Goal: Task Accomplishment & Management: Use online tool/utility

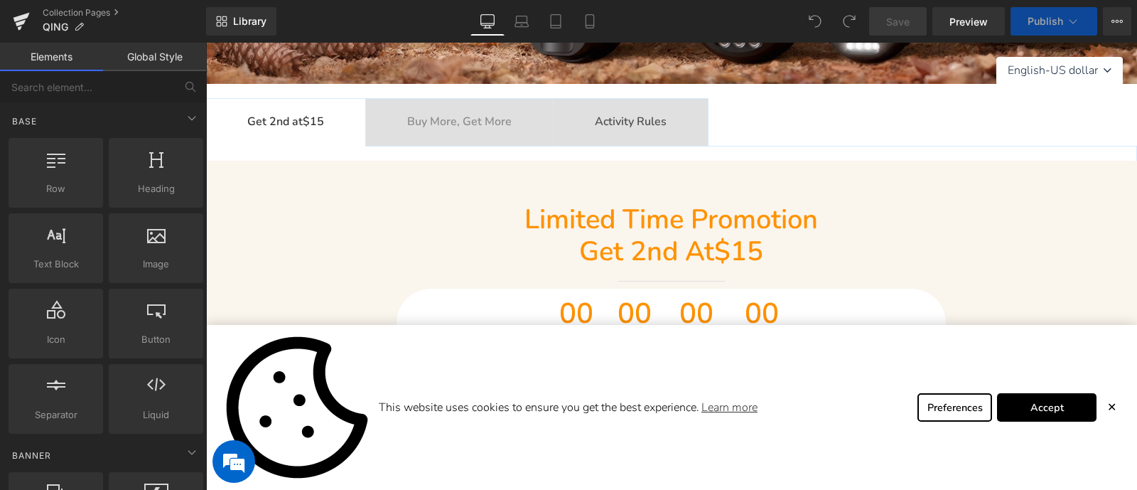
click at [1112, 407] on span "✕" at bounding box center [1111, 407] width 9 height 9
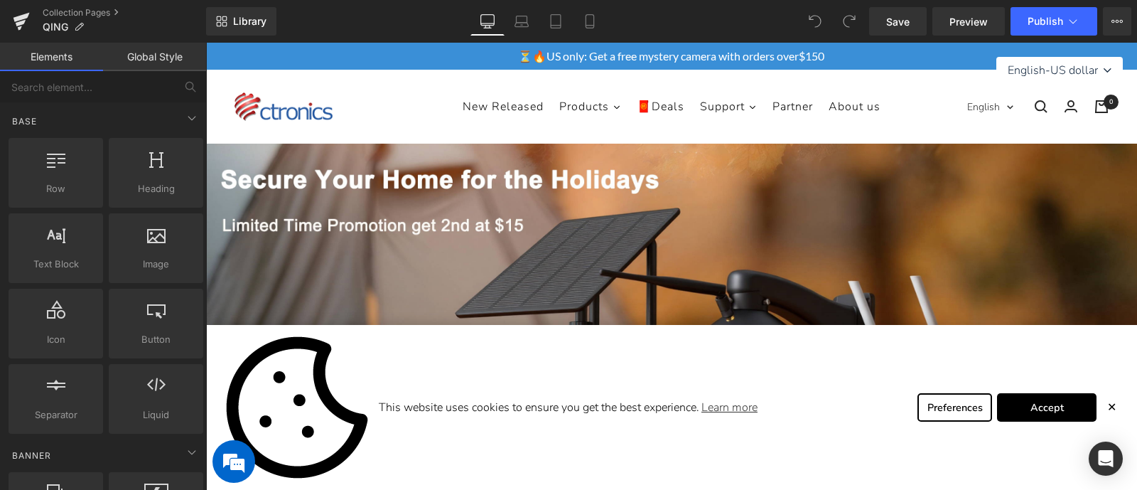
click at [1110, 404] on span "✕" at bounding box center [1111, 407] width 9 height 9
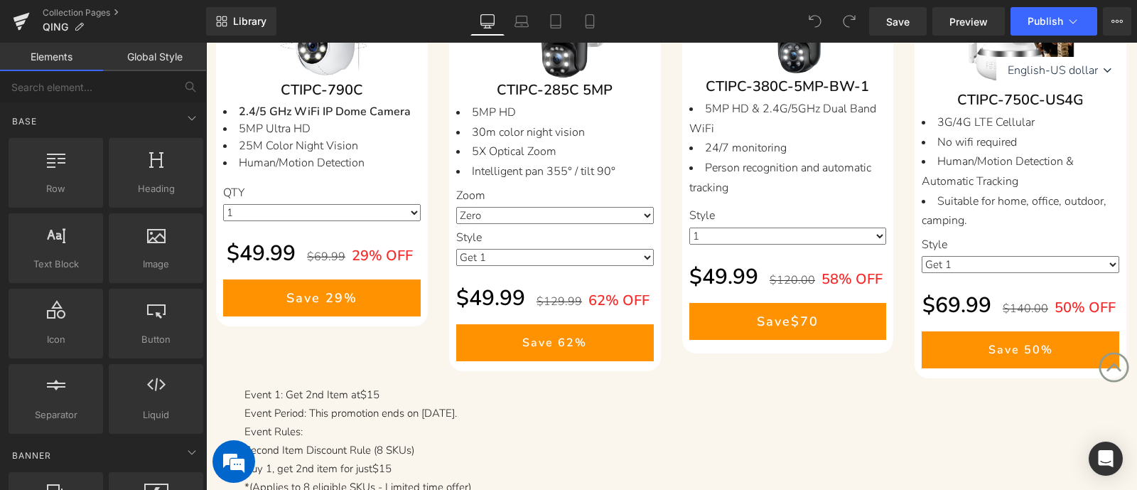
scroll to position [1243, 0]
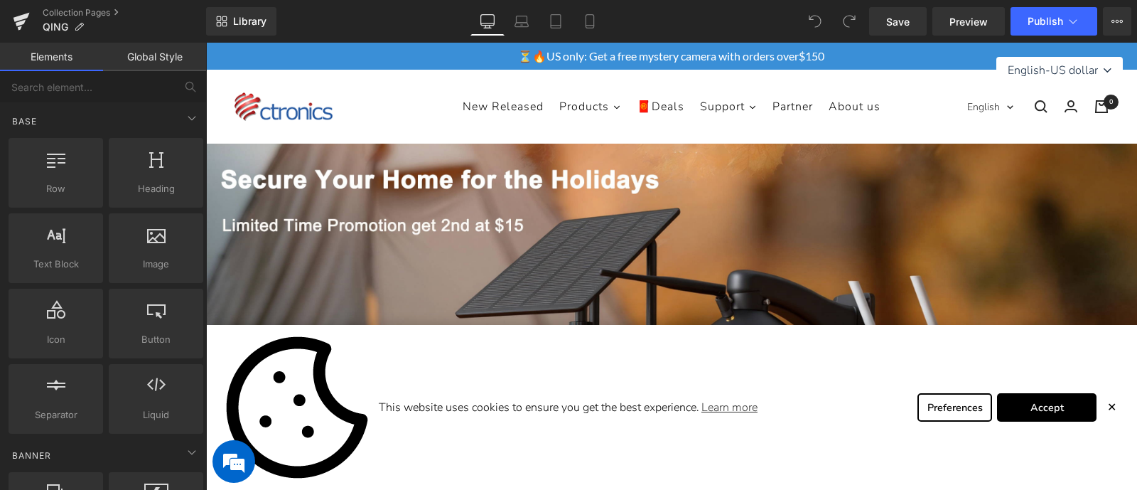
click at [1109, 412] on span "✕" at bounding box center [1111, 407] width 9 height 9
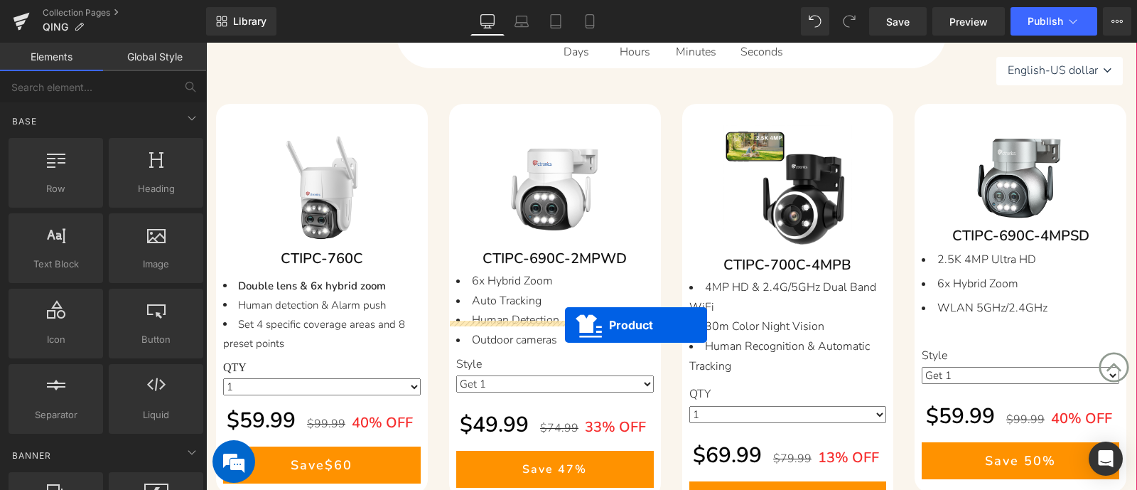
scroll to position [444, 0]
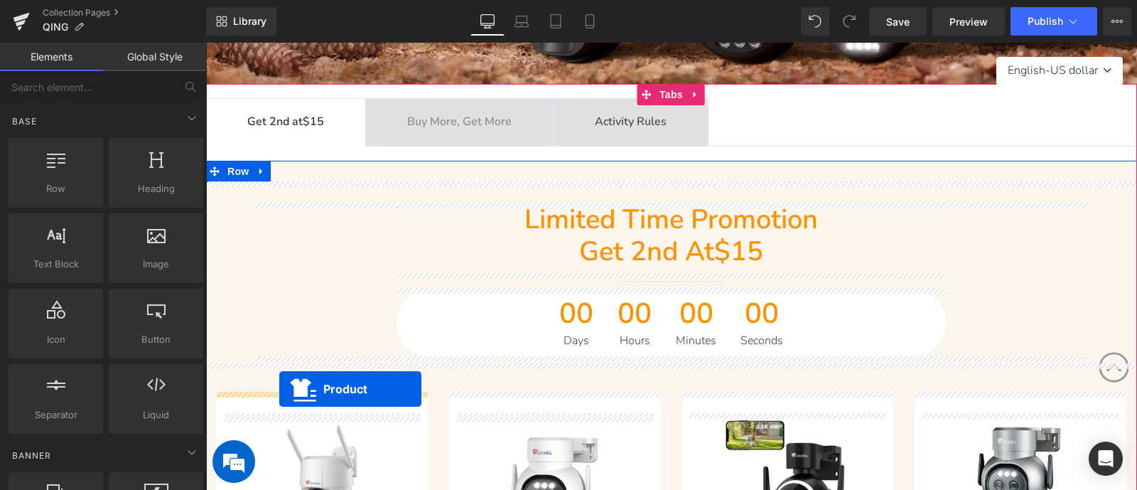
drag, startPoint x: 337, startPoint y: 332, endPoint x: 279, endPoint y: 389, distance: 80.9
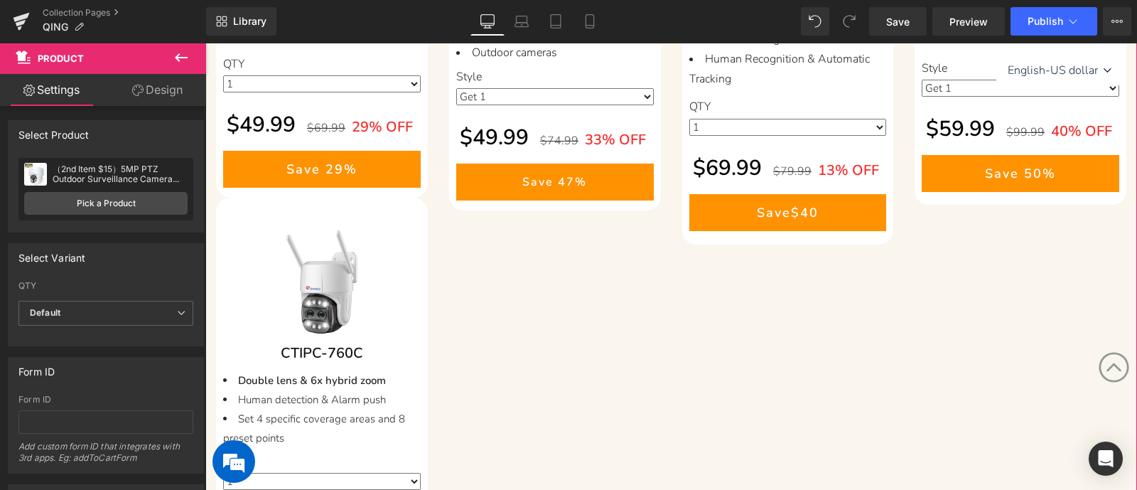
scroll to position [710, 0]
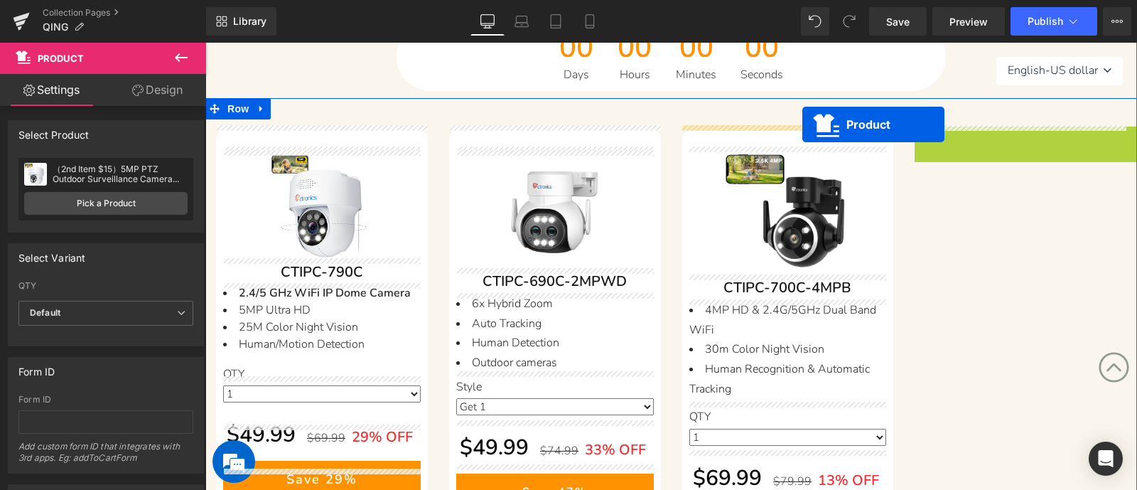
drag, startPoint x: 1019, startPoint y: 134, endPoint x: 802, endPoint y: 124, distance: 217.0
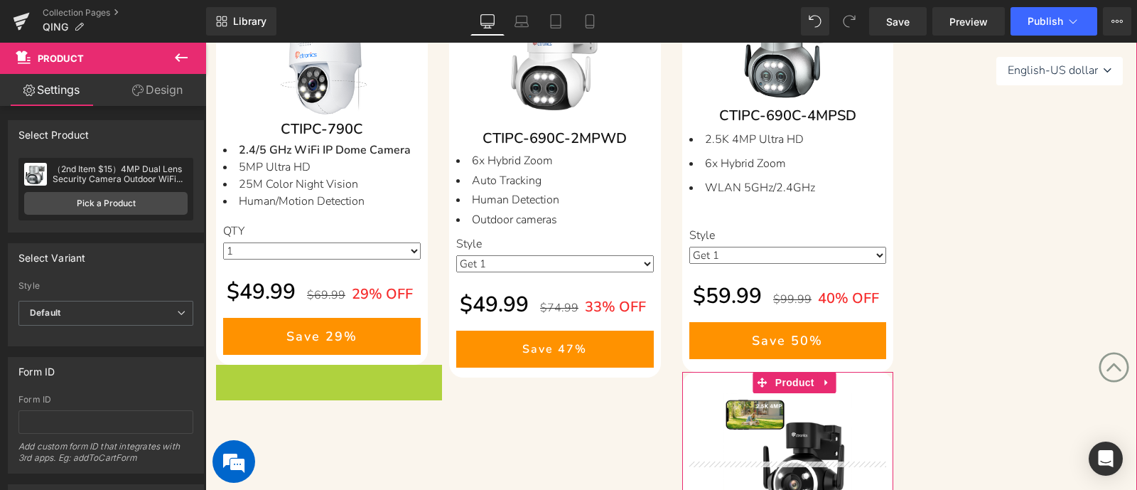
scroll to position [696, 0]
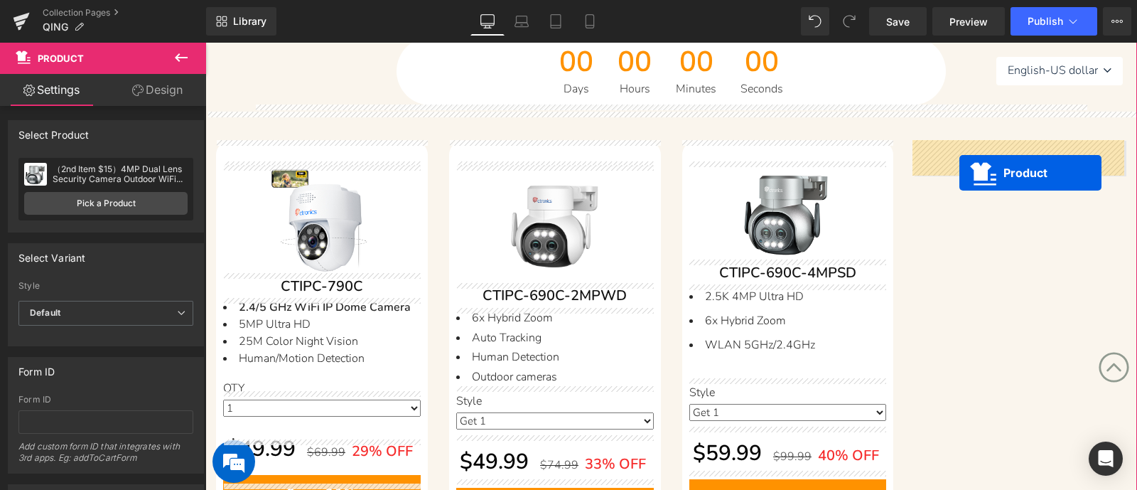
drag, startPoint x: 572, startPoint y: 122, endPoint x: 959, endPoint y: 172, distance: 390.6
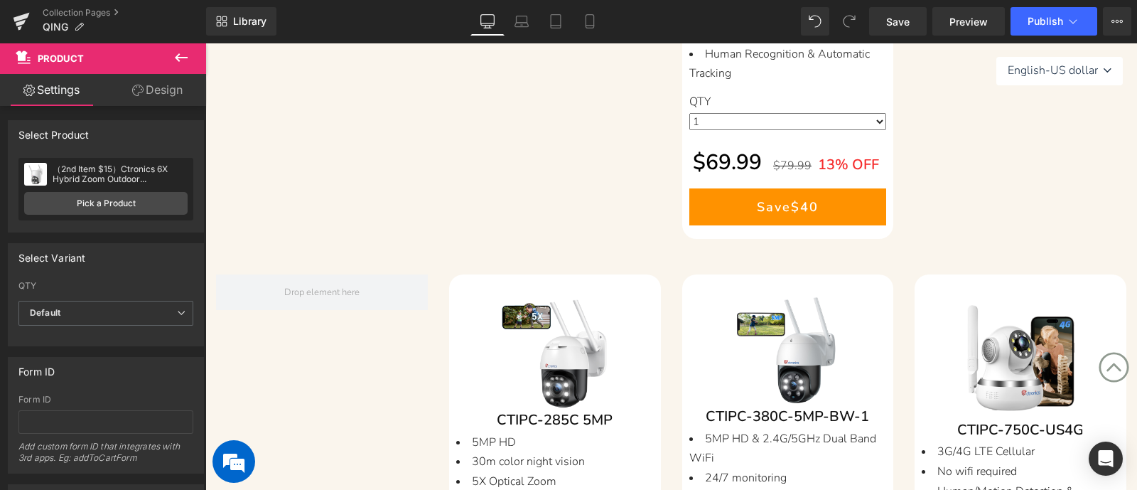
scroll to position [1584, 0]
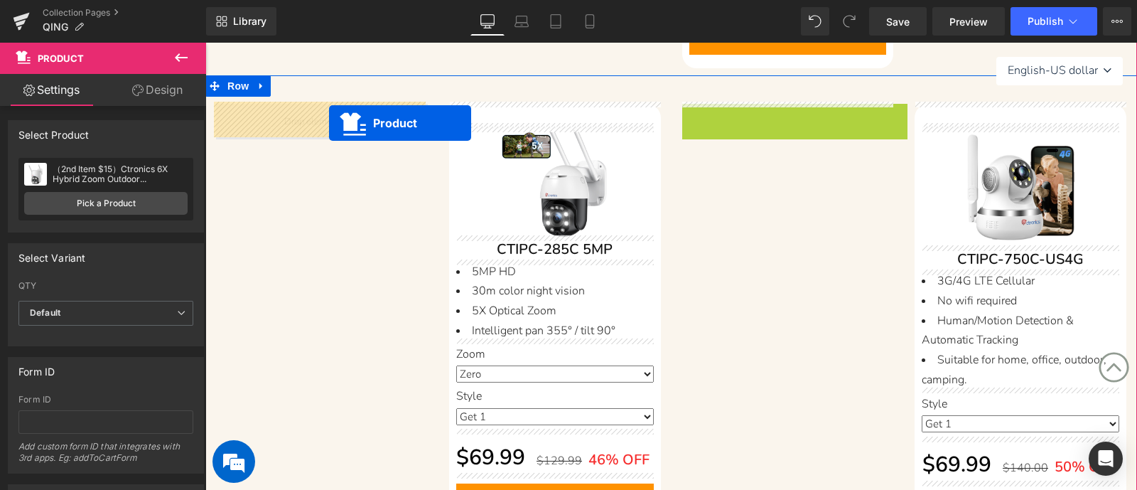
drag, startPoint x: 539, startPoint y: 119, endPoint x: 311, endPoint y: 123, distance: 228.2
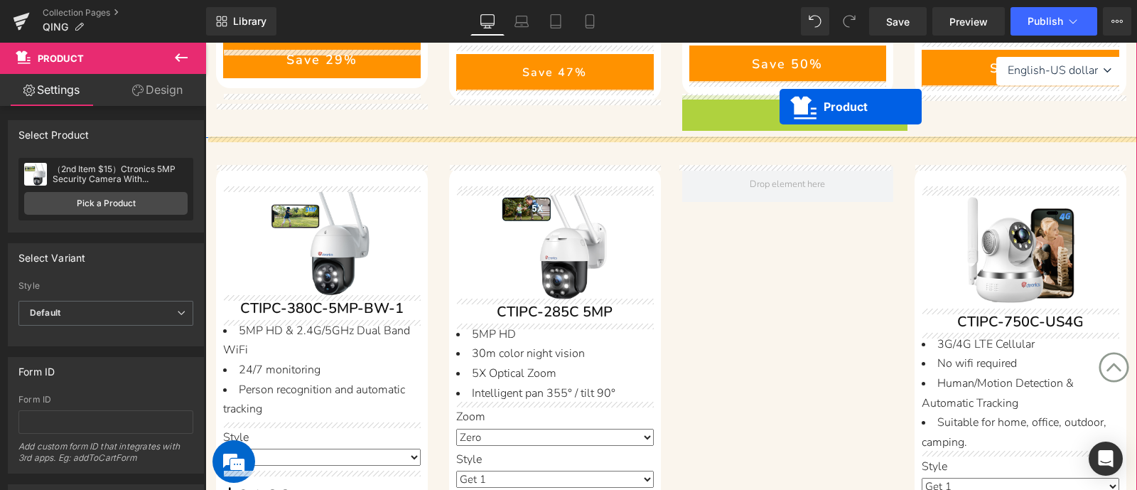
scroll to position [1101, 0]
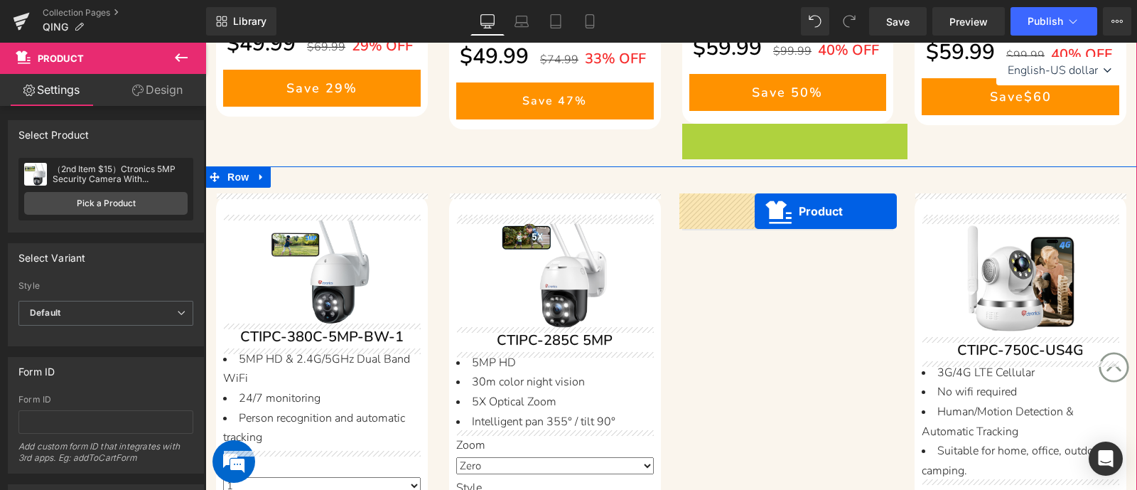
drag, startPoint x: 792, startPoint y: 94, endPoint x: 755, endPoint y: 211, distance: 123.2
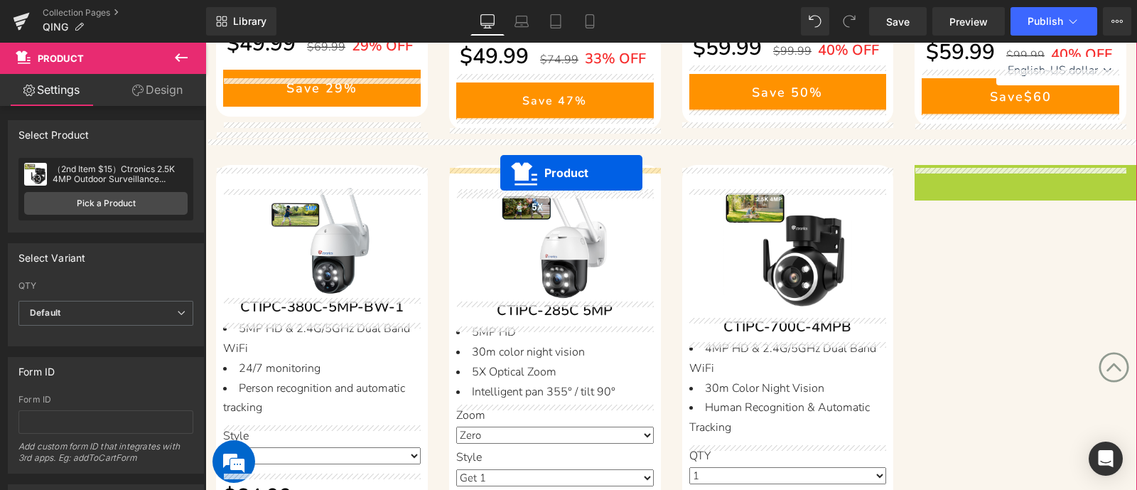
drag, startPoint x: 1017, startPoint y: 176, endPoint x: 500, endPoint y: 173, distance: 516.7
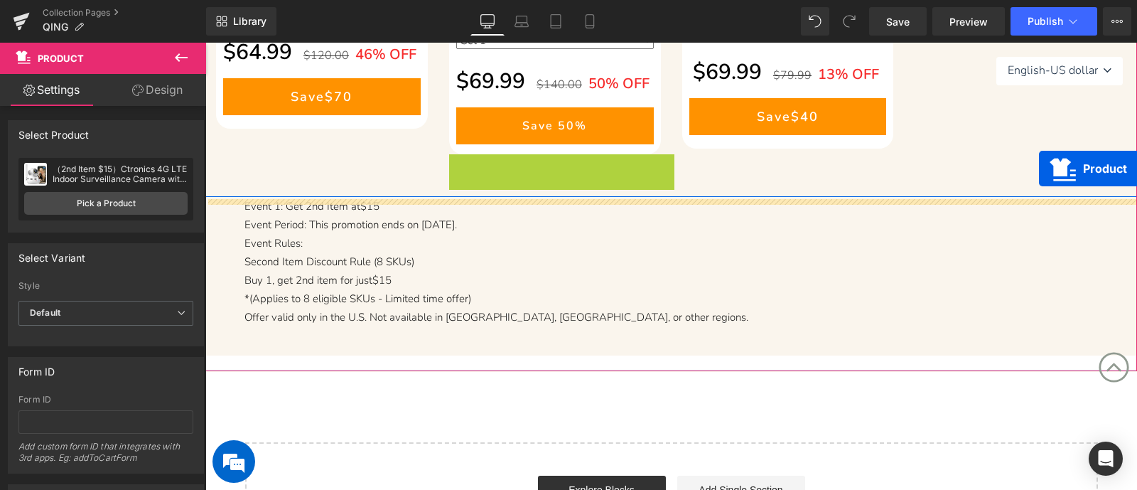
scroll to position [1012, 0]
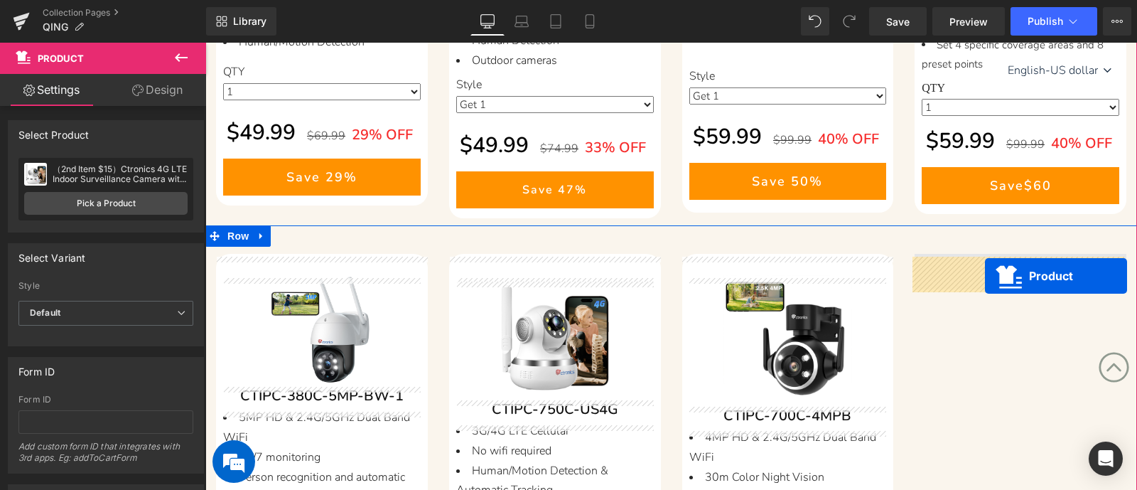
drag, startPoint x: 545, startPoint y: 163, endPoint x: 984, endPoint y: 279, distance: 453.4
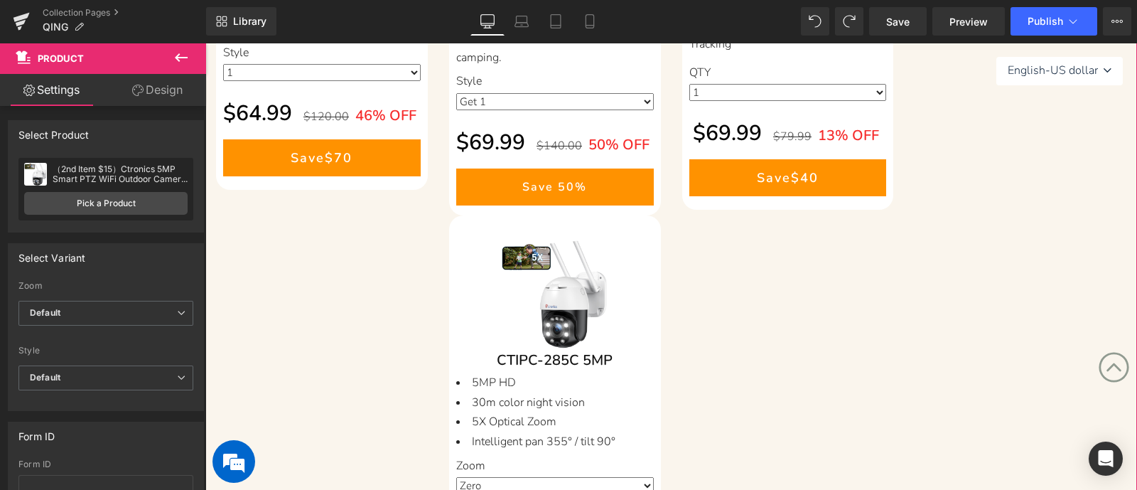
scroll to position [1634, 0]
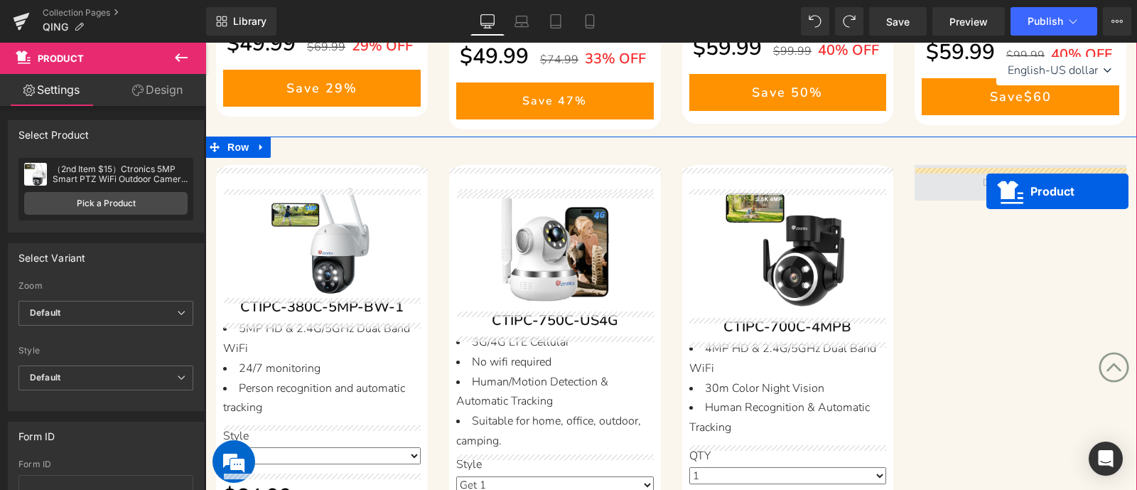
drag, startPoint x: 557, startPoint y: 73, endPoint x: 987, endPoint y: 191, distance: 445.9
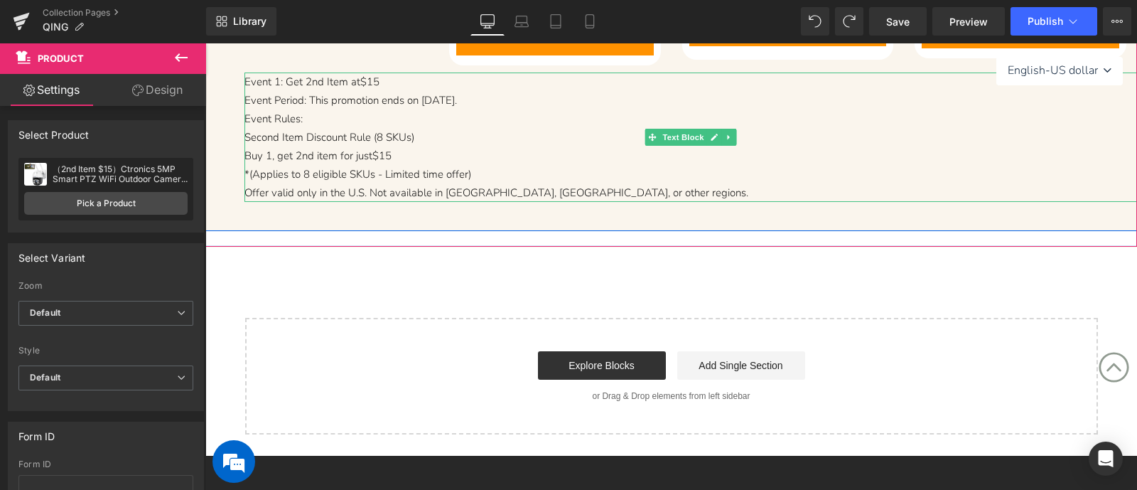
click at [307, 95] on span "Event Period: This promotion ends on October 9, 2025." at bounding box center [350, 100] width 213 height 14
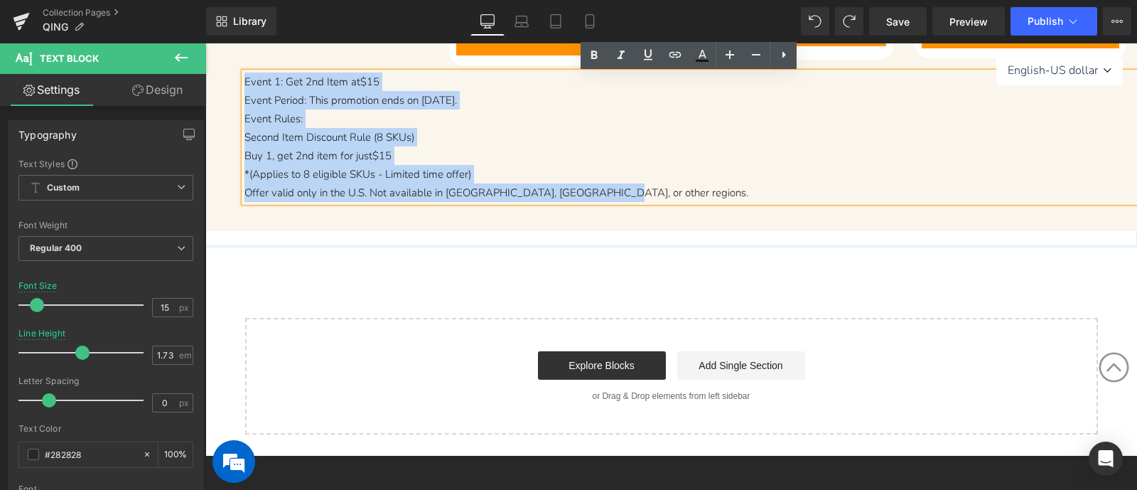
drag, startPoint x: 630, startPoint y: 198, endPoint x: 242, endPoint y: 76, distance: 406.7
click at [244, 76] on div "Event 1: Get 2nd Item at $15 Event Period: This promotion ends on October 9, 20…" at bounding box center [690, 136] width 893 height 129
copy div "Event 1: Get 2nd Item at $15 Event Period: This promotion ends on October 9, 20…"
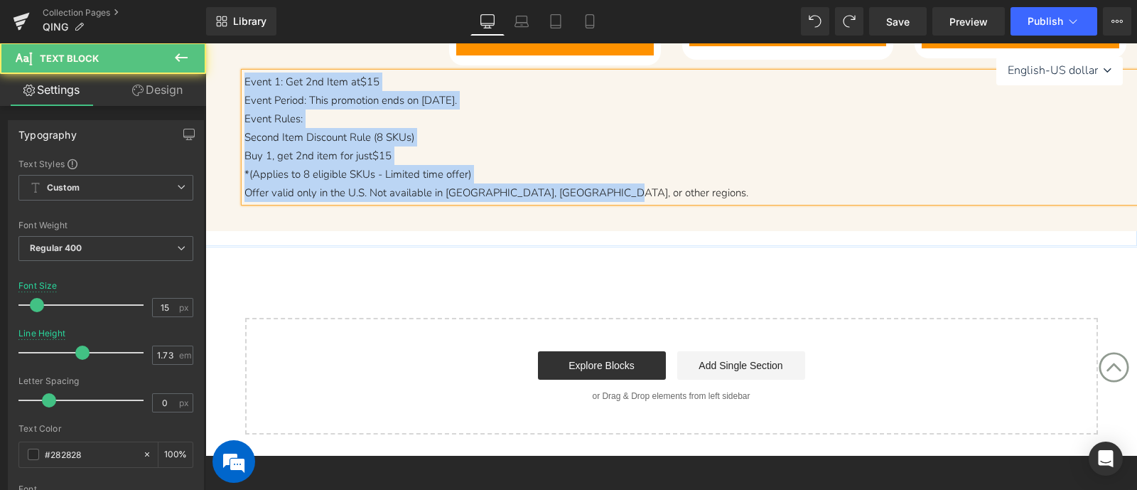
click at [622, 192] on p "Offer valid only in the U.S. Not available in [GEOGRAPHIC_DATA], [GEOGRAPHIC_DA…" at bounding box center [690, 192] width 893 height 18
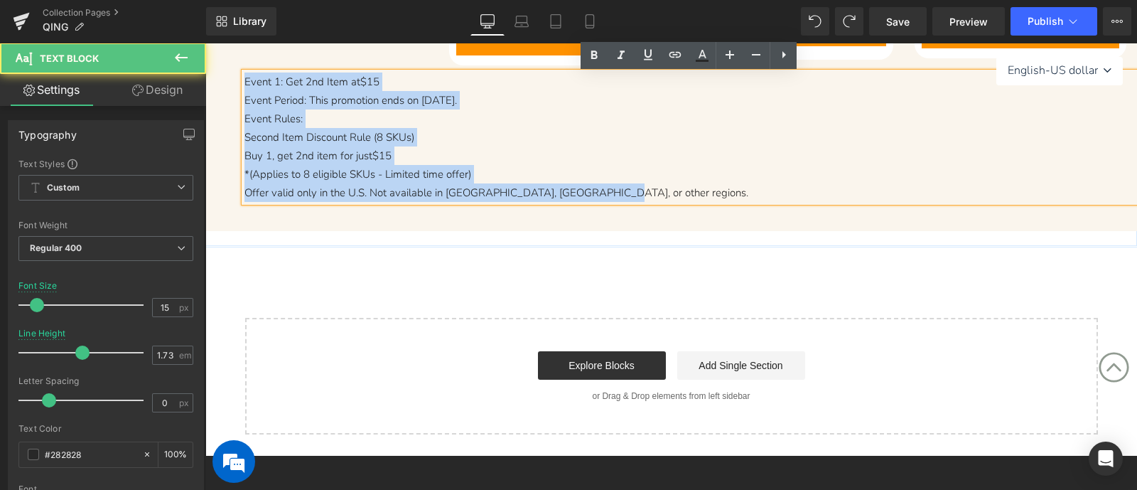
click at [561, 195] on span "Offer valid only in the U.S. Not available in [GEOGRAPHIC_DATA], [GEOGRAPHIC_DA…" at bounding box center [496, 193] width 504 height 14
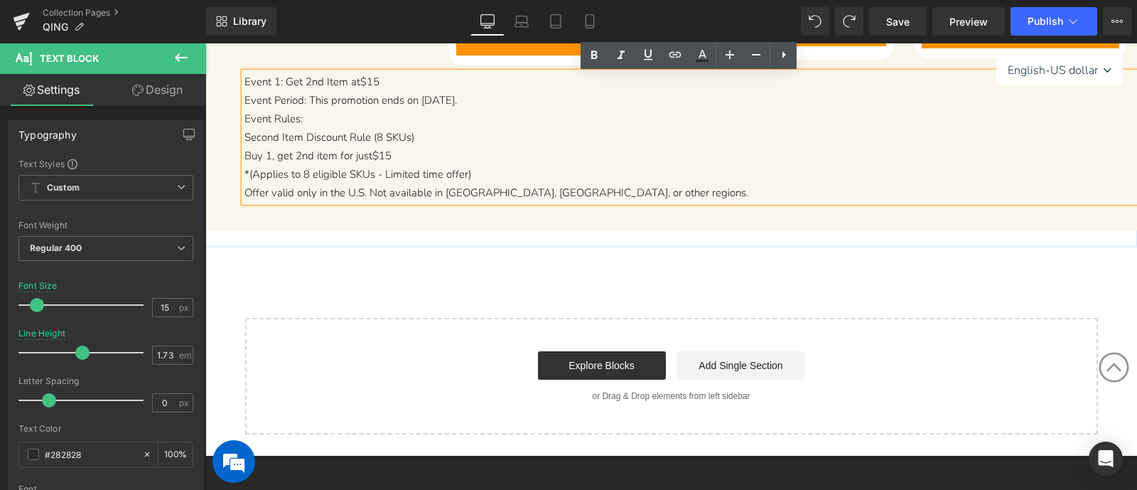
click at [622, 194] on p "Offer valid only in the U.S. Not available in [GEOGRAPHIC_DATA], [GEOGRAPHIC_DA…" at bounding box center [690, 192] width 893 height 18
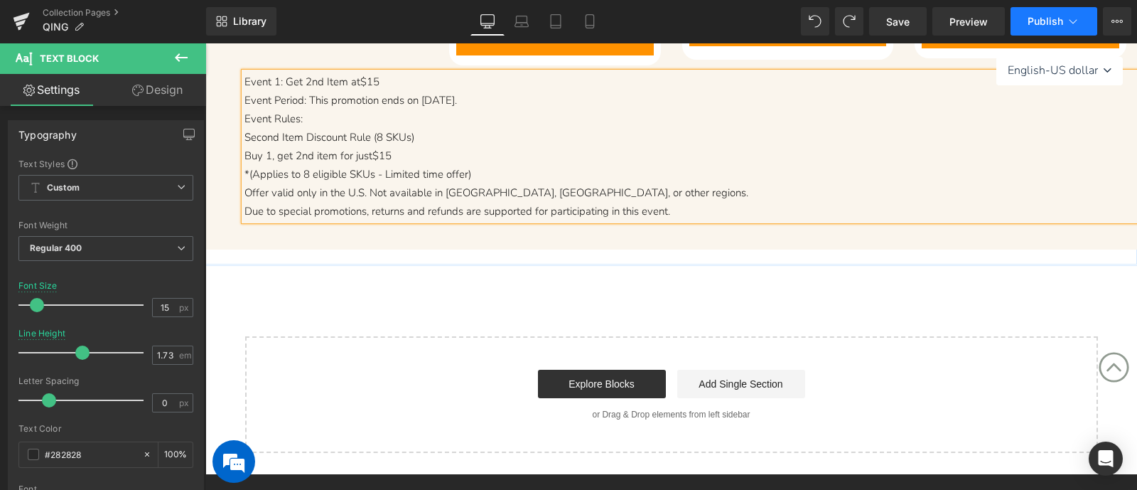
click at [1029, 23] on span "Publish" at bounding box center [1046, 21] width 36 height 11
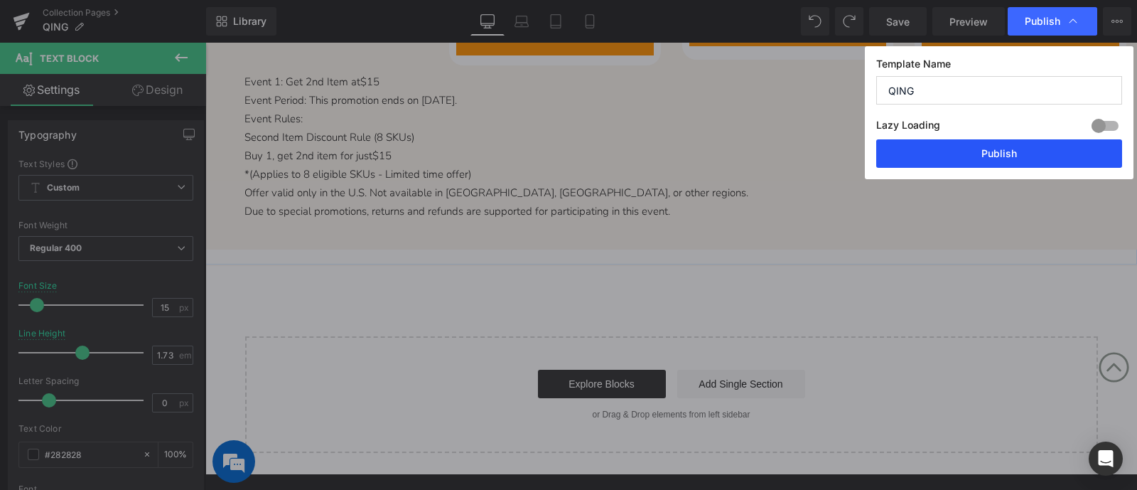
click at [1009, 155] on button "Publish" at bounding box center [999, 153] width 246 height 28
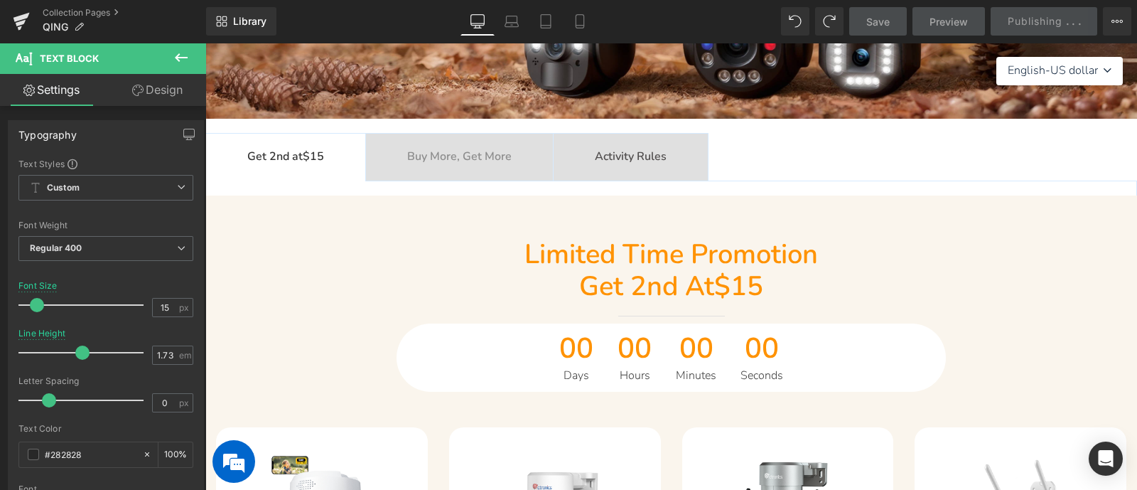
scroll to position [533, 0]
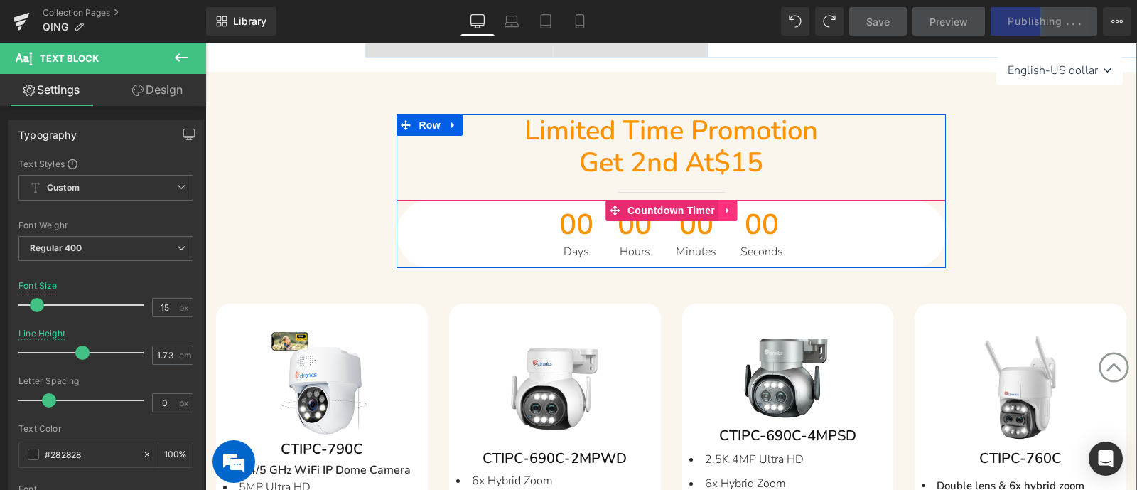
click at [733, 203] on link at bounding box center [728, 210] width 18 height 21
click at [741, 209] on icon at bounding box center [737, 210] width 10 height 10
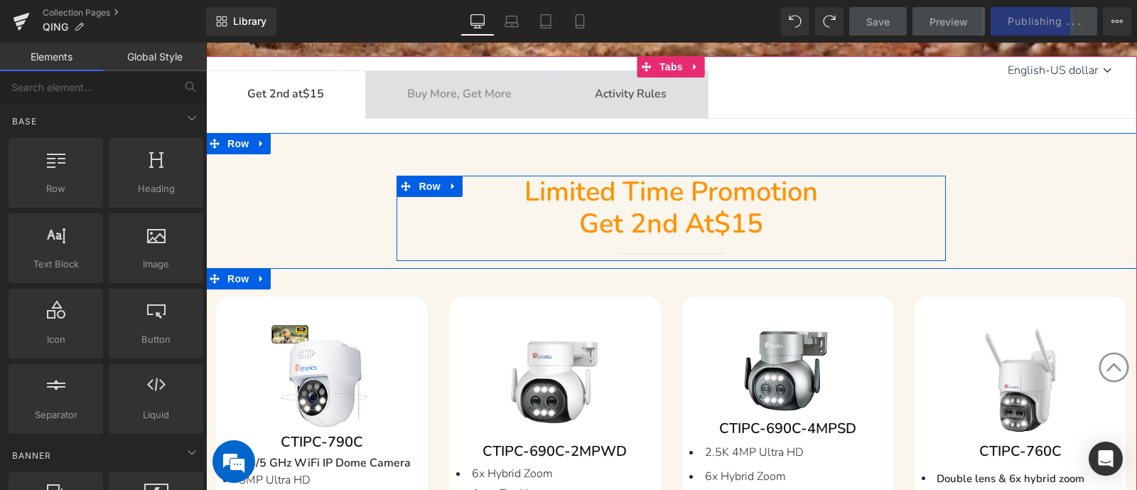
scroll to position [444, 0]
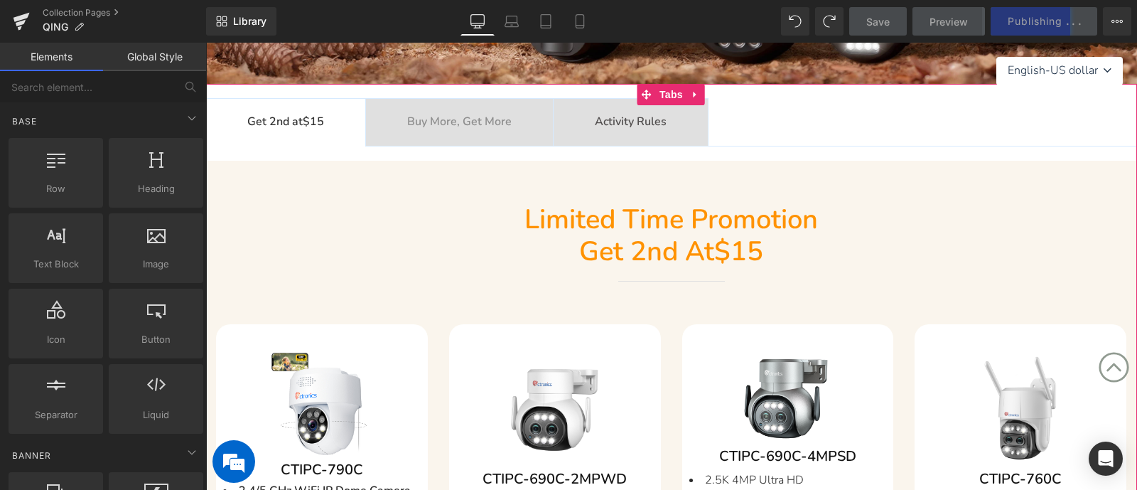
click at [489, 119] on b "Buy More, Get More" at bounding box center [459, 122] width 104 height 16
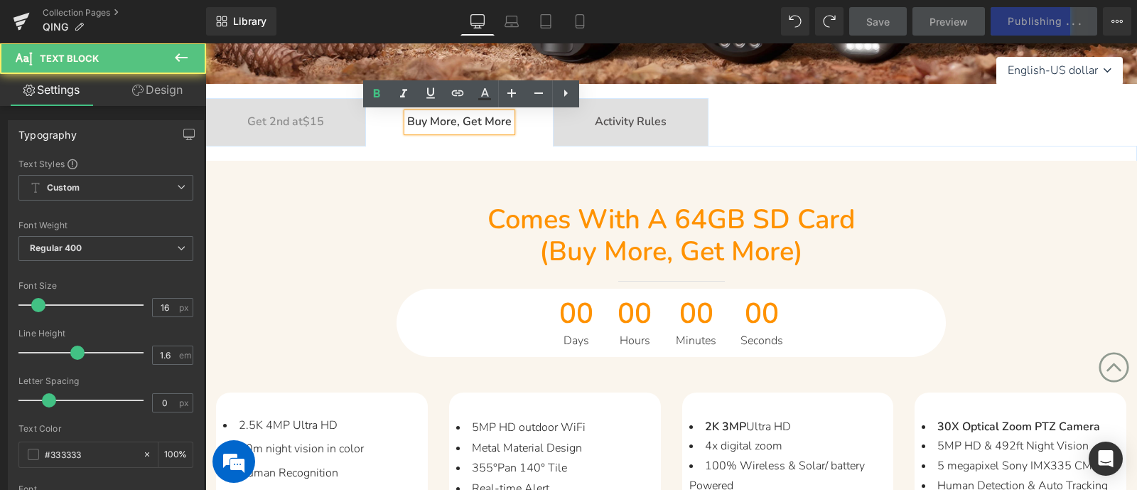
click at [1073, 289] on div "Comes with a 64GB SD card (buy more, get more) Heading Separator 00 Days 00 Hou…" at bounding box center [671, 280] width 853 height 154
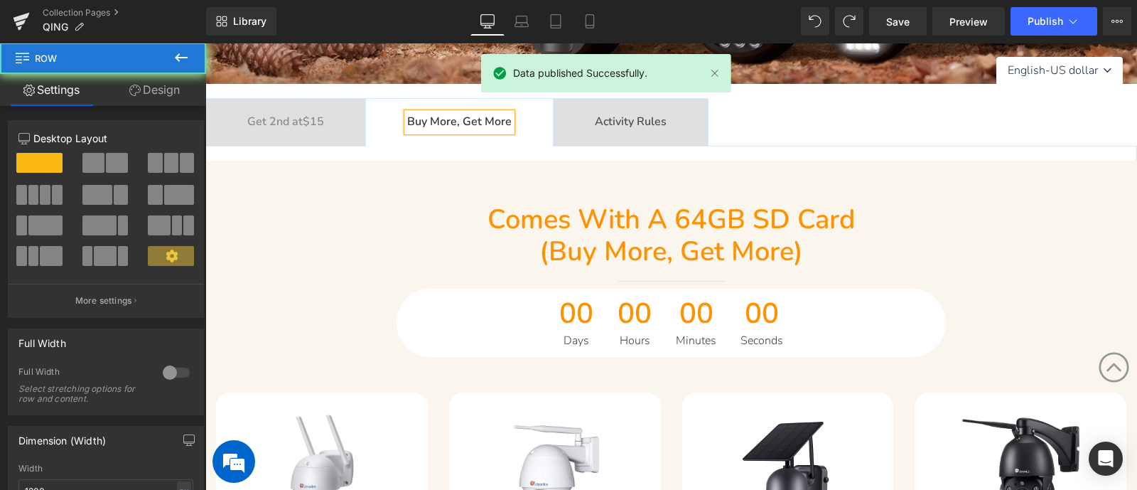
click at [294, 114] on div "Get 2nd at $15 Text Block" at bounding box center [285, 122] width 77 height 18
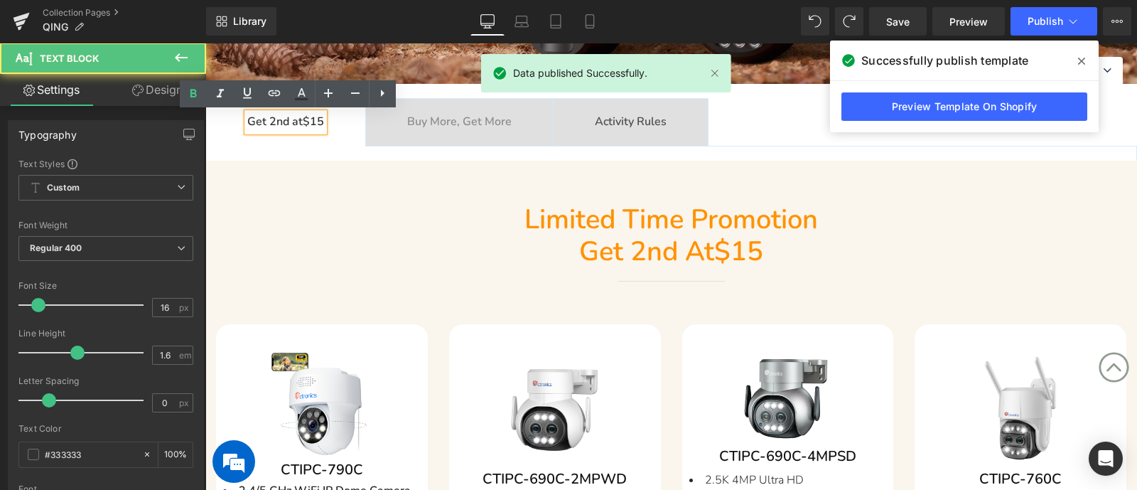
click at [434, 129] on div "Buy More, Get More Text Block" at bounding box center [459, 122] width 104 height 18
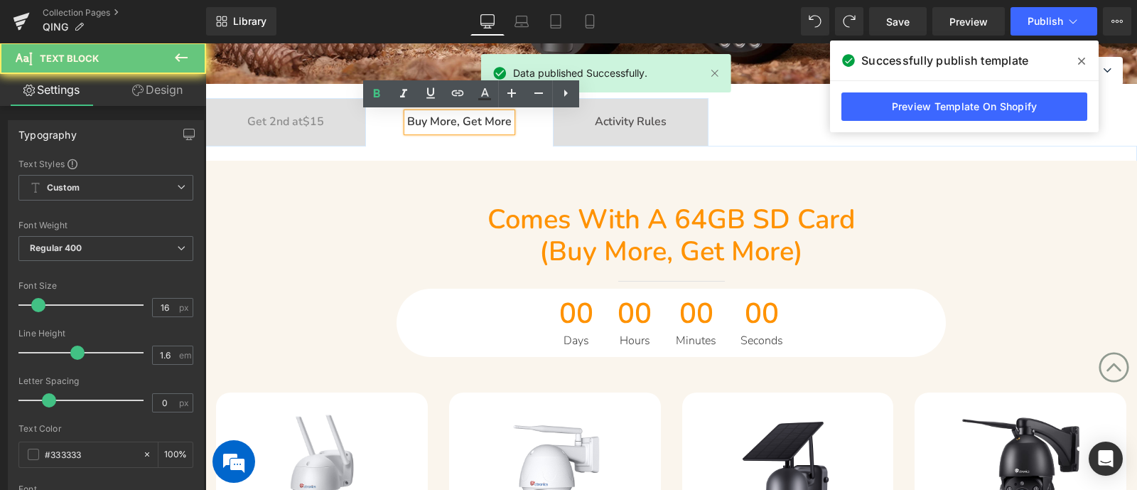
click at [1081, 61] on icon at bounding box center [1081, 61] width 7 height 7
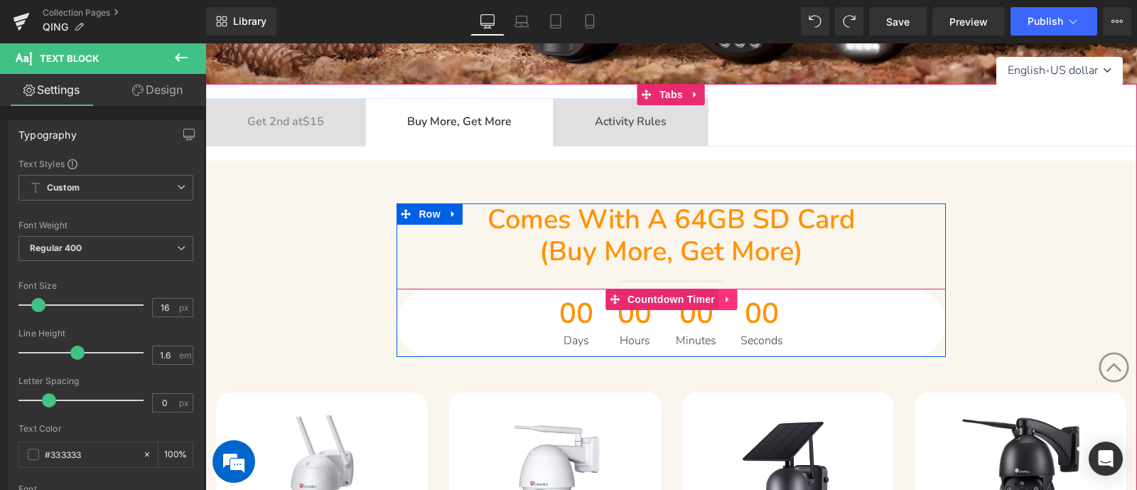
click at [724, 300] on icon at bounding box center [728, 299] width 10 height 11
click at [702, 300] on icon at bounding box center [700, 299] width 10 height 10
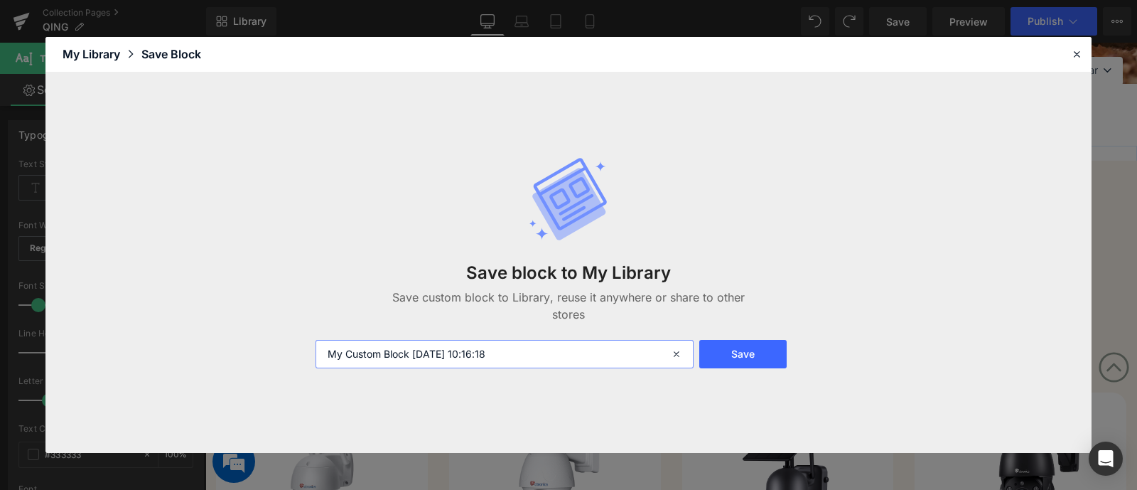
drag, startPoint x: 561, startPoint y: 360, endPoint x: 318, endPoint y: 354, distance: 243.2
click at [318, 354] on input "My Custom Block 2025-10-13 10:16:18" at bounding box center [505, 354] width 378 height 28
type input "倒计时"
click at [754, 356] on button "Save" at bounding box center [742, 354] width 87 height 28
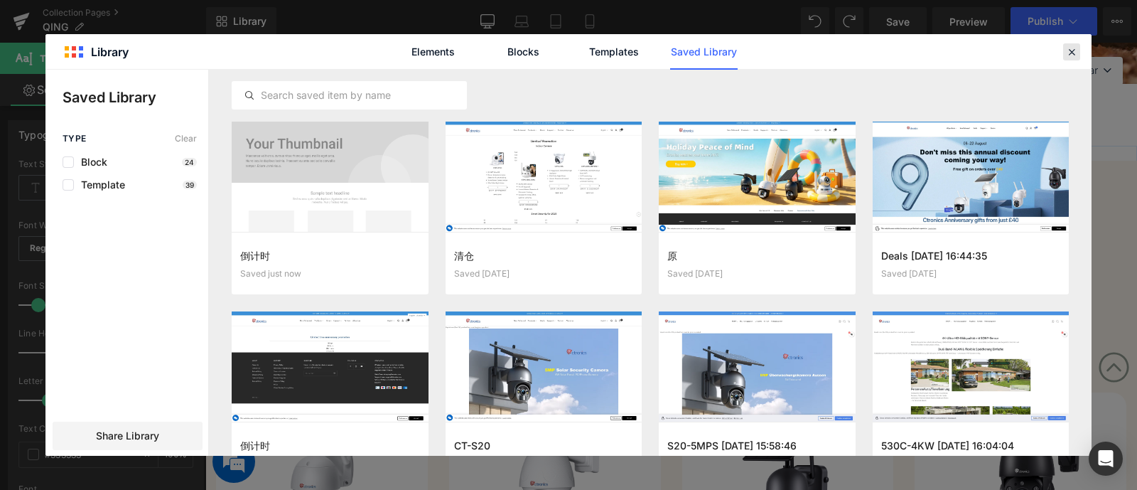
click at [1071, 56] on icon at bounding box center [1071, 51] width 13 height 13
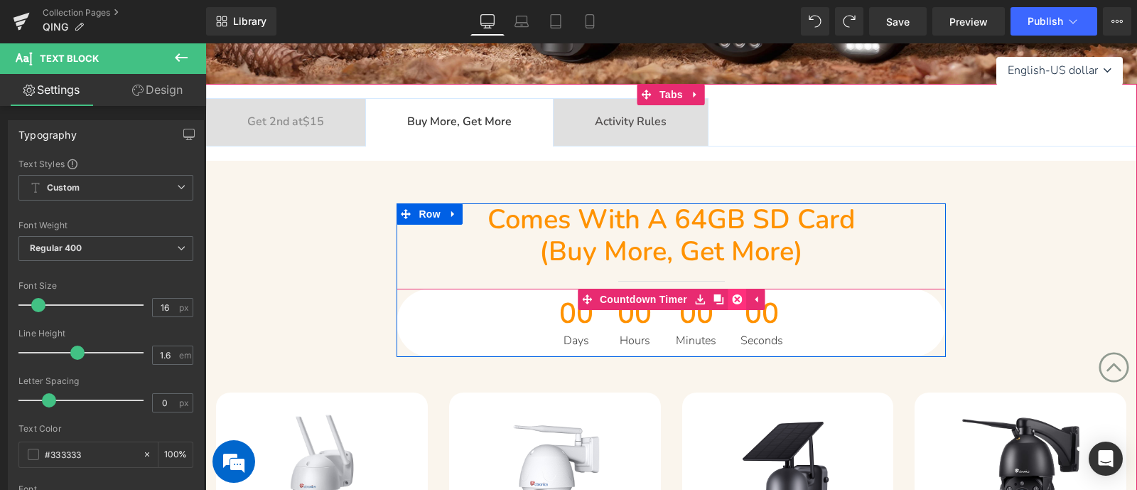
click at [740, 296] on icon at bounding box center [737, 299] width 10 height 10
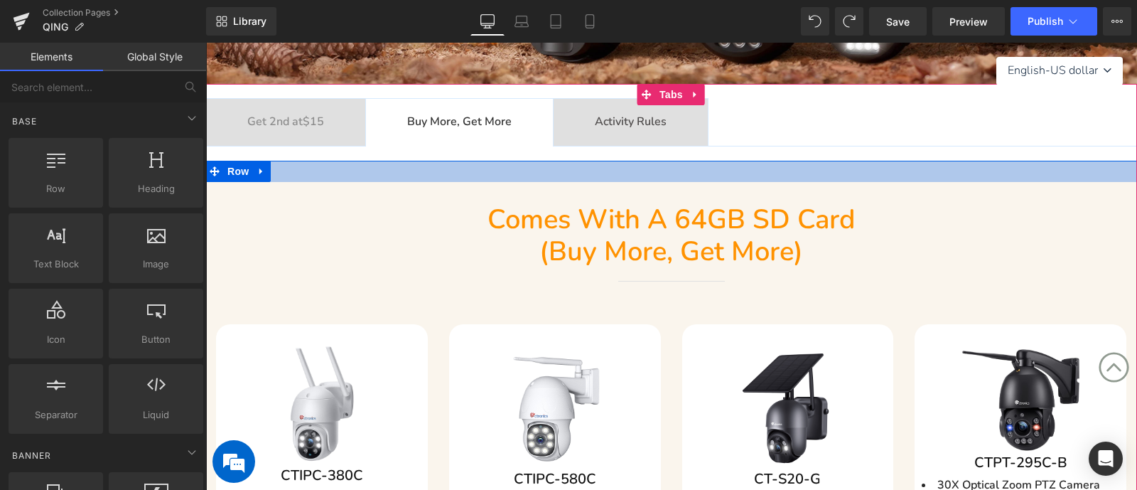
click at [655, 140] on span "Activity Rules Text Block" at bounding box center [631, 122] width 154 height 47
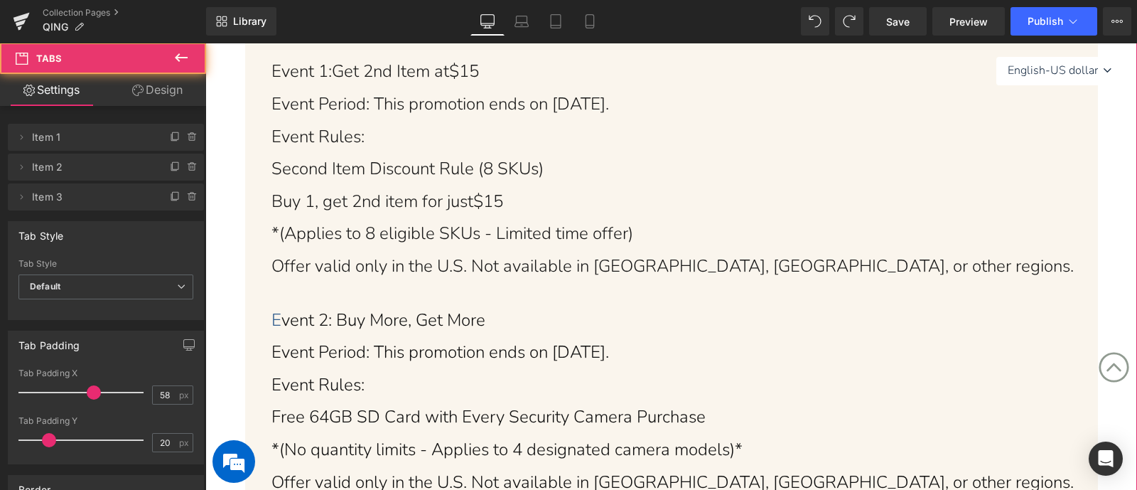
scroll to position [710, 0]
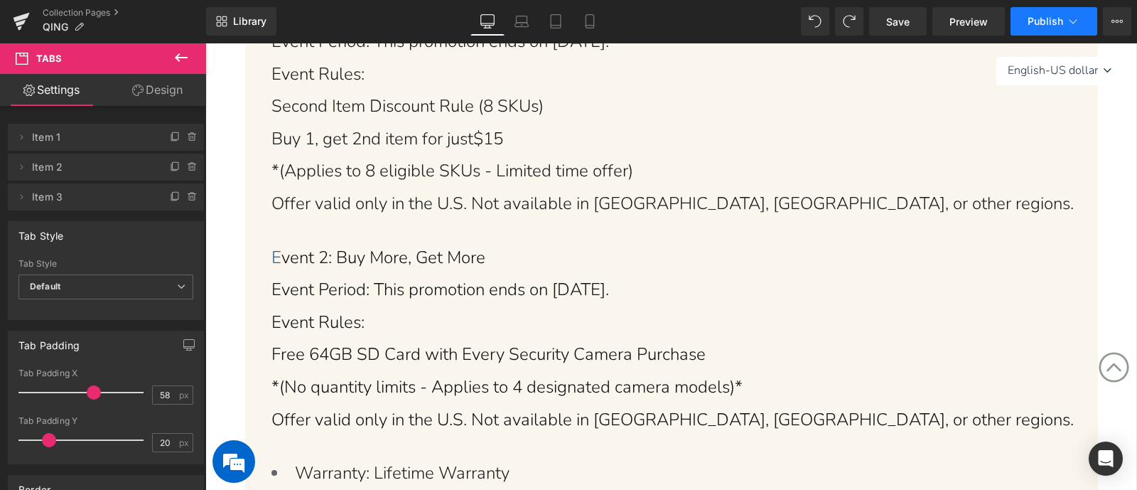
click at [1038, 23] on span "Publish" at bounding box center [1046, 21] width 36 height 11
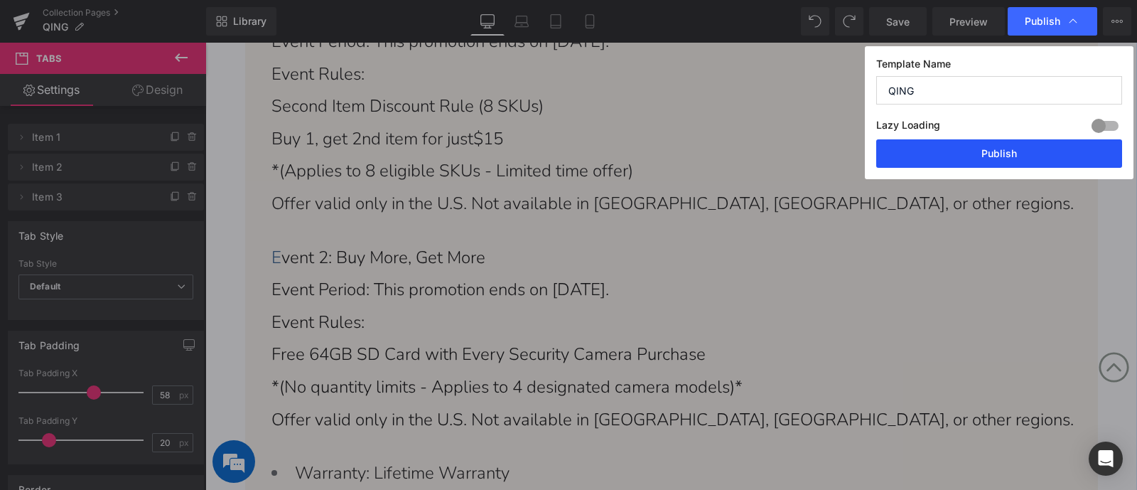
drag, startPoint x: 993, startPoint y: 153, endPoint x: 326, endPoint y: 274, distance: 678.2
click at [993, 153] on button "Publish" at bounding box center [999, 153] width 246 height 28
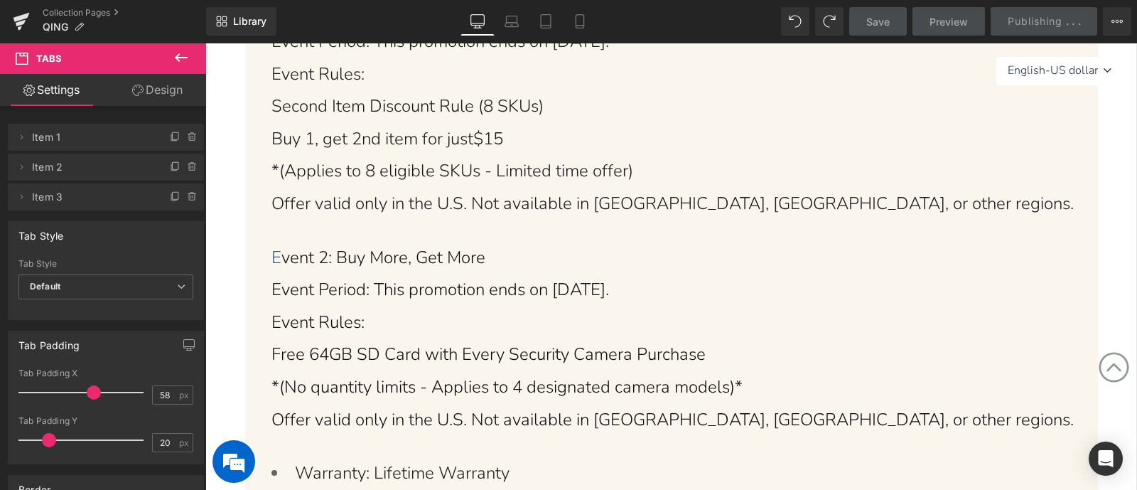
scroll to position [267, 0]
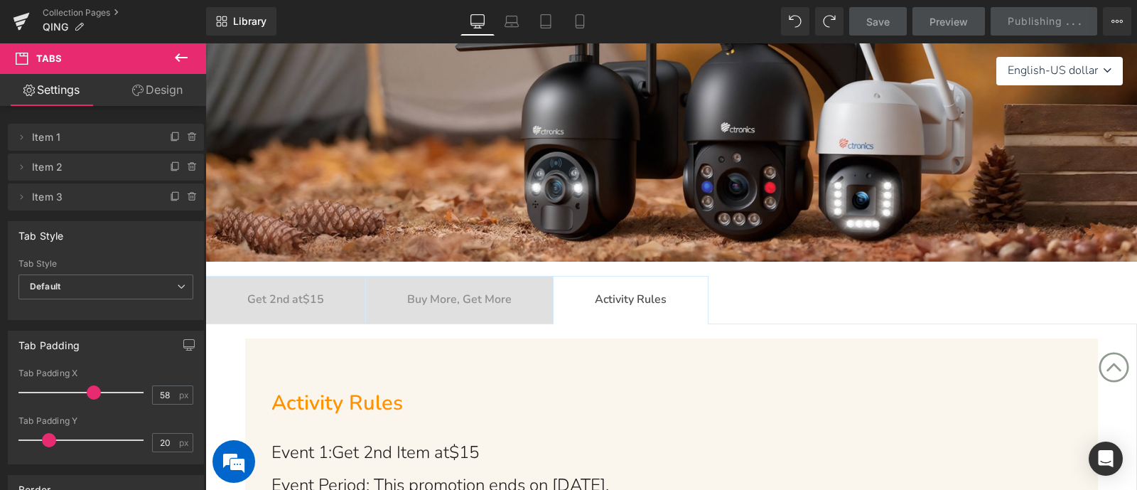
click at [324, 303] on div "Get 2nd at $15 Text Block" at bounding box center [285, 300] width 77 height 18
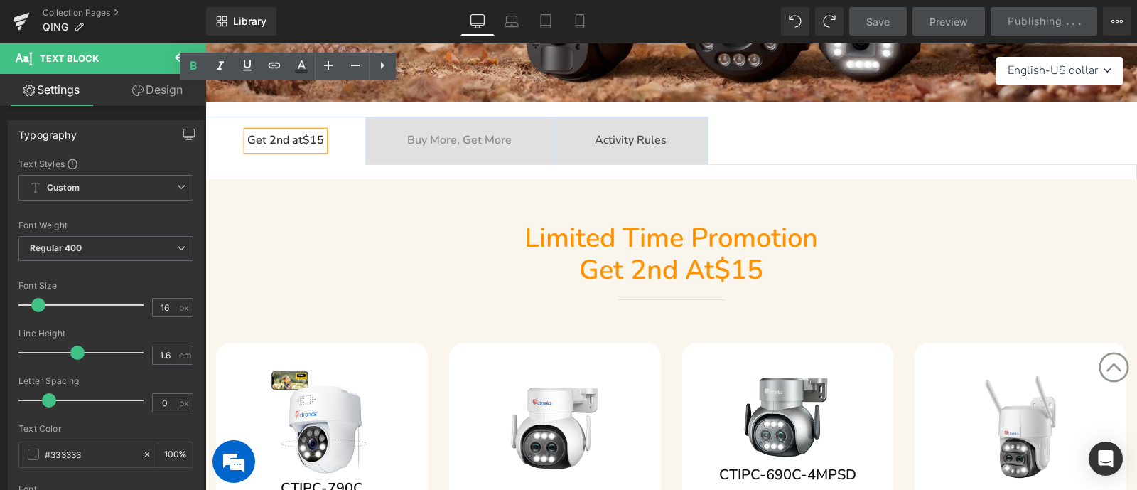
scroll to position [355, 0]
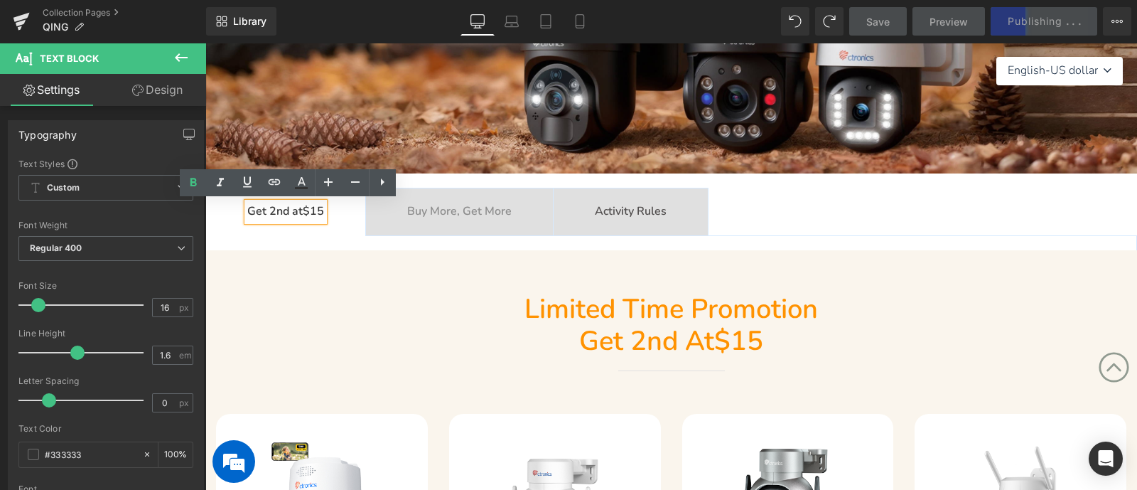
click at [484, 208] on b "Buy More, Get More" at bounding box center [459, 211] width 104 height 16
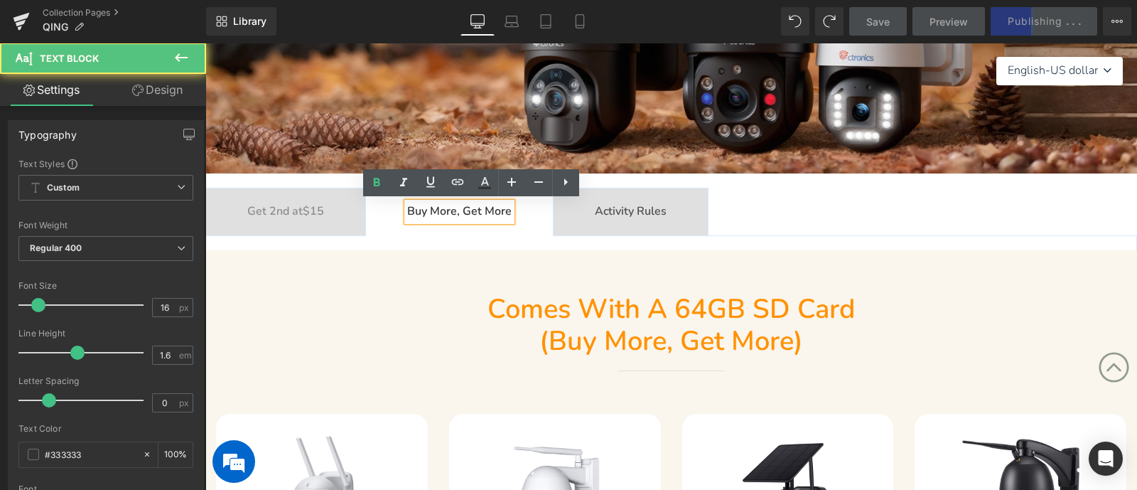
click at [300, 221] on span "Get 2nd at $15 Text Block" at bounding box center [285, 211] width 159 height 47
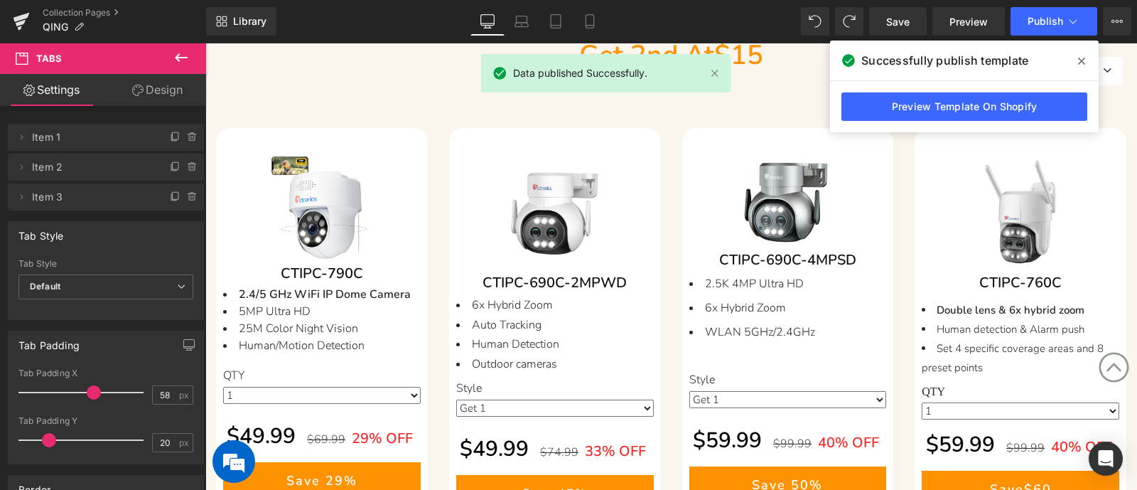
scroll to position [621, 0]
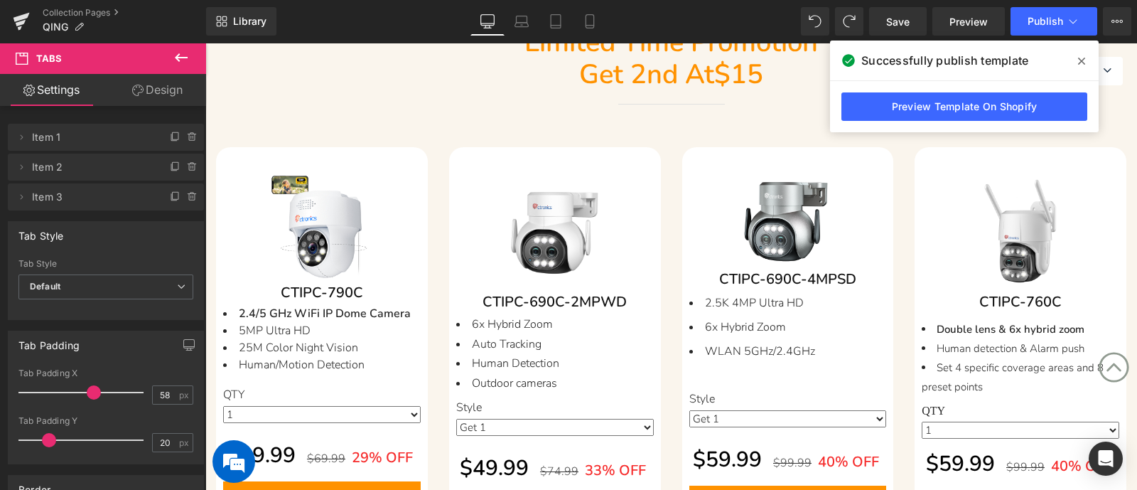
click at [1080, 60] on icon at bounding box center [1081, 60] width 7 height 11
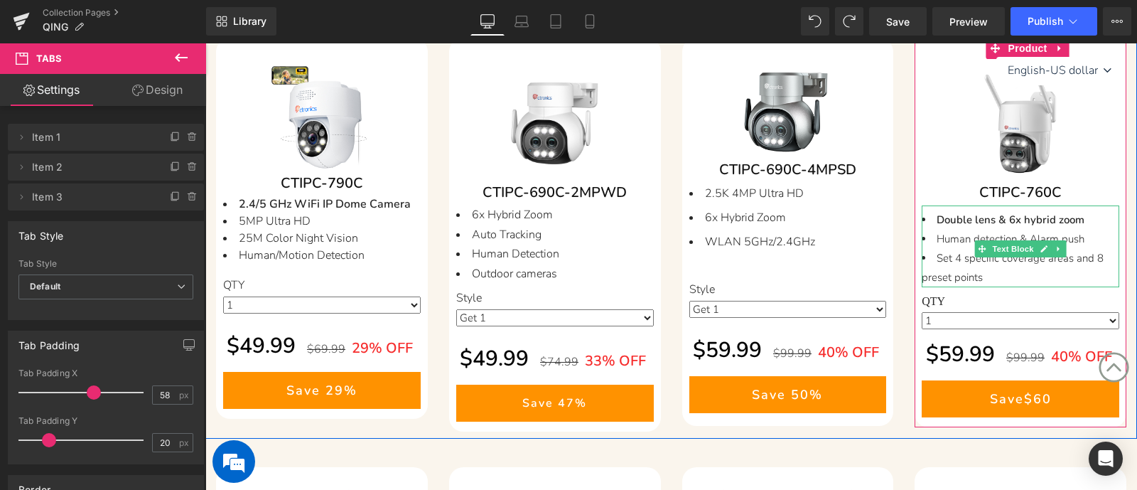
scroll to position [800, 0]
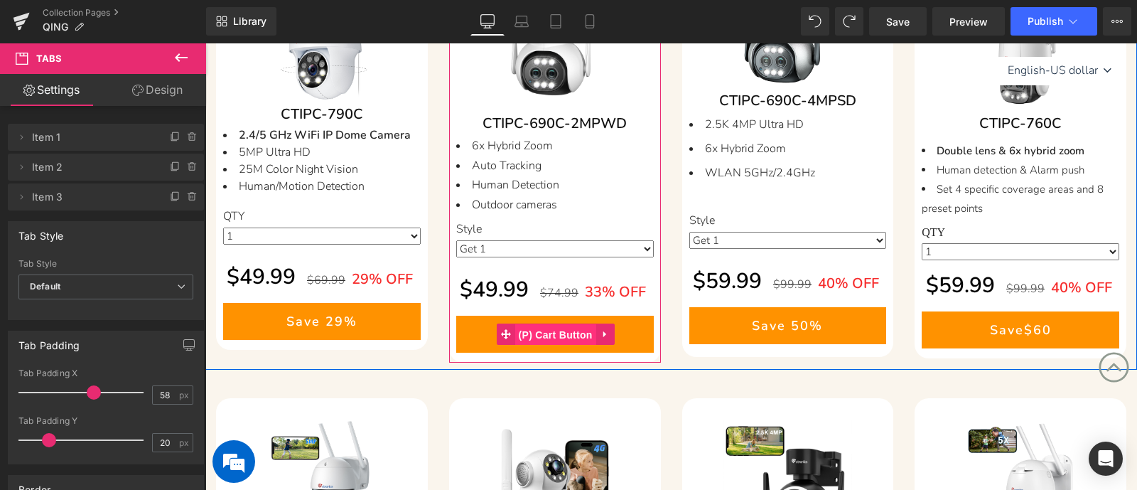
click at [534, 328] on span "(P) Cart Button" at bounding box center [555, 334] width 81 height 21
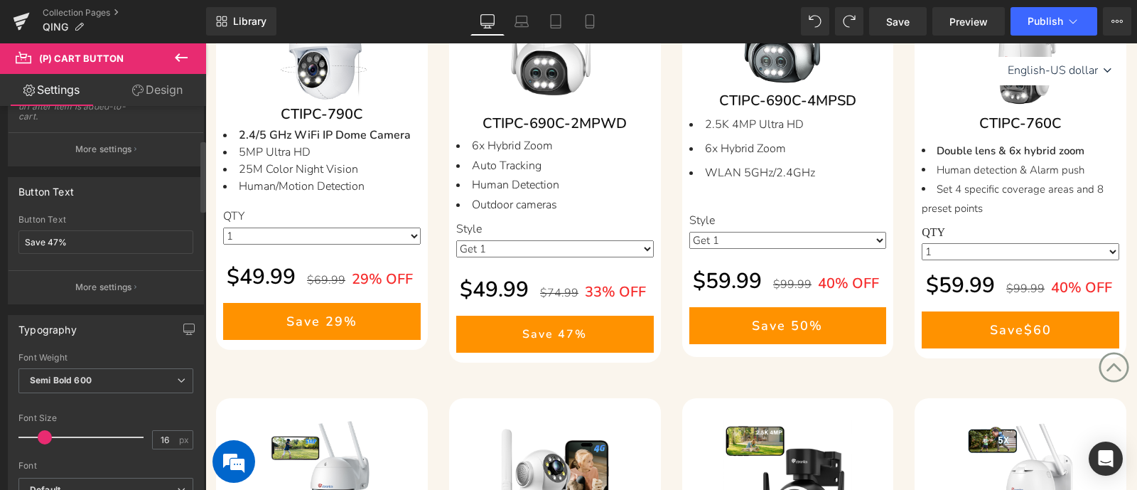
scroll to position [177, 0]
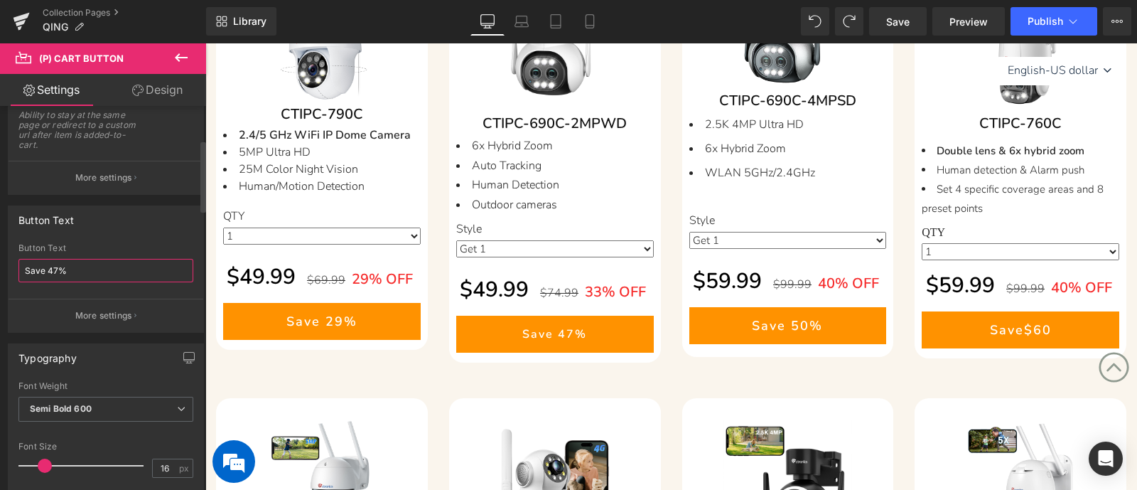
drag, startPoint x: 47, startPoint y: 266, endPoint x: 58, endPoint y: 268, distance: 11.6
click at [58, 268] on input "Save 47%" at bounding box center [105, 270] width 175 height 23
type input "Save 33%"
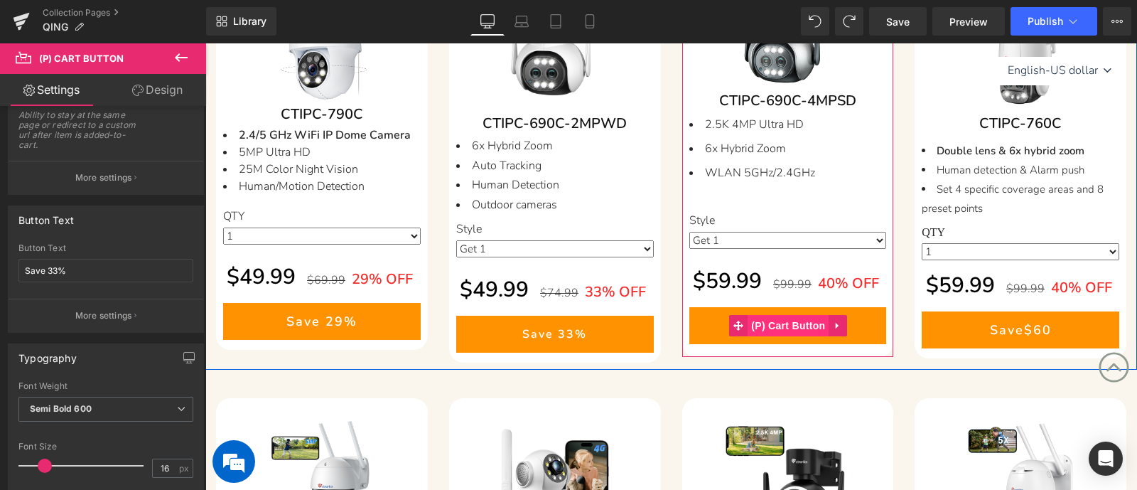
click at [814, 325] on span "(P) Cart Button" at bounding box center [788, 325] width 81 height 21
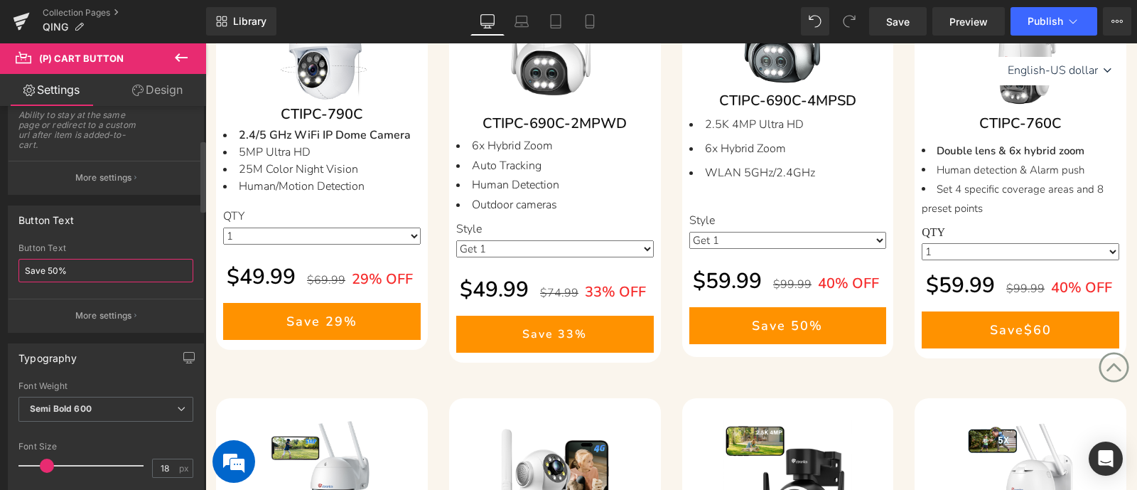
click at [51, 272] on input "Save 50%" at bounding box center [105, 270] width 175 height 23
type input "Save 40%"
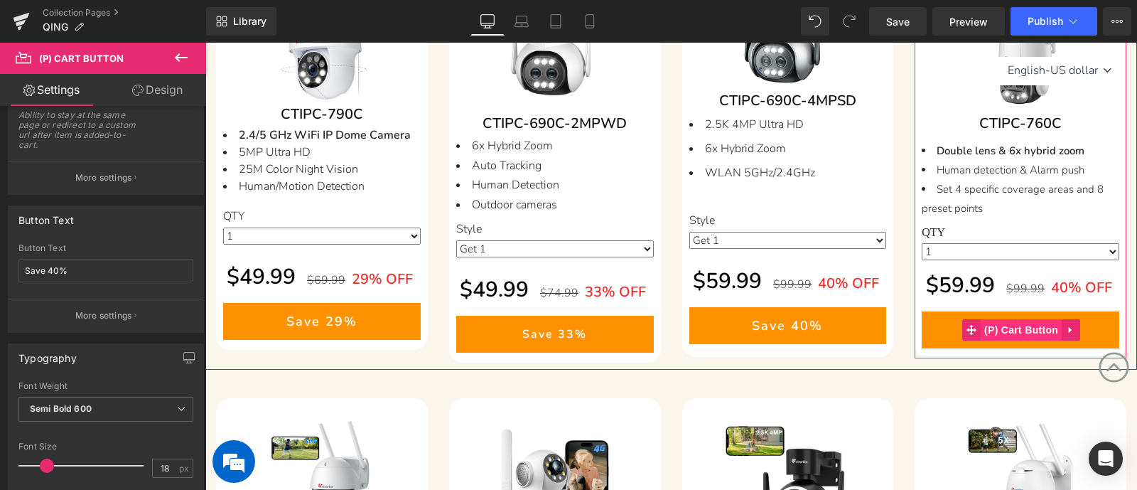
click at [1012, 332] on span "(P) Cart Button" at bounding box center [1021, 329] width 81 height 21
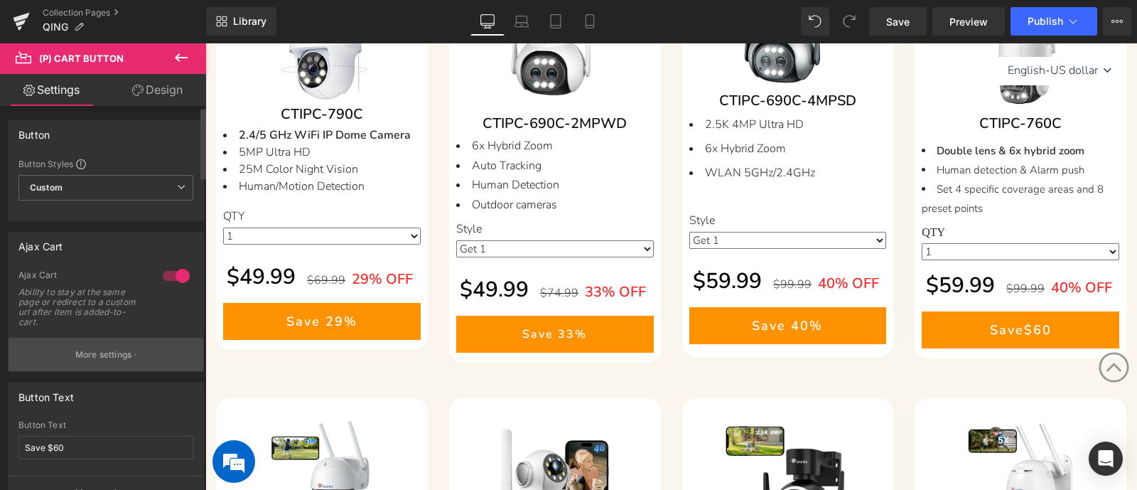
scroll to position [88, 0]
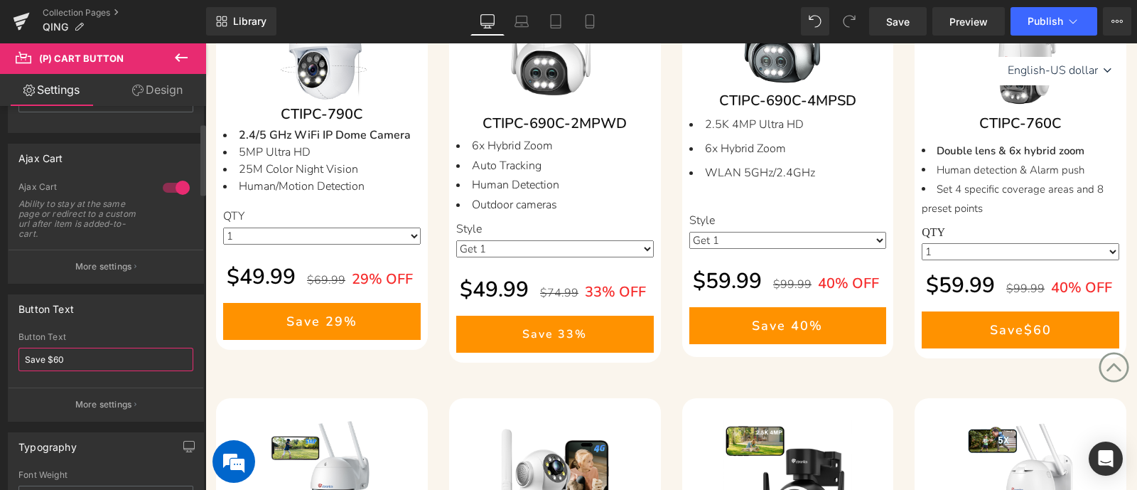
click at [55, 357] on input "Save $60" at bounding box center [105, 359] width 175 height 23
type input "Save $40"
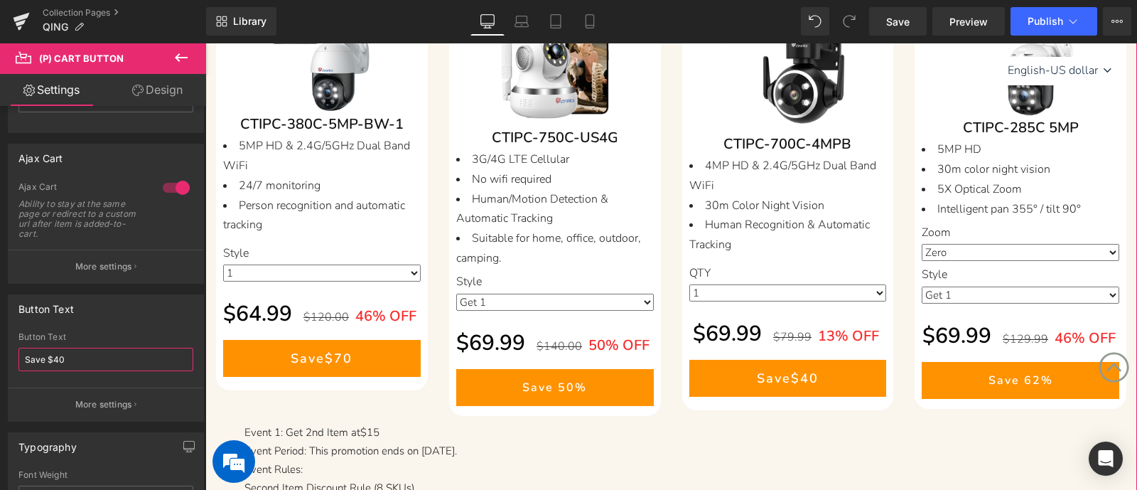
scroll to position [1243, 0]
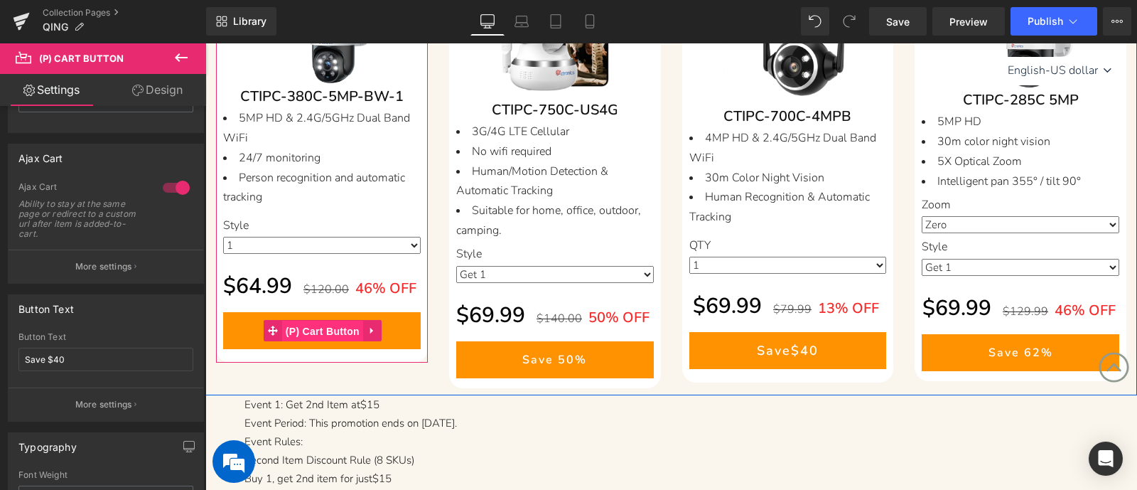
click at [326, 332] on span "(P) Cart Button" at bounding box center [322, 331] width 81 height 21
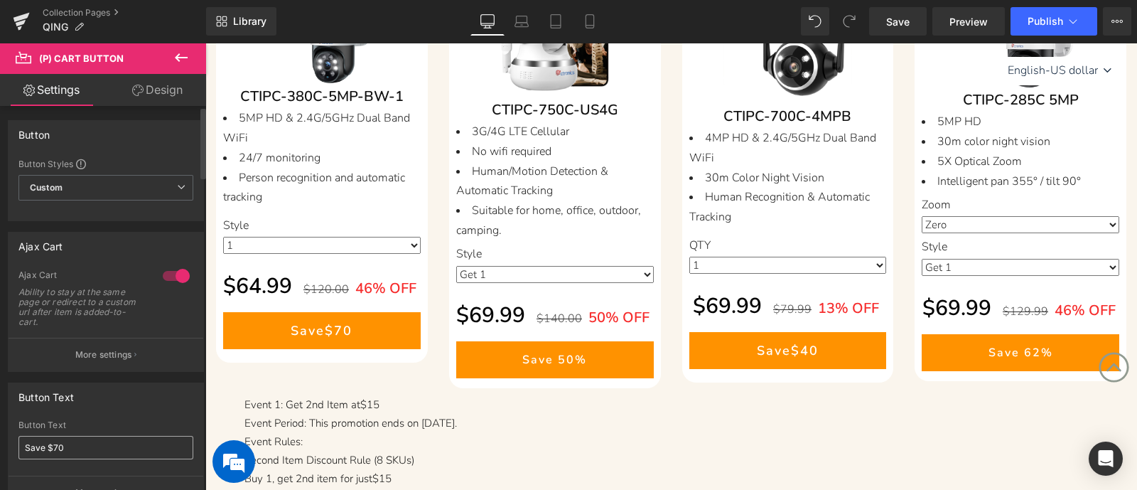
scroll to position [88, 0]
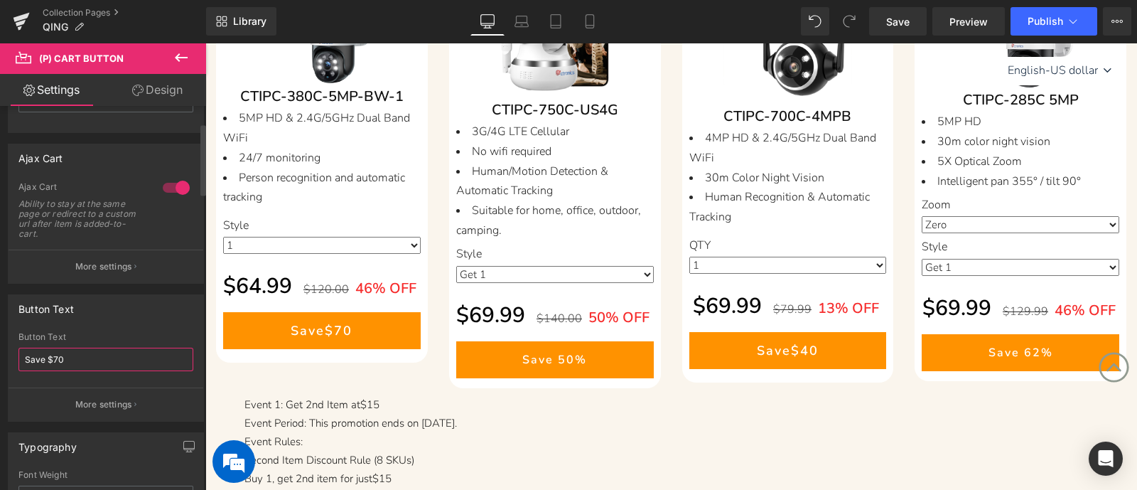
drag, startPoint x: 53, startPoint y: 353, endPoint x: 79, endPoint y: 360, distance: 26.4
click at [79, 360] on input "Save $70" at bounding box center [105, 359] width 175 height 23
type input "Save $55"
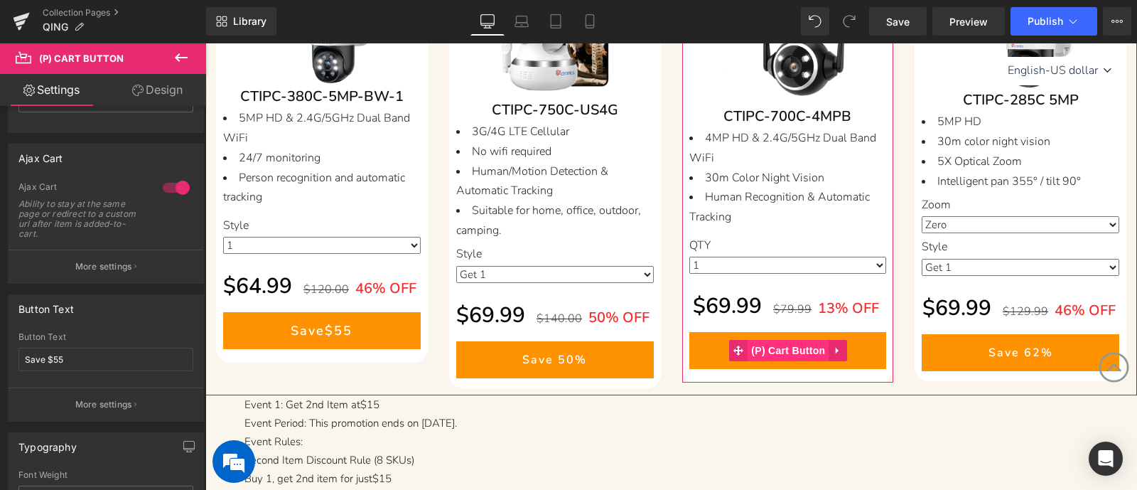
click at [789, 352] on span "(P) Cart Button" at bounding box center [788, 350] width 81 height 21
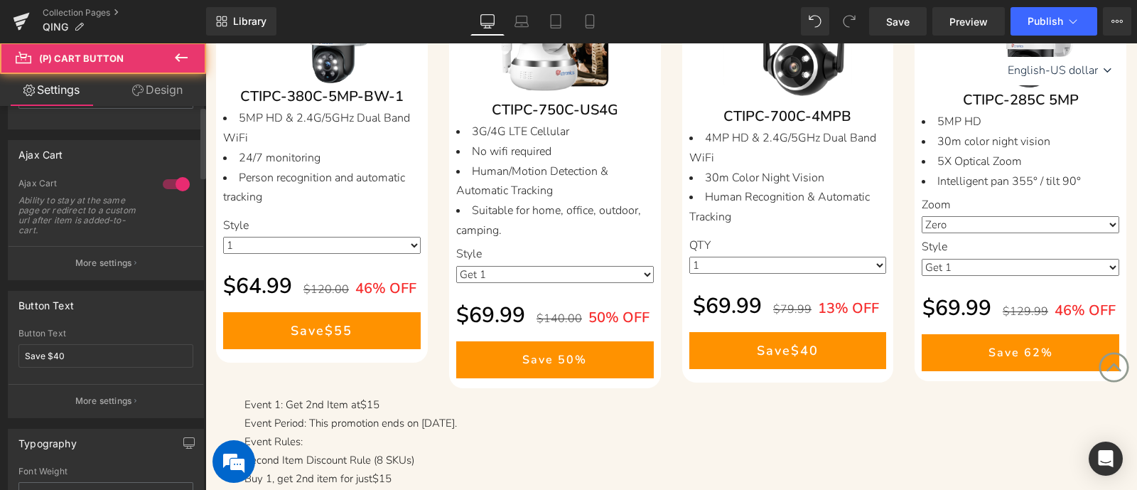
scroll to position [177, 0]
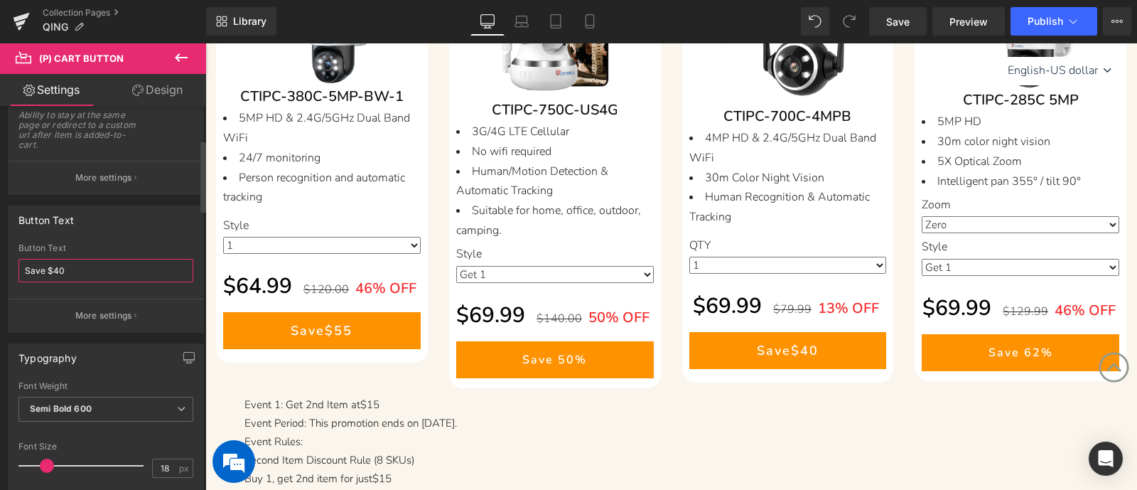
click at [55, 269] on input "Save $40" at bounding box center [105, 270] width 175 height 23
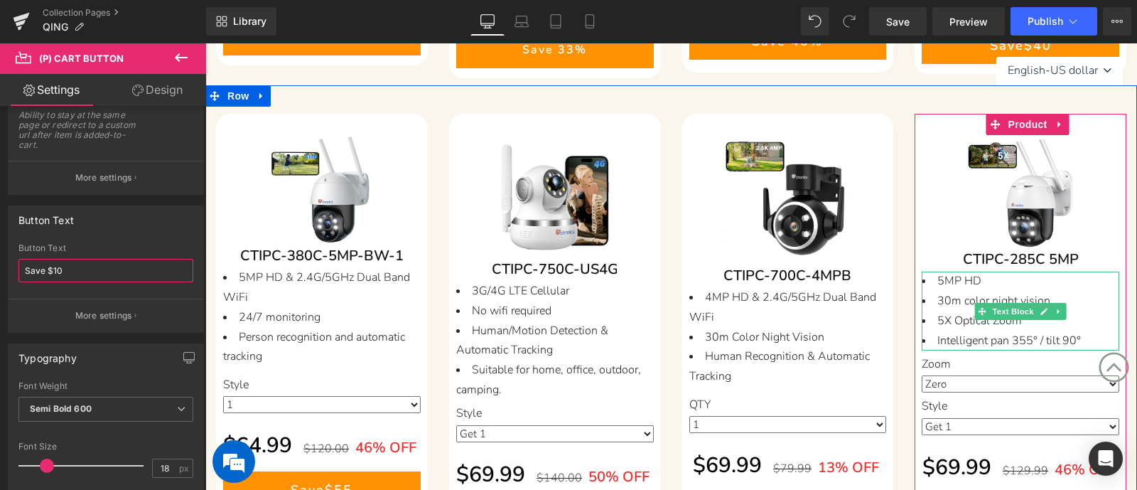
scroll to position [1154, 0]
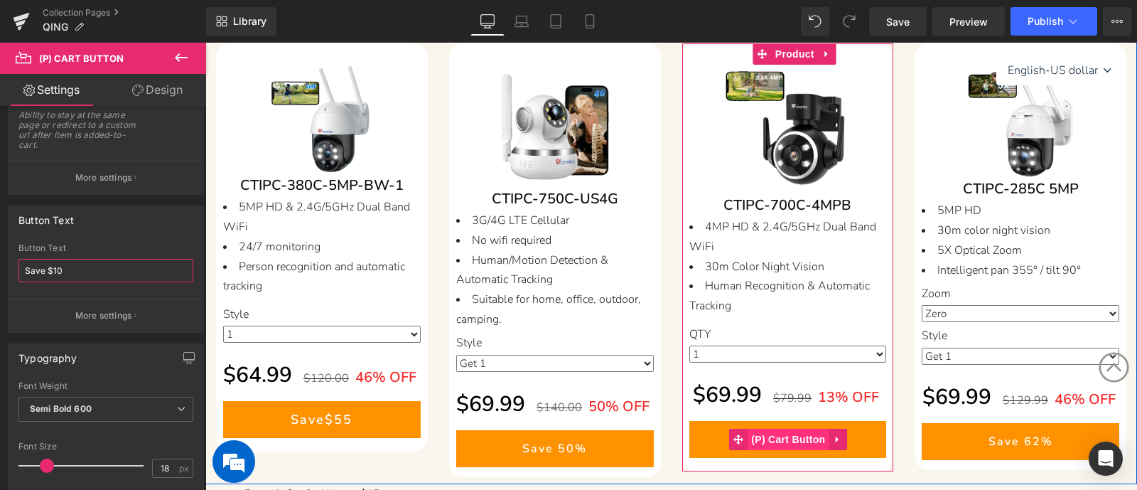
click at [785, 439] on span "(P) Cart Button" at bounding box center [788, 439] width 81 height 21
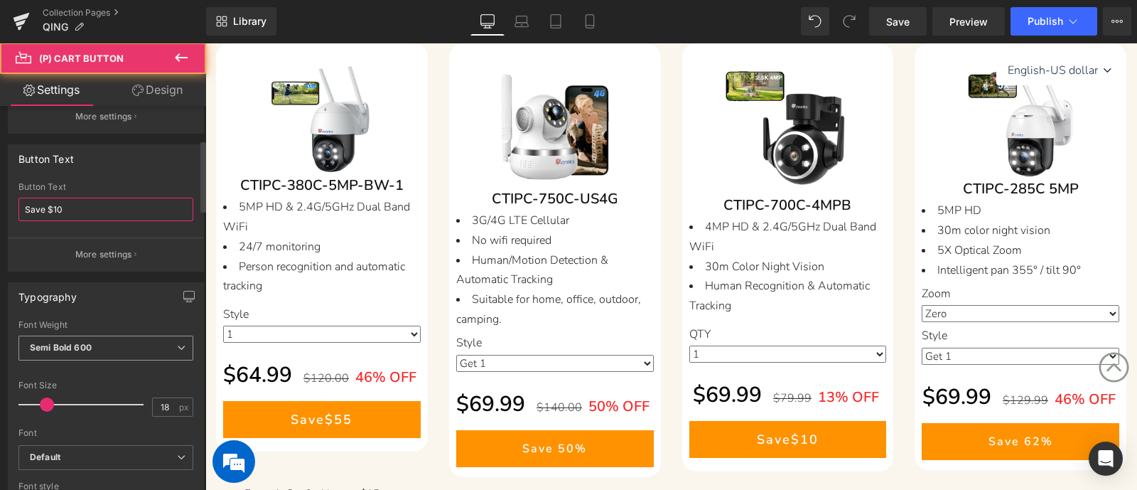
scroll to position [267, 0]
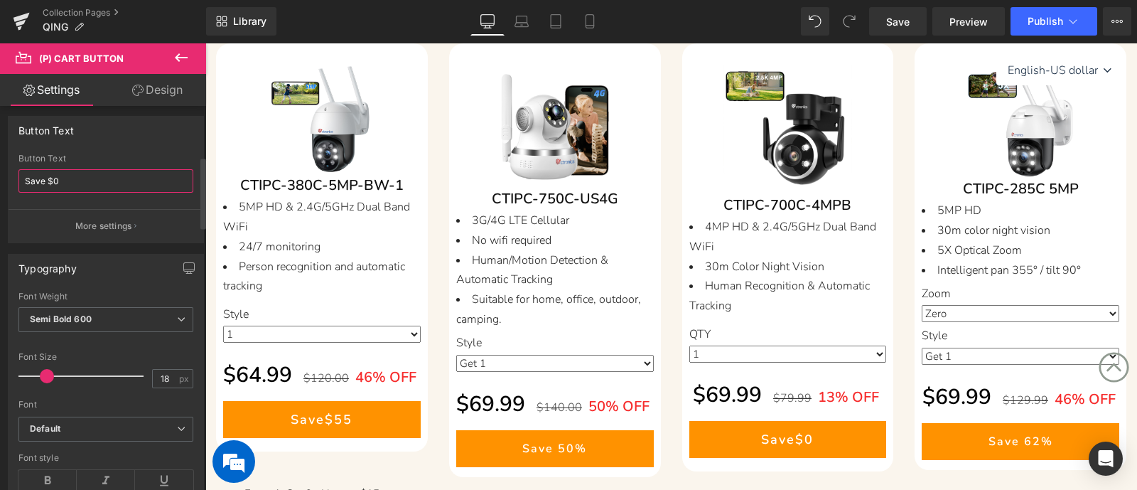
type input "Save $30"
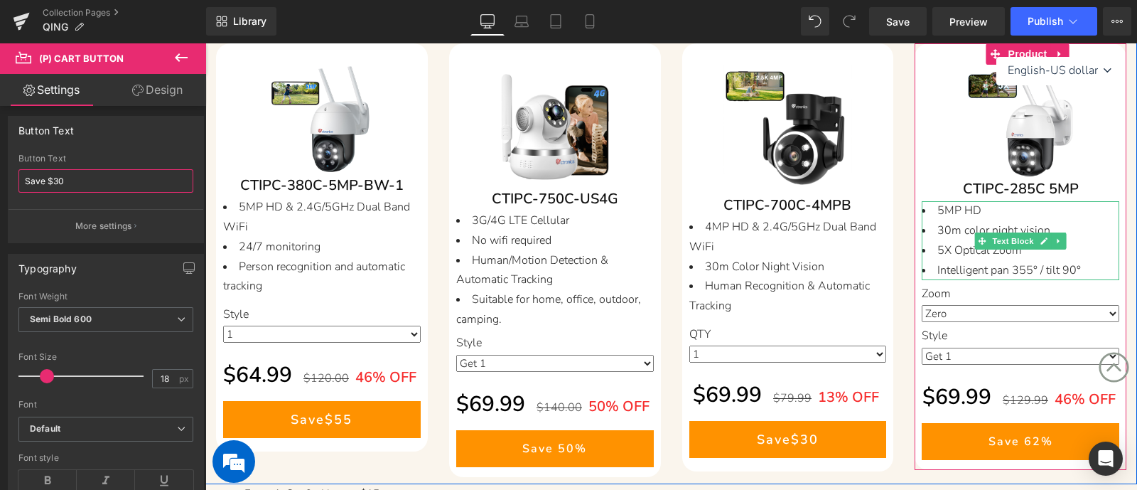
scroll to position [1243, 0]
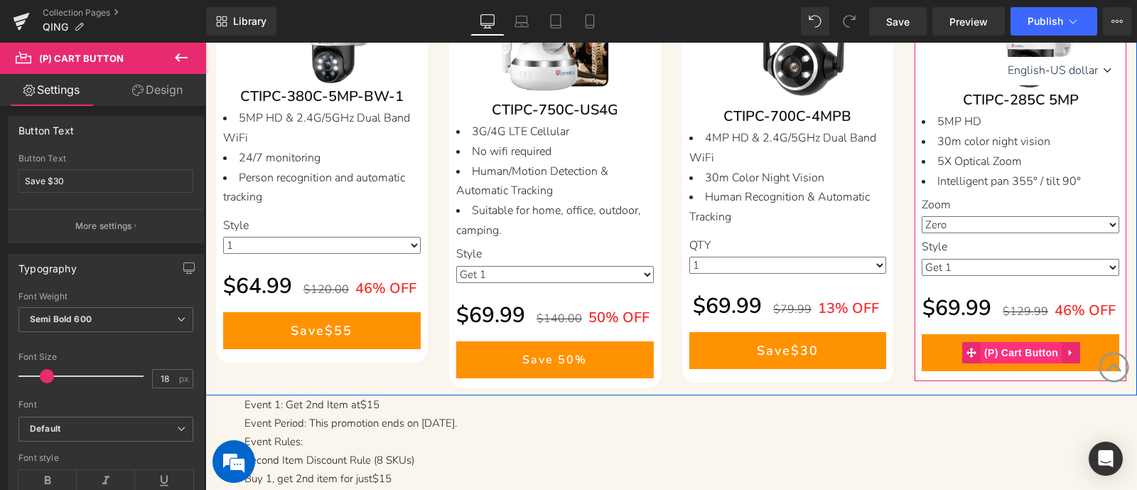
click at [1024, 355] on span "(P) Cart Button" at bounding box center [1021, 352] width 81 height 21
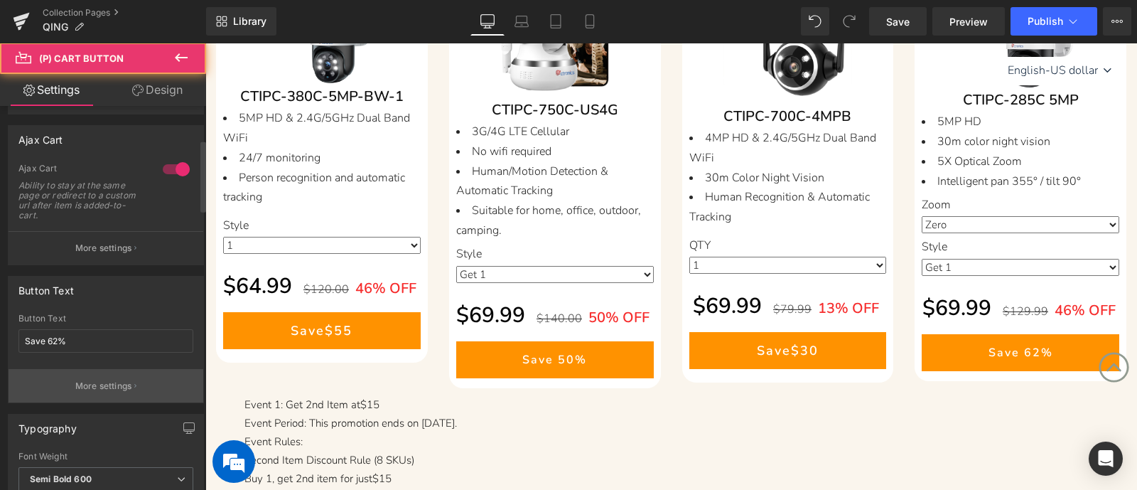
scroll to position [177, 0]
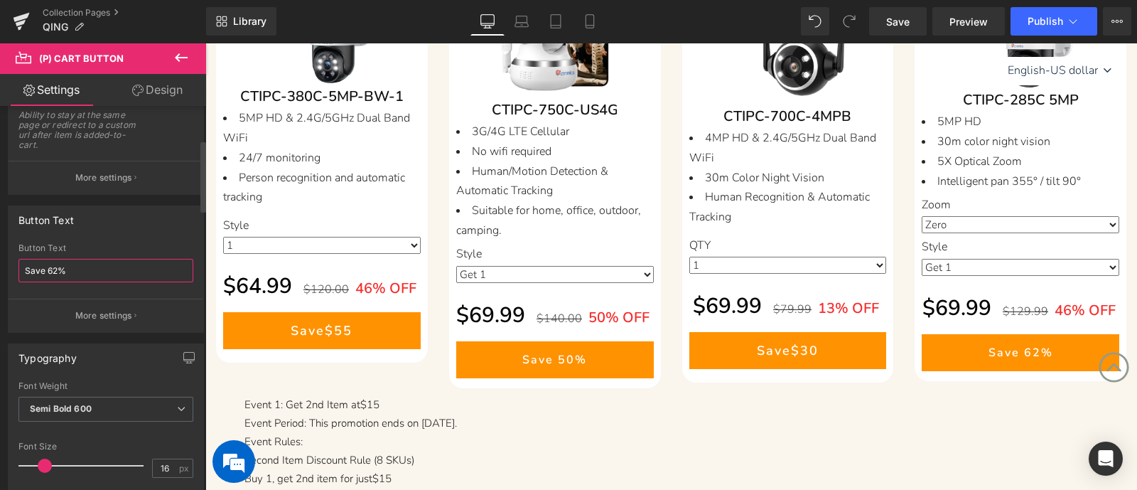
drag, startPoint x: 47, startPoint y: 268, endPoint x: 55, endPoint y: 269, distance: 8.6
click at [55, 269] on input "Save 62%" at bounding box center [105, 270] width 175 height 23
type input "Save 46%"
click at [1031, 16] on span "Publish" at bounding box center [1046, 21] width 36 height 11
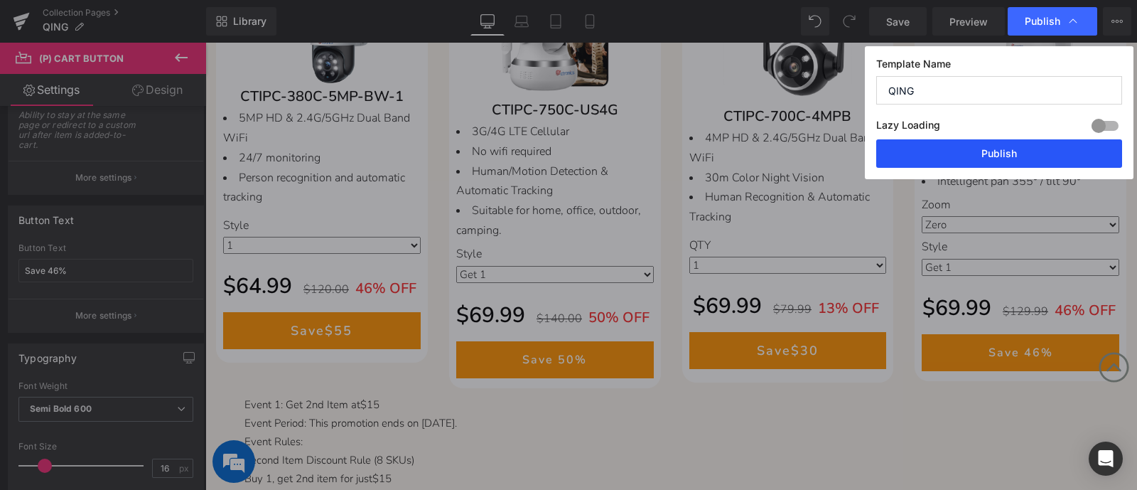
click at [1002, 147] on button "Publish" at bounding box center [999, 153] width 246 height 28
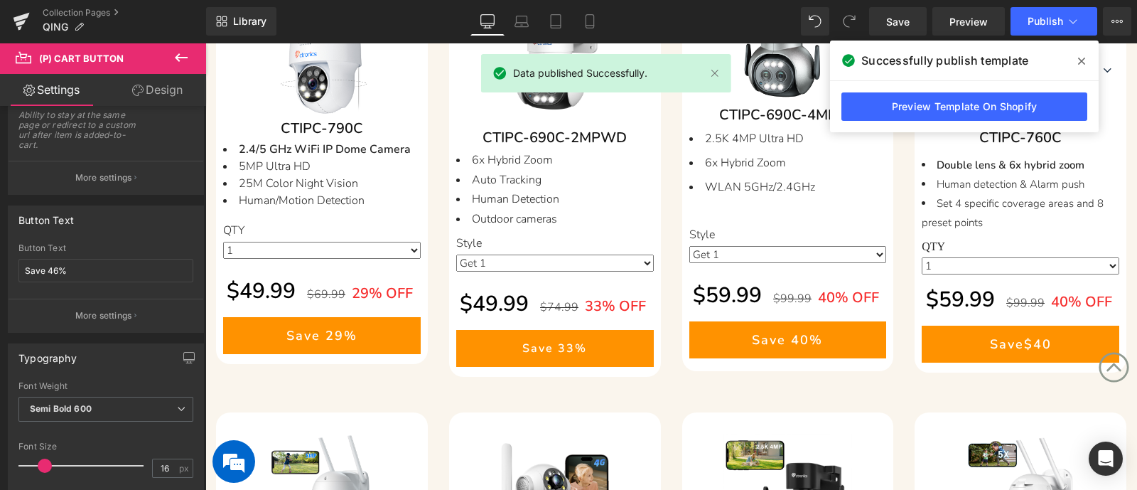
scroll to position [267, 0]
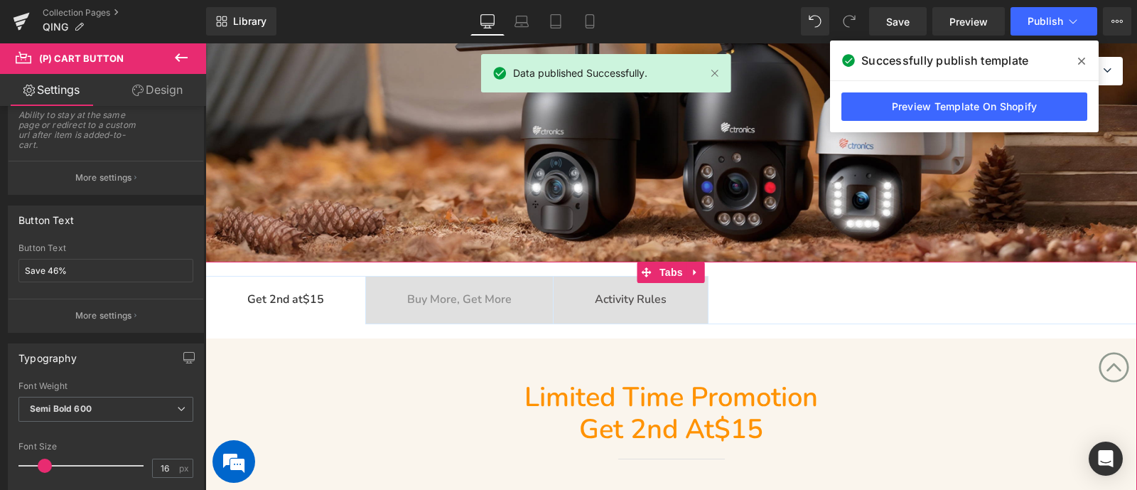
click at [464, 301] on b "Buy More, Get More" at bounding box center [459, 299] width 104 height 16
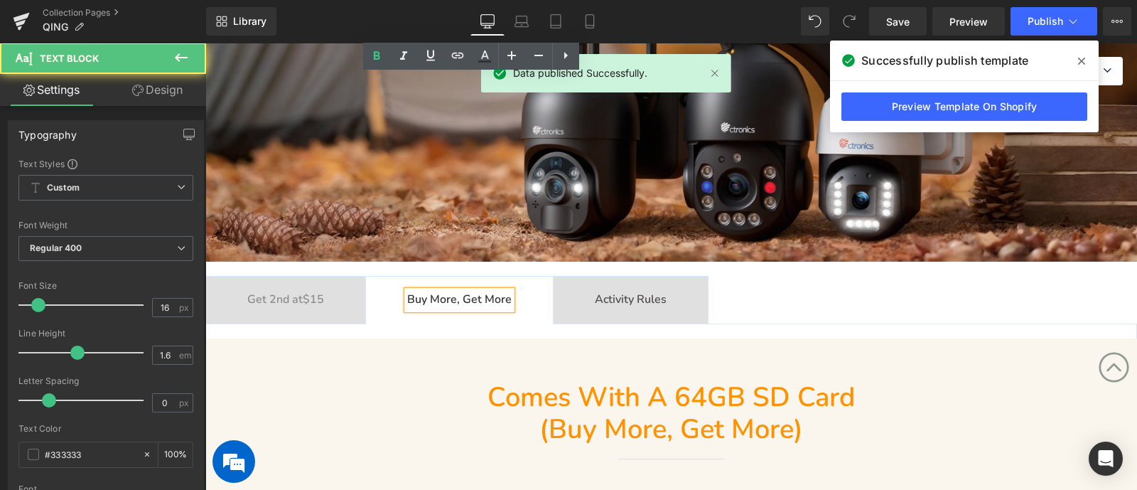
scroll to position [800, 0]
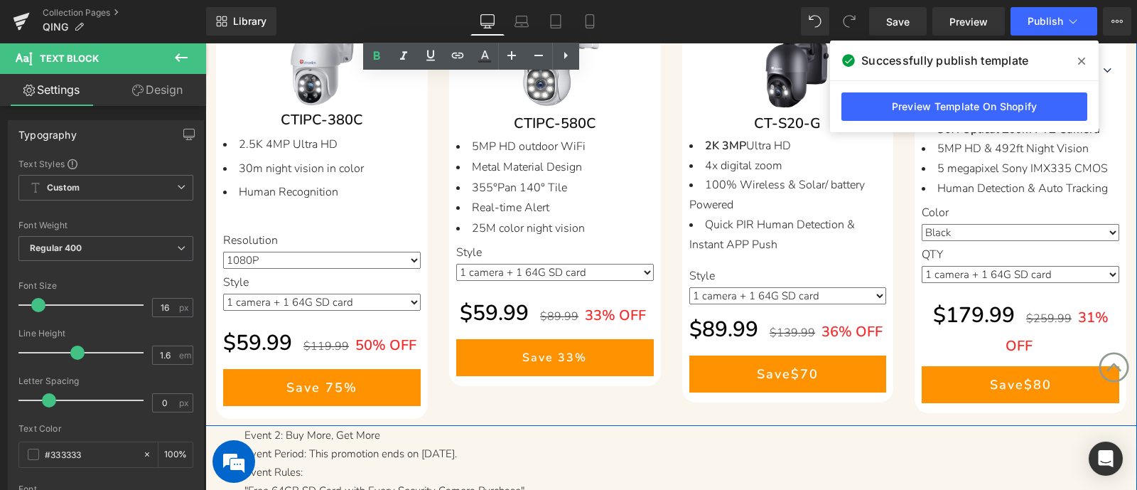
click at [672, 415] on div "Save Off 50 % (P) Image CTIPC-380C (P) SKU 2.5K 4MP Ultra HD 30m night vision i…" at bounding box center [671, 182] width 932 height 485
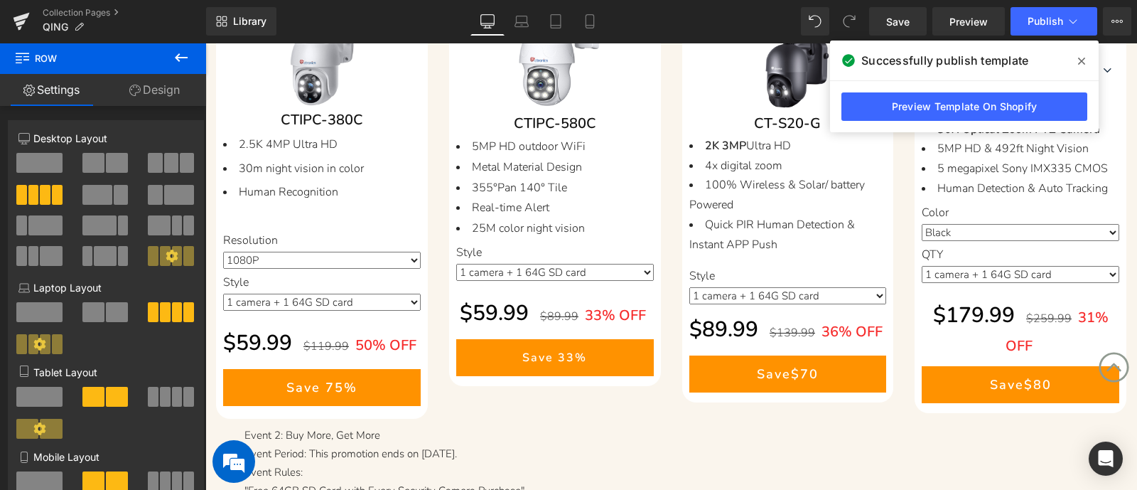
click at [1085, 62] on icon at bounding box center [1081, 60] width 7 height 11
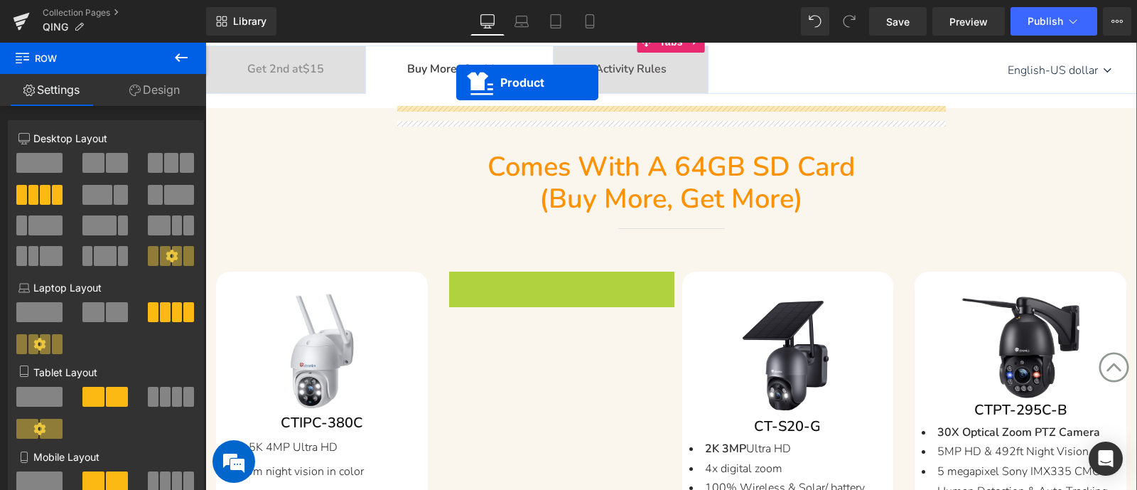
scroll to position [440, 0]
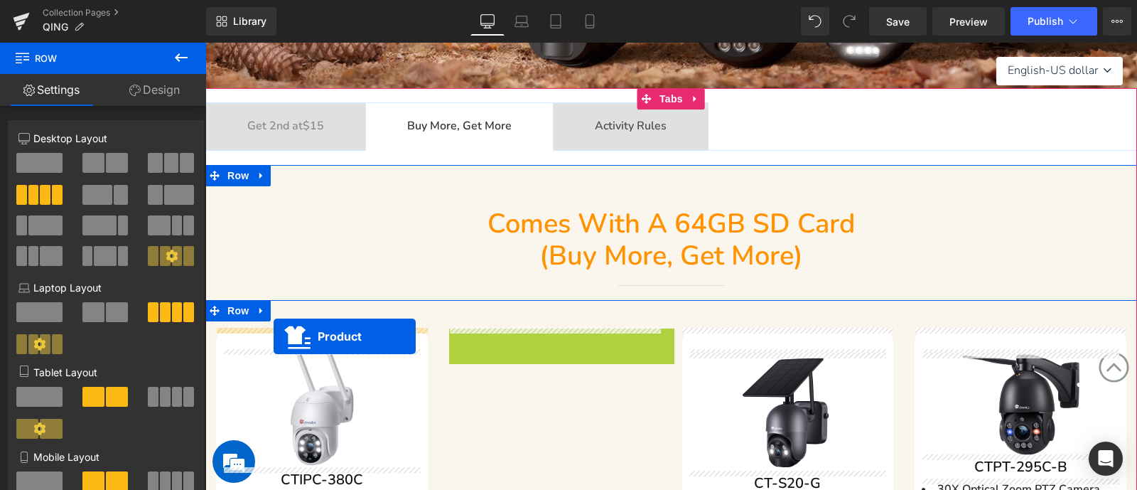
drag, startPoint x: 537, startPoint y: 68, endPoint x: 274, endPoint y: 336, distance: 375.4
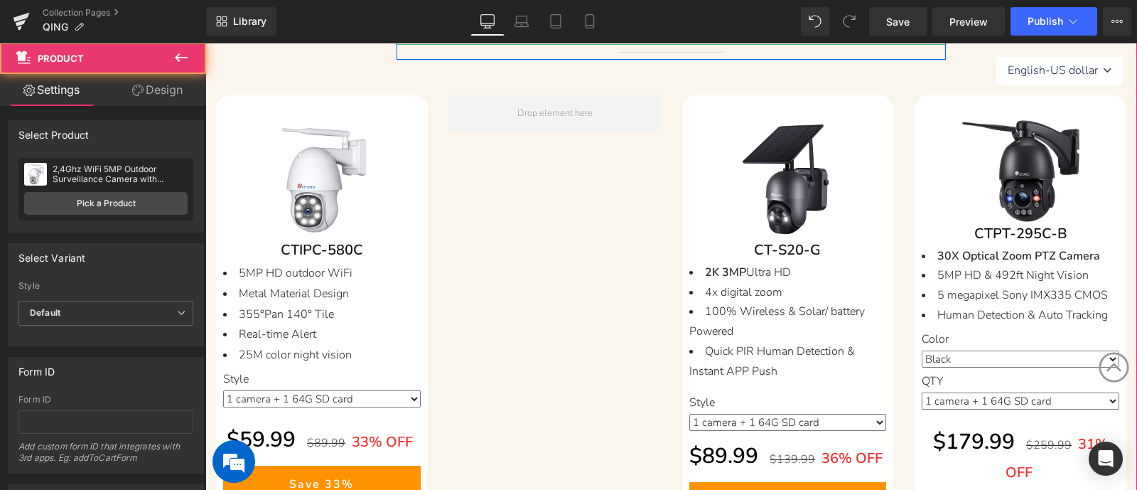
scroll to position [795, 0]
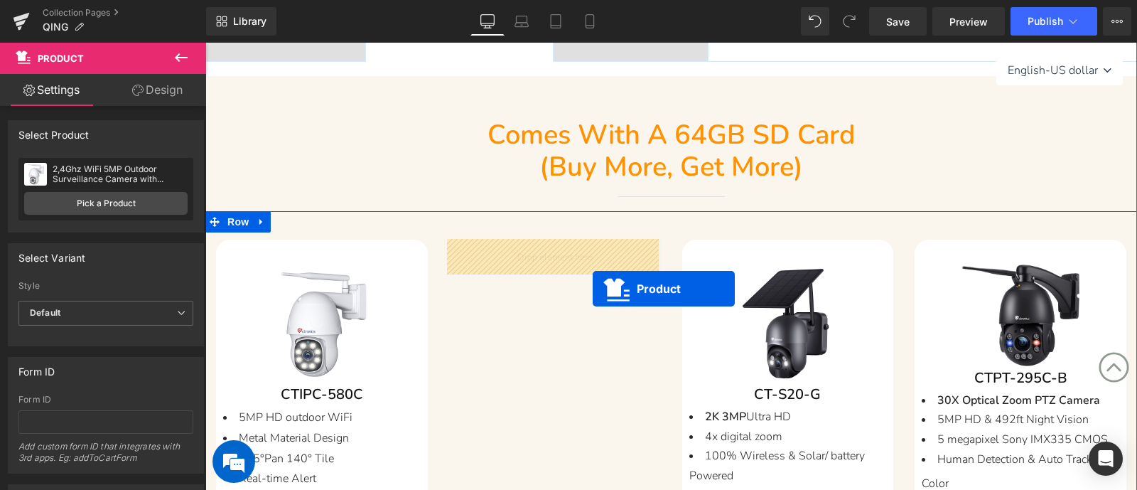
drag, startPoint x: 322, startPoint y: 402, endPoint x: 593, endPoint y: 289, distance: 293.4
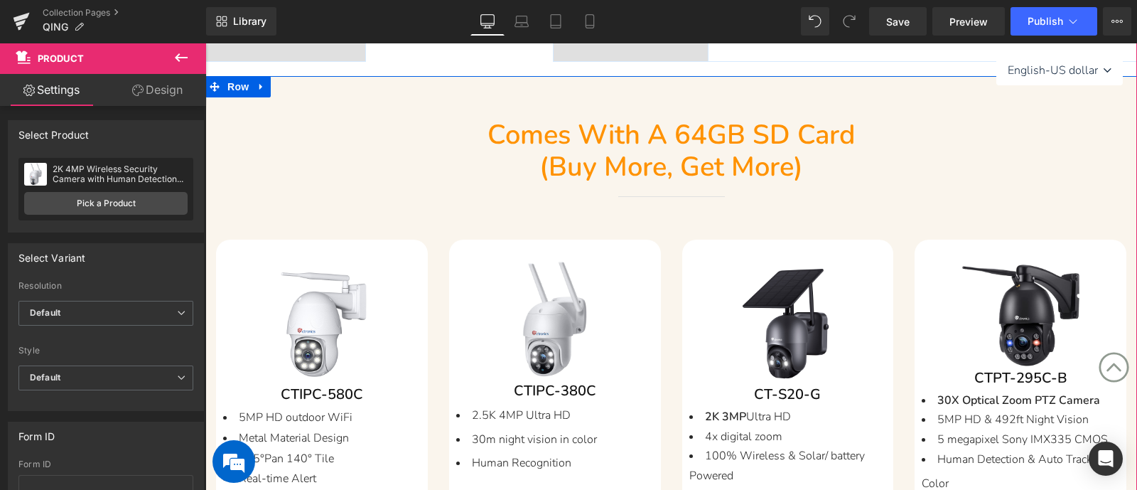
scroll to position [440, 0]
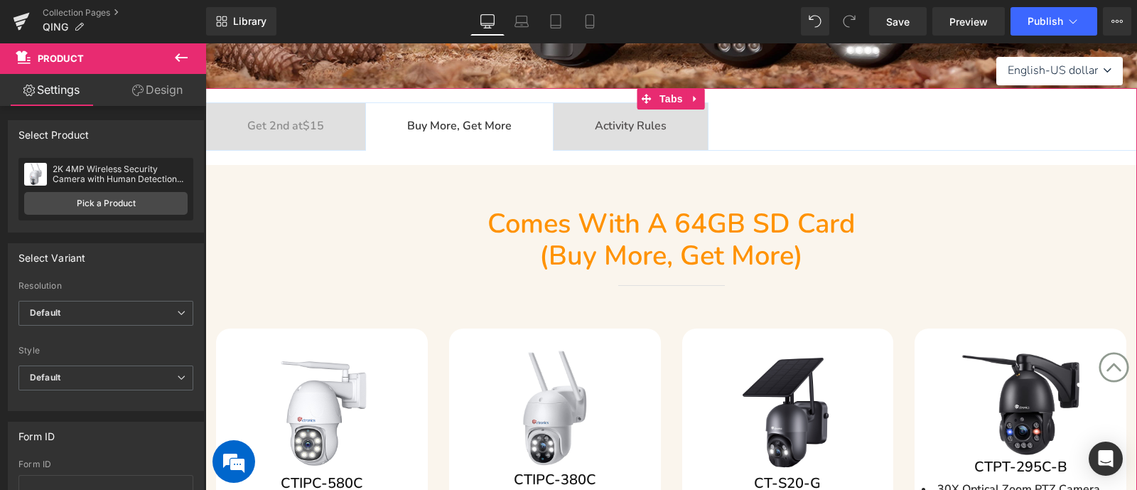
click at [643, 120] on b "Activity Rules" at bounding box center [631, 126] width 72 height 16
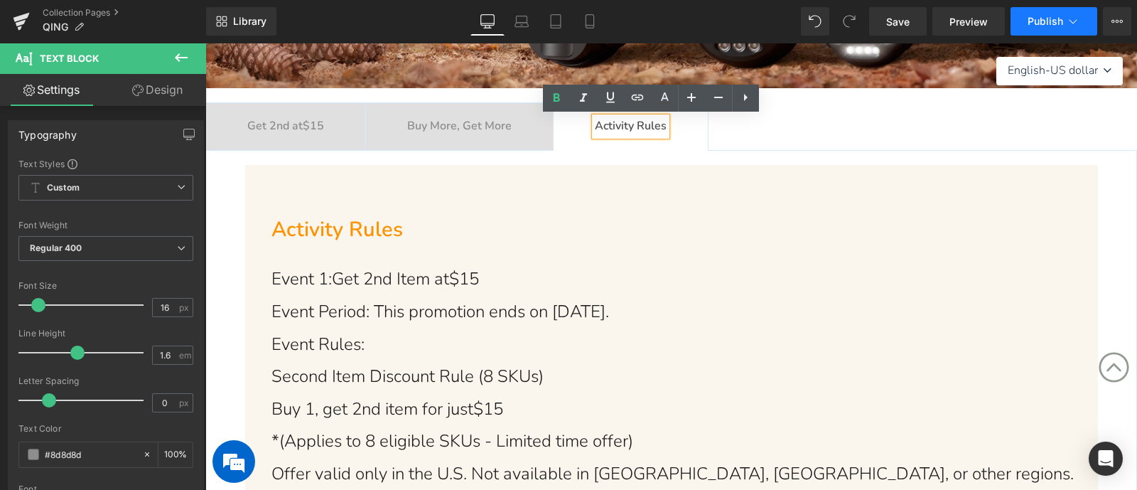
click at [1026, 21] on button "Publish" at bounding box center [1054, 21] width 87 height 28
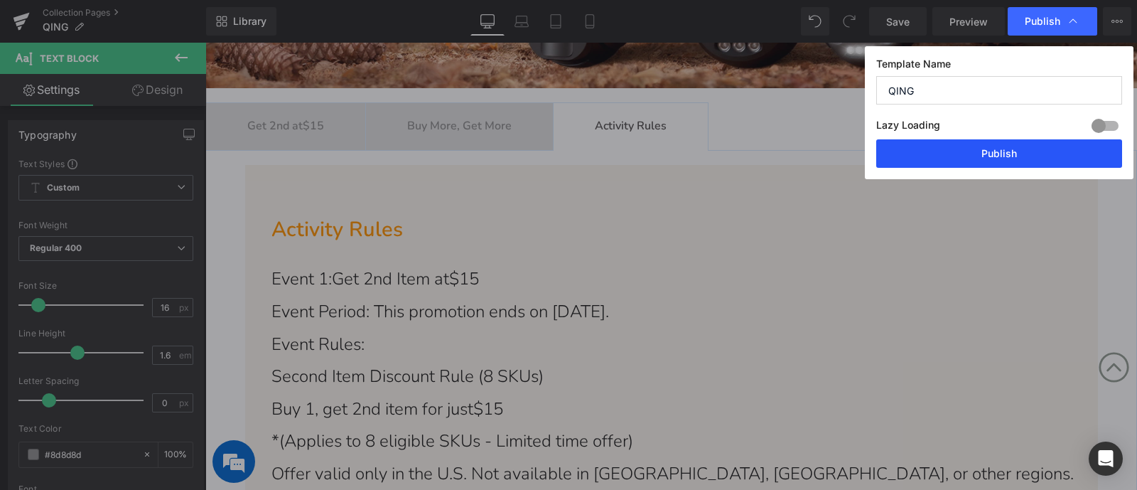
drag, startPoint x: 1003, startPoint y: 159, endPoint x: 194, endPoint y: 135, distance: 809.2
click at [1003, 159] on button "Publish" at bounding box center [999, 153] width 246 height 28
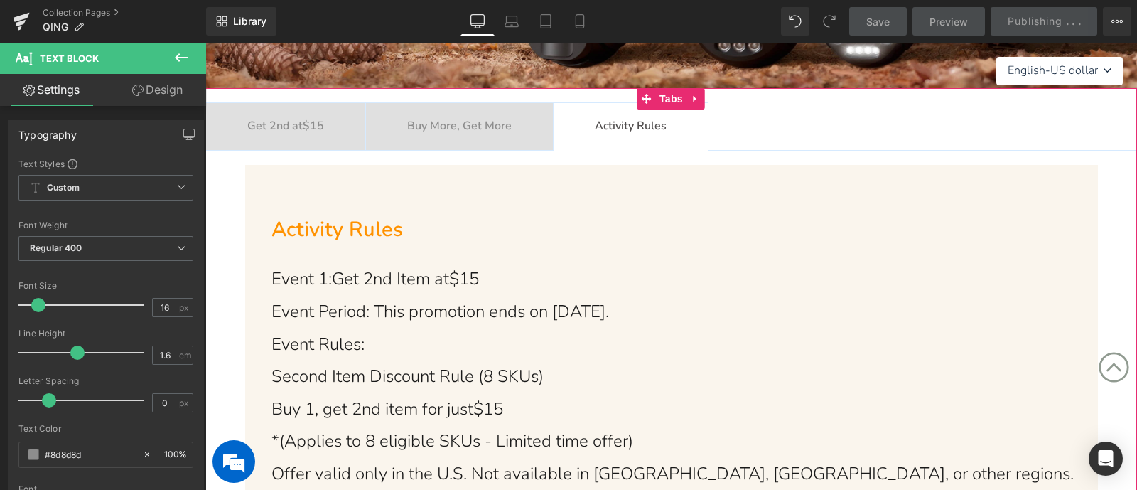
click at [453, 122] on b "Buy More, Get More" at bounding box center [459, 126] width 104 height 16
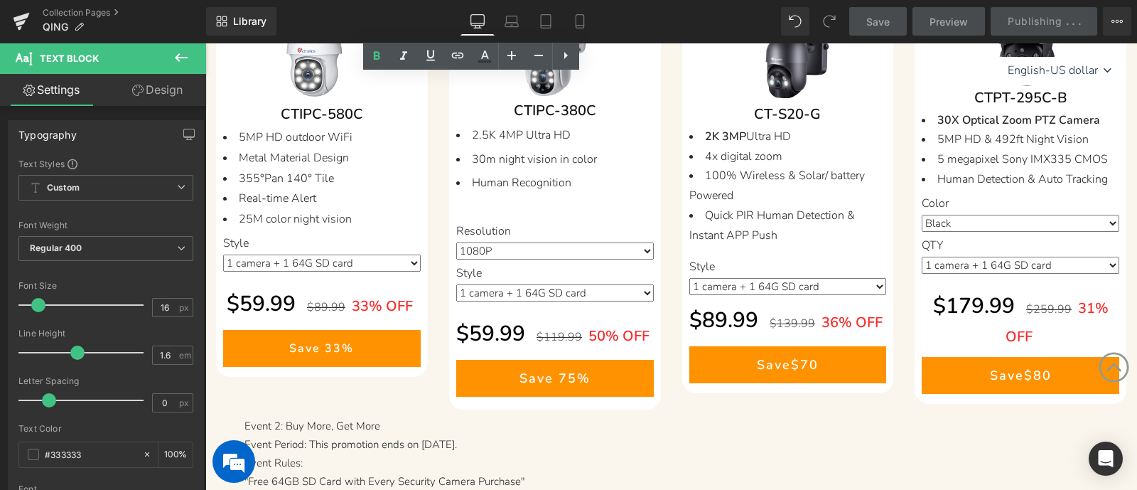
scroll to position [795, 0]
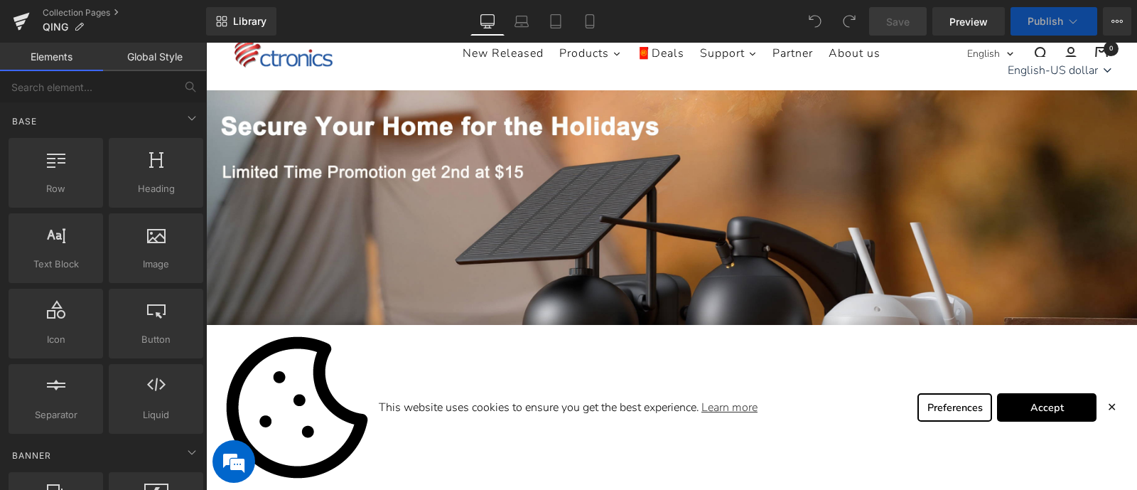
scroll to position [533, 0]
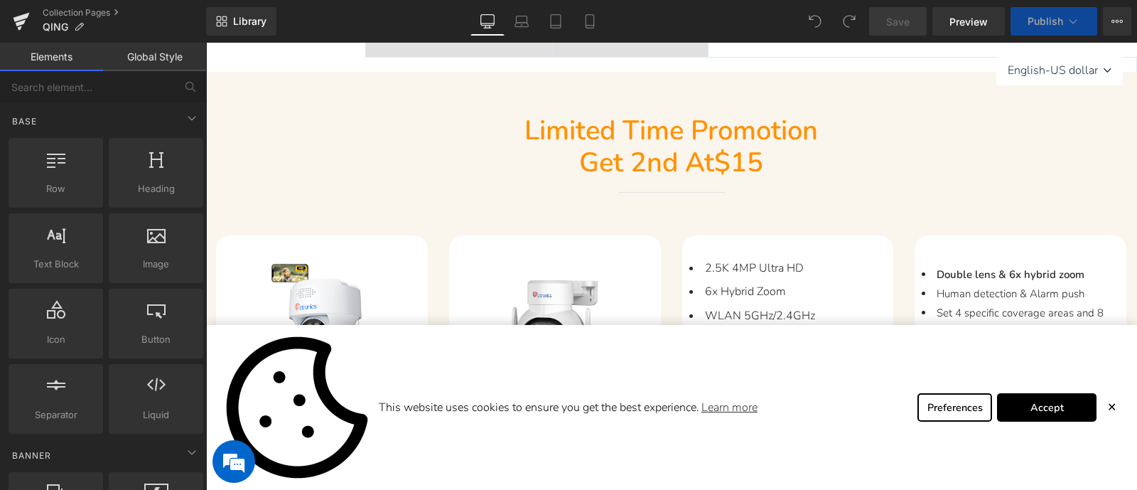
click at [1103, 407] on div "This website uses cookies to ensure you get the best experience. Learn more Pre…" at bounding box center [671, 407] width 932 height 165
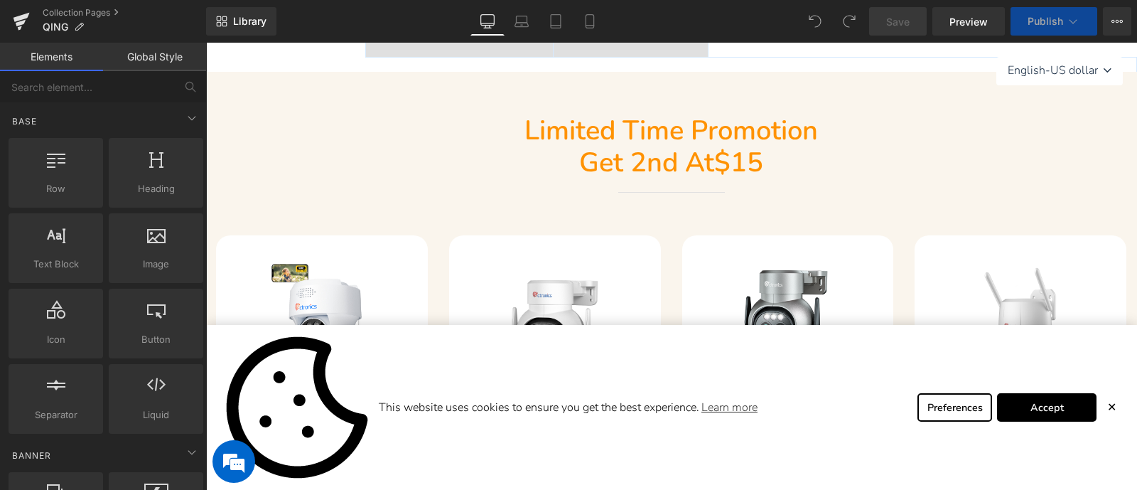
click at [1107, 407] on span "✕" at bounding box center [1111, 407] width 9 height 9
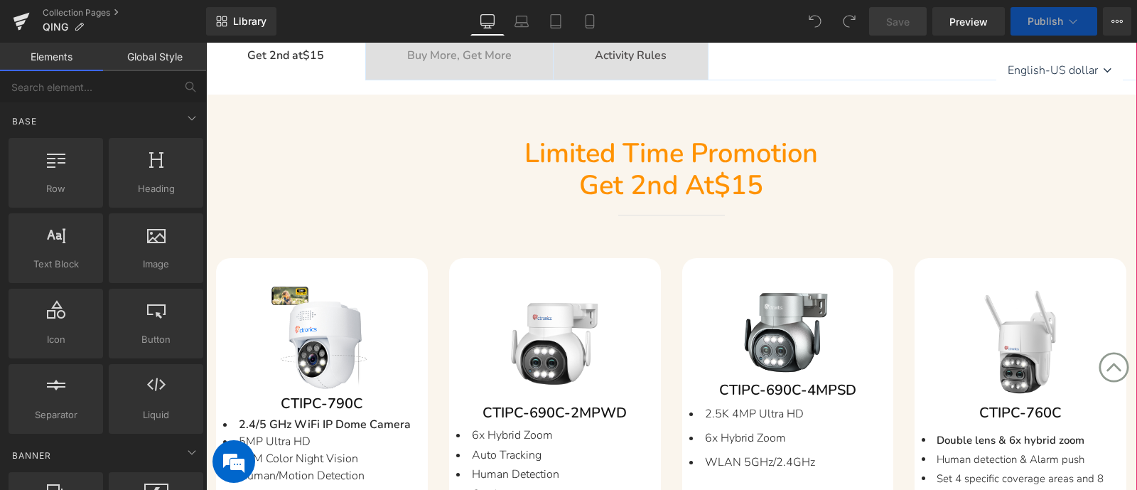
scroll to position [444, 0]
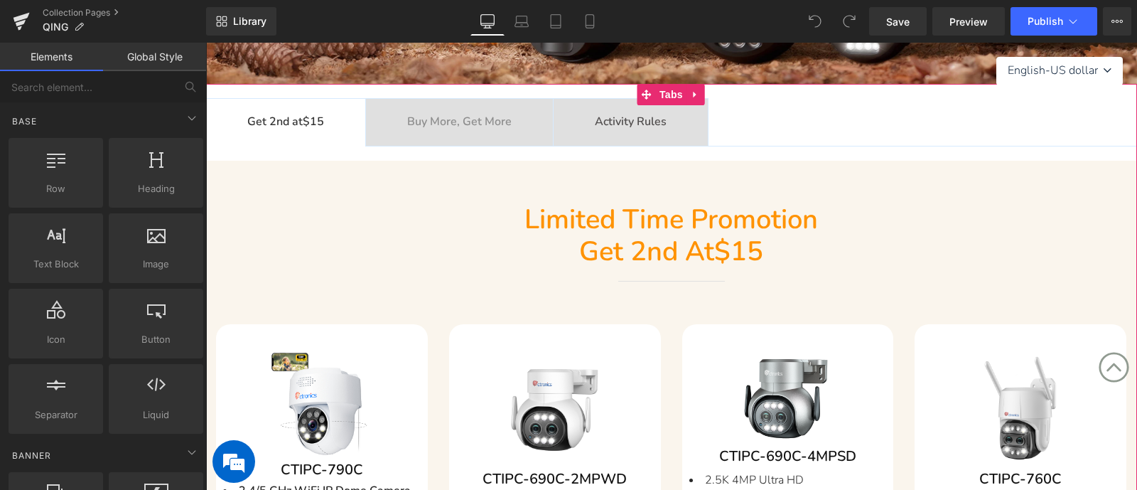
click at [444, 104] on span "Buy More, Get More Text Block" at bounding box center [459, 122] width 187 height 47
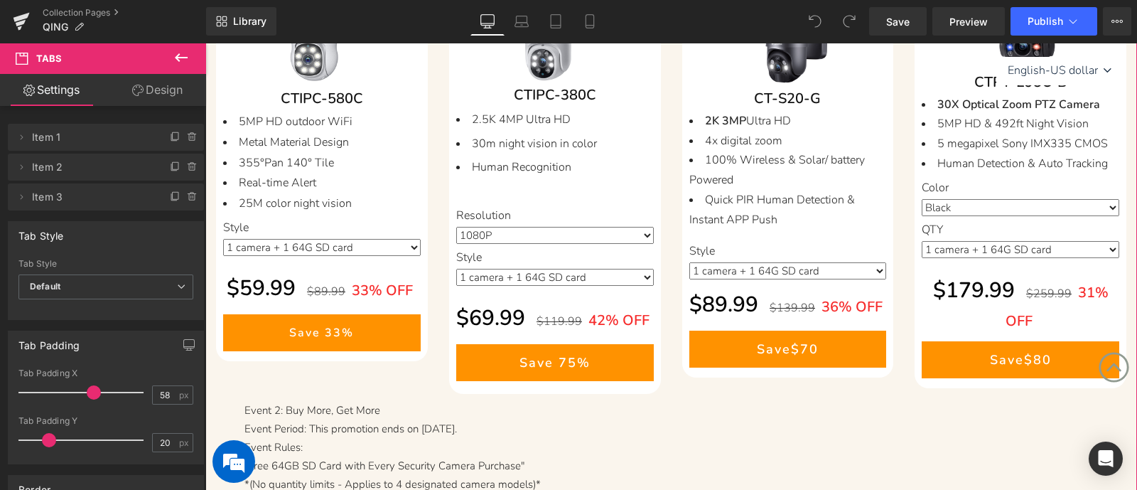
scroll to position [888, 0]
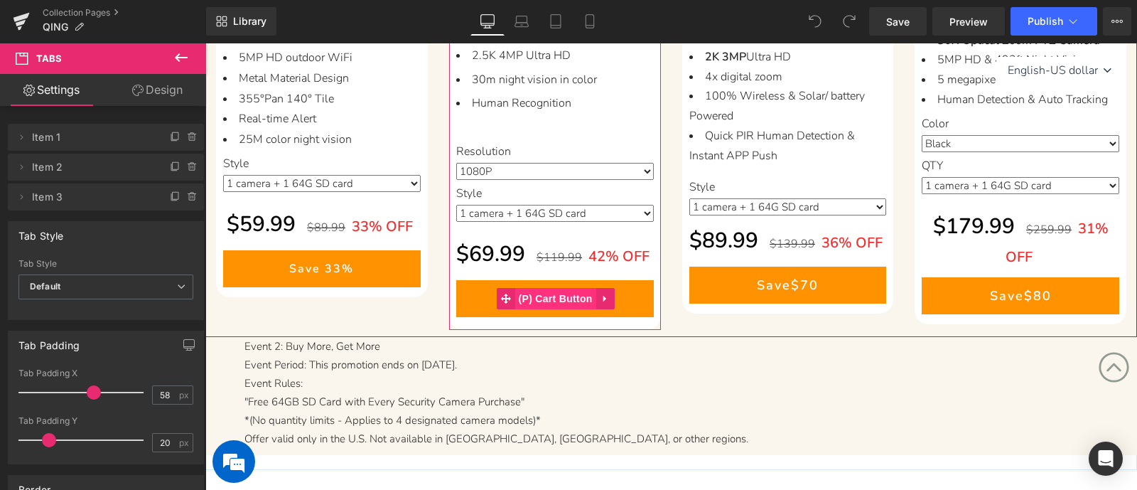
click at [537, 300] on span "(P) Cart Button" at bounding box center [555, 298] width 81 height 21
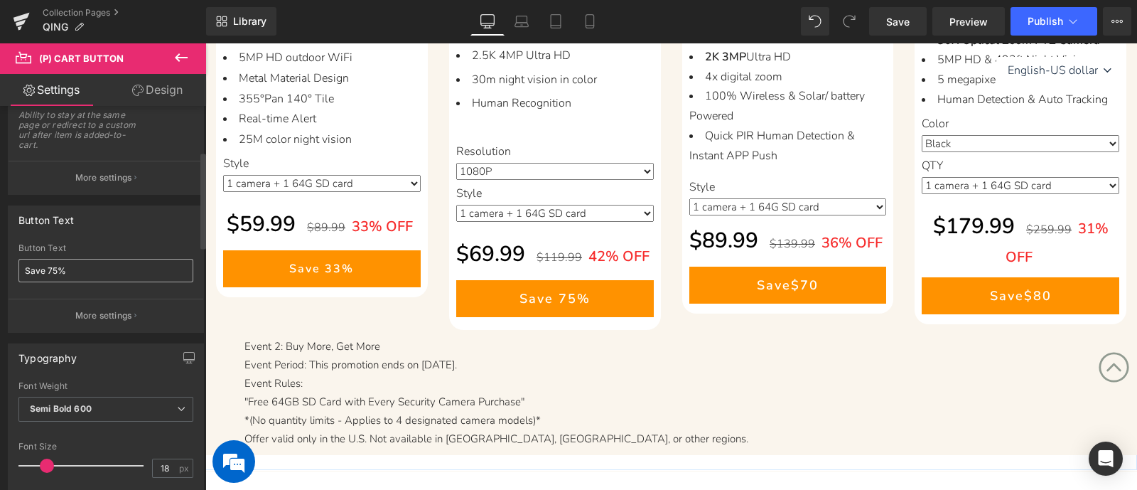
scroll to position [0, 0]
drag, startPoint x: 46, startPoint y: 267, endPoint x: 56, endPoint y: 268, distance: 10.1
click at [56, 268] on input "Save 75%" at bounding box center [105, 270] width 175 height 23
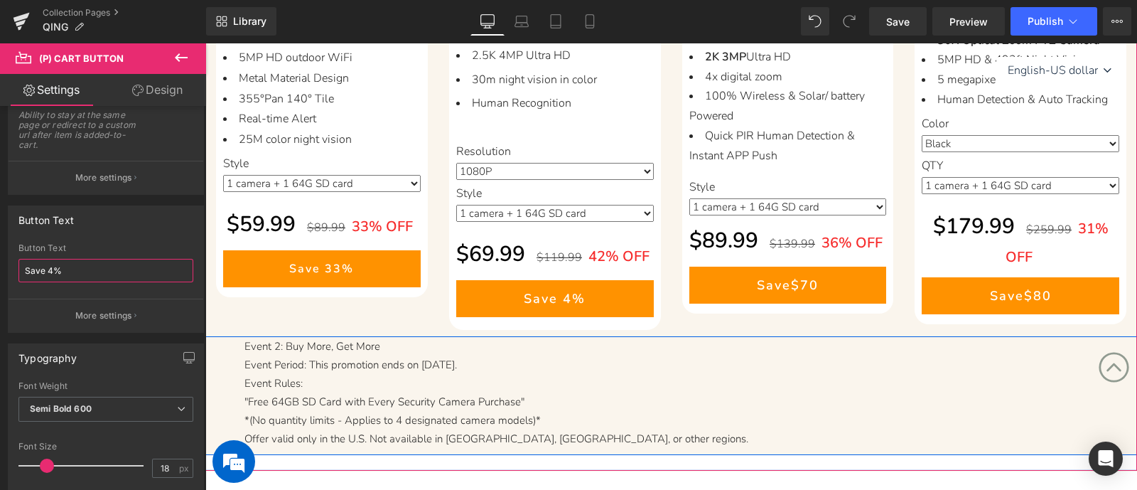
type input "Save 42%"
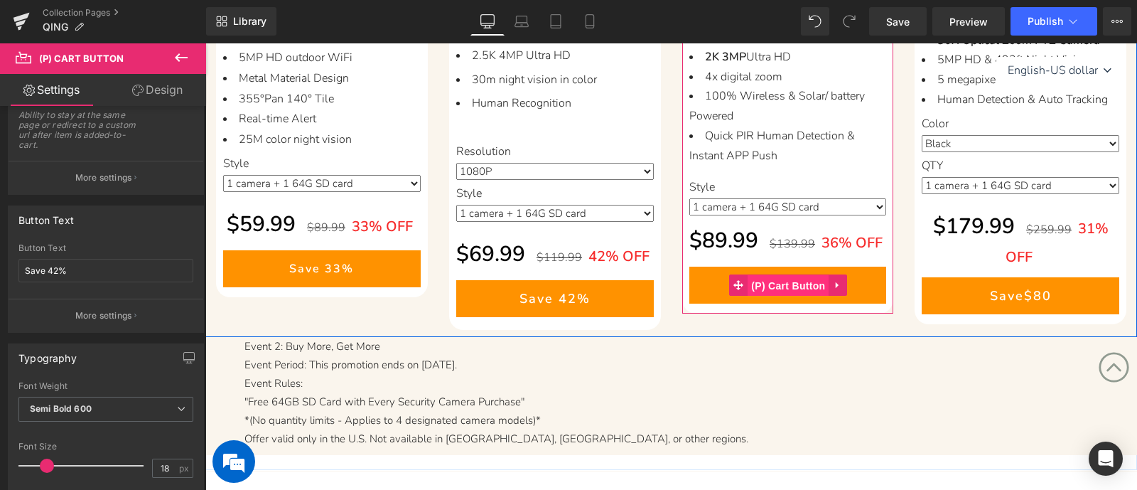
click at [795, 282] on span "(P) Cart Button" at bounding box center [788, 285] width 81 height 21
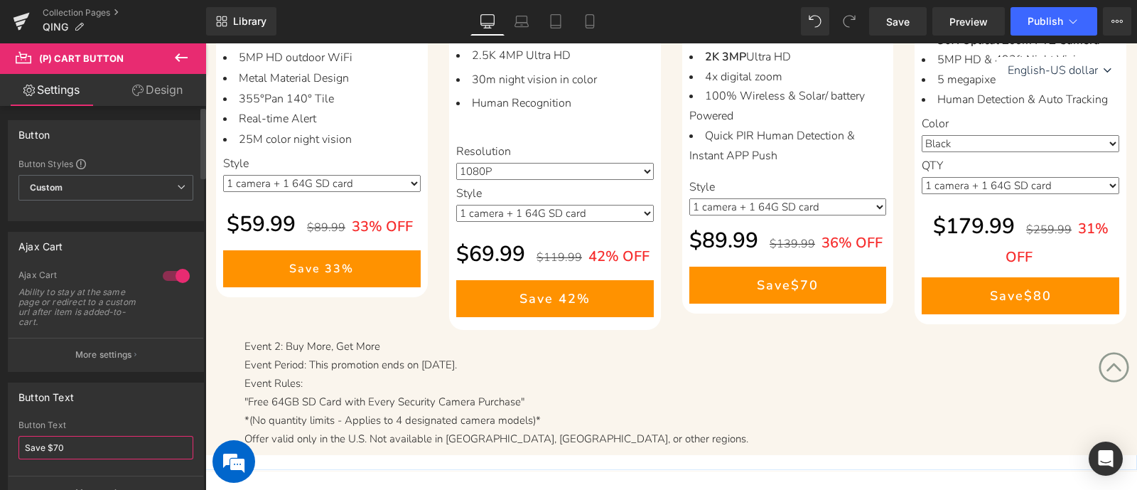
click at [57, 446] on input "Save $70" at bounding box center [105, 447] width 175 height 23
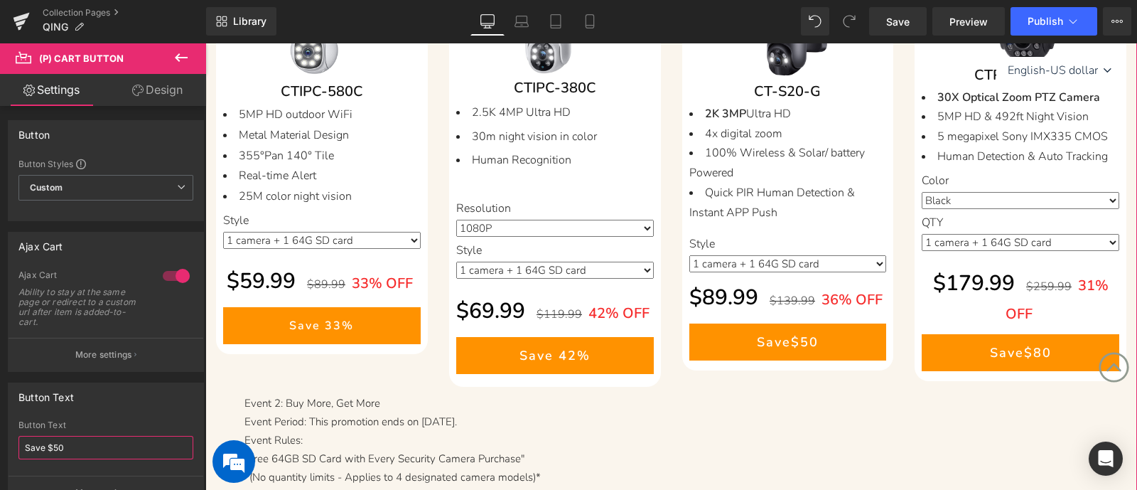
scroll to position [888, 0]
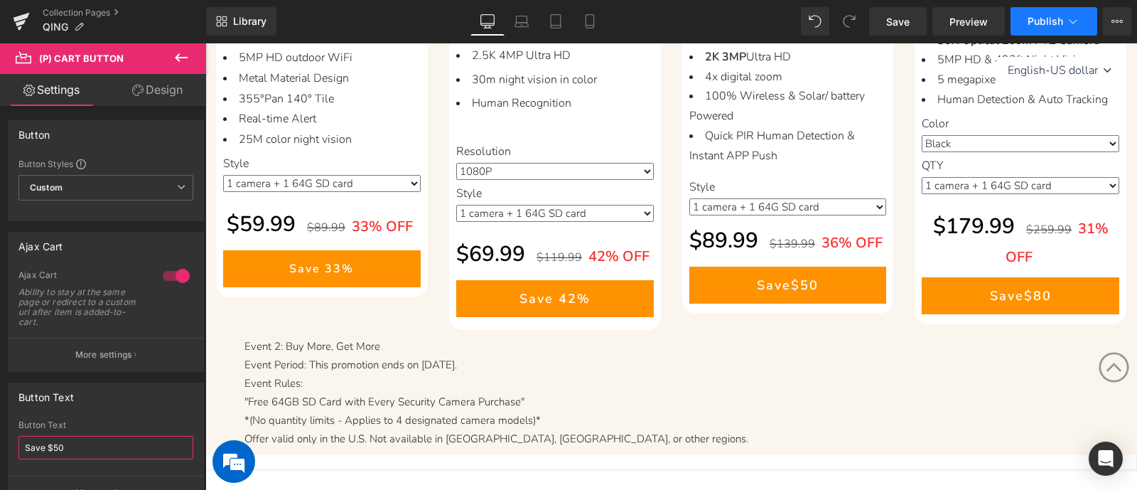
type input "Save $50"
click at [1038, 21] on span "Publish" at bounding box center [1046, 21] width 36 height 11
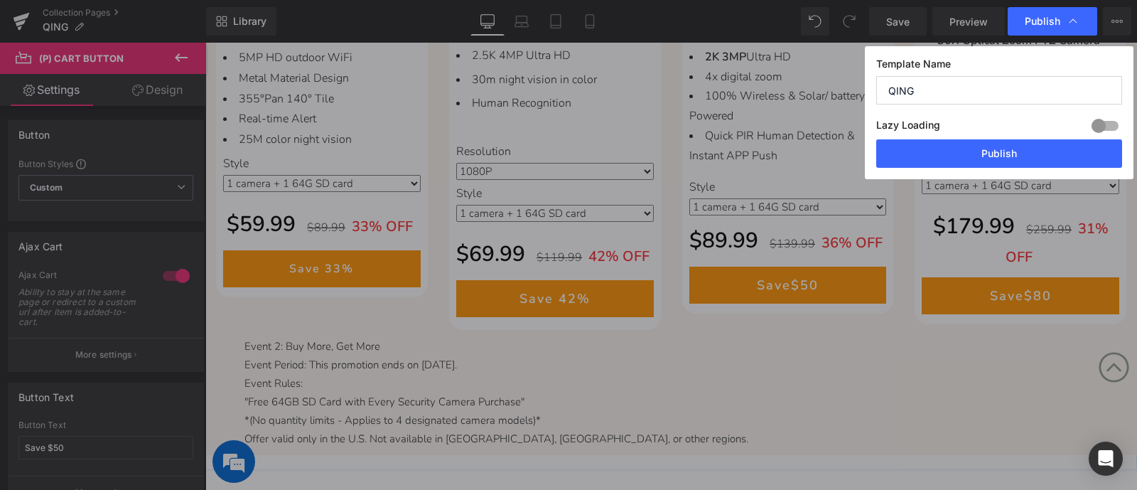
click at [1012, 129] on div "Lazy Loading Build Upgrade plan to unlock" at bounding box center [999, 127] width 246 height 23
click at [1014, 154] on button "Publish" at bounding box center [999, 153] width 246 height 28
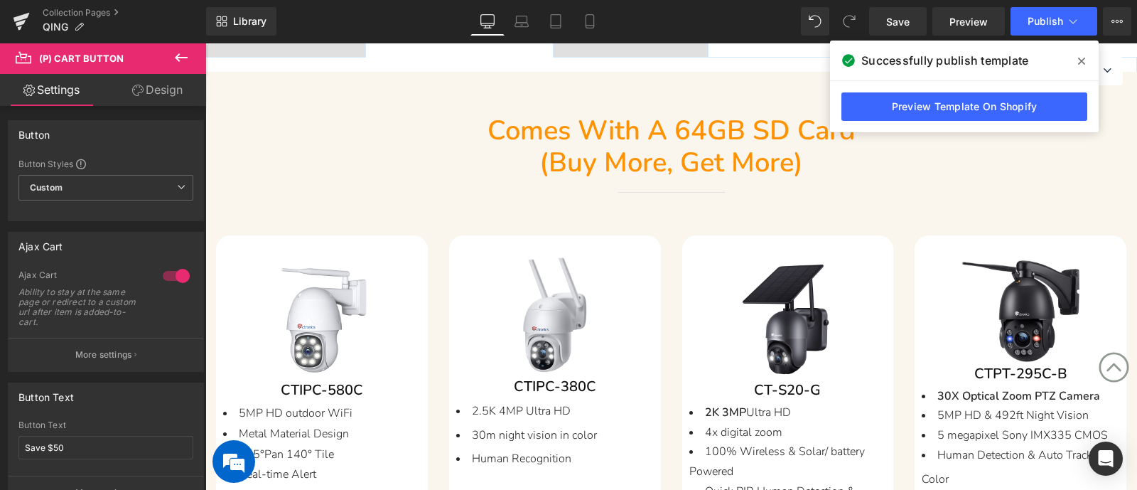
click at [1079, 56] on icon at bounding box center [1081, 60] width 7 height 11
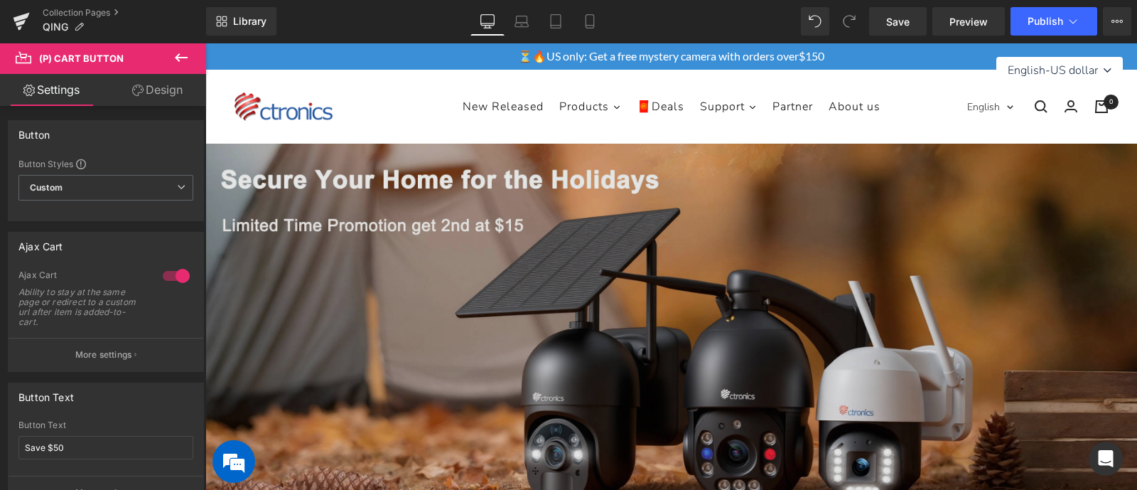
scroll to position [88, 0]
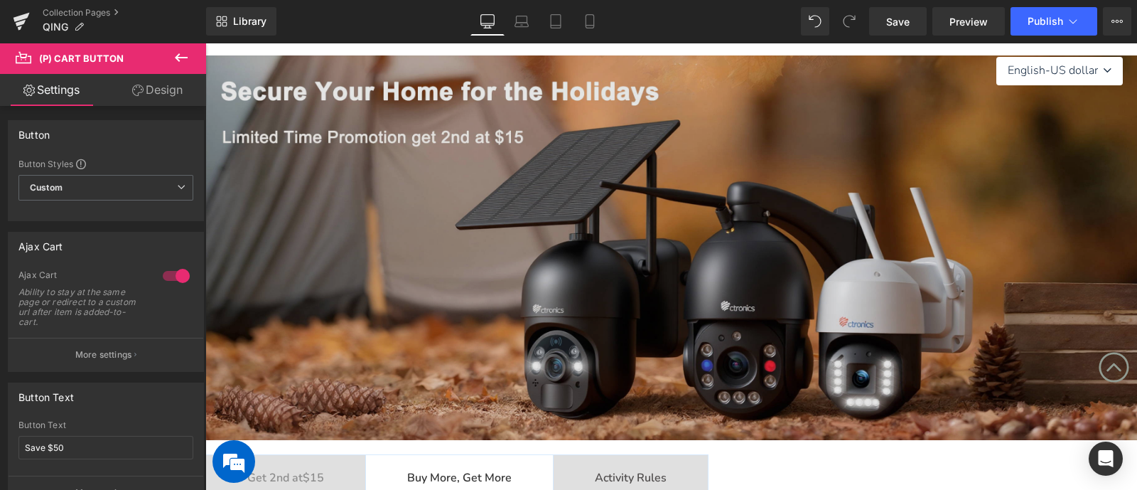
click at [653, 286] on img at bounding box center [671, 247] width 932 height 385
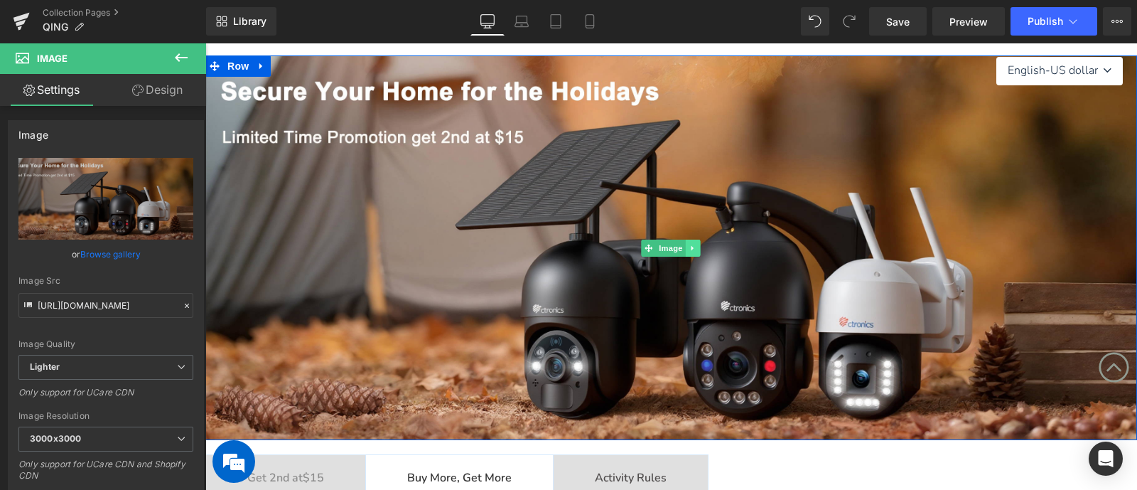
click at [696, 247] on icon at bounding box center [693, 248] width 8 height 9
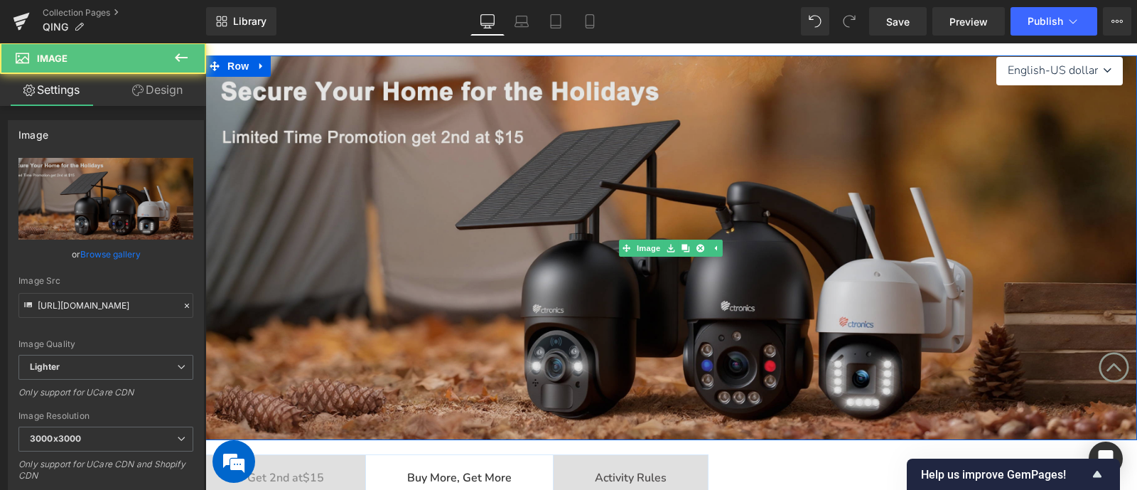
click at [395, 242] on img at bounding box center [671, 247] width 932 height 385
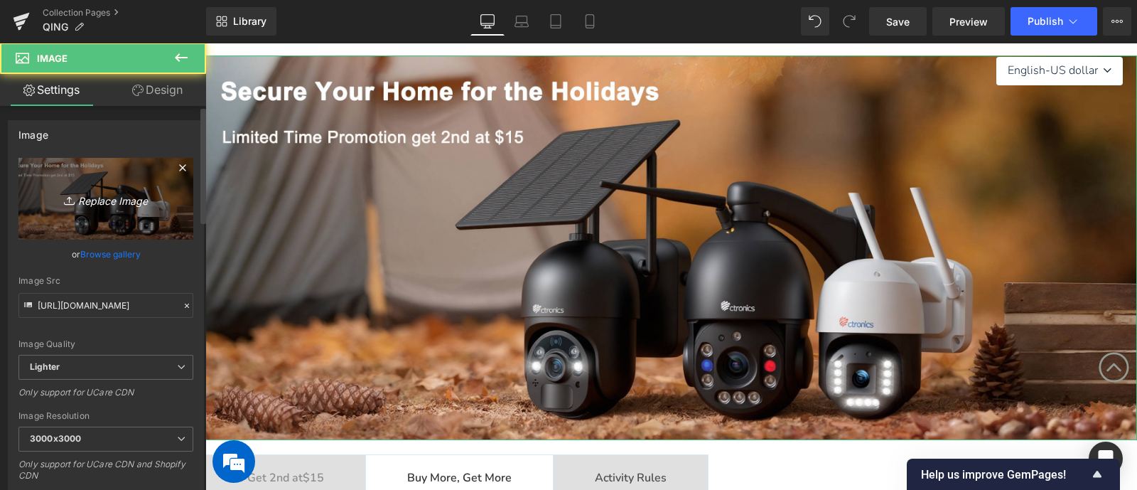
click at [92, 203] on icon "Replace Image" at bounding box center [106, 199] width 114 height 18
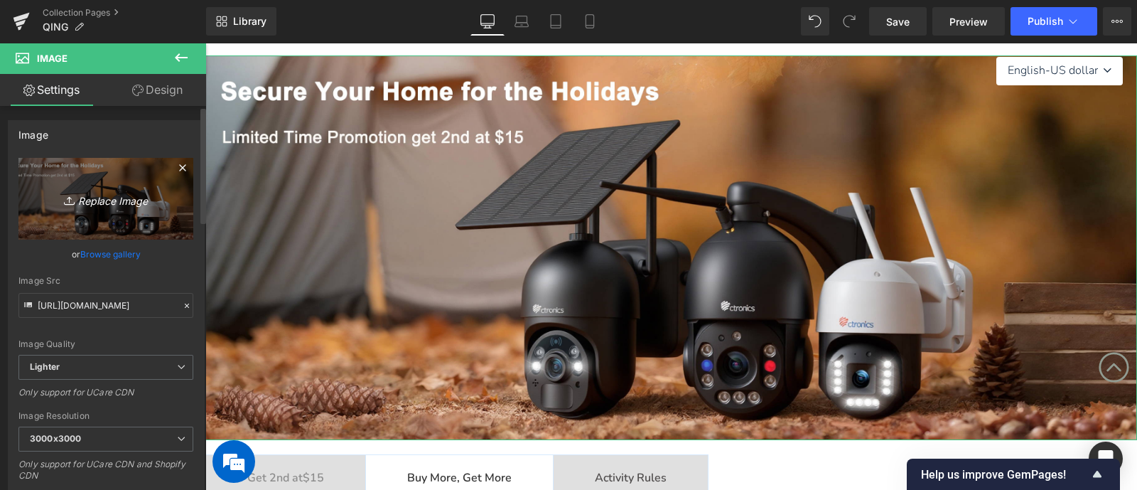
type input "C:\fakepath\促销-US.jpg"
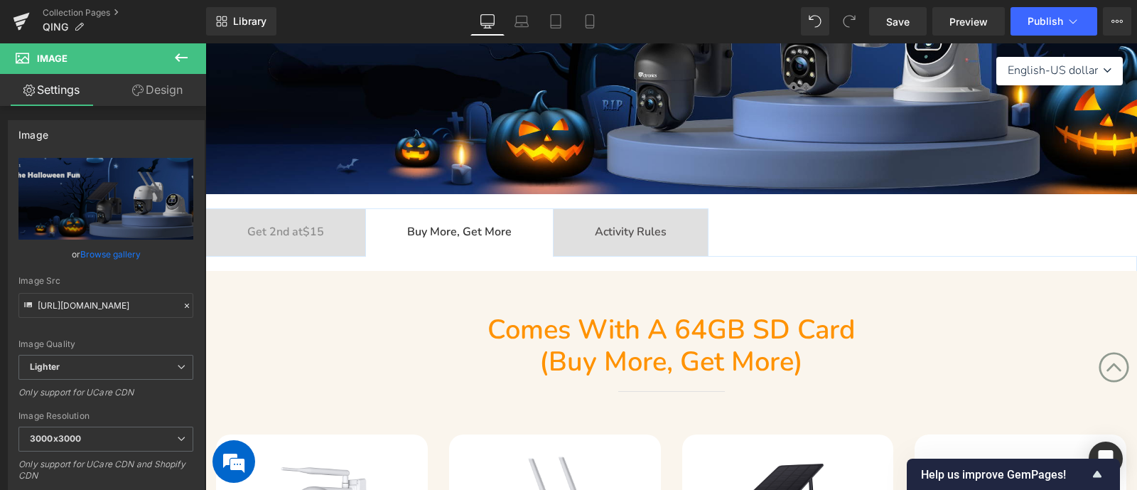
scroll to position [177, 0]
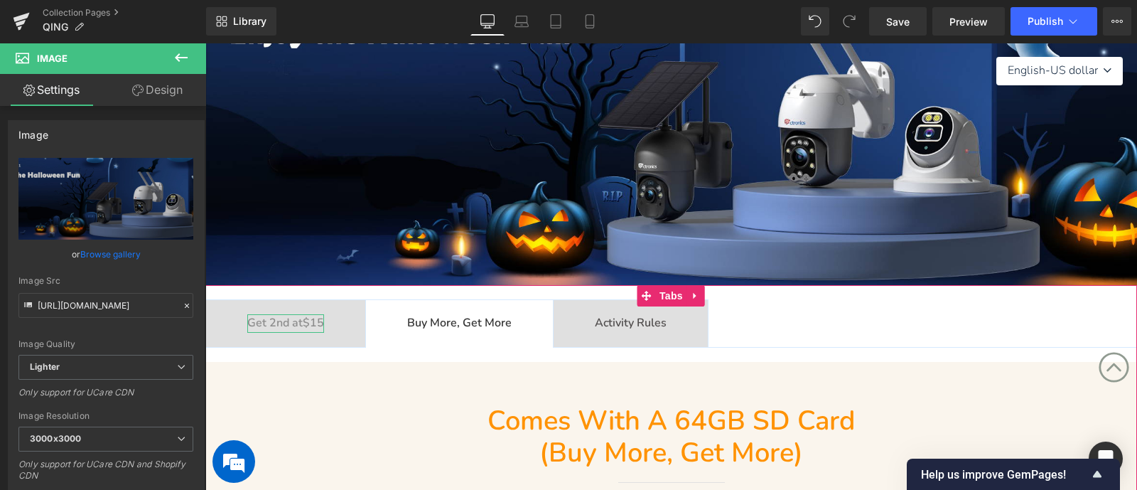
click at [289, 323] on b "Get 2nd at $15" at bounding box center [285, 323] width 77 height 16
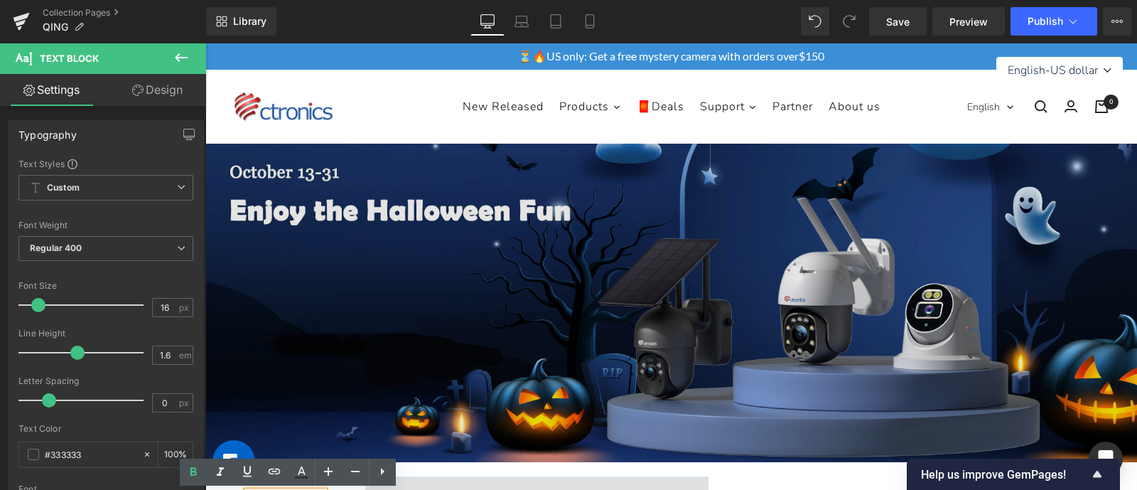
scroll to position [533, 0]
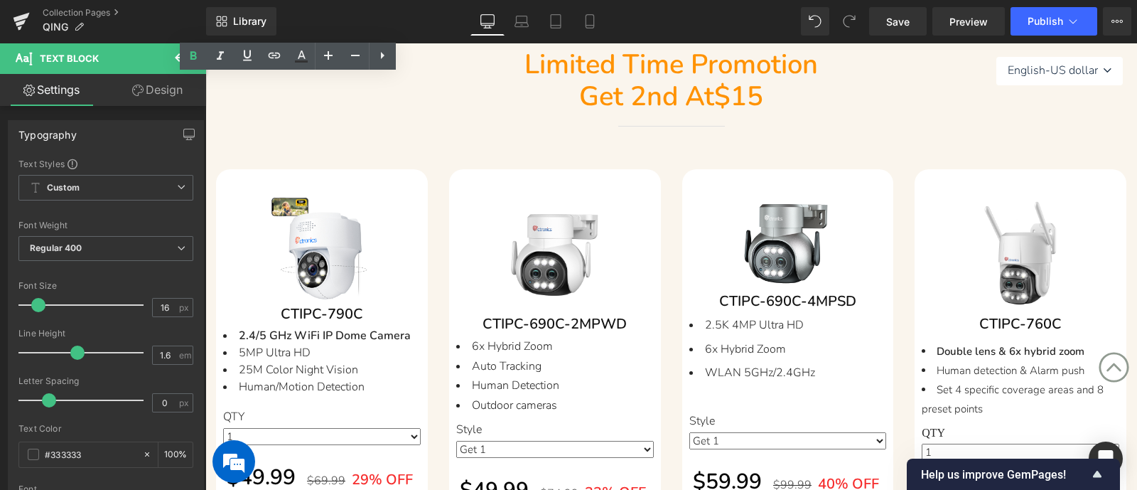
click at [493, 122] on div at bounding box center [671, 126] width 549 height 15
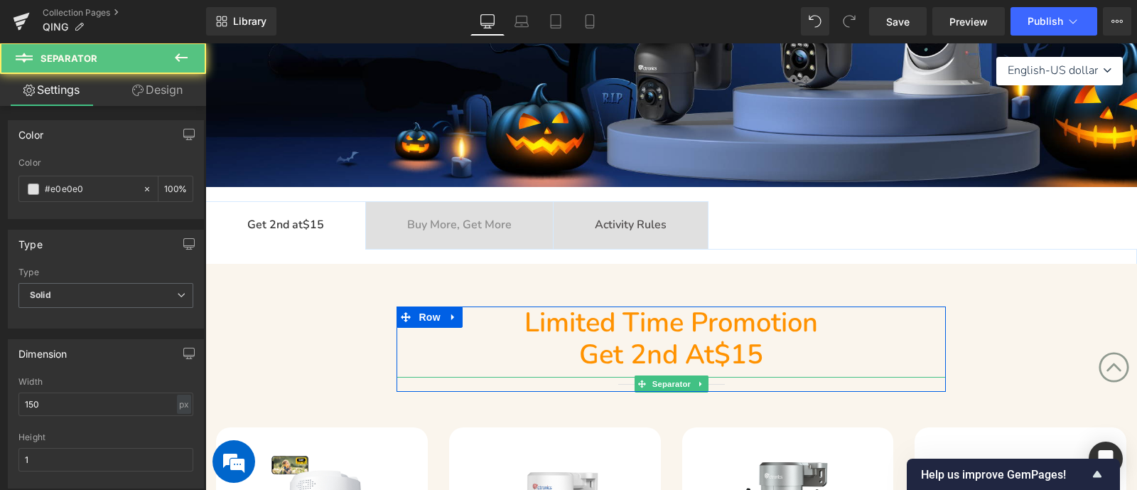
scroll to position [267, 0]
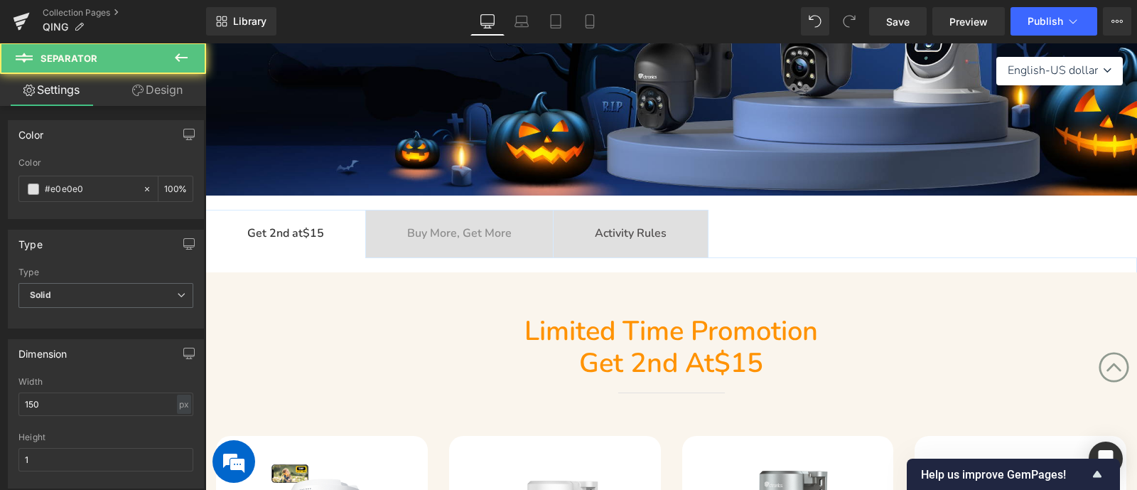
click at [314, 303] on div "Limited time promotion Get 2nd at $15 Heading Separator Row Row" at bounding box center [671, 351] width 853 height 114
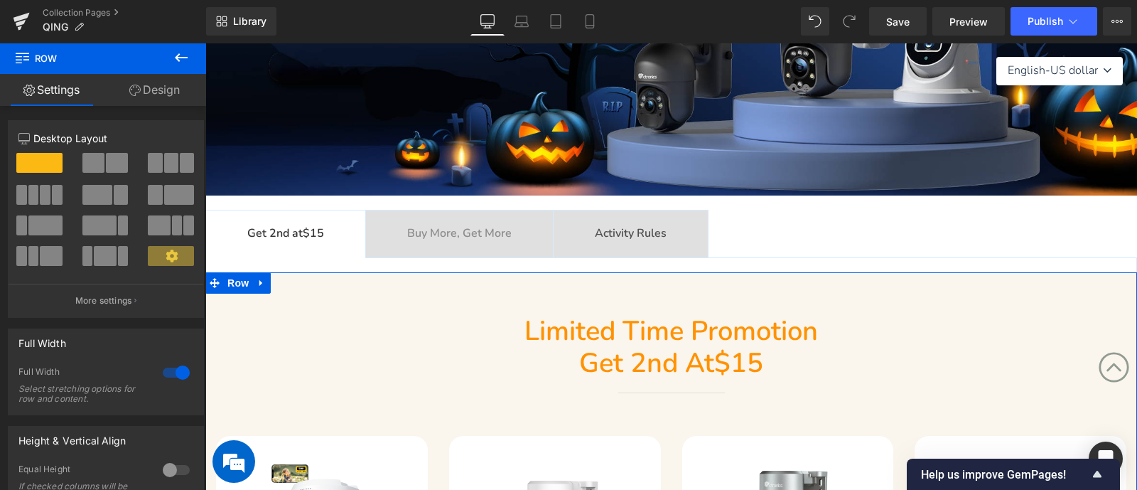
click at [163, 93] on link "Design" at bounding box center [154, 90] width 103 height 32
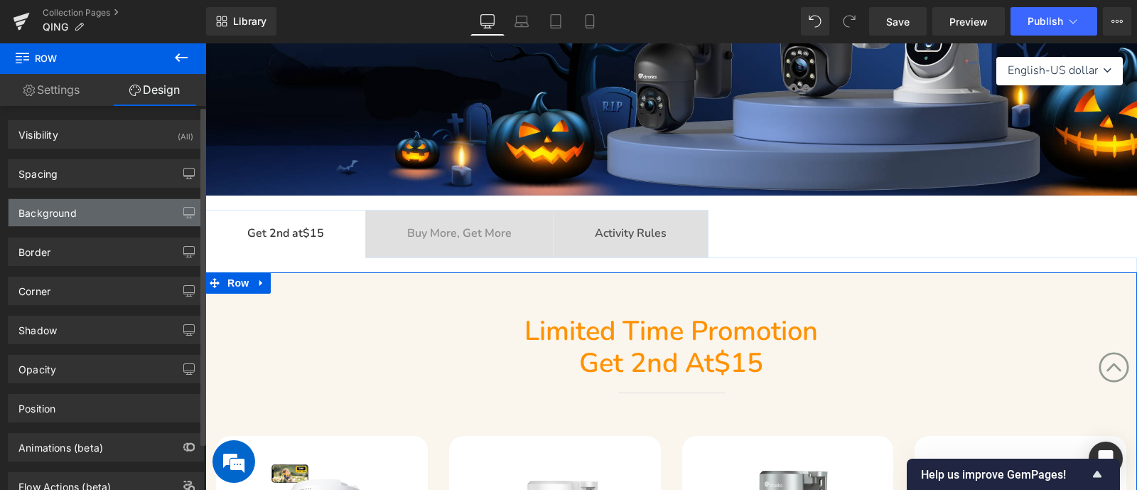
click at [76, 205] on div "Background" at bounding box center [106, 212] width 195 height 27
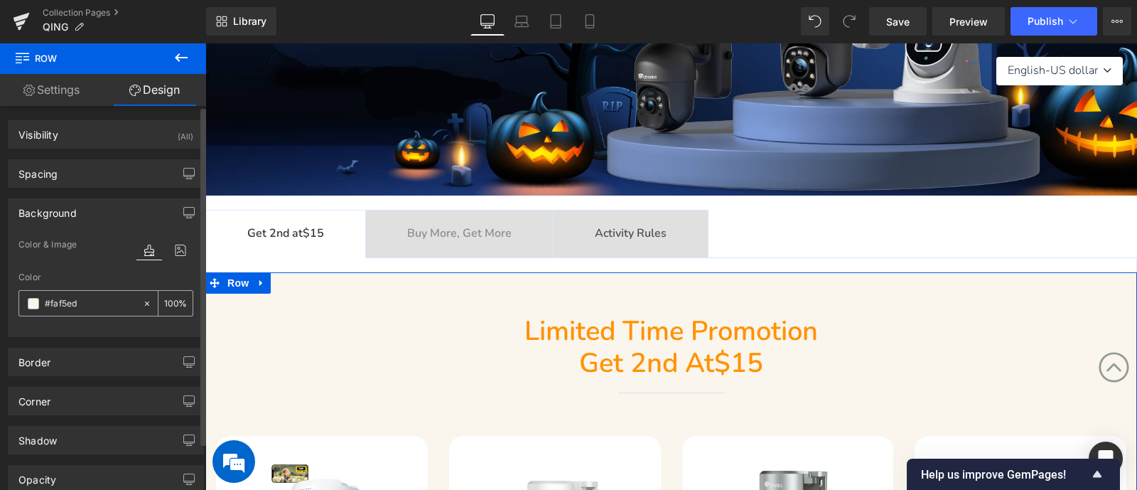
click at [87, 307] on input "#faf5ed" at bounding box center [90, 304] width 91 height 16
paste input "d6eaff"
type input "#d6eaff"
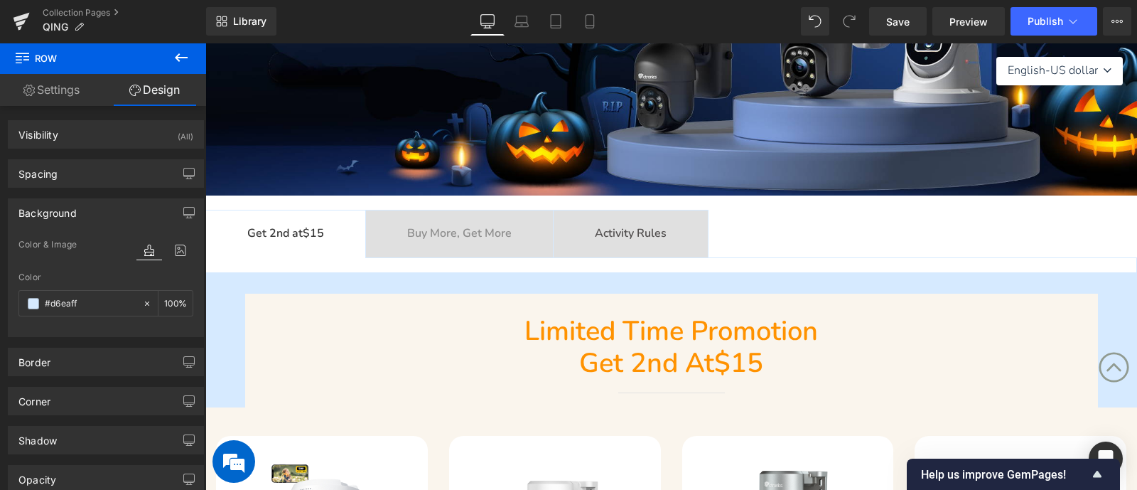
click at [436, 347] on div "Get 2nd at $15" at bounding box center [671, 363] width 549 height 33
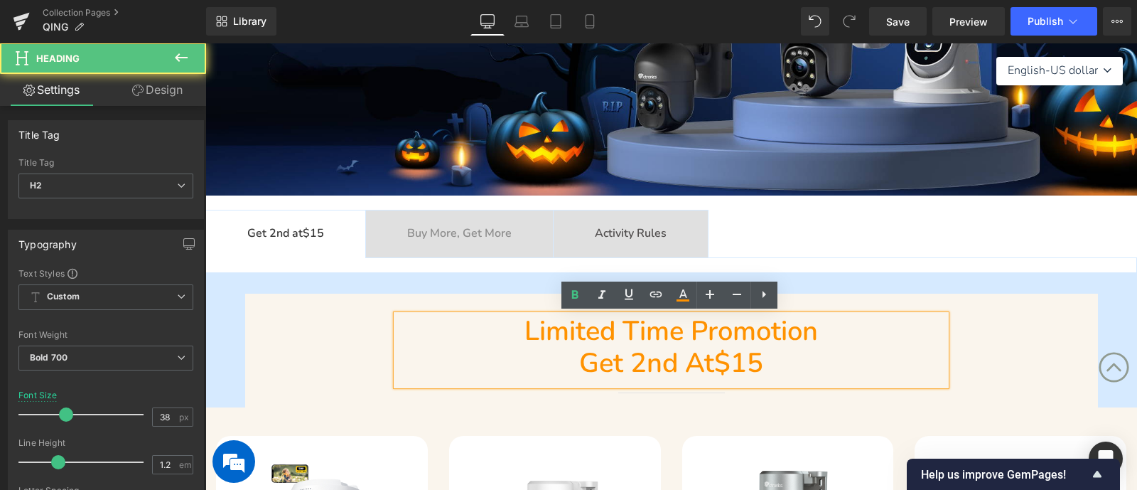
click at [323, 343] on div "Limited time promotion Get 2nd at $15 Heading Separator Row" at bounding box center [671, 357] width 853 height 85
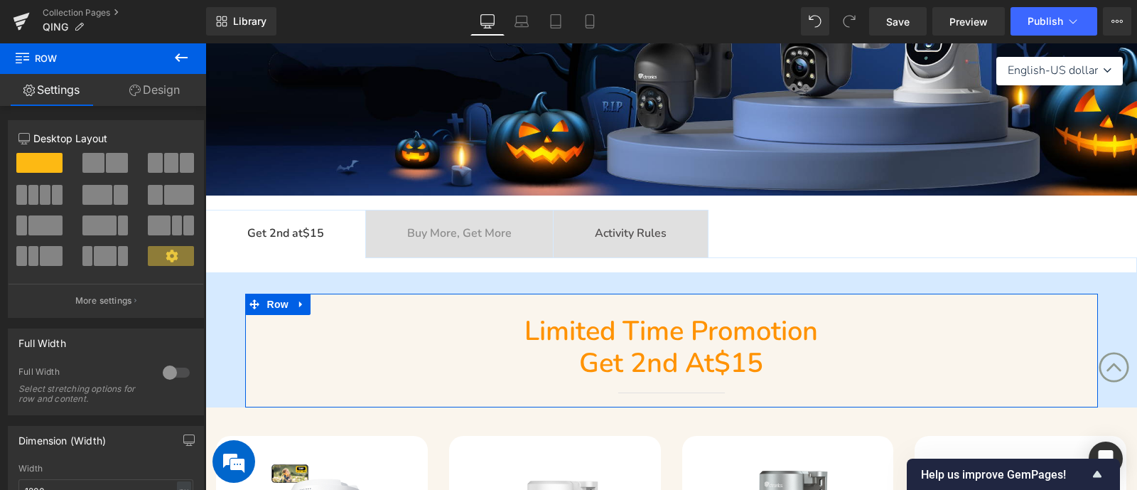
click at [171, 94] on link "Design" at bounding box center [154, 90] width 103 height 32
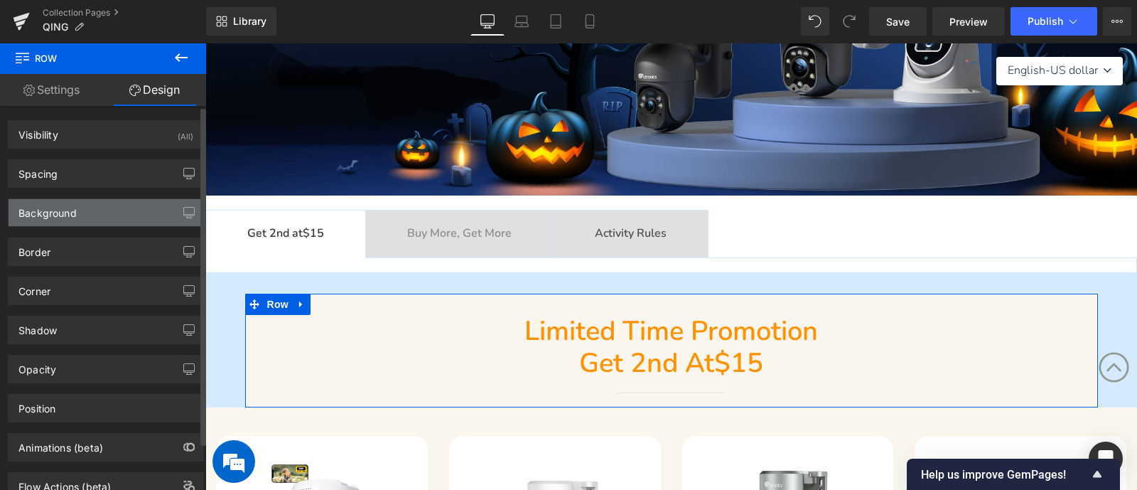
click at [109, 207] on div "Background" at bounding box center [106, 212] width 195 height 27
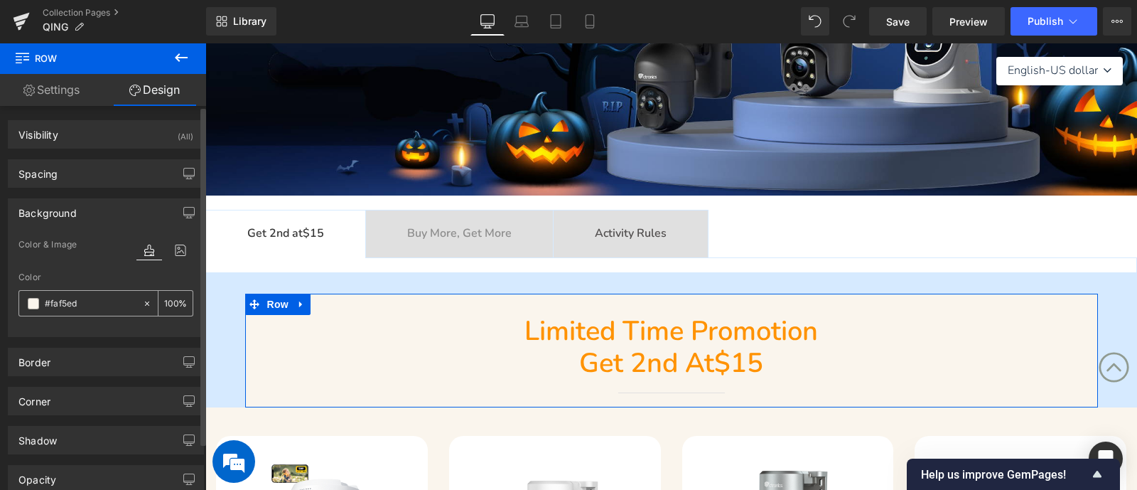
click at [90, 296] on input "#faf5ed" at bounding box center [90, 304] width 91 height 16
paste input "d6eaff"
type input "#d6eaff"
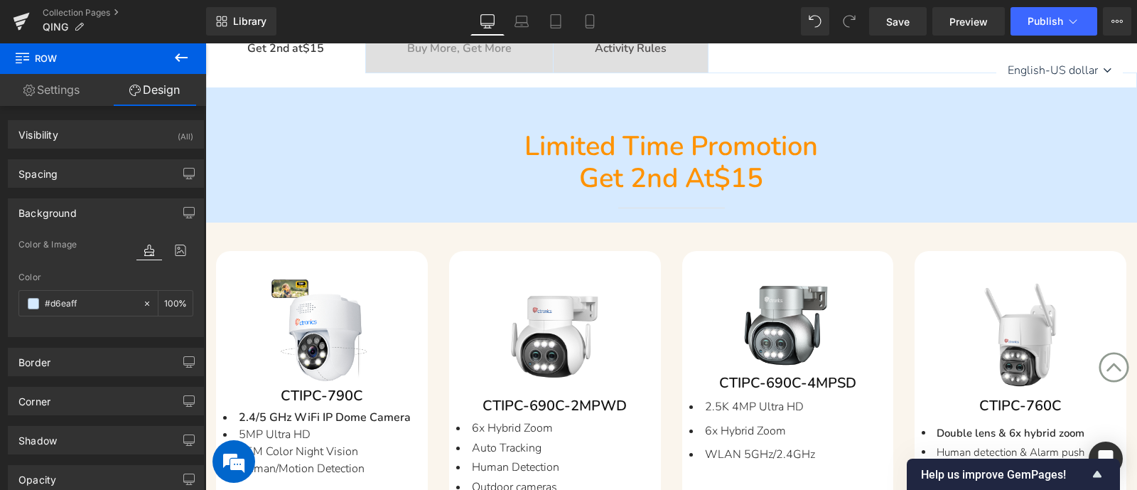
scroll to position [621, 0]
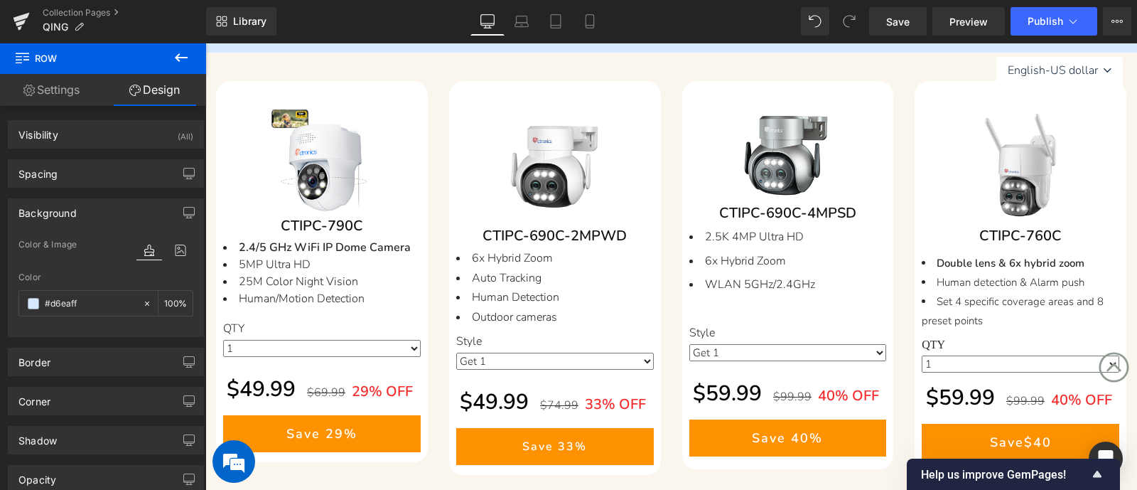
click at [433, 244] on div "96 98 100 95 (P) Stock Counter Save Off 29 % (P) Image CTIPC-790C (P) SKU 5MP U…" at bounding box center [321, 272] width 233 height 382
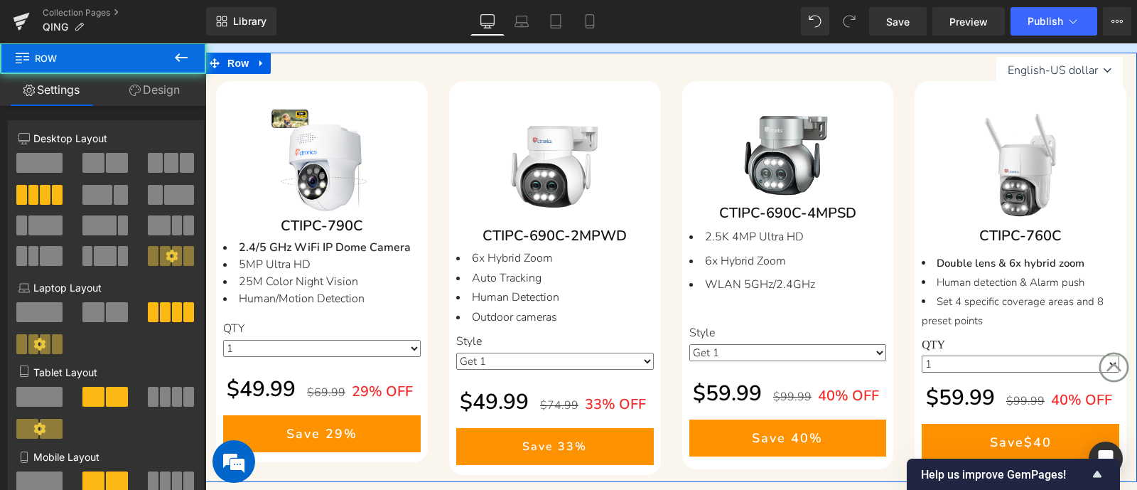
click at [143, 92] on link "Design" at bounding box center [154, 90] width 103 height 32
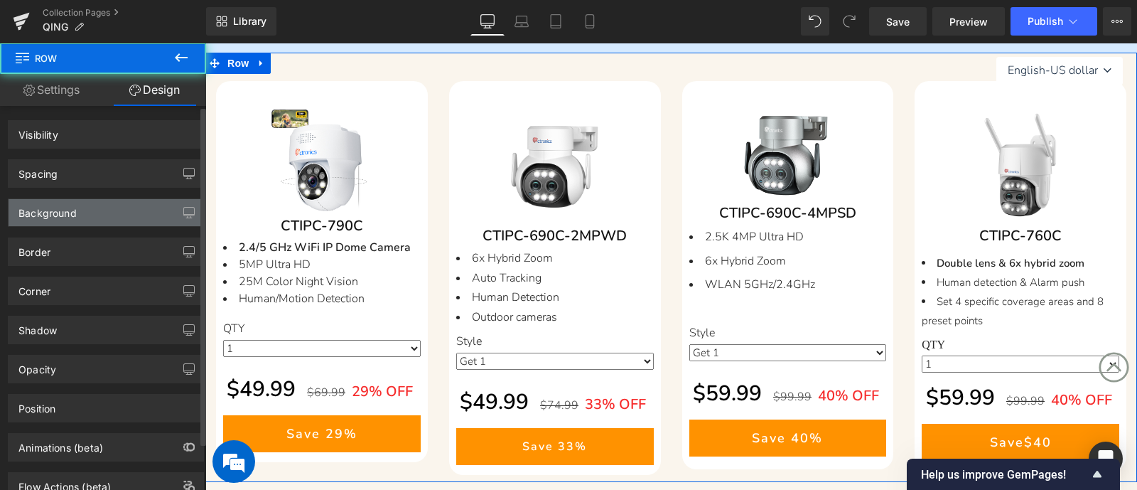
click at [75, 214] on div "Background" at bounding box center [47, 209] width 58 height 20
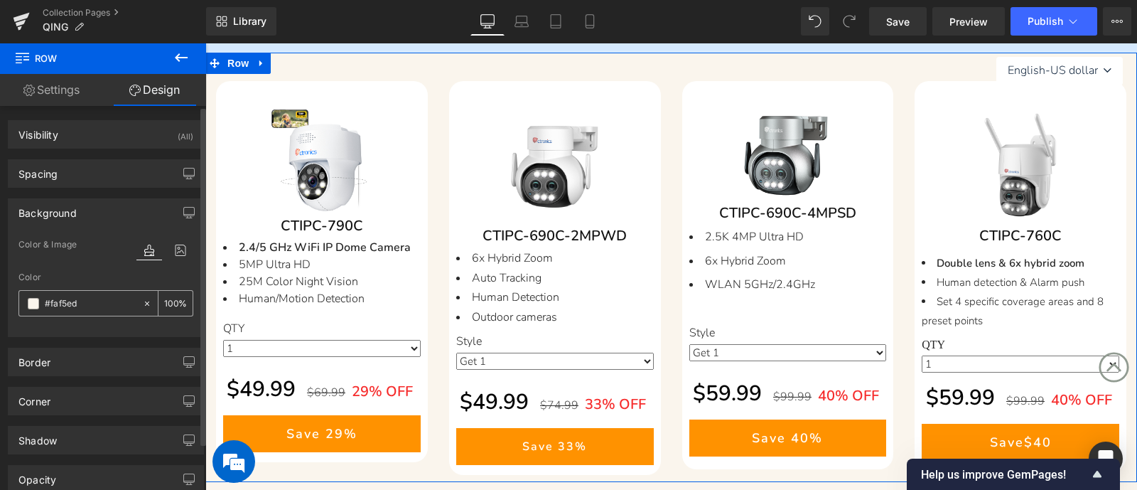
click at [93, 301] on input "#faf5ed" at bounding box center [90, 304] width 91 height 16
paste input "d6eaff"
type input "#d6eaff"
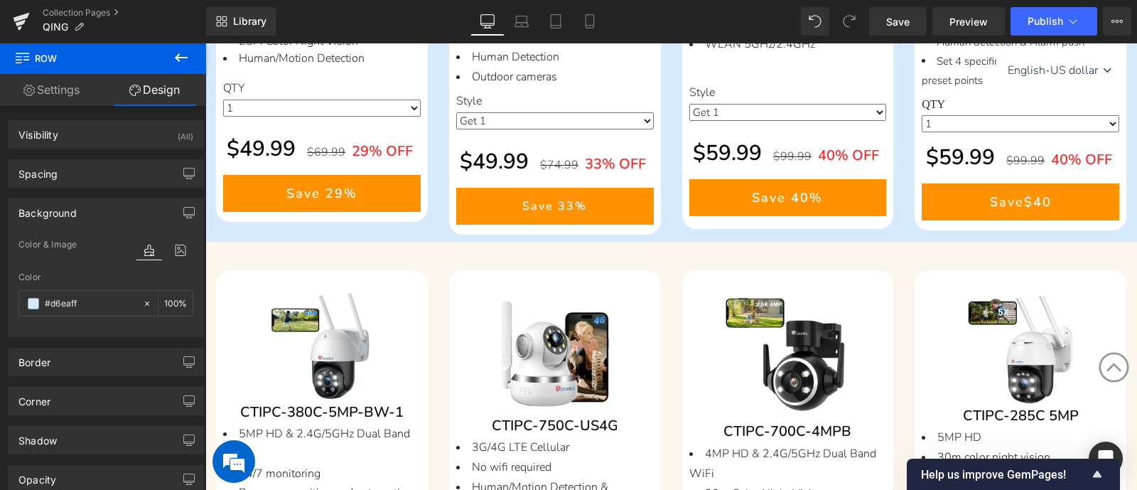
scroll to position [1066, 0]
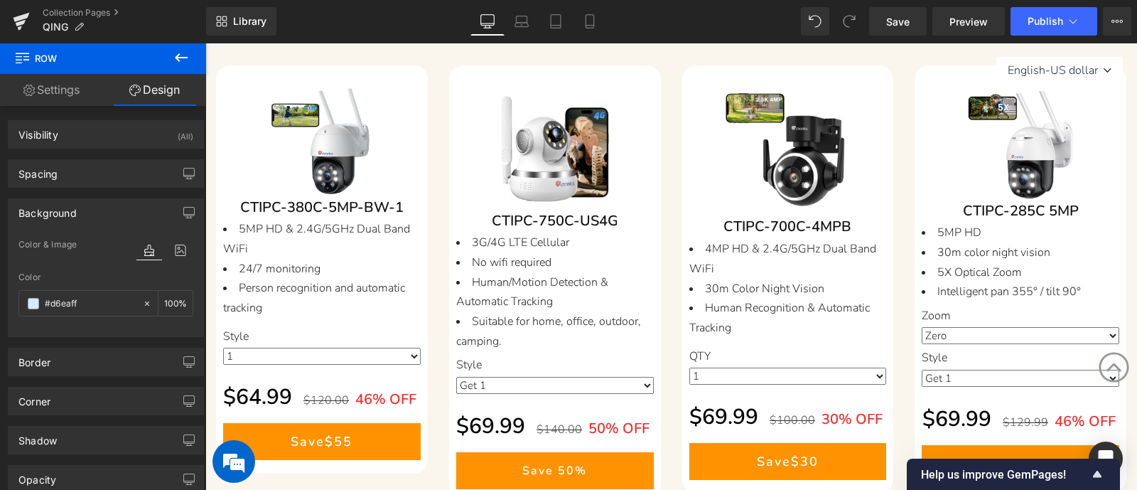
click at [435, 279] on div "Save Off 46 % (P) Image CTIPC-380C-5MP-BW-1 (P) SKU 5MP HD & 2.4G/5GHz Dual Ban…" at bounding box center [321, 269] width 233 height 408
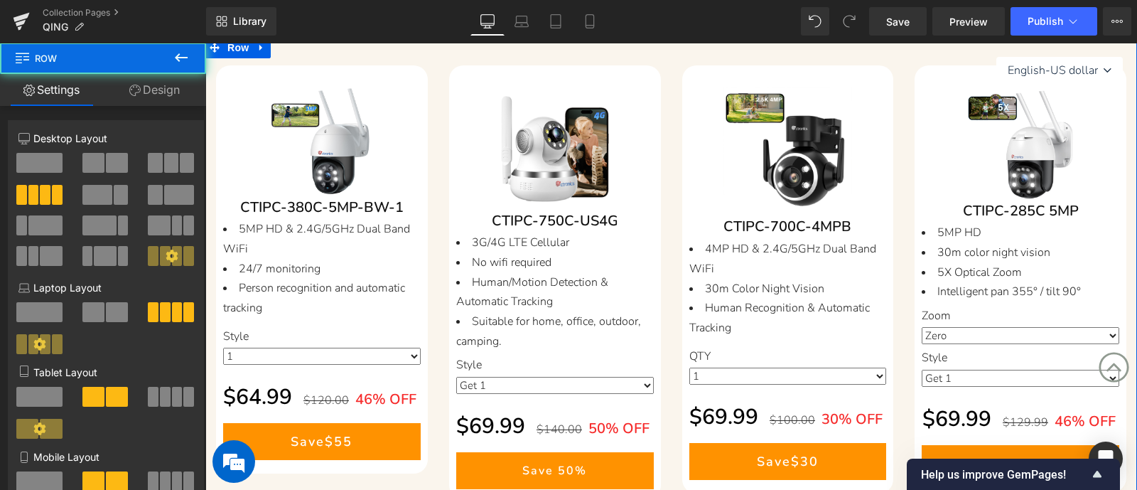
click at [163, 90] on link "Design" at bounding box center [154, 90] width 103 height 32
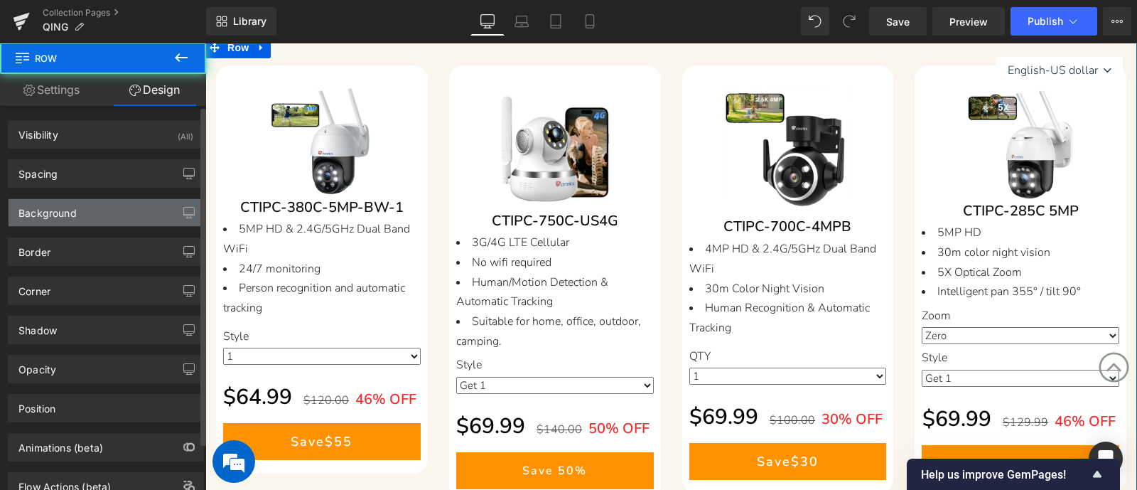
click at [121, 208] on div "Background" at bounding box center [106, 212] width 195 height 27
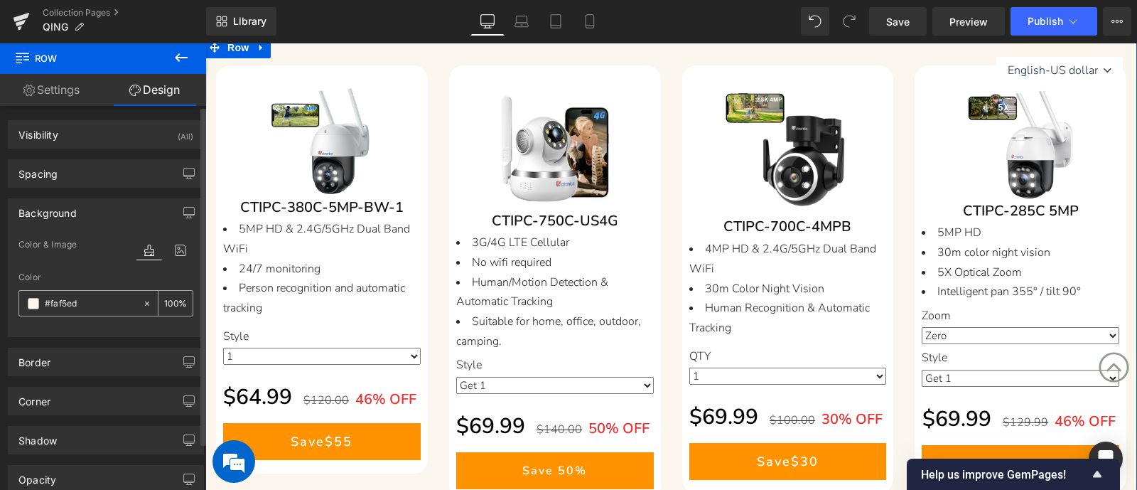
click at [104, 313] on div "#faf5ed" at bounding box center [80, 303] width 123 height 25
click at [100, 305] on input "#faf5ed" at bounding box center [90, 304] width 91 height 16
paste input "d6eaff"
type input "#d6eaff"
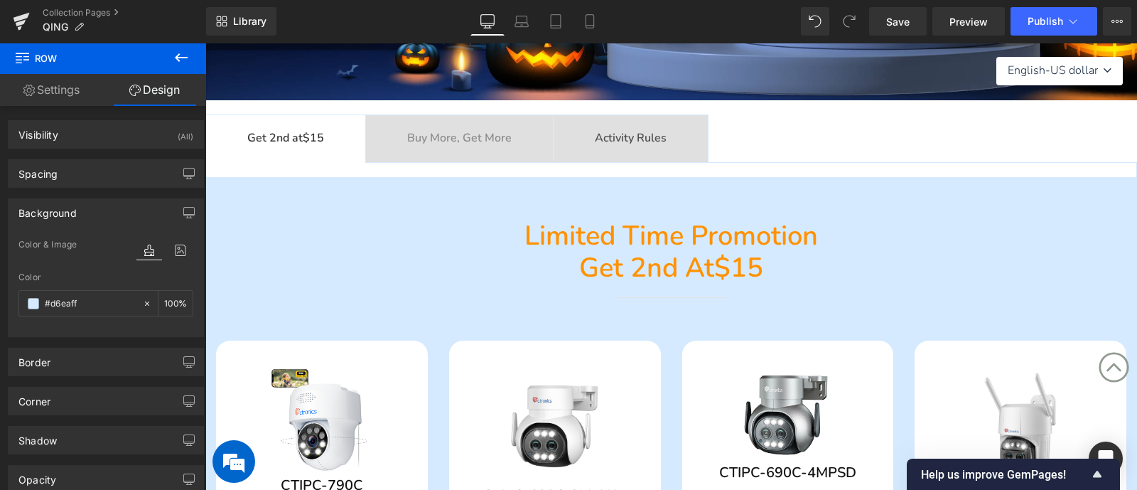
scroll to position [355, 0]
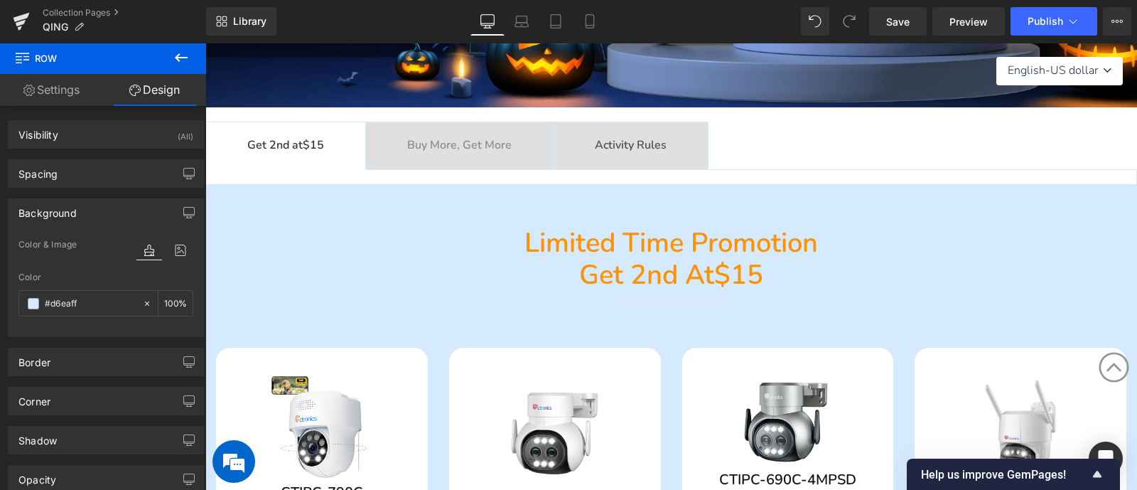
click at [473, 152] on div "Buy More, Get More Text Block" at bounding box center [459, 145] width 104 height 18
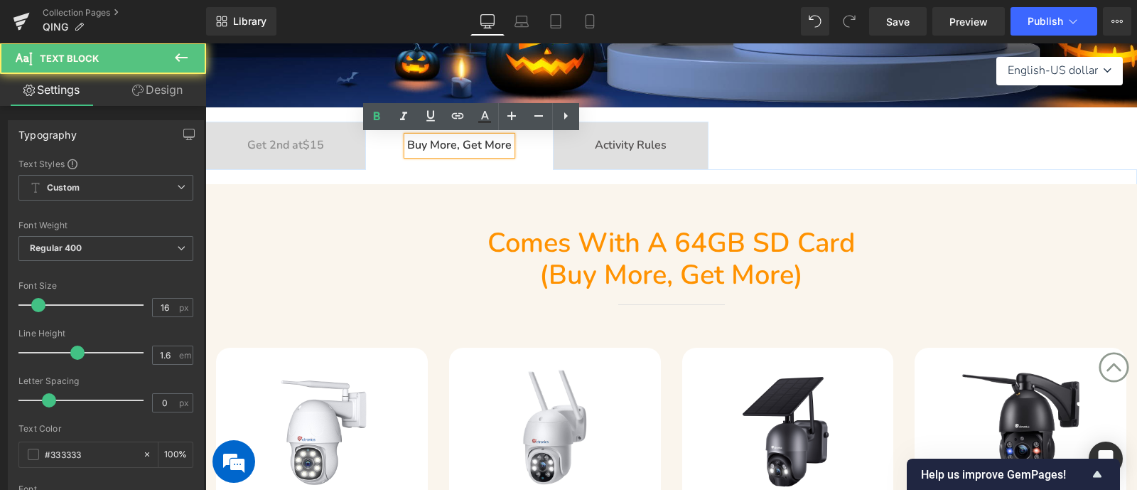
click at [421, 252] on h2 "Comes with a 64GB SD card" at bounding box center [671, 243] width 549 height 33
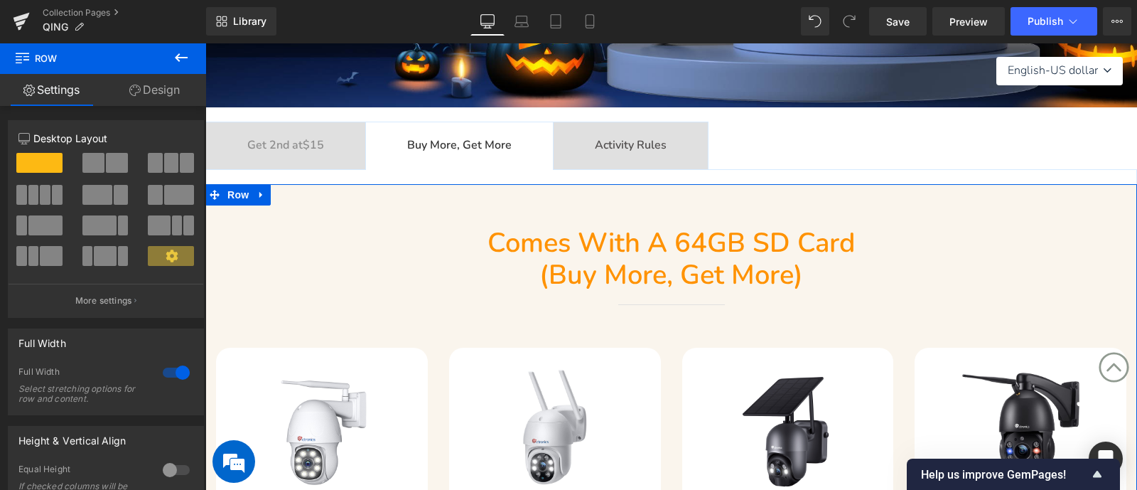
click at [156, 90] on link "Design" at bounding box center [154, 90] width 103 height 32
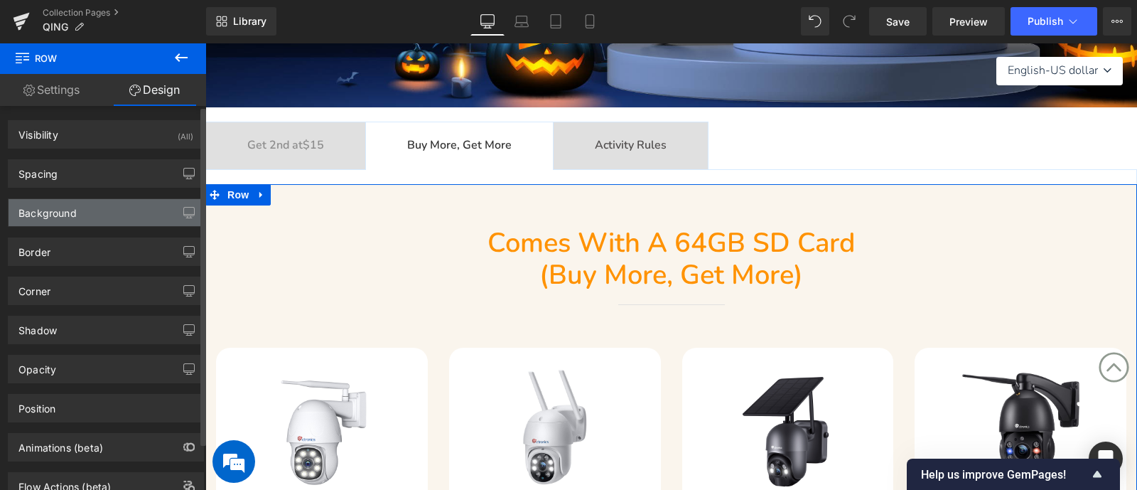
click at [86, 208] on div "Background" at bounding box center [106, 212] width 195 height 27
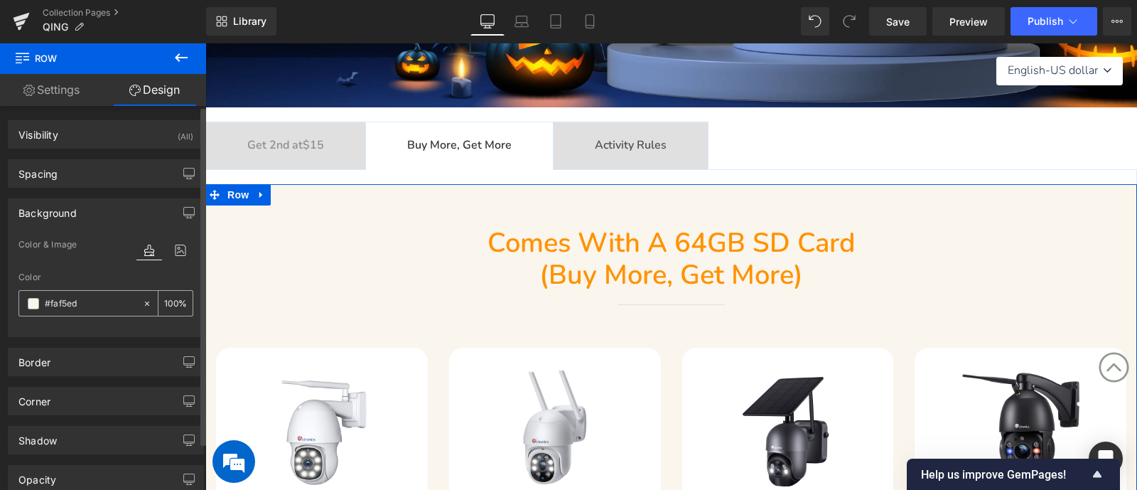
click at [100, 310] on input "text" at bounding box center [90, 304] width 91 height 16
paste input "d6eaff"
type input "#d6eaff"
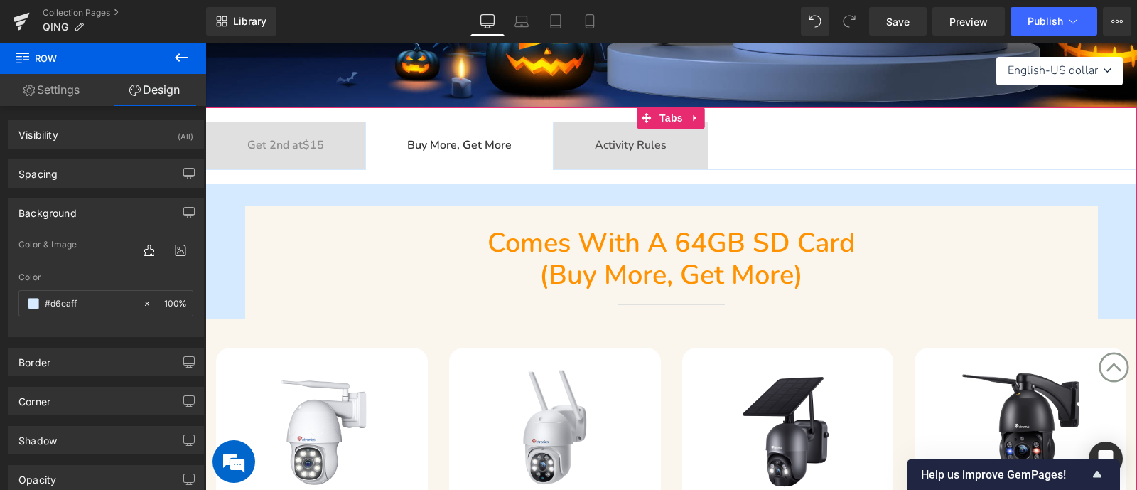
click at [359, 290] on div "Comes with a 64GB SD card (buy more, get more) Heading Separator Row" at bounding box center [671, 269] width 853 height 85
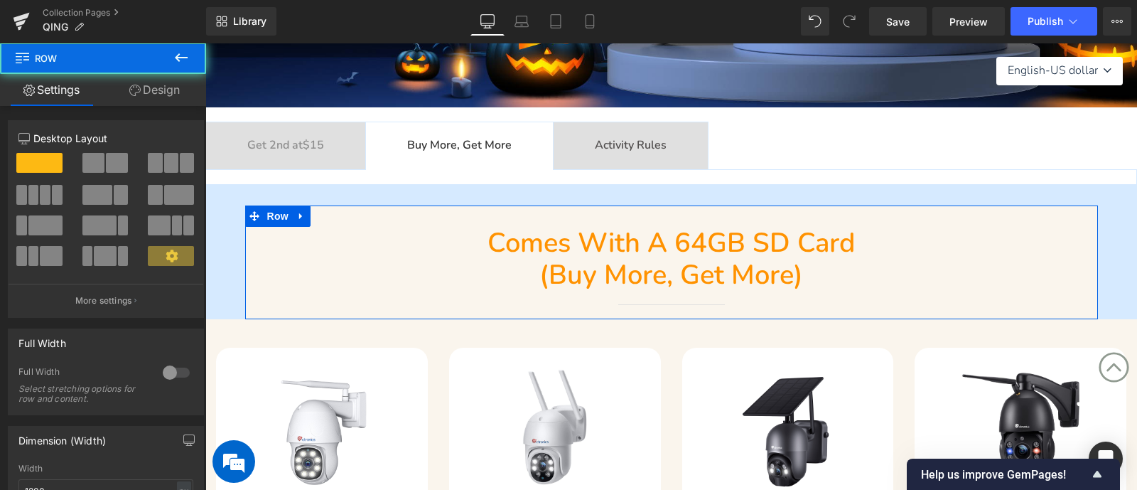
click at [135, 95] on icon at bounding box center [134, 90] width 11 height 11
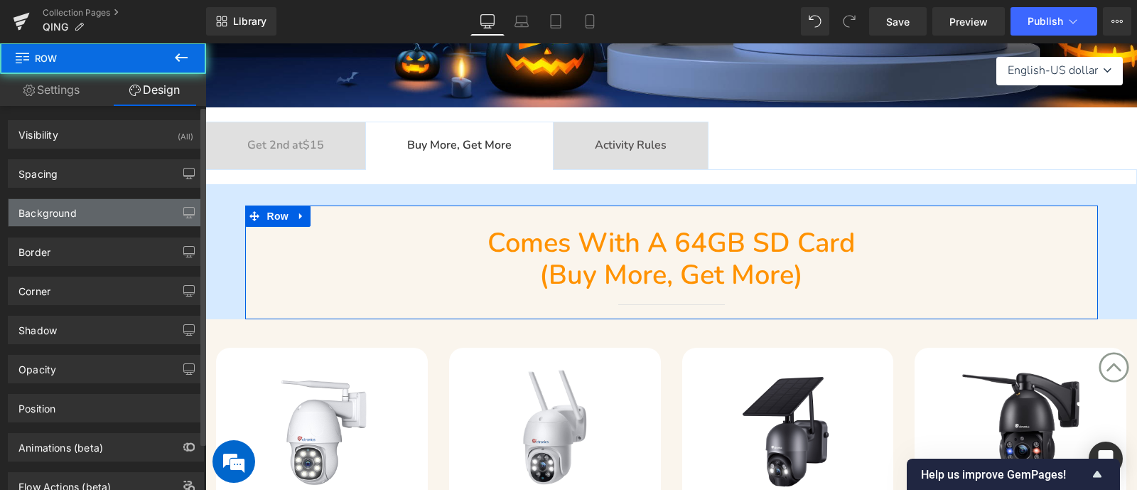
click at [90, 208] on div "Background" at bounding box center [106, 212] width 195 height 27
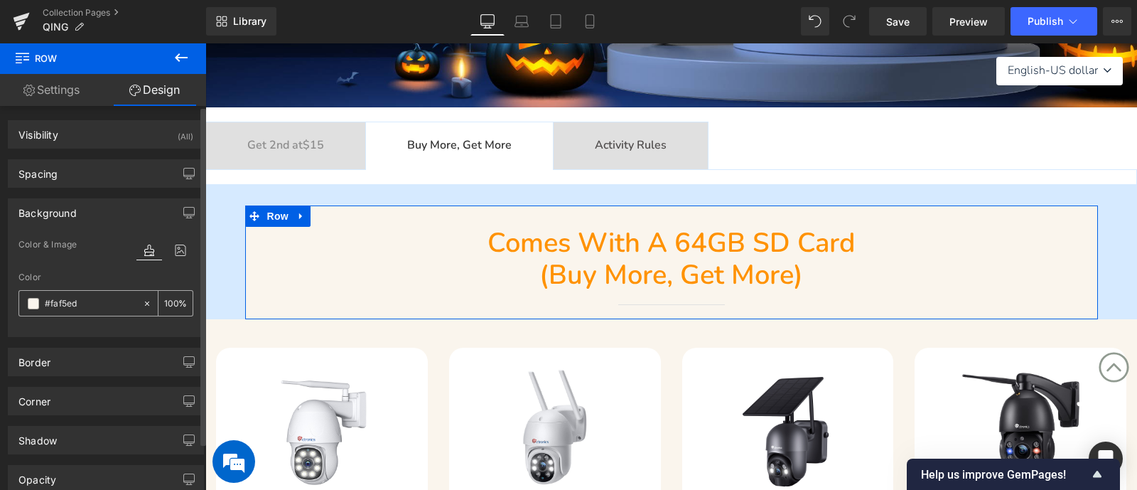
click at [99, 297] on input "text" at bounding box center [90, 304] width 91 height 16
paste input "d6eaff"
type input "#d6eaff"
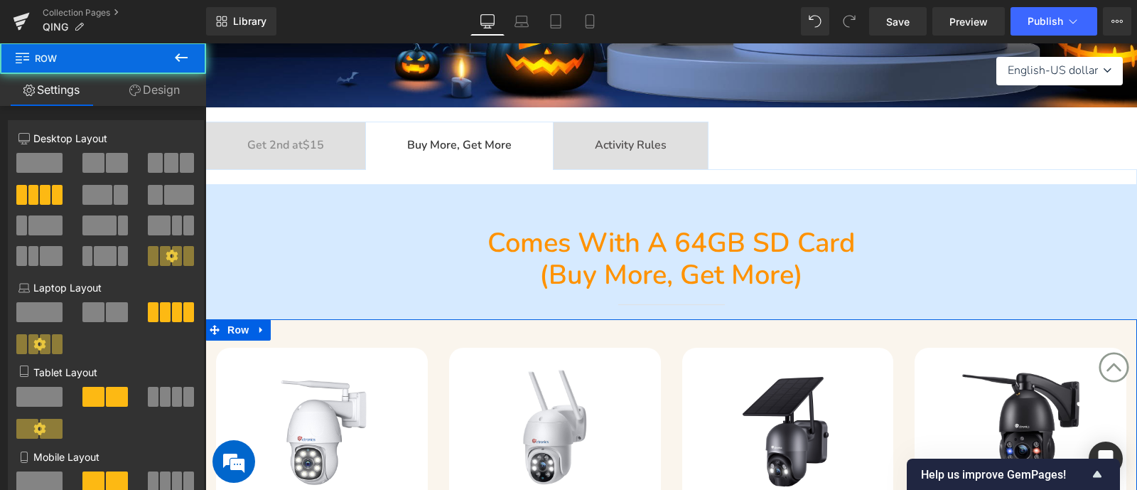
click at [162, 97] on link "Design" at bounding box center [154, 90] width 103 height 32
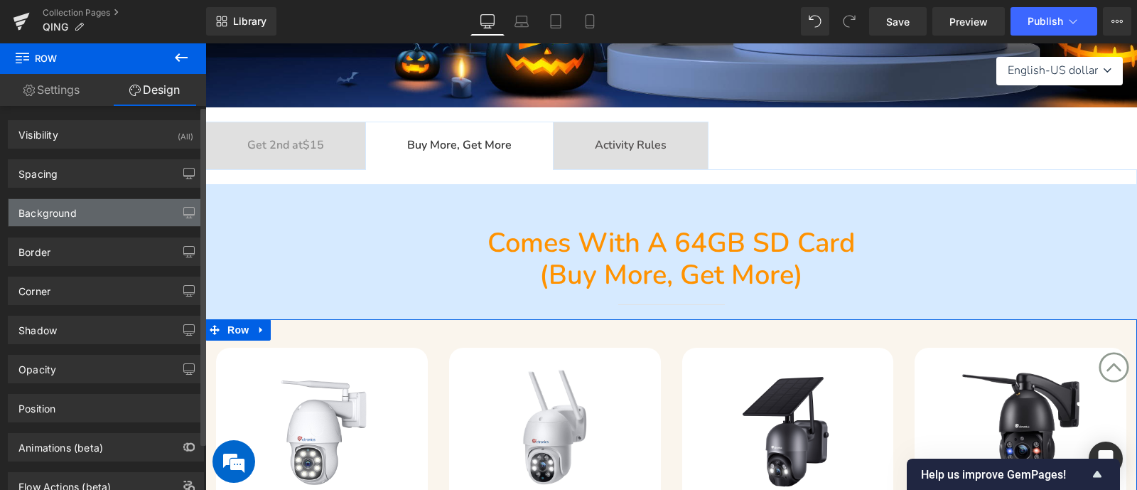
click at [103, 200] on div "Background" at bounding box center [106, 212] width 195 height 27
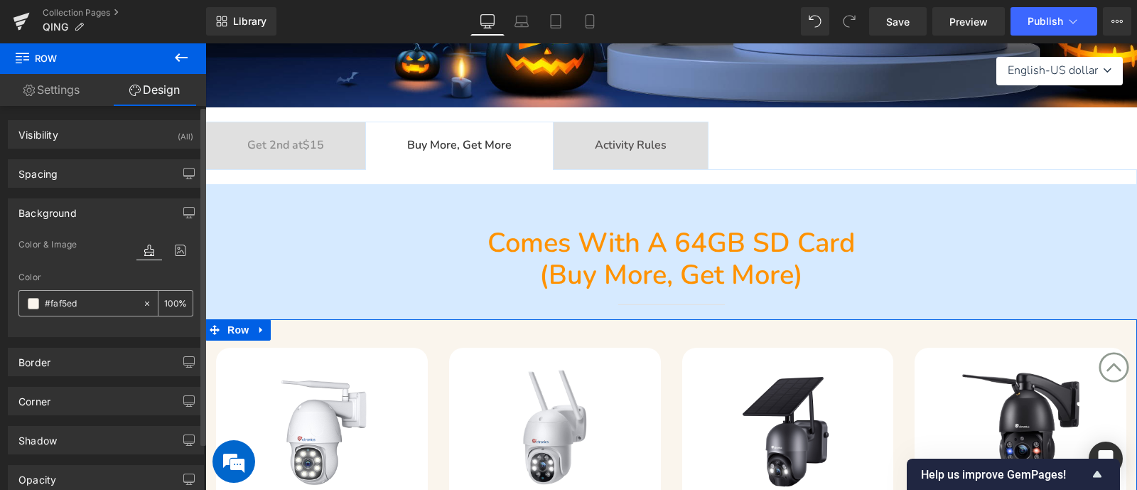
click at [102, 301] on input "text" at bounding box center [90, 304] width 91 height 16
paste input "d6eaff"
type input "#d6eaff"
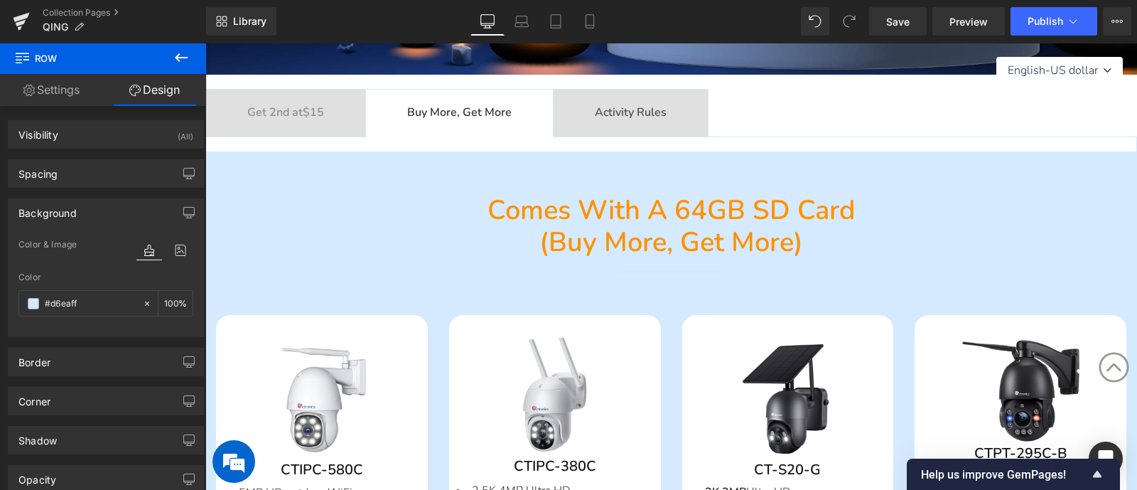
scroll to position [267, 0]
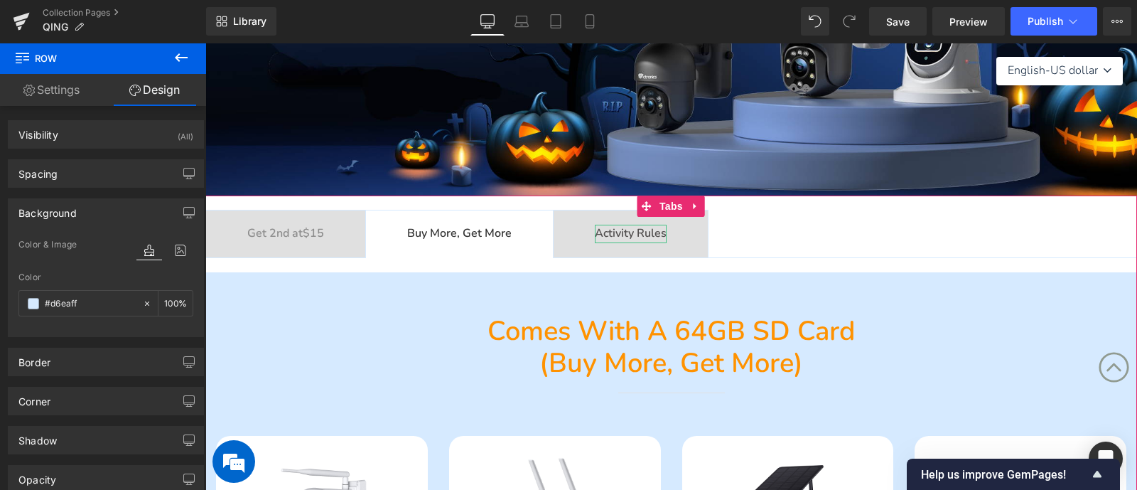
click at [661, 236] on b "Activity Rules" at bounding box center [631, 233] width 72 height 16
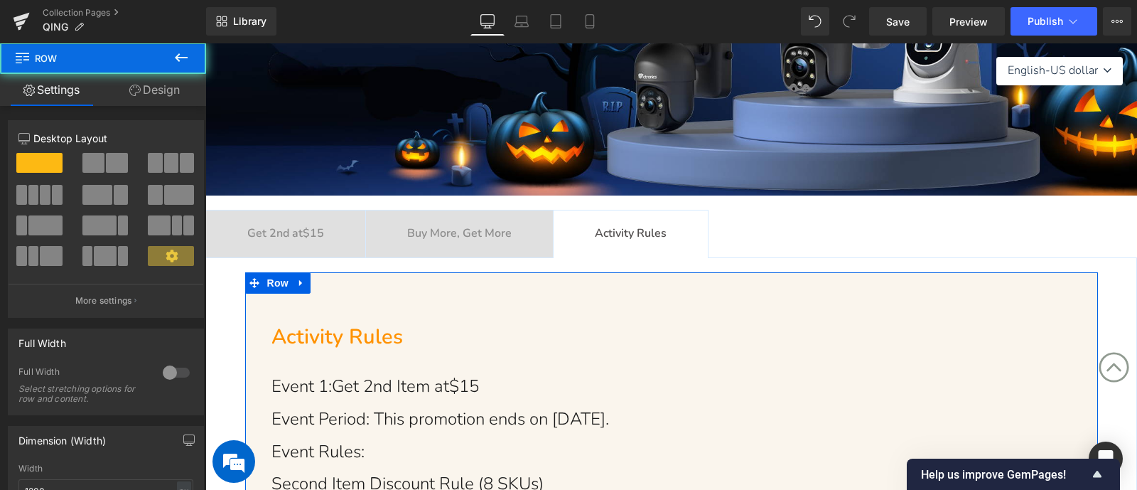
click at [153, 97] on link "Design" at bounding box center [154, 90] width 103 height 32
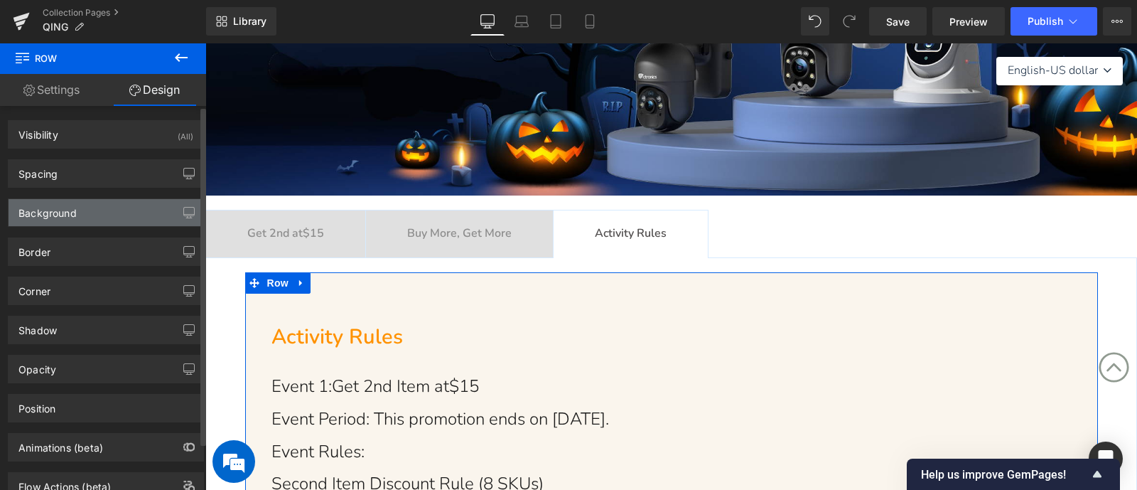
click at [160, 213] on div "Background" at bounding box center [106, 212] width 195 height 27
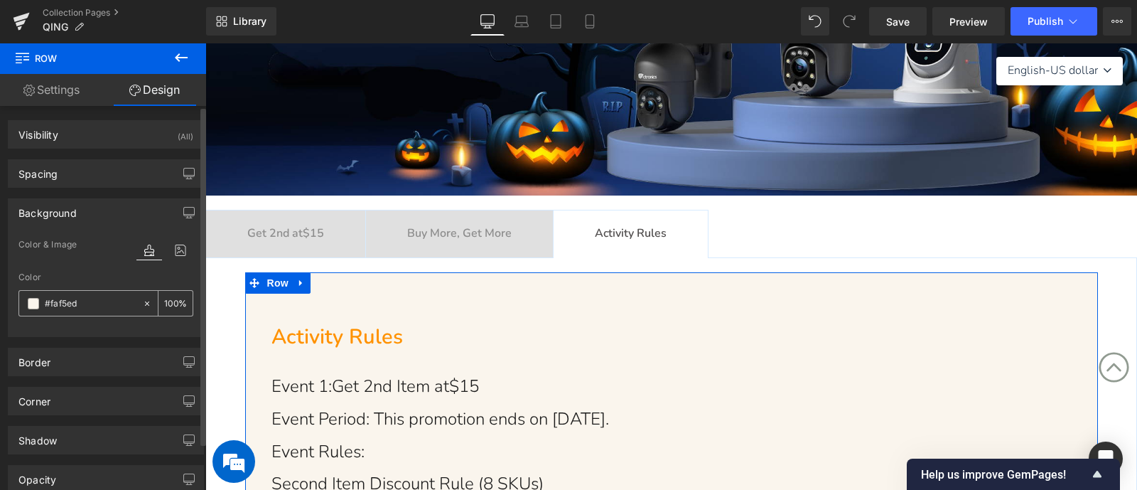
click at [119, 293] on div "#faf5ed" at bounding box center [80, 303] width 123 height 25
click at [119, 303] on input "#faf5ed" at bounding box center [90, 304] width 91 height 16
paste input "d6eaff"
type input "#d6eaff"
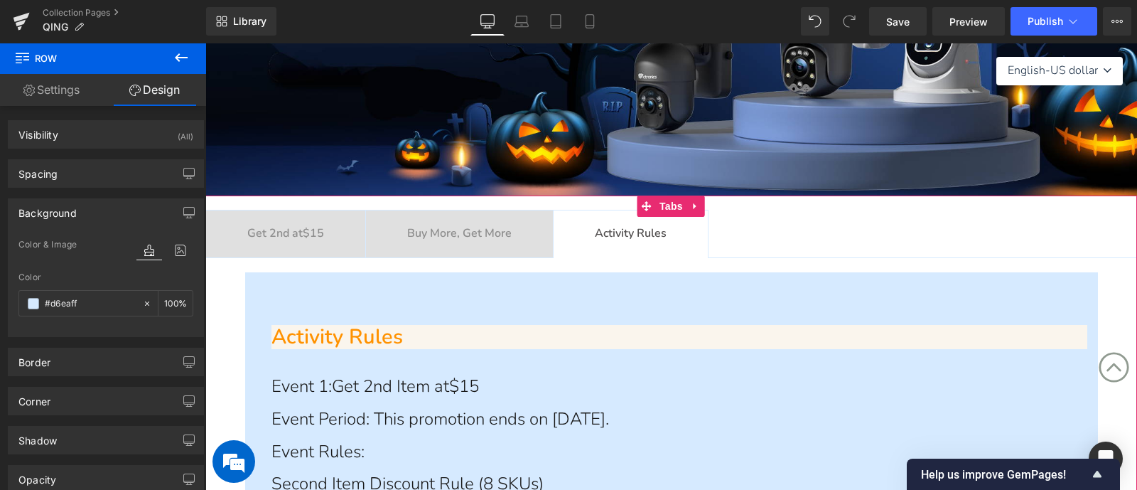
scroll to position [355, 0]
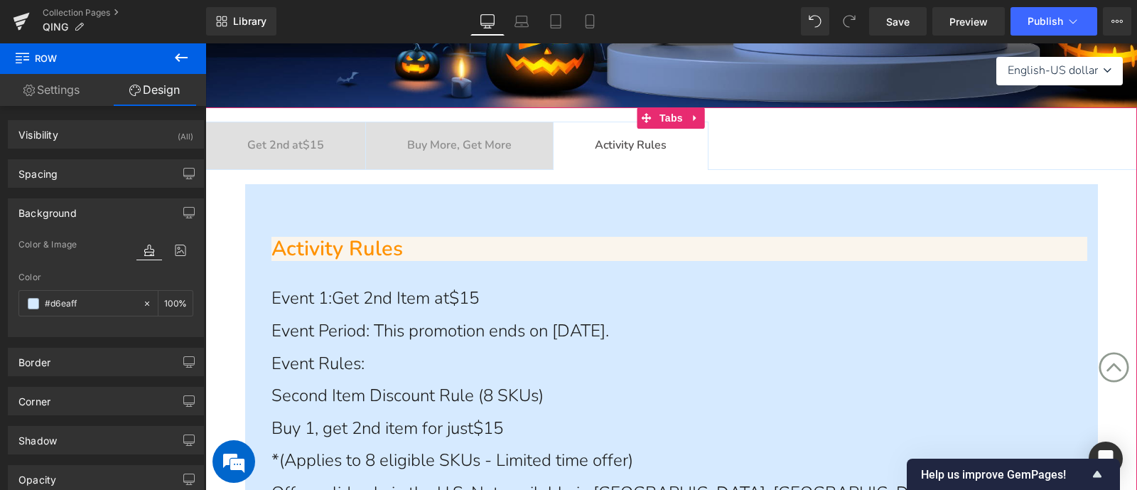
click at [537, 247] on h2 "Activity Rules" at bounding box center [680, 249] width 816 height 25
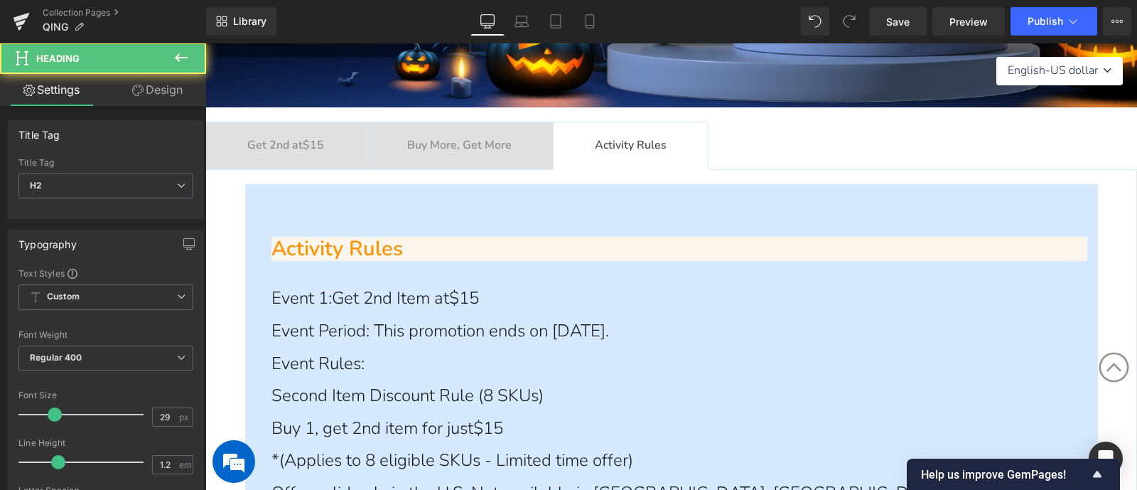
click at [168, 90] on link "Design" at bounding box center [157, 90] width 103 height 32
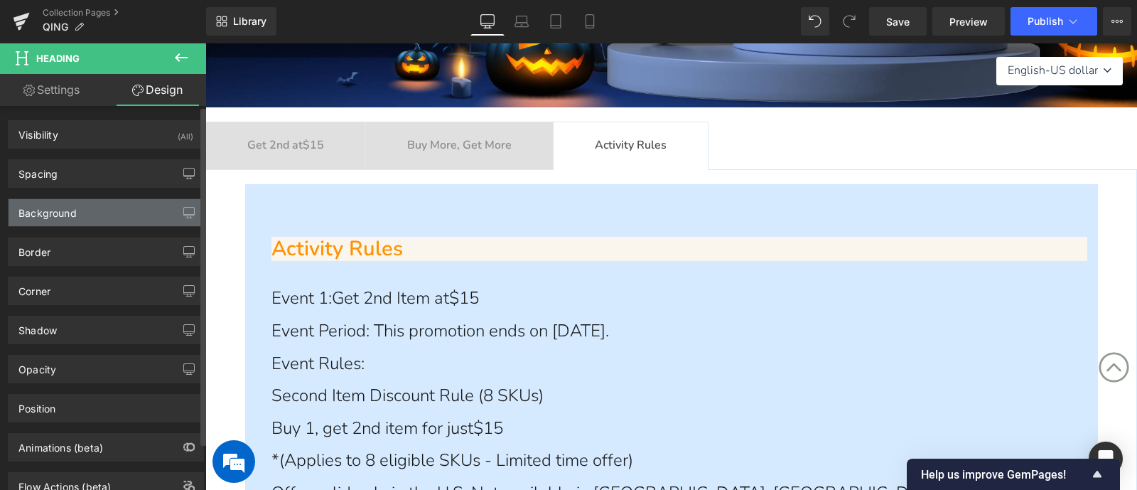
click at [72, 213] on div "Background" at bounding box center [47, 209] width 58 height 20
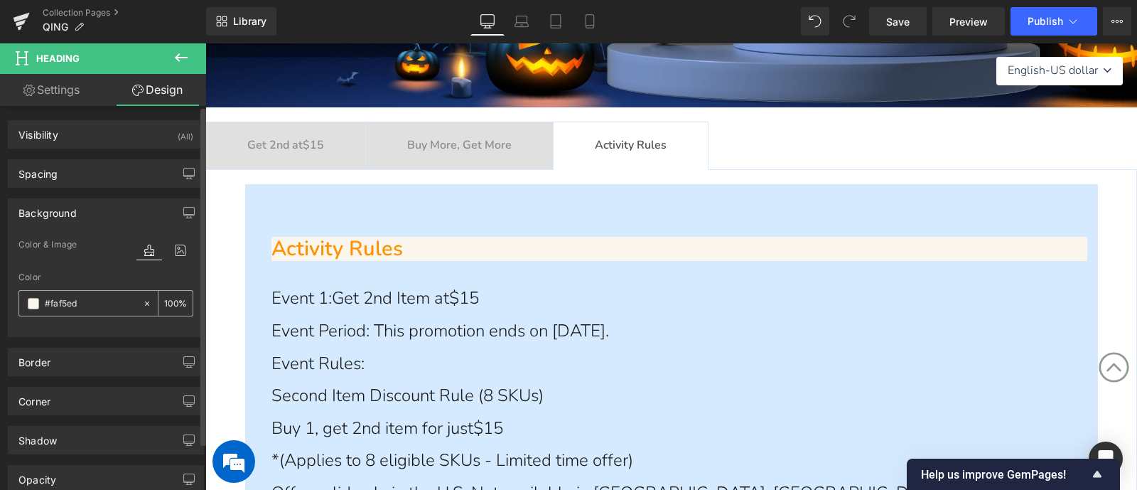
click at [90, 305] on input "text" at bounding box center [90, 304] width 91 height 16
paste input "d6eaff"
type input "#d6eaff"
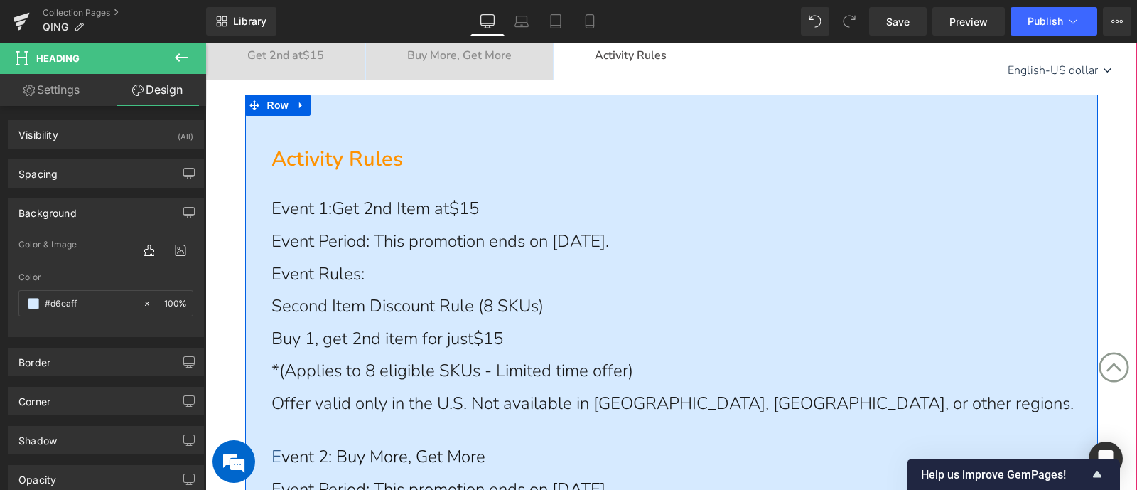
scroll to position [267, 0]
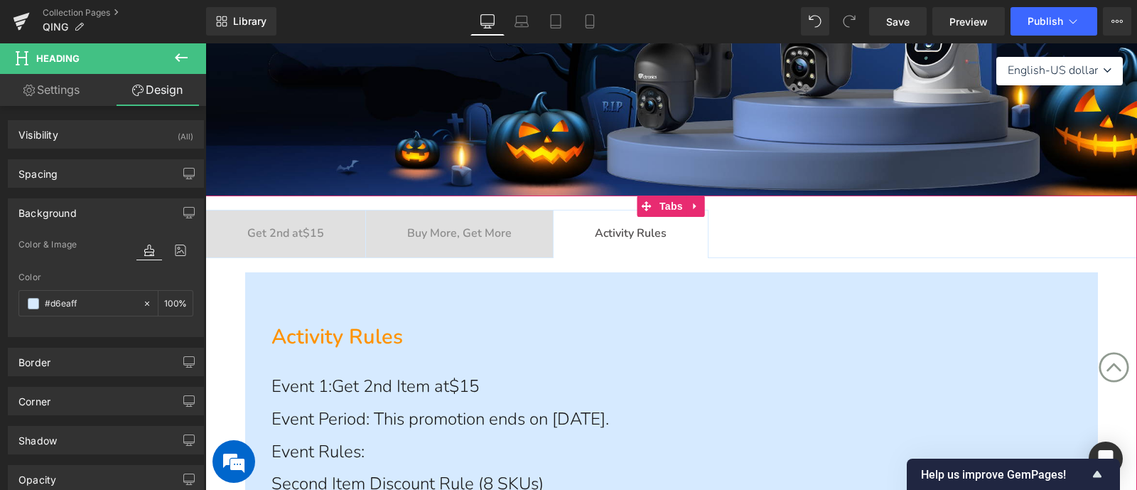
click at [233, 231] on span "Get 2nd at $15 Text Block" at bounding box center [285, 233] width 159 height 47
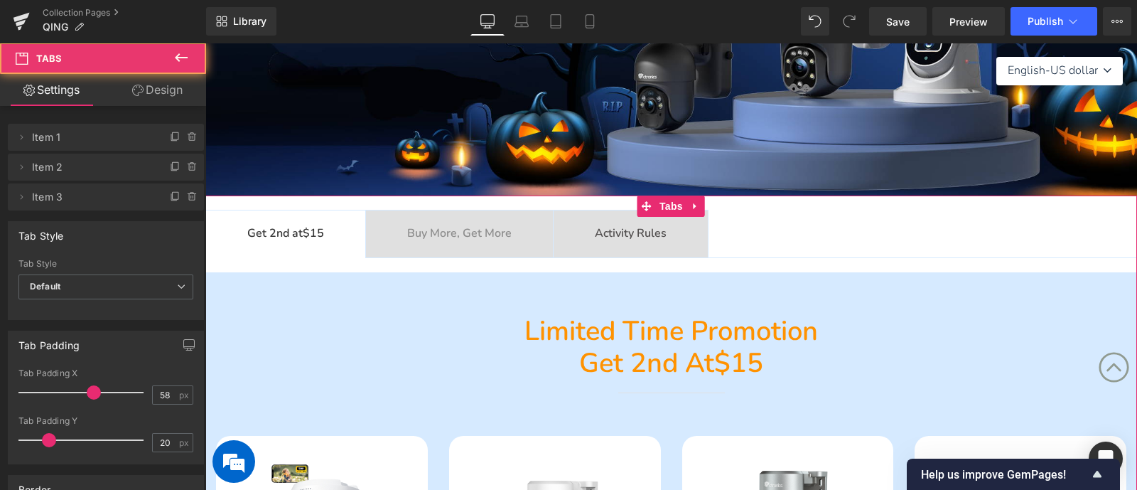
scroll to position [444, 0]
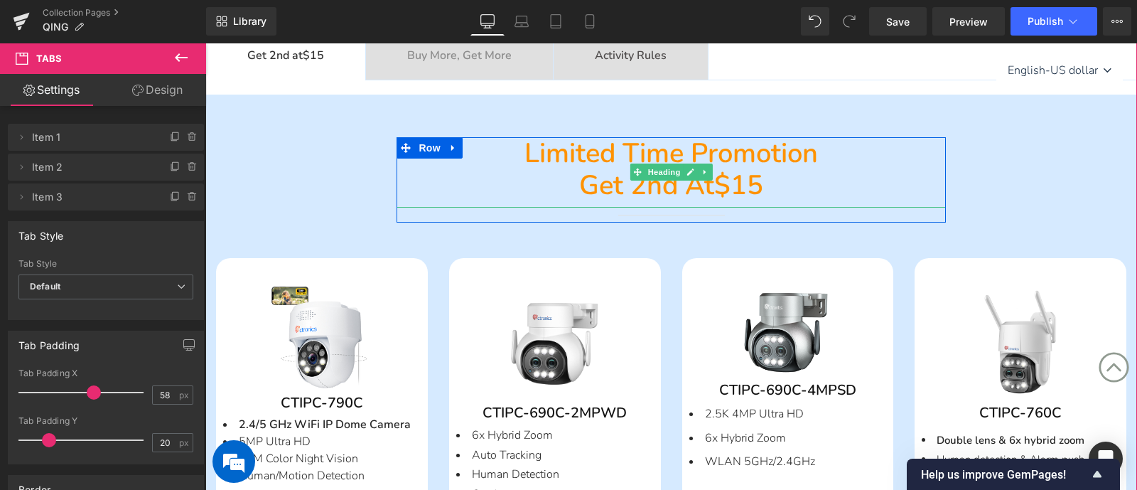
click at [542, 151] on span "Limited time promotion" at bounding box center [672, 153] width 294 height 36
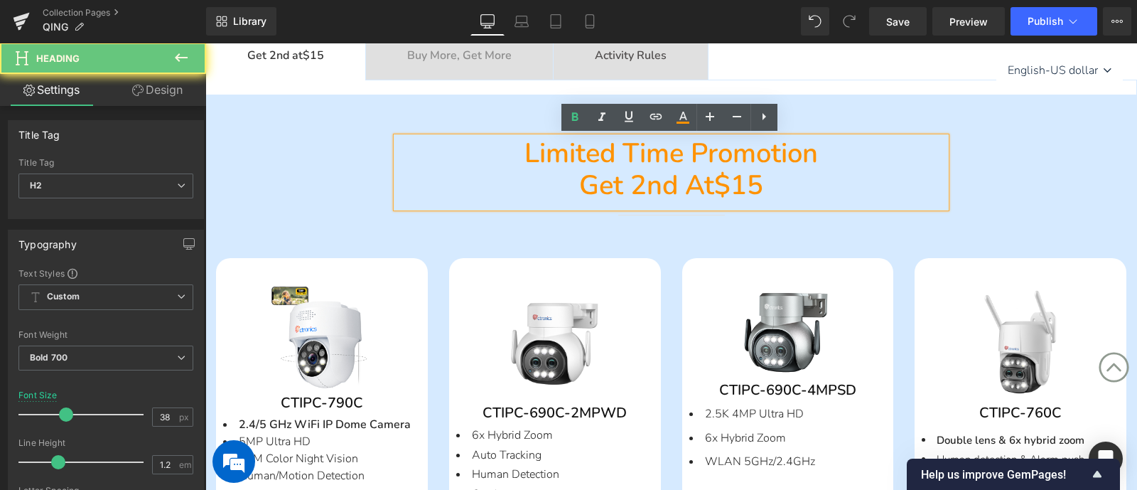
drag, startPoint x: 495, startPoint y: 150, endPoint x: 812, endPoint y: 206, distance: 321.9
click at [812, 206] on div "Limited time promotion Get 2nd at $15 Heading Separator" at bounding box center [671, 179] width 549 height 85
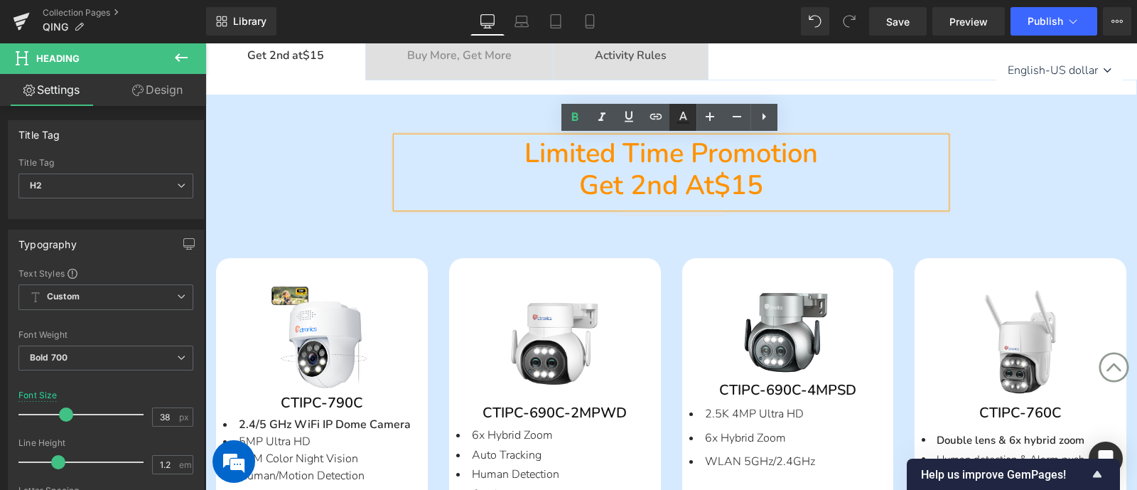
click at [684, 119] on icon at bounding box center [682, 117] width 17 height 17
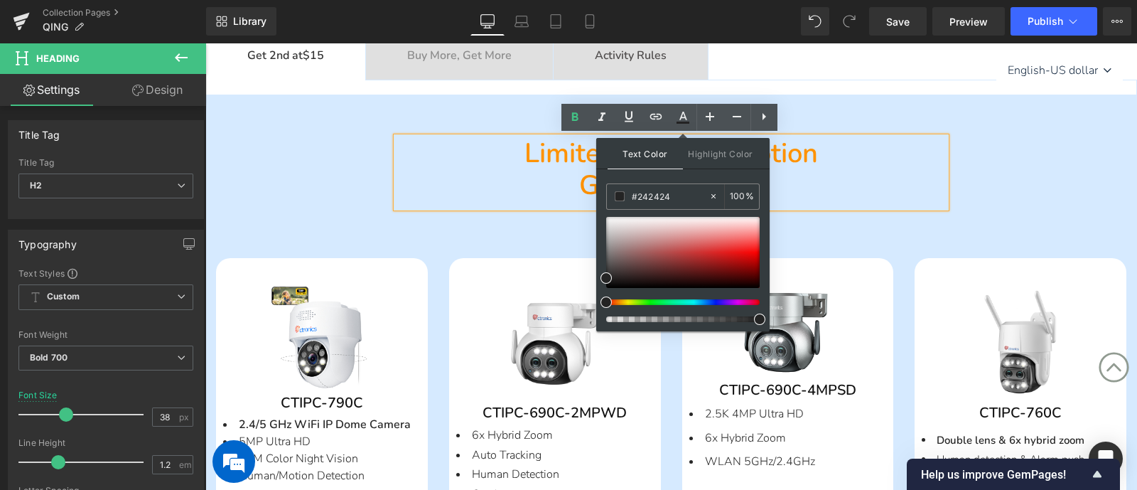
drag, startPoint x: 880, startPoint y: 237, endPoint x: 591, endPoint y: 194, distance: 291.8
paste input "0c59aa"
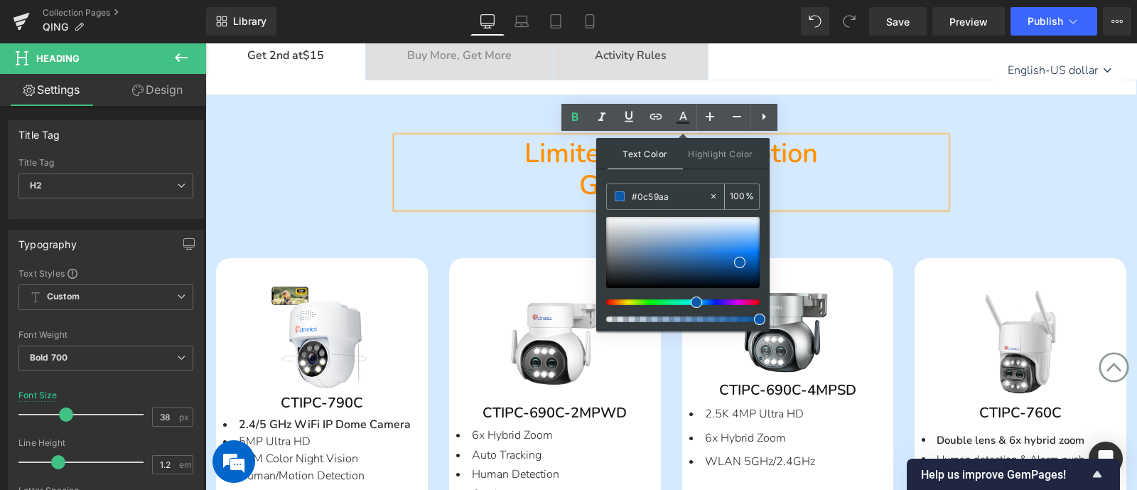
type input "#0c59aa"
click at [622, 194] on span at bounding box center [620, 196] width 10 height 10
click at [742, 262] on span at bounding box center [739, 262] width 11 height 11
click at [729, 259] on div at bounding box center [683, 252] width 154 height 71
click at [739, 262] on div at bounding box center [683, 252] width 154 height 71
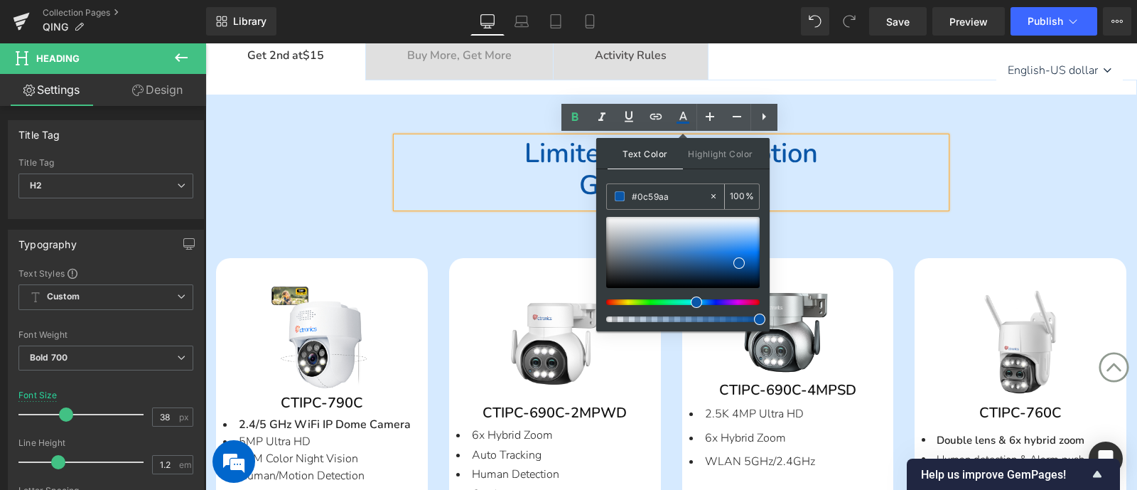
drag, startPoint x: 670, startPoint y: 193, endPoint x: 608, endPoint y: 193, distance: 61.1
click at [608, 193] on div "#0c59aa" at bounding box center [658, 196] width 102 height 25
paste input "c59aa"
type input "#0c59aa"
click at [737, 259] on span at bounding box center [739, 262] width 11 height 11
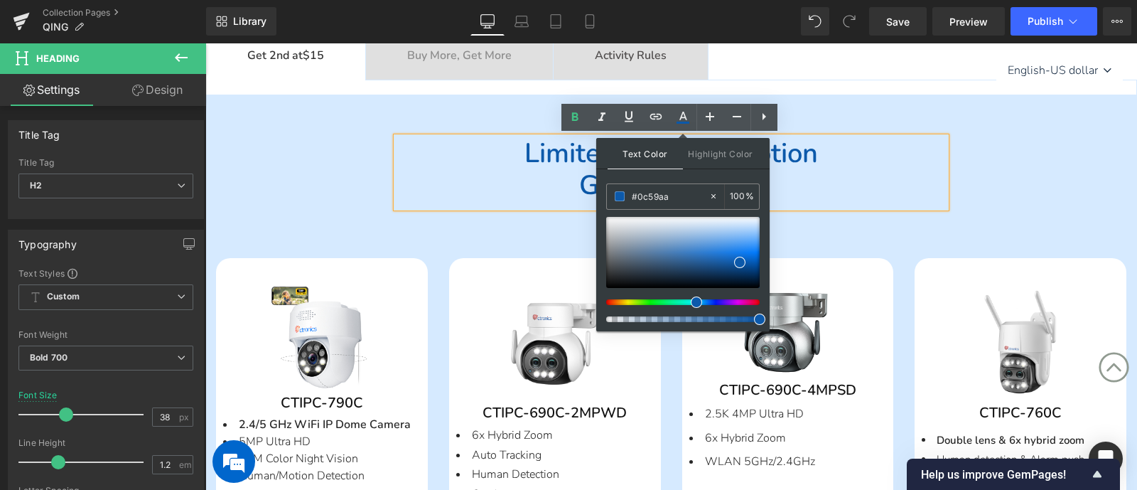
click at [847, 222] on div "Limited time promotion Get 2nd at $15 Heading Separator Row Row" at bounding box center [671, 173] width 853 height 114
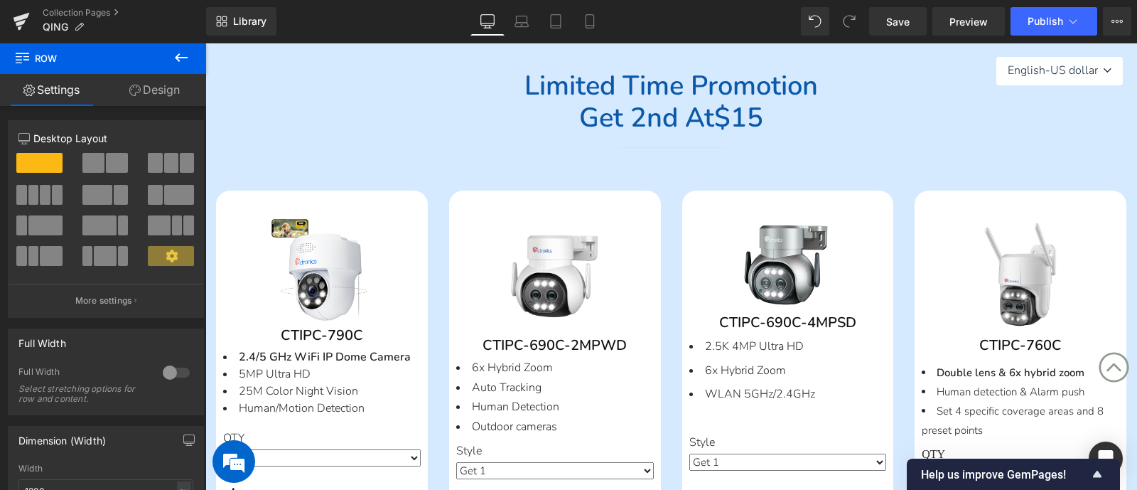
scroll to position [355, 0]
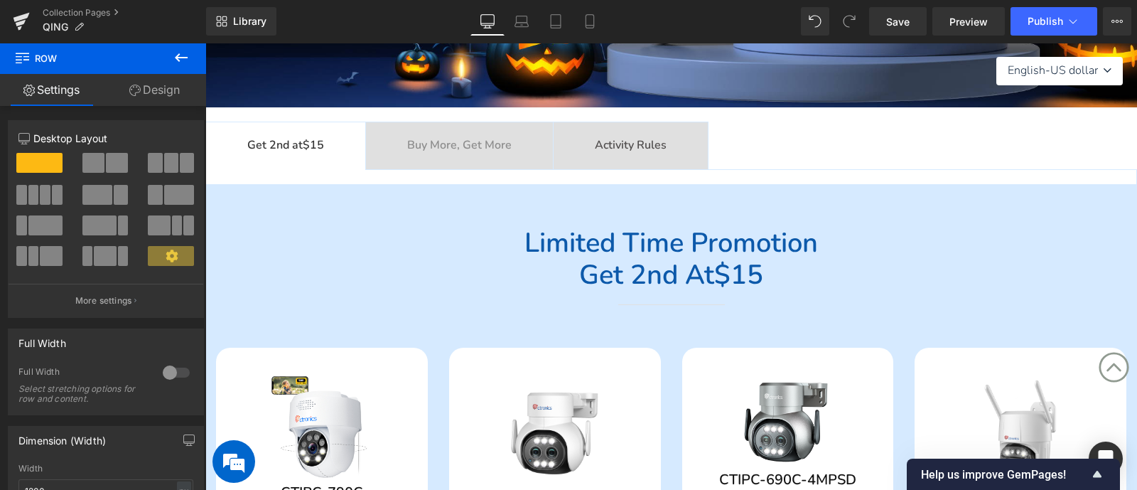
click at [447, 134] on span "Buy More, Get More Text Block" at bounding box center [459, 145] width 187 height 47
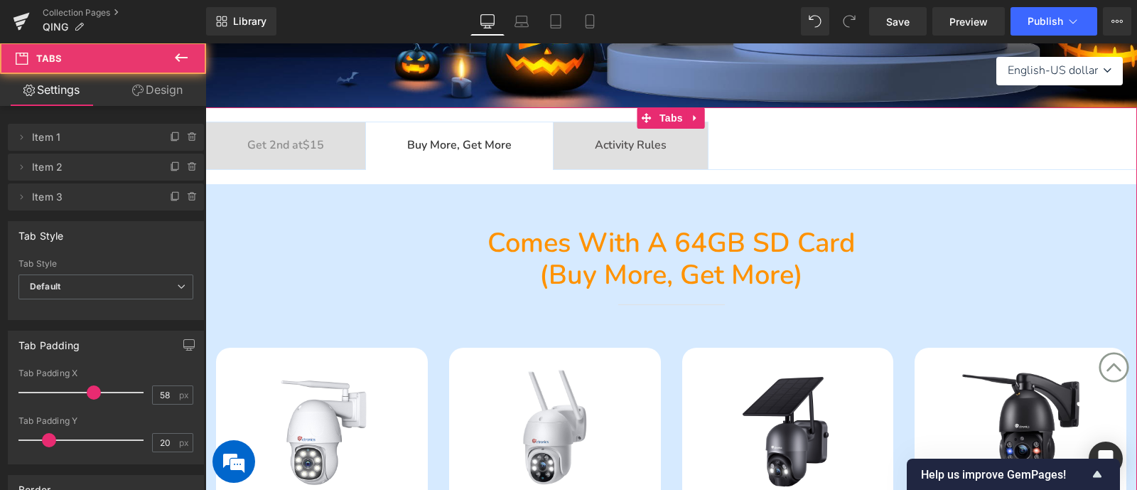
click at [507, 236] on span "Comes with a 64GB SD card" at bounding box center [671, 243] width 367 height 36
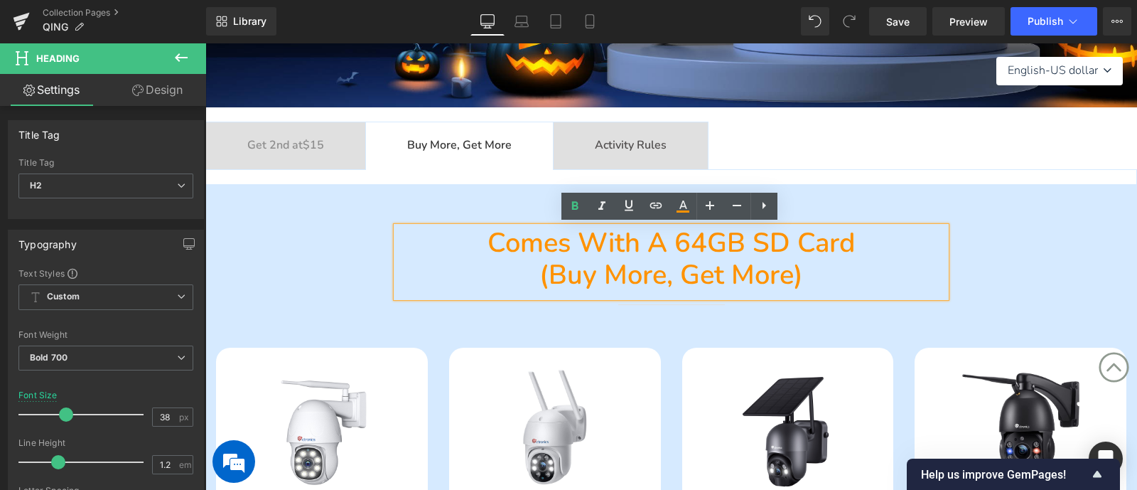
drag, startPoint x: 495, startPoint y: 239, endPoint x: 709, endPoint y: 223, distance: 214.5
click at [884, 286] on div "Comes with a 64GB SD card (buy more, get more)" at bounding box center [671, 262] width 549 height 70
click at [682, 206] on icon at bounding box center [683, 204] width 8 height 9
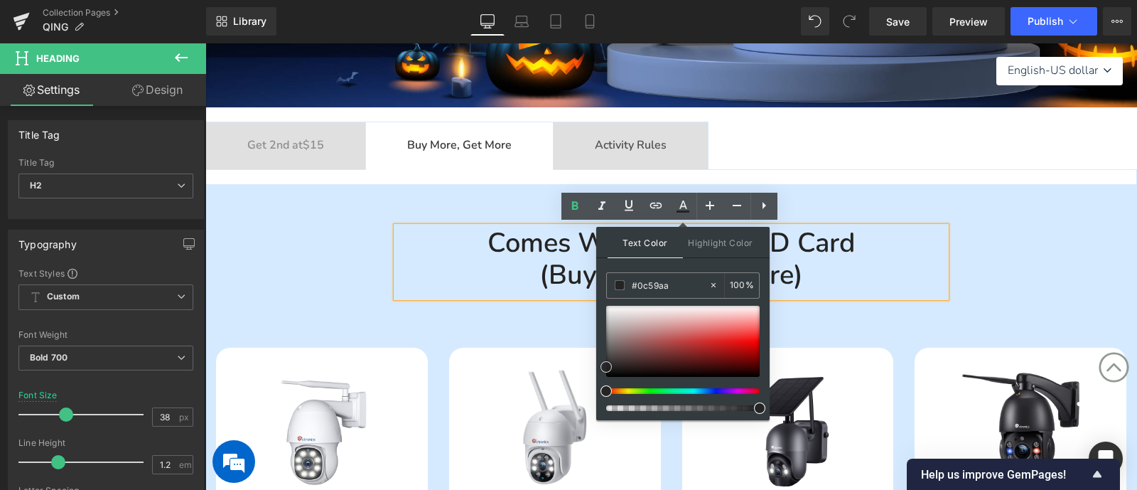
drag, startPoint x: 725, startPoint y: 351, endPoint x: 689, endPoint y: 328, distance: 42.8
click at [725, 351] on div at bounding box center [683, 341] width 154 height 71
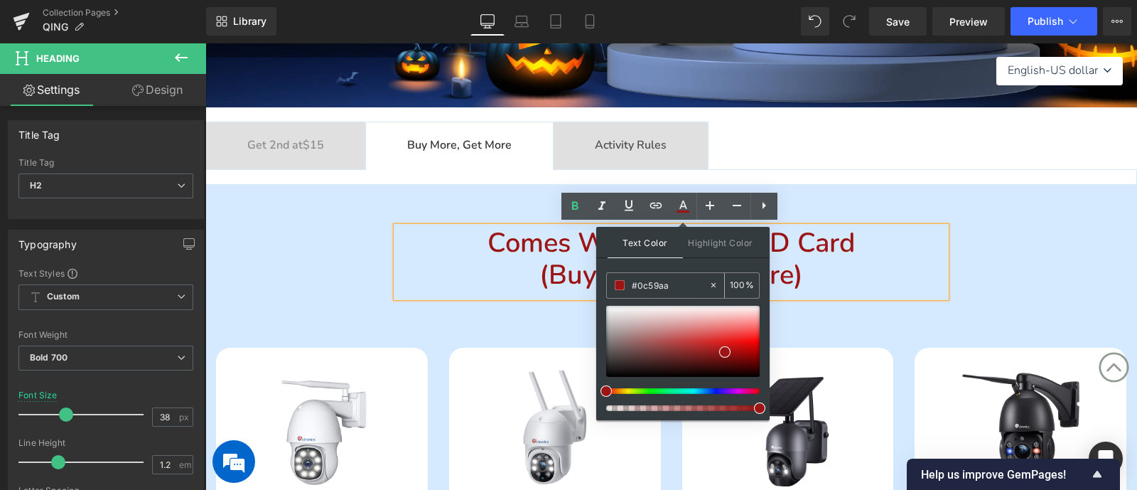
drag, startPoint x: 676, startPoint y: 286, endPoint x: 620, endPoint y: 288, distance: 56.2
click at [611, 283] on div "#0c59aa" at bounding box center [658, 285] width 102 height 25
paste input "0c59aa"
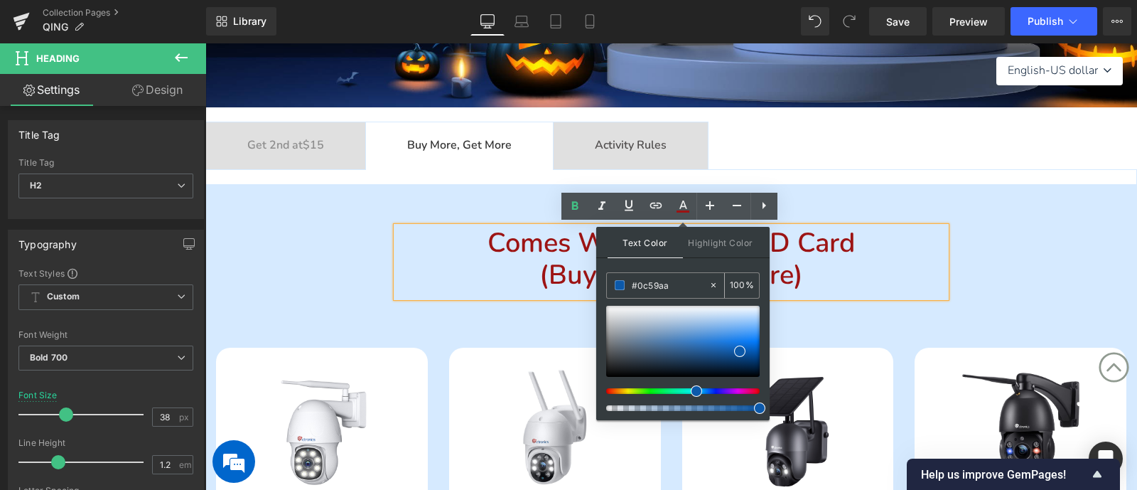
type input "#0c59aa"
click at [618, 286] on span at bounding box center [620, 285] width 10 height 10
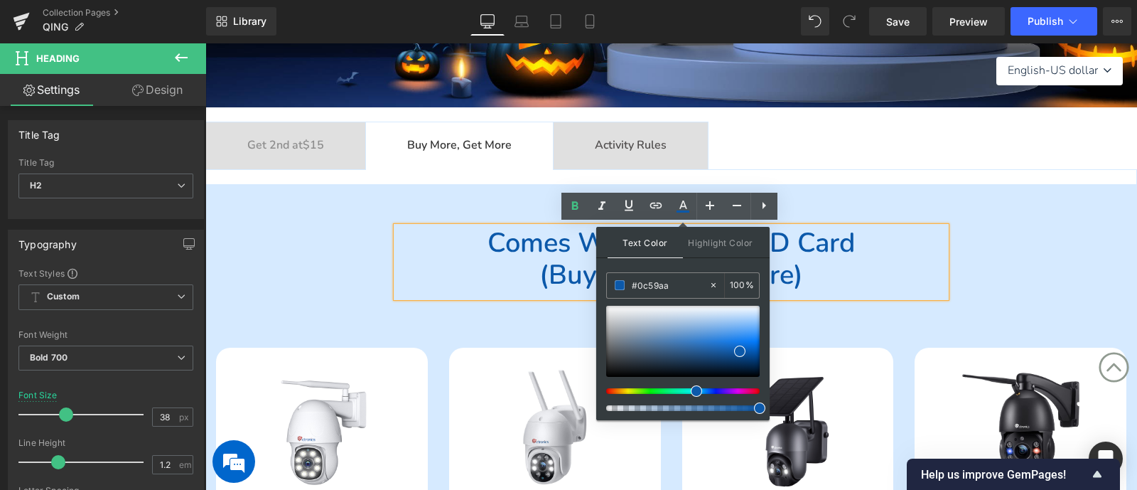
click at [335, 270] on div "Comes with a 64GB SD card (buy more, get more) Heading Separator Row" at bounding box center [671, 269] width 853 height 85
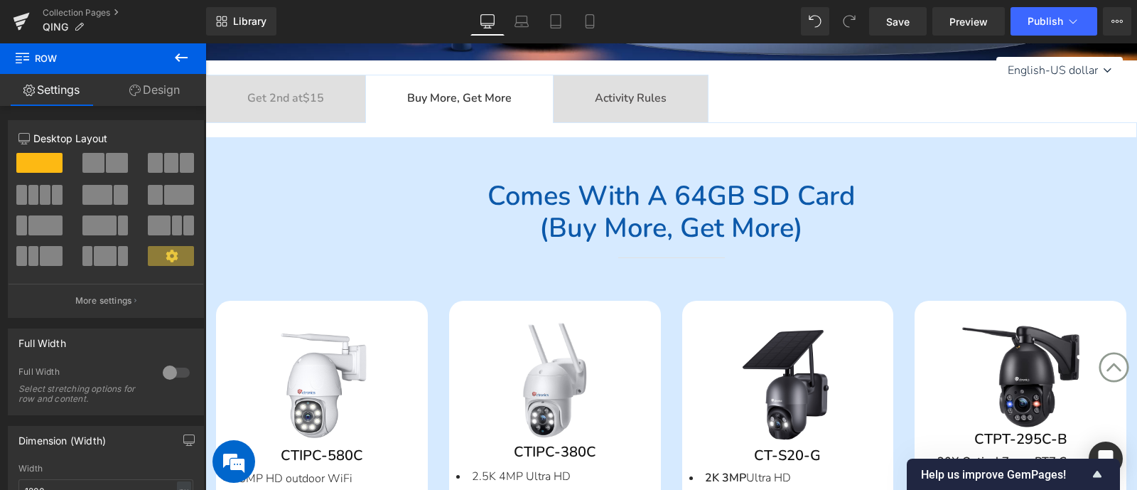
scroll to position [177, 0]
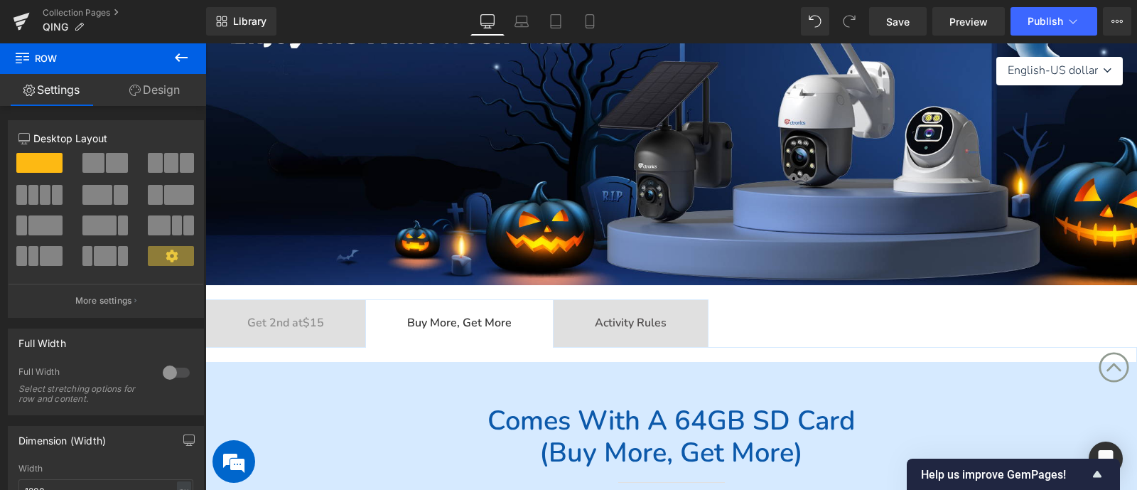
click at [205, 43] on div at bounding box center [205, 43] width 0 height 0
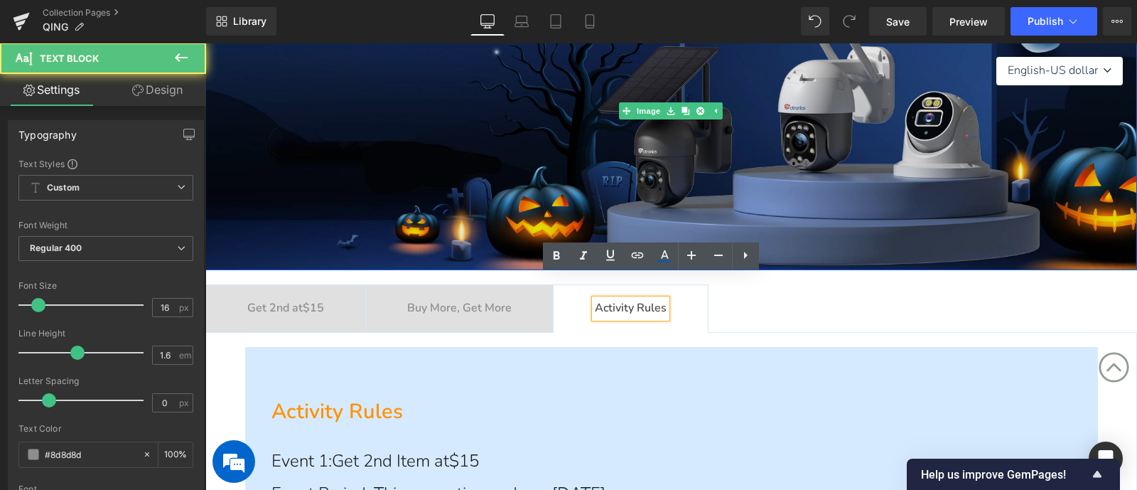
scroll to position [533, 0]
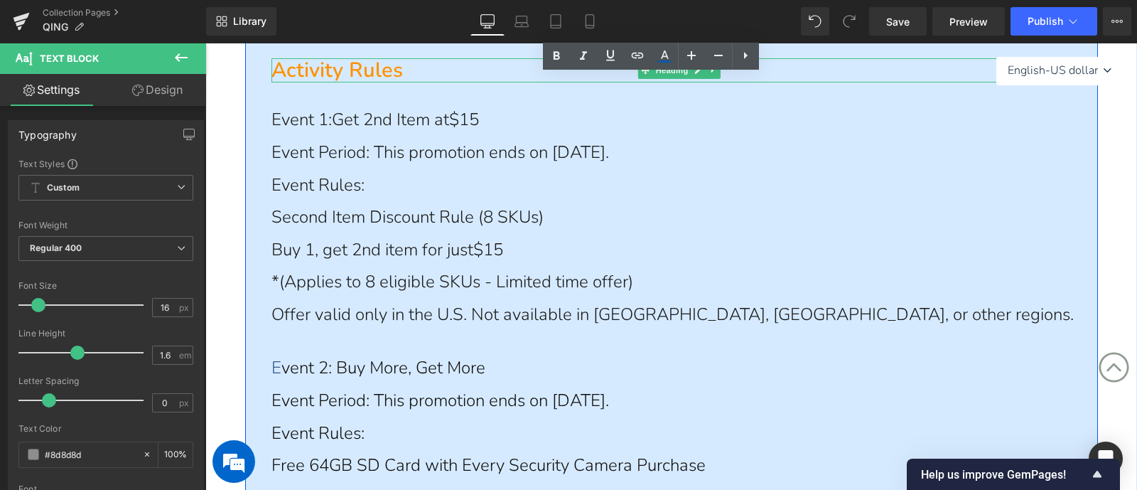
click at [312, 66] on b "Activity Rules" at bounding box center [337, 70] width 131 height 28
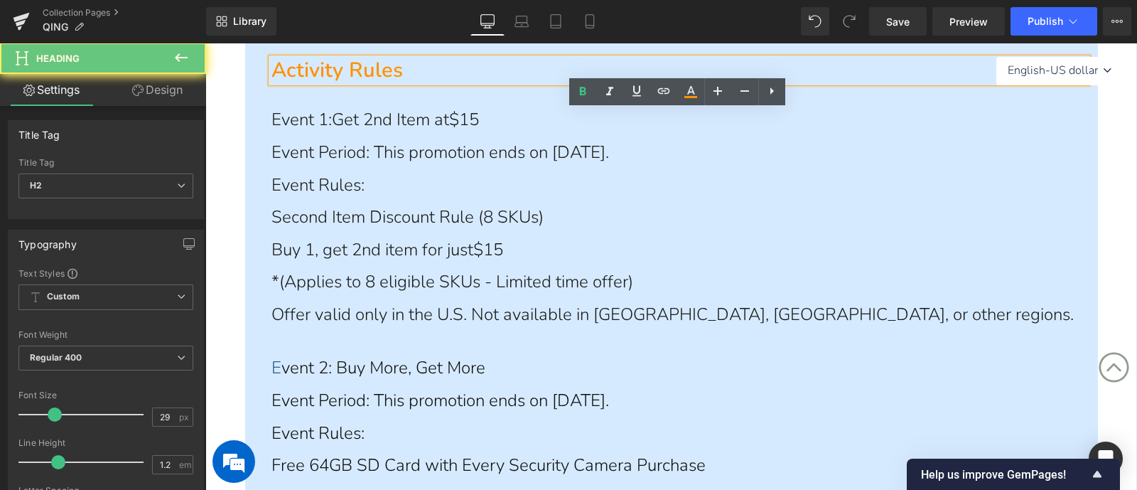
drag, startPoint x: 272, startPoint y: 69, endPoint x: 453, endPoint y: 82, distance: 181.0
click at [419, 74] on h2 "Activity Rules" at bounding box center [680, 70] width 816 height 25
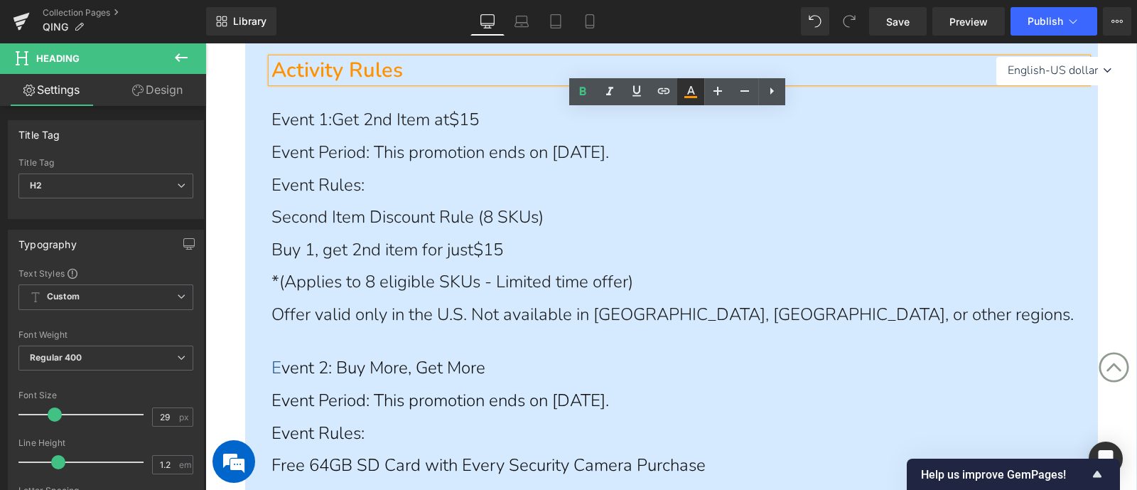
click at [697, 90] on icon at bounding box center [690, 91] width 17 height 17
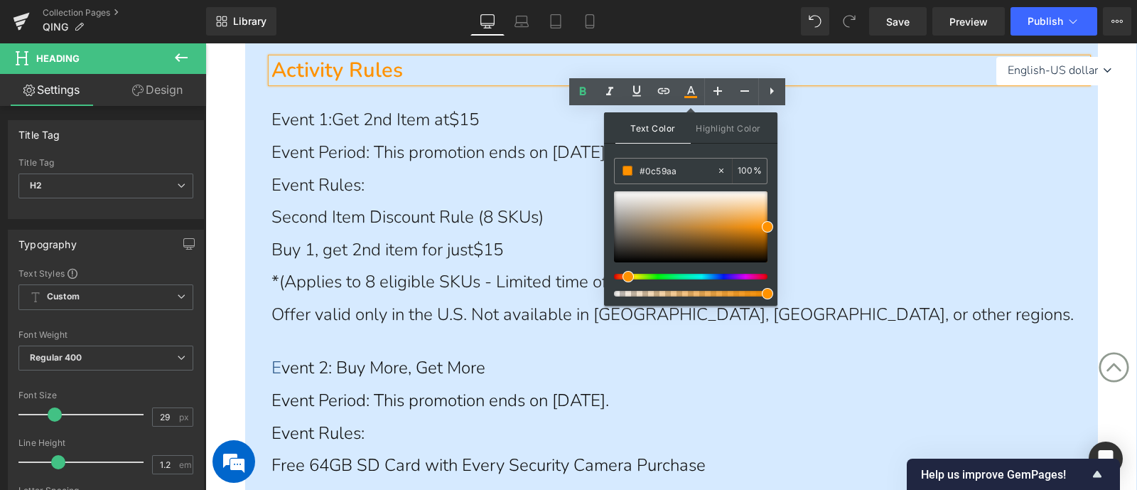
drag, startPoint x: 887, startPoint y: 213, endPoint x: 600, endPoint y: 164, distance: 291.2
paste input "0c59aa"
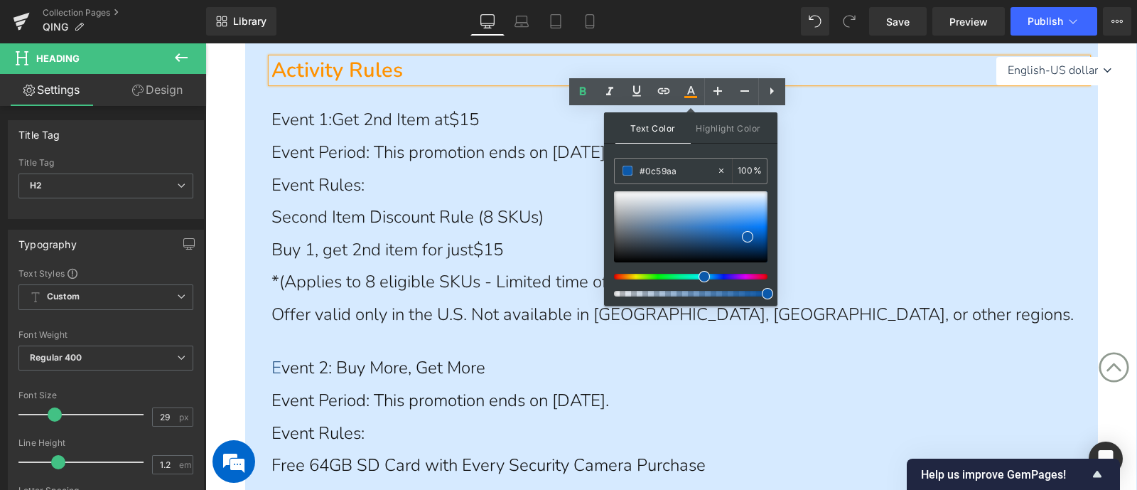
type input "#0c59aa"
click at [746, 237] on span at bounding box center [747, 236] width 11 height 11
click at [252, 132] on div "Activity Rules Heading Event 1: Get 2nd Item at $15 Event Period: This promotio…" at bounding box center [671, 353] width 853 height 652
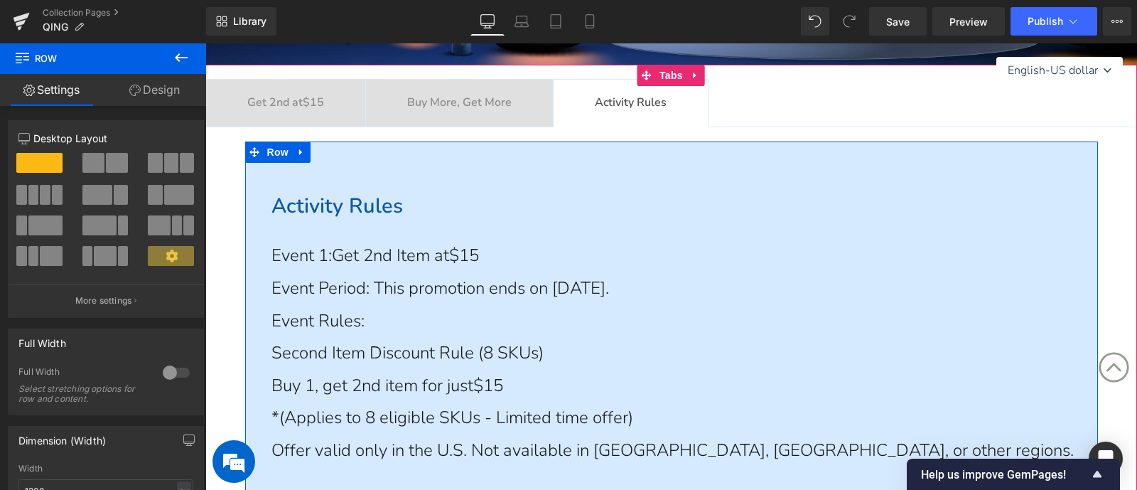
scroll to position [355, 0]
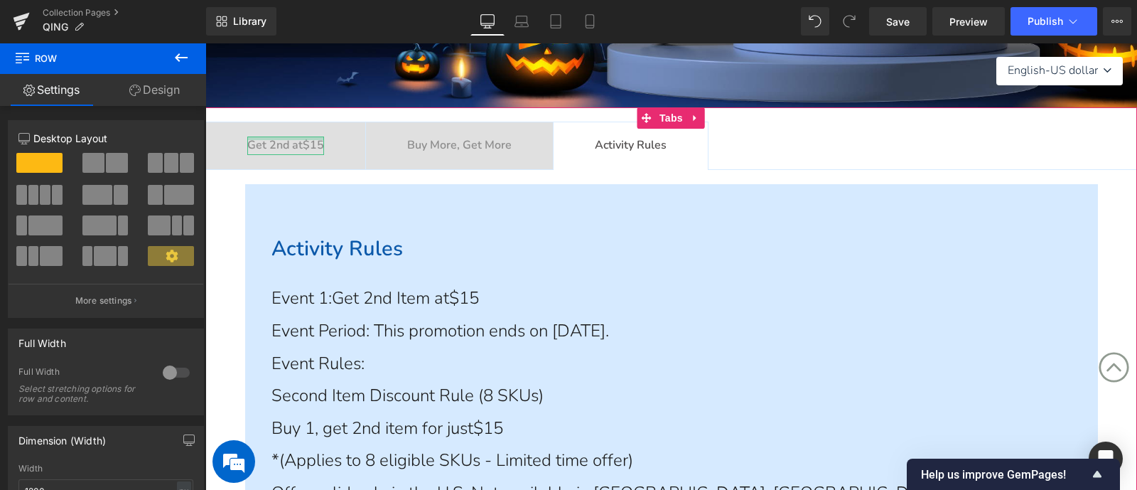
click at [272, 137] on div at bounding box center [285, 138] width 77 height 4
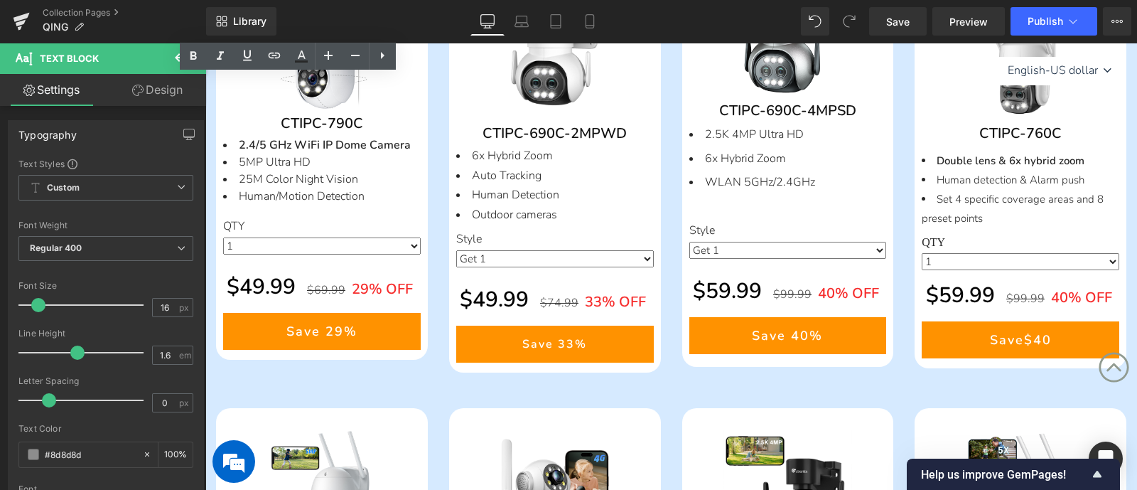
scroll to position [800, 0]
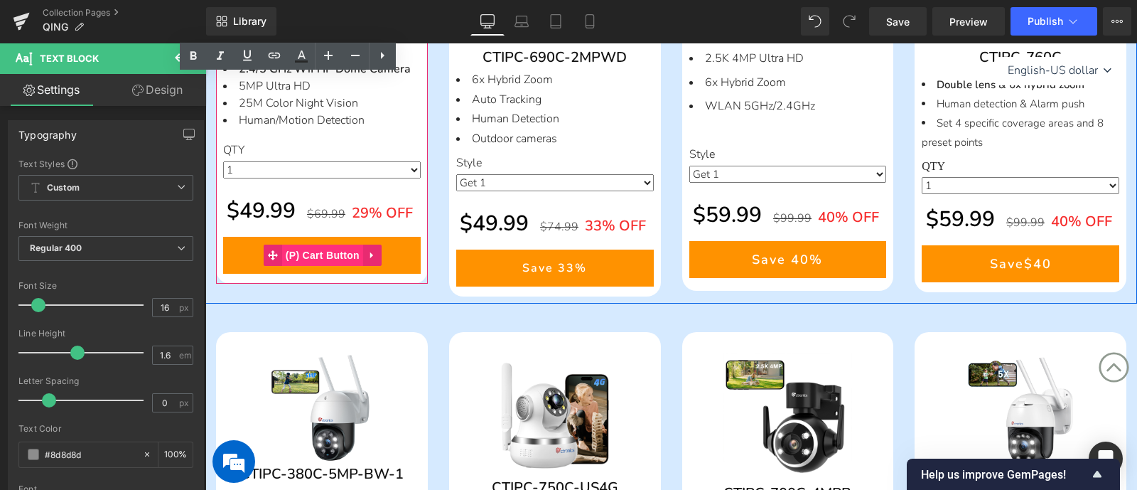
click at [318, 266] on span "(P) Cart Button" at bounding box center [322, 254] width 81 height 21
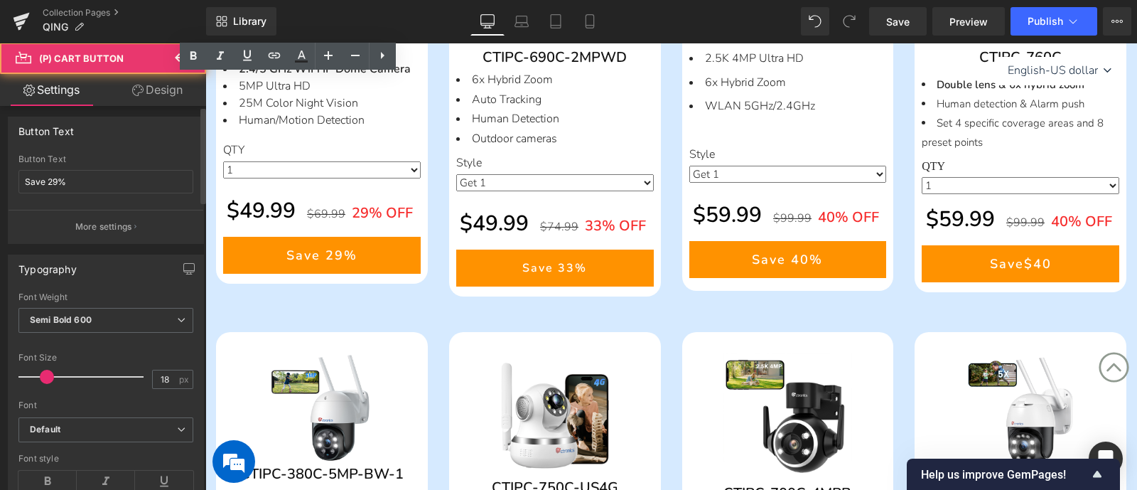
scroll to position [621, 0]
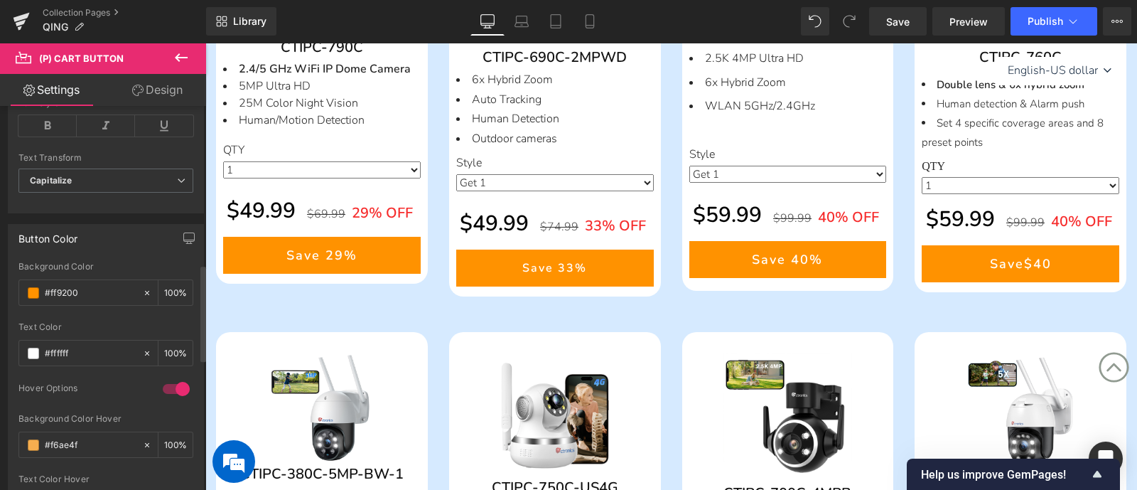
drag, startPoint x: 92, startPoint y: 292, endPoint x: 7, endPoint y: 284, distance: 84.9
click at [8, 284] on div "Button Color rgb(255, 146, 0) Background Color #ff9200 100 % rgba(255, 255, 255…" at bounding box center [106, 379] width 196 height 311
paste input "177eec"
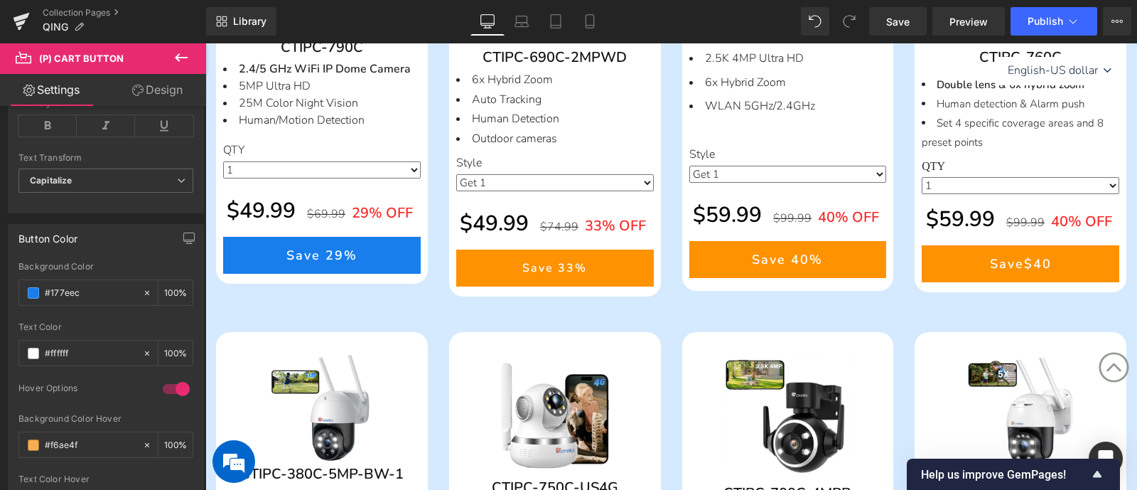
type input "#177eec"
drag, startPoint x: 79, startPoint y: 443, endPoint x: 21, endPoint y: 442, distance: 57.6
click at [17, 442] on div "rgb(255, 146, 0) Background Color #177eec 100 % rgba(255, 255, 255, 1) Text Col…" at bounding box center [106, 398] width 195 height 273
paste input "61a5e"
type input "#61a5ef"
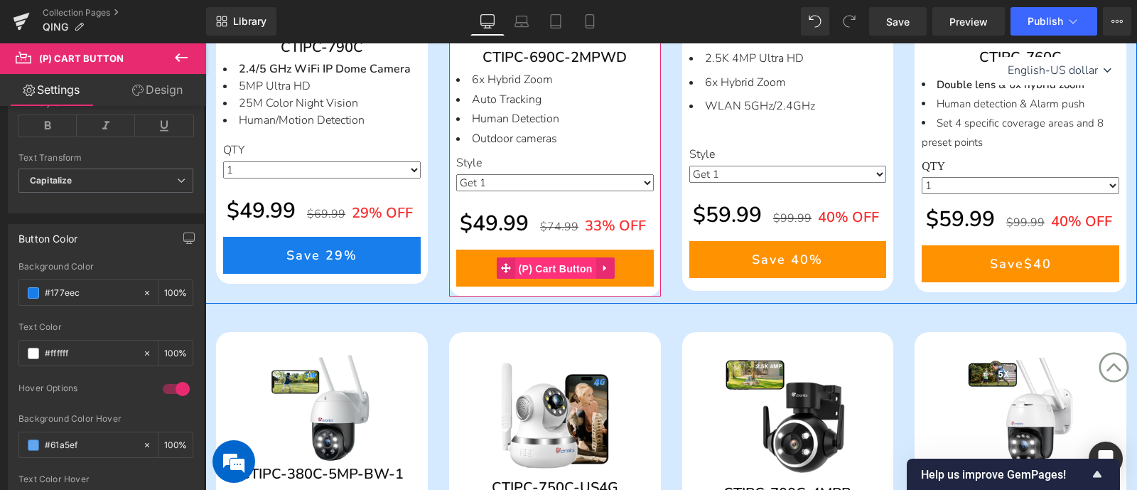
click at [561, 260] on span "(P) Cart Button" at bounding box center [555, 268] width 81 height 21
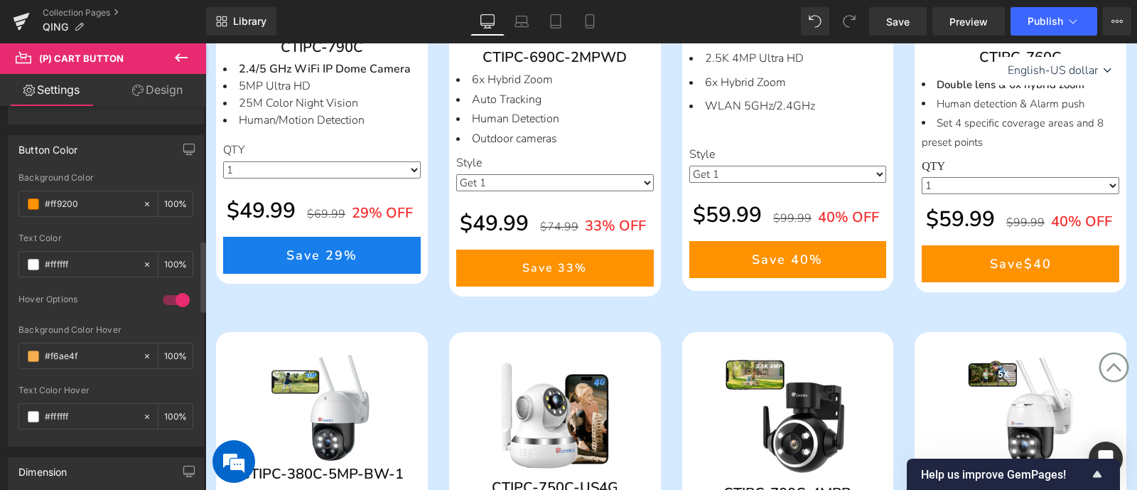
scroll to position [710, 0]
drag, startPoint x: 92, startPoint y: 354, endPoint x: 6, endPoint y: 351, distance: 86.0
click at [6, 351] on div "Button Color rgb(255, 146, 0) Background Color #ff9200 100 % rgba(255, 255, 255…" at bounding box center [106, 285] width 213 height 322
paste input "61a5e"
type input "#61a5ef"
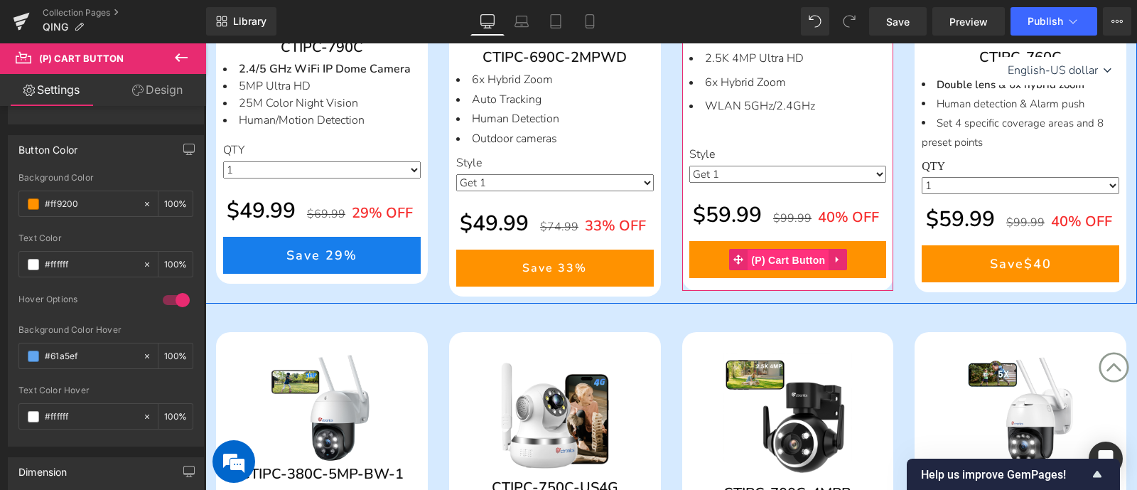
click at [778, 253] on span "(P) Cart Button" at bounding box center [788, 259] width 81 height 21
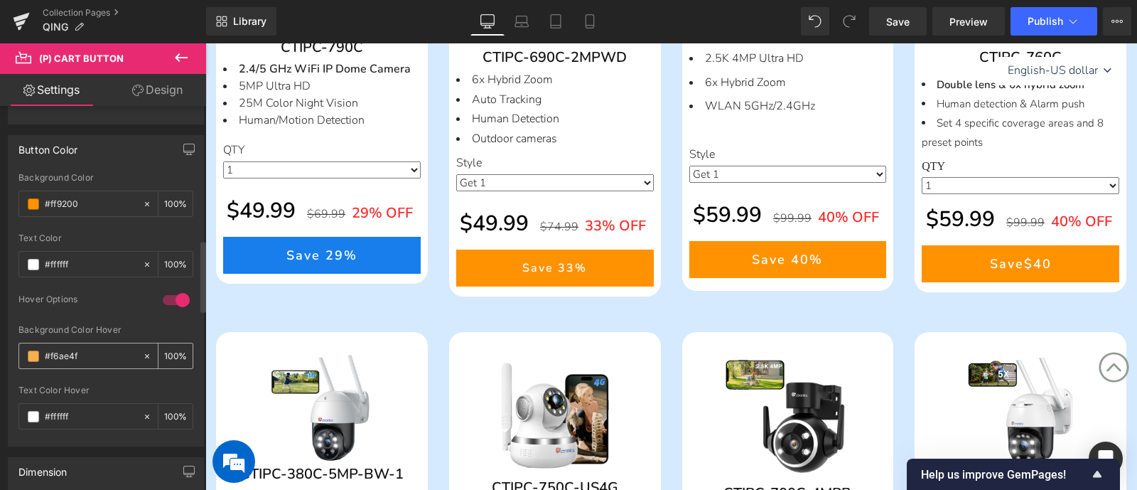
drag, startPoint x: 91, startPoint y: 350, endPoint x: 39, endPoint y: 355, distance: 52.1
click at [11, 350] on div "rgb(255, 146, 0) Background Color #ff9200 100 % rgba(255, 255, 255, 1) Text Col…" at bounding box center [106, 309] width 195 height 273
paste input "61a5e"
type input "#61a5ef"
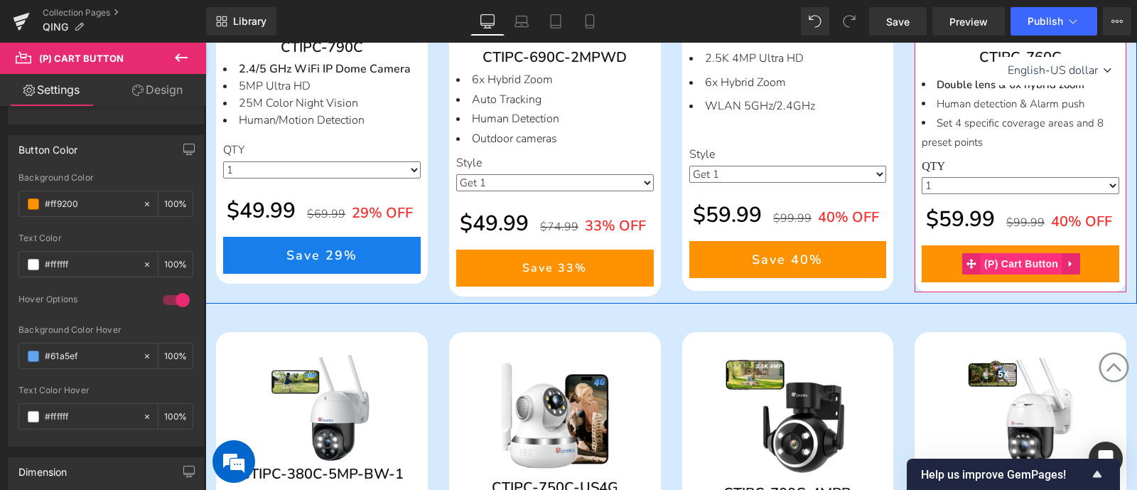
click at [999, 264] on span "(P) Cart Button" at bounding box center [1021, 263] width 81 height 21
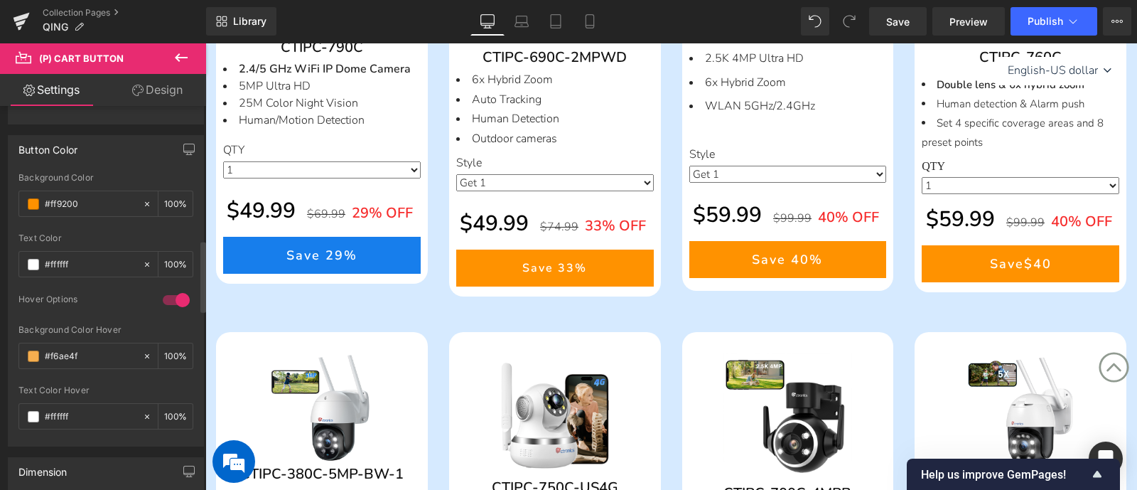
drag, startPoint x: 93, startPoint y: 347, endPoint x: 4, endPoint y: 345, distance: 89.6
click at [4, 345] on div "Button Color rgb(255, 146, 0) Background Color #ff9200 100 % rgba(255, 255, 255…" at bounding box center [106, 285] width 213 height 322
paste input "61a5e"
type input "#61a5ef"
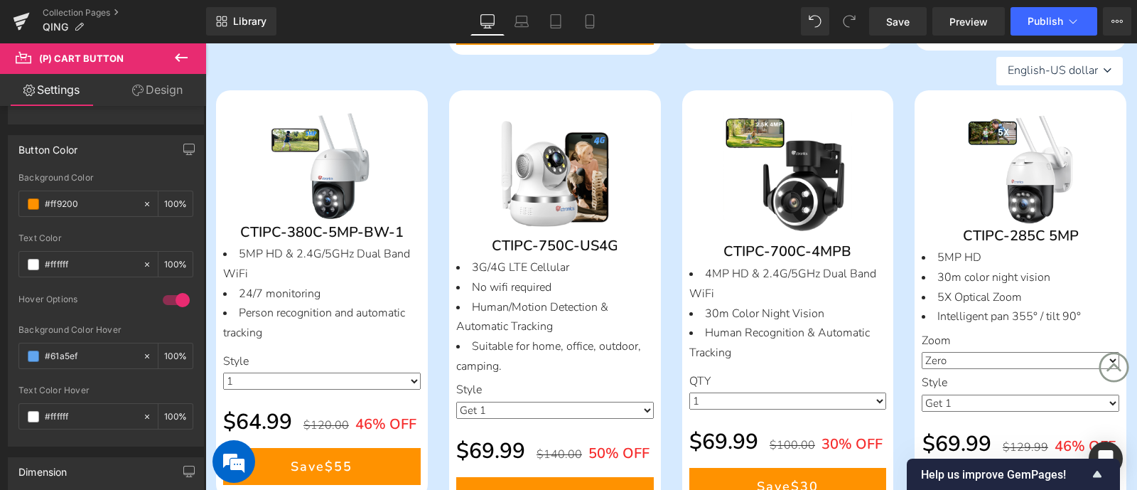
scroll to position [1154, 0]
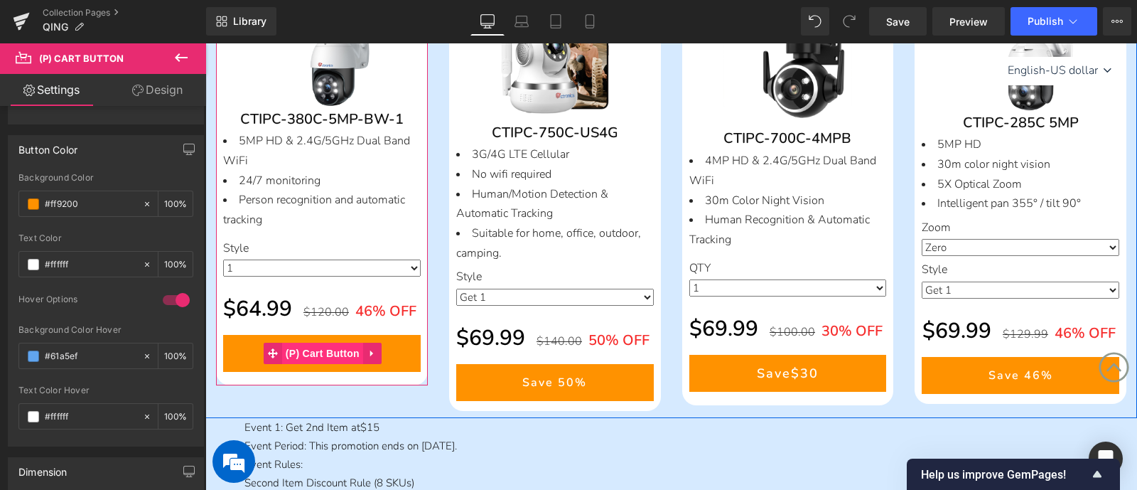
click at [319, 355] on span "(P) Cart Button" at bounding box center [322, 353] width 81 height 21
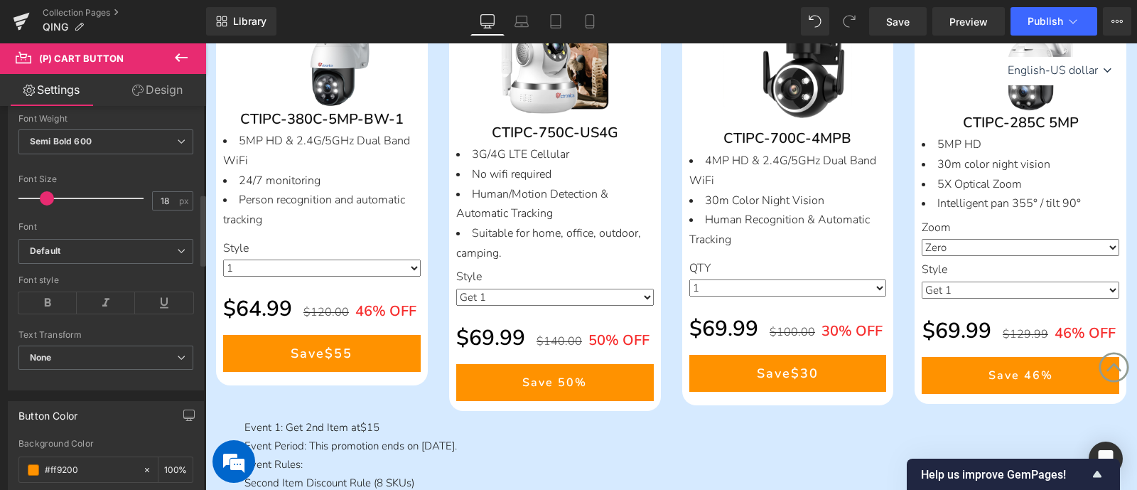
scroll to position [710, 0]
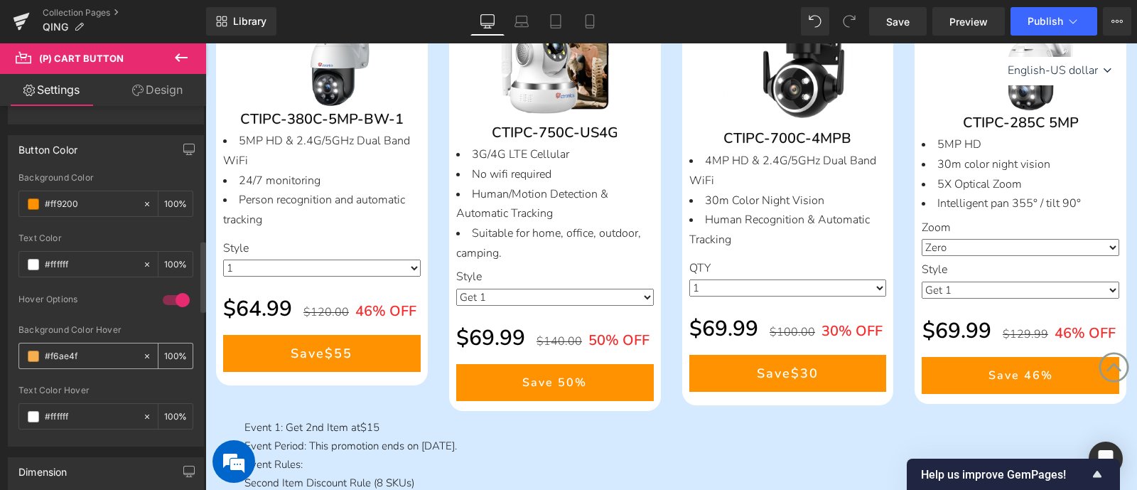
drag, startPoint x: 82, startPoint y: 348, endPoint x: 67, endPoint y: 353, distance: 16.0
click at [14, 347] on div "rgb(255, 146, 0) Background Color #ff9200 100 % rgba(255, 255, 255, 1) Text Col…" at bounding box center [106, 309] width 195 height 273
paste input "61a5e"
type input "#61a5ef"
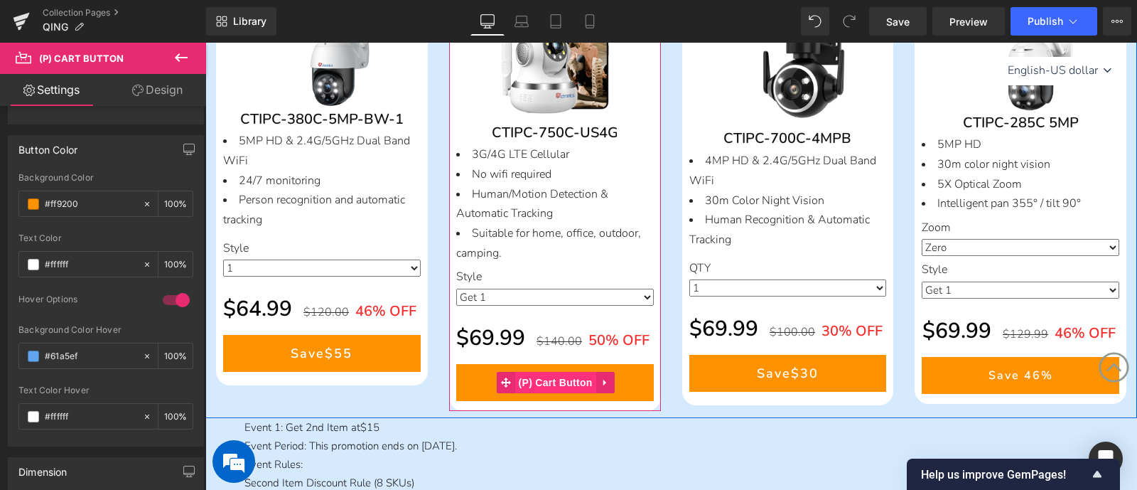
click at [558, 378] on span "(P) Cart Button" at bounding box center [555, 382] width 81 height 21
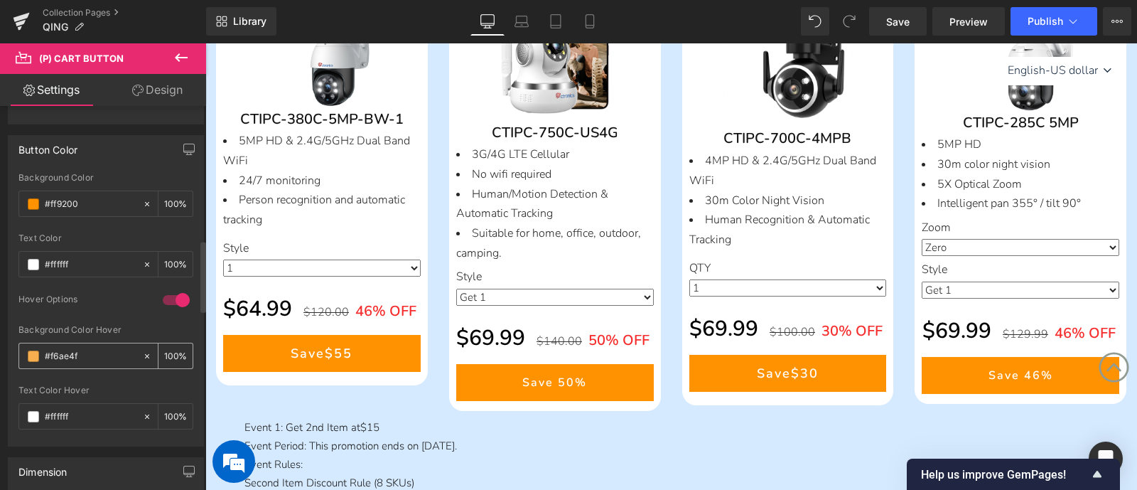
drag, startPoint x: 92, startPoint y: 343, endPoint x: 146, endPoint y: 345, distance: 53.3
click at [15, 345] on div "rgb(255, 146, 0) Background Color #ff9200 100 % rgba(255, 255, 255, 1) Text Col…" at bounding box center [106, 309] width 195 height 273
paste input "61a5e"
type input "#61a5ef"
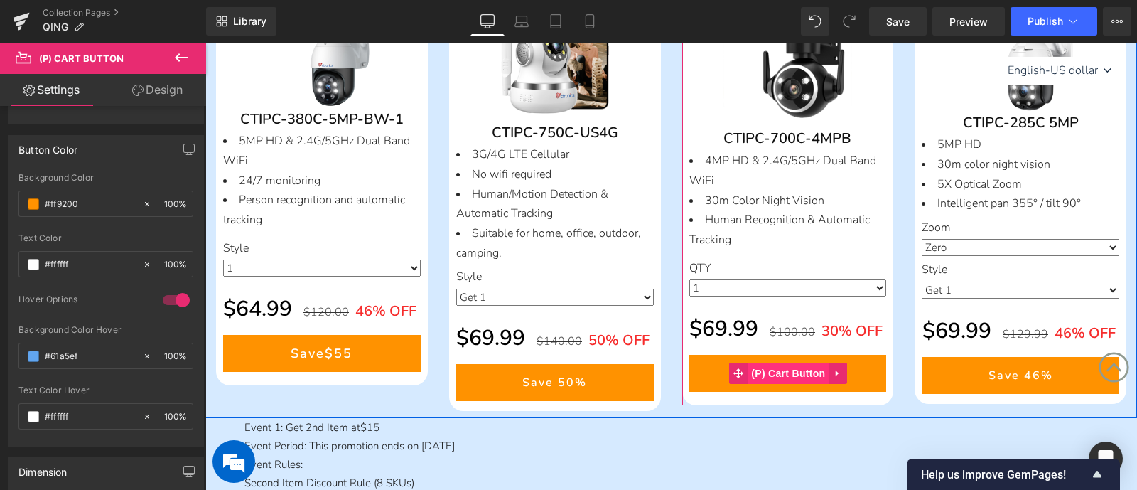
drag, startPoint x: 801, startPoint y: 372, endPoint x: 783, endPoint y: 372, distance: 17.8
click at [802, 372] on span "(P) Cart Button" at bounding box center [788, 372] width 81 height 21
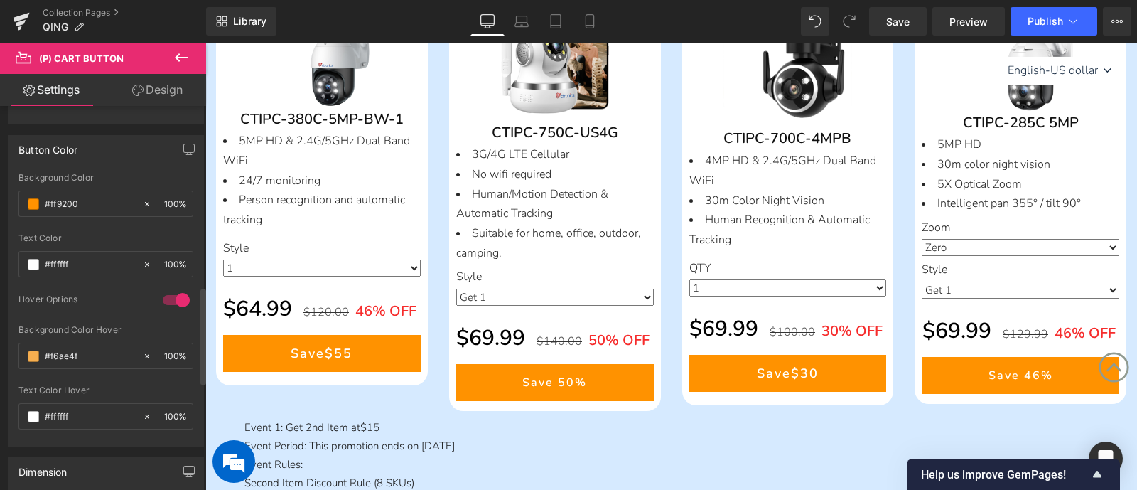
drag, startPoint x: 88, startPoint y: 353, endPoint x: 0, endPoint y: 350, distance: 88.2
click at [5, 349] on div "Button Color rgb(255, 146, 0) Background Color #ff9200 100 % rgba(255, 255, 255…" at bounding box center [106, 285] width 213 height 322
paste input "61a5e"
type input "#61a5ef"
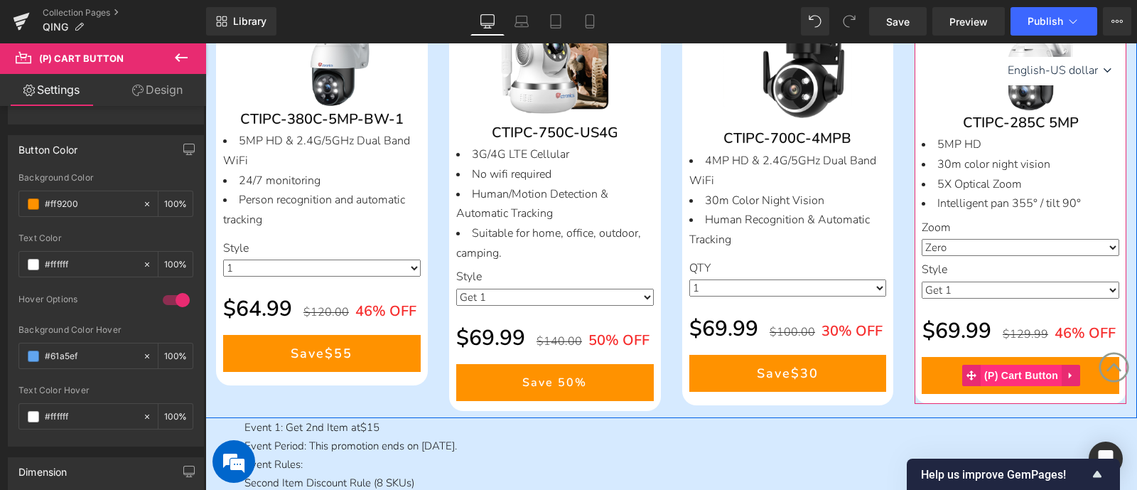
click at [1003, 373] on span "(P) Cart Button" at bounding box center [1021, 375] width 81 height 21
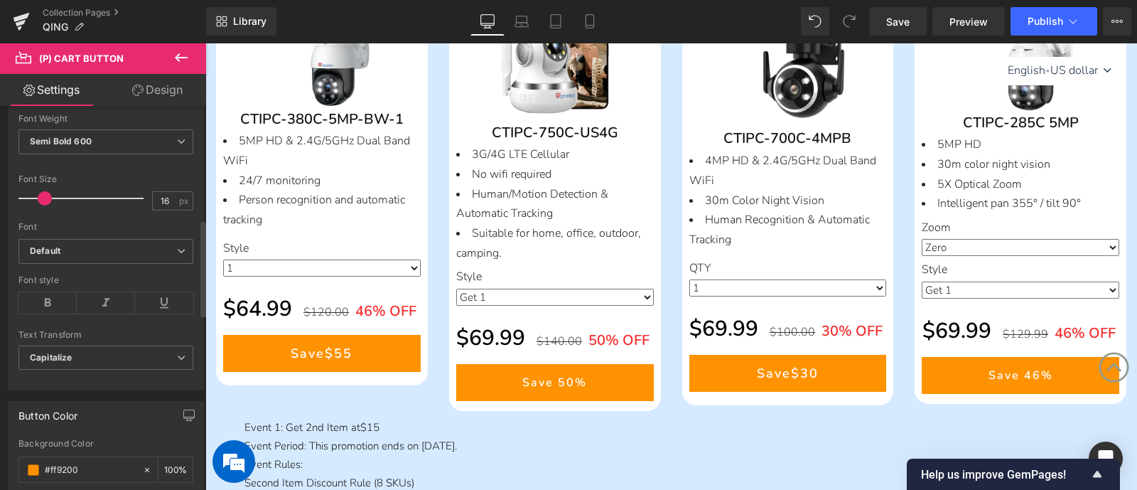
scroll to position [621, 0]
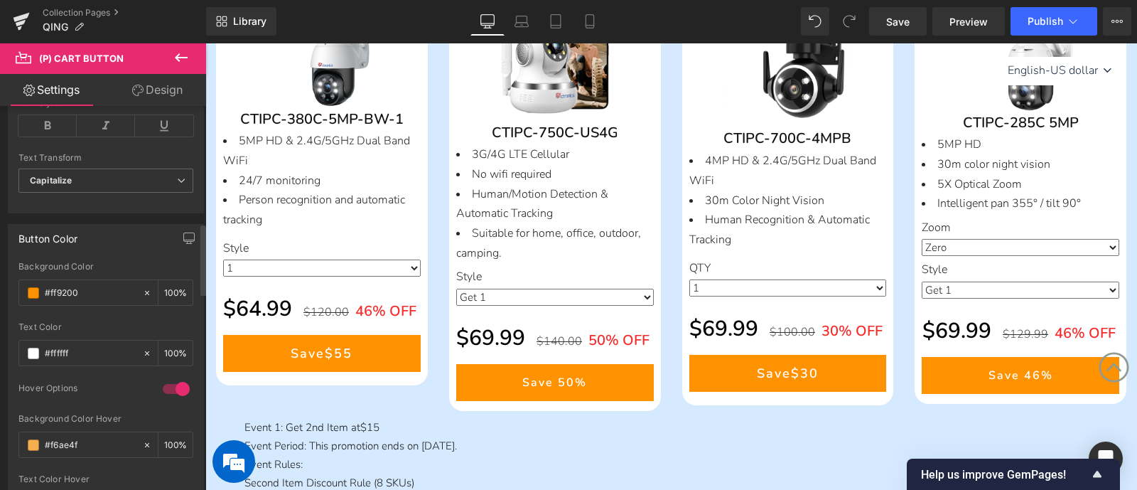
drag, startPoint x: 90, startPoint y: 439, endPoint x: 17, endPoint y: 438, distance: 72.5
click at [17, 438] on div "rgb(255, 146, 0) Background Color #ff9200 100 % rgba(255, 255, 255, 1) Text Col…" at bounding box center [106, 398] width 195 height 273
paste input "61a5e"
type input "#61a5ef"
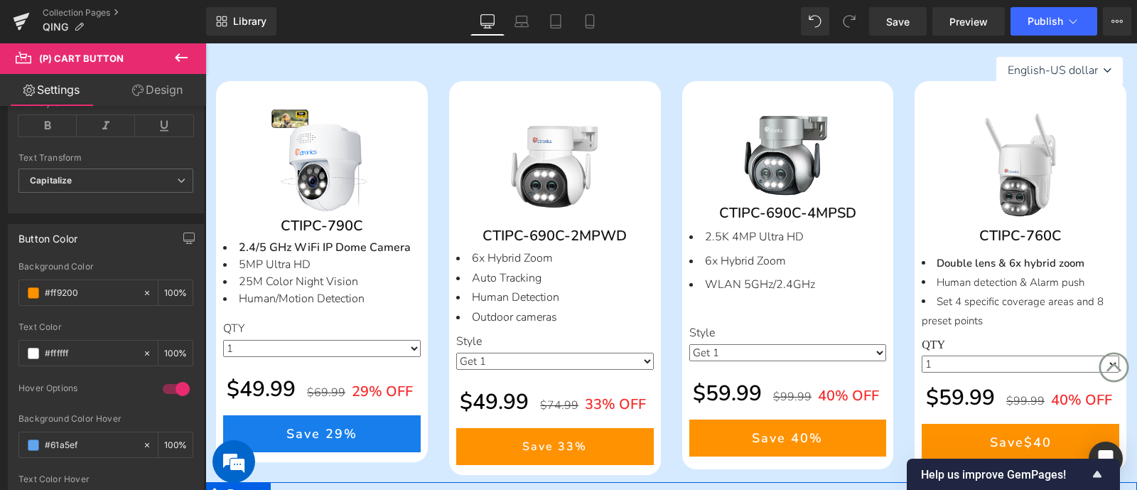
scroll to position [444, 0]
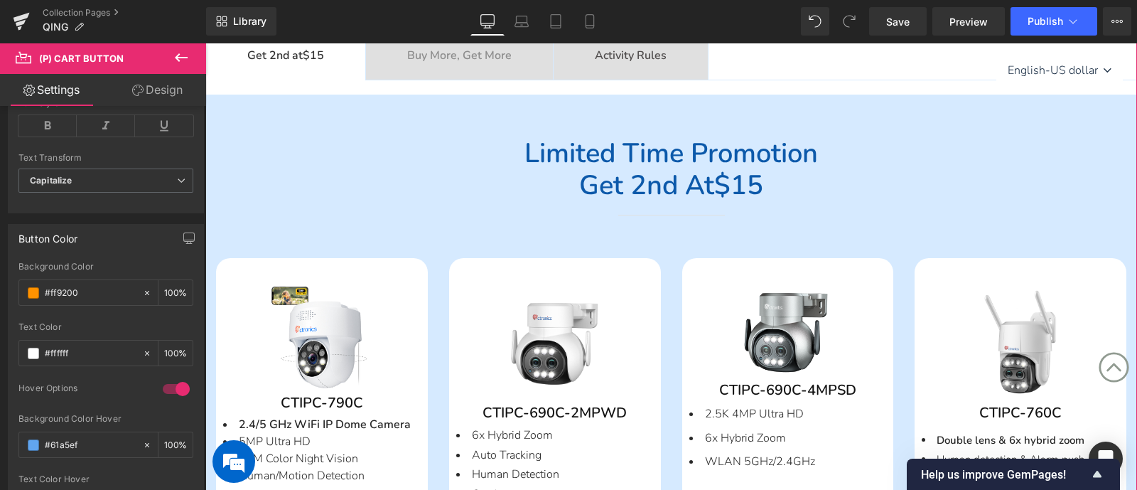
click at [444, 65] on div "Buy More, Get More Text Block" at bounding box center [459, 56] width 104 height 18
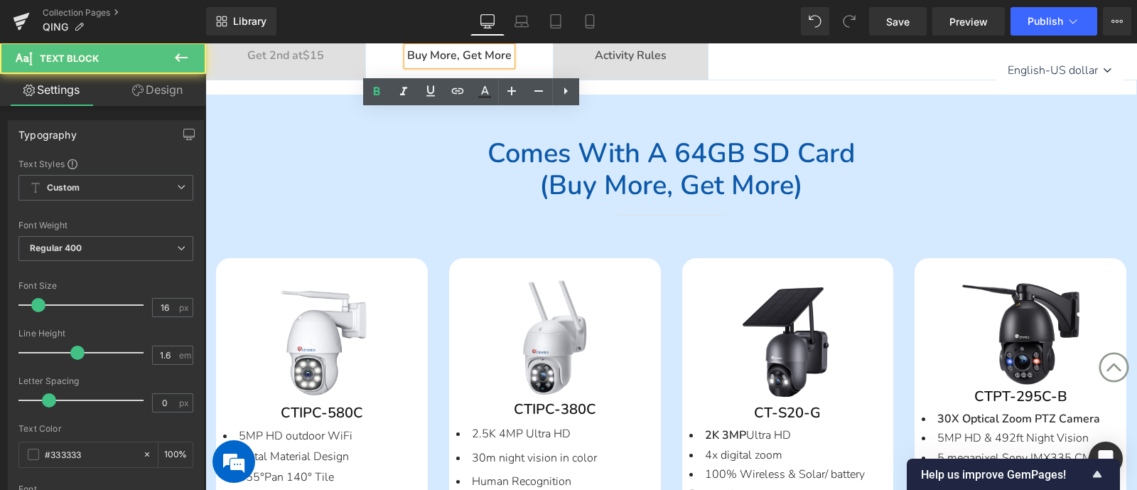
click at [462, 245] on div "97 100 99 98 (P) Stock Counter Save Off 33 % (P) Image CTIPC-580C (P) SKU 5MP H…" at bounding box center [671, 472] width 932 height 485
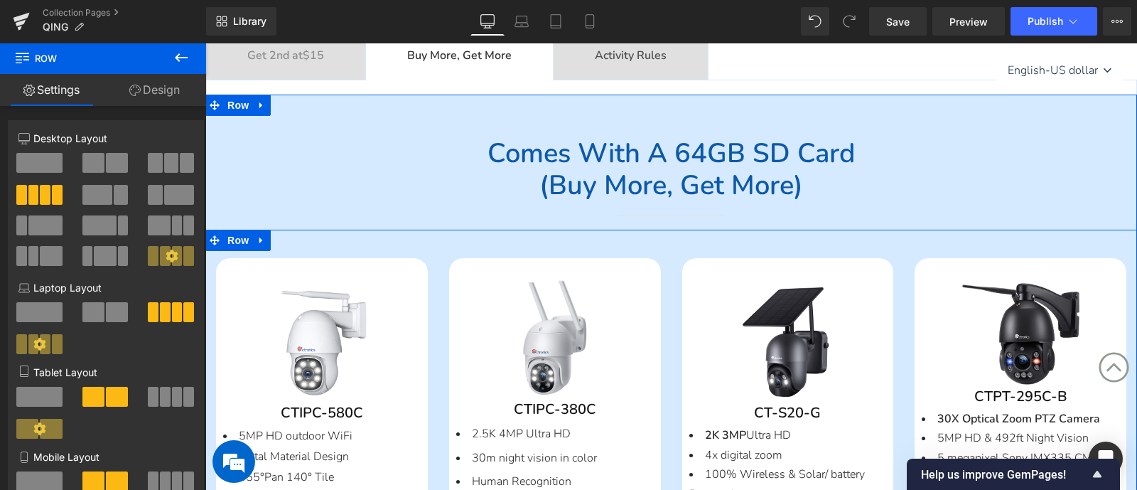
scroll to position [888, 0]
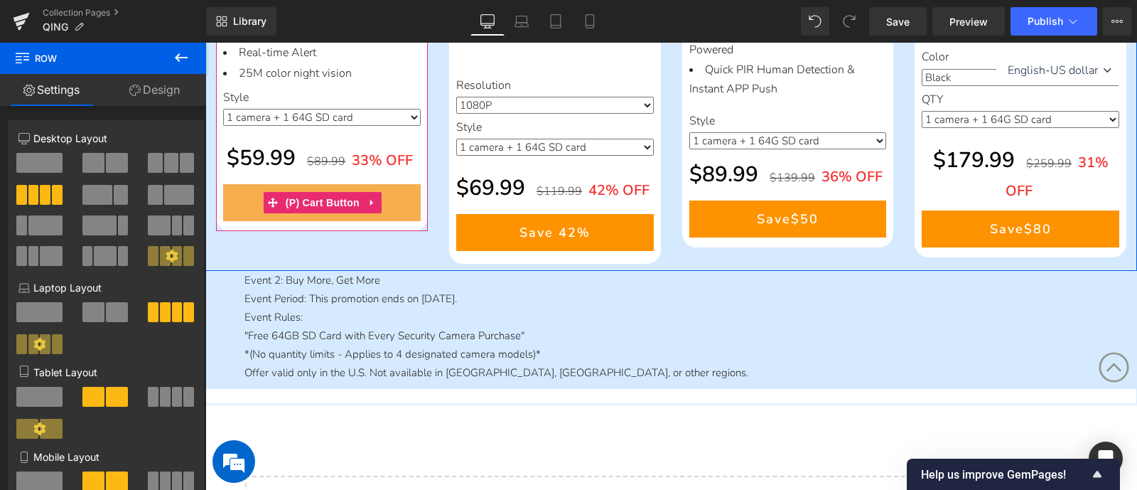
click at [303, 201] on span "(P) Cart Button" at bounding box center [322, 202] width 81 height 21
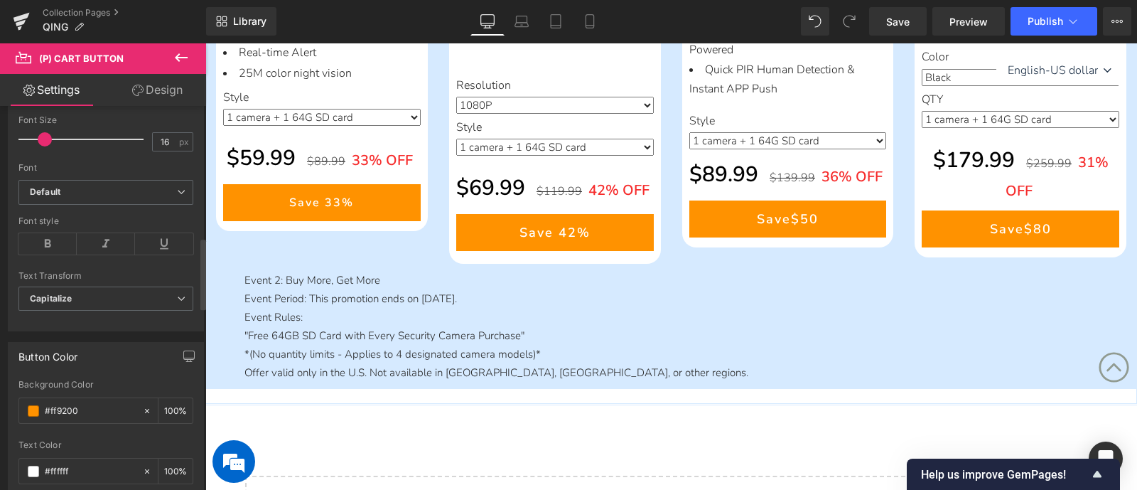
scroll to position [710, 0]
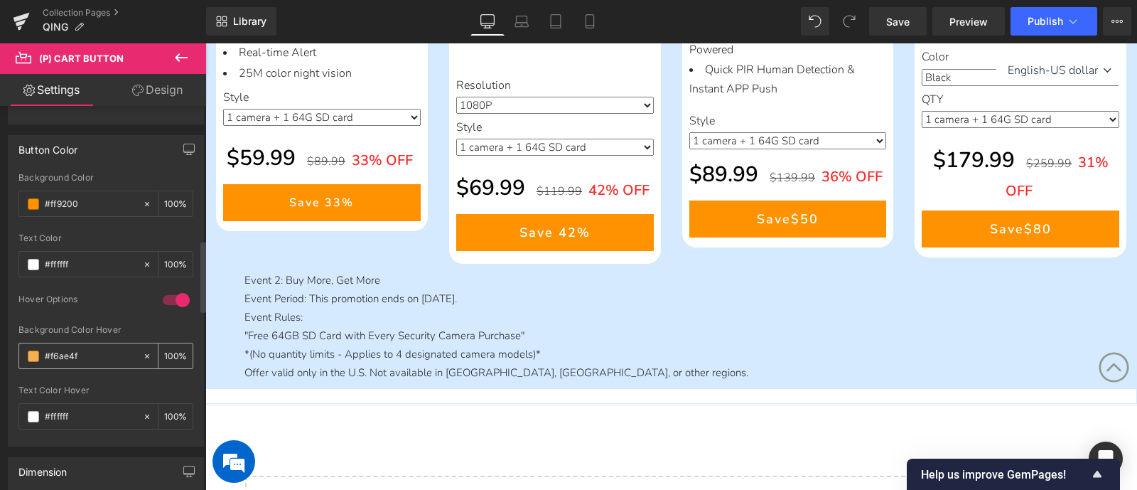
drag, startPoint x: 85, startPoint y: 355, endPoint x: 30, endPoint y: 350, distance: 55.7
click at [30, 350] on div "#f6ae4f" at bounding box center [80, 355] width 123 height 25
paste input "61a5e"
type input "#61a5ef"
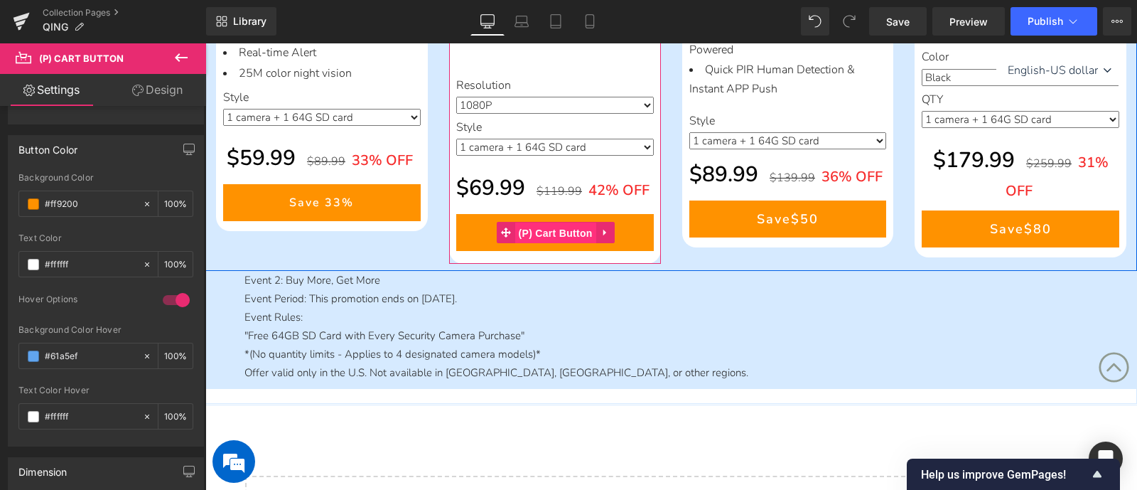
click at [561, 229] on span "(P) Cart Button" at bounding box center [555, 232] width 81 height 21
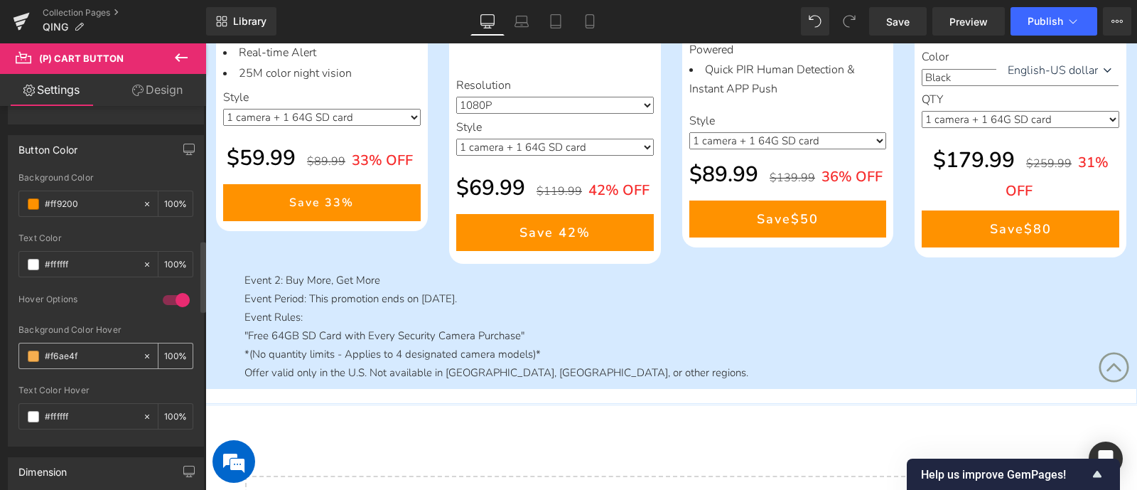
drag, startPoint x: 83, startPoint y: 358, endPoint x: 23, endPoint y: 360, distance: 59.7
click at [17, 358] on div "rgb(255, 146, 0) Background Color #ff9200 100 % rgba(255, 255, 255, 1) Text Col…" at bounding box center [106, 309] width 195 height 273
paste input "61a5e"
type input "#61a5ef"
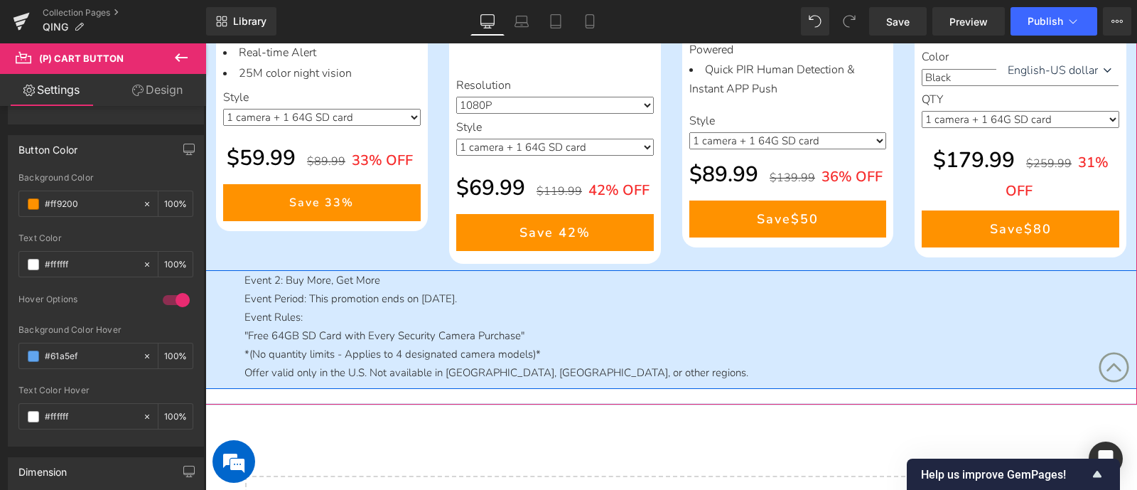
click at [786, 215] on span "(P) Cart Button" at bounding box center [788, 218] width 65 height 17
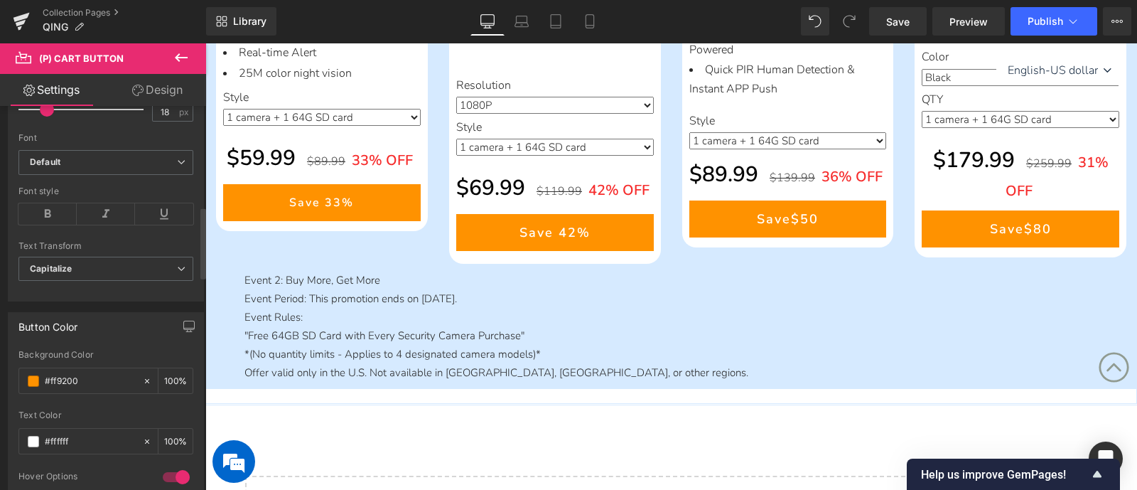
scroll to position [800, 0]
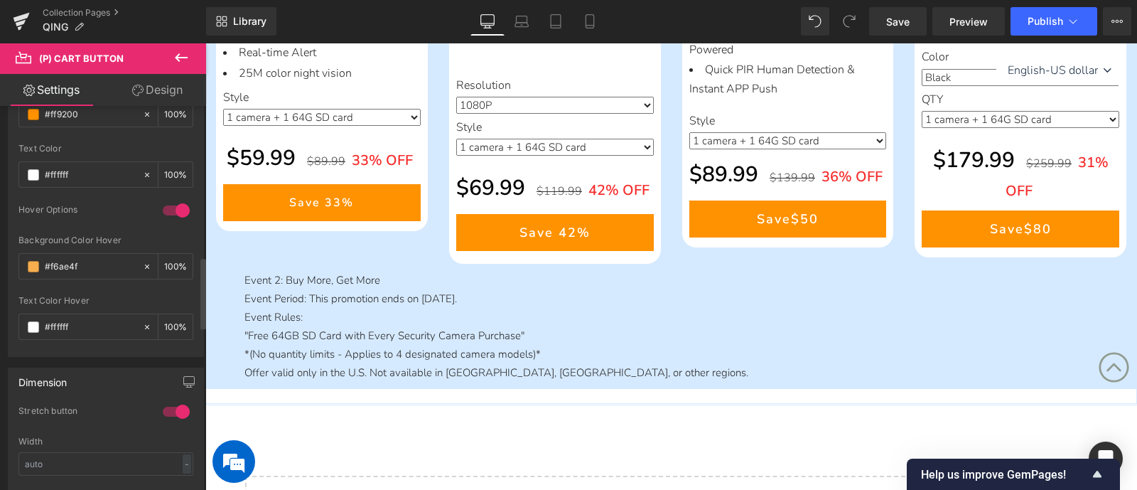
drag, startPoint x: 88, startPoint y: 261, endPoint x: 0, endPoint y: 258, distance: 88.2
click at [0, 258] on div "Button Color rgb(255, 146, 0) Background Color #ff9200 100 % rgba(255, 255, 255…" at bounding box center [106, 196] width 213 height 322
paste input "61a5e"
type input "#61a5ef"
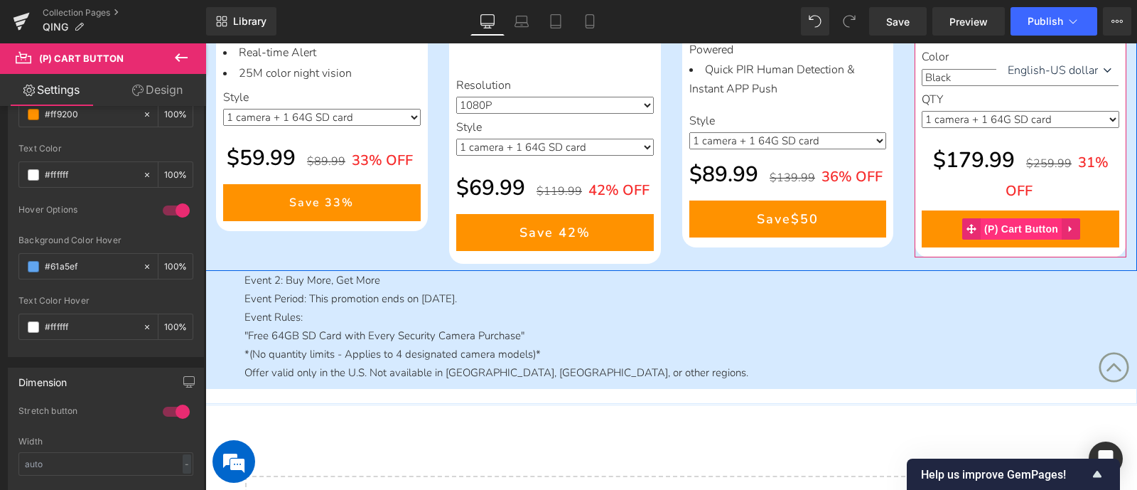
click at [1006, 240] on span "(P) Cart Button" at bounding box center [1021, 228] width 81 height 21
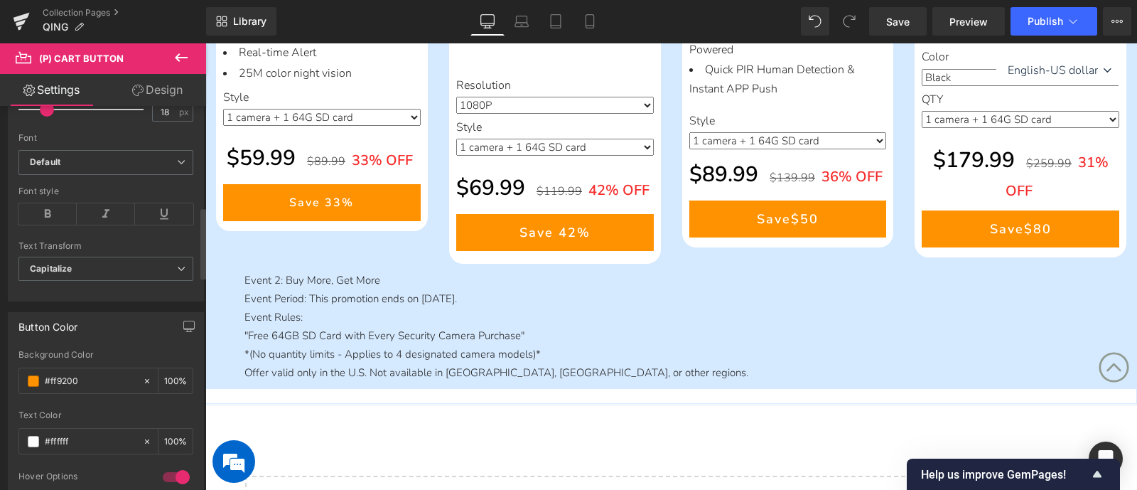
scroll to position [888, 0]
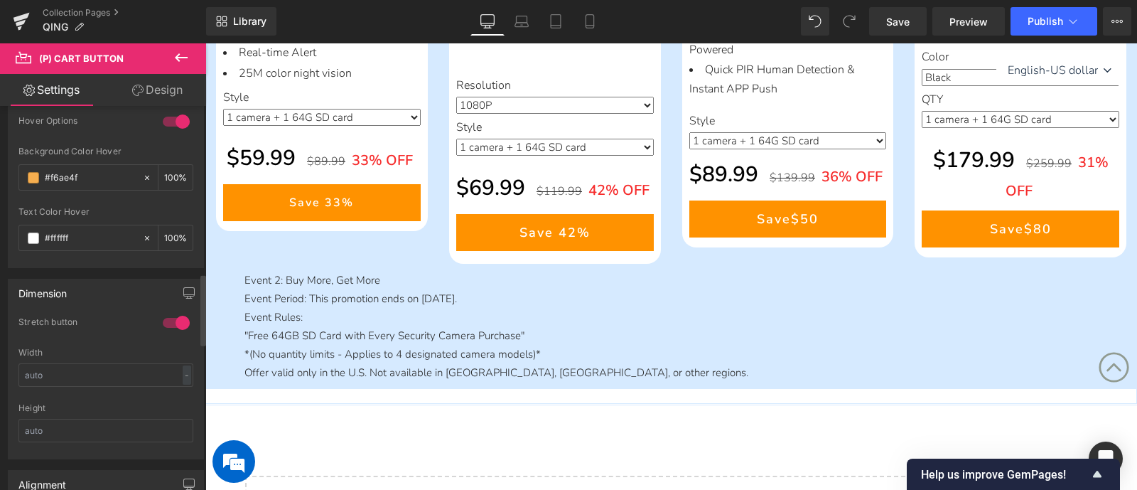
drag, startPoint x: 85, startPoint y: 176, endPoint x: 9, endPoint y: 173, distance: 76.8
click at [9, 173] on div "rgb(255, 146, 0) Background Color #ff9200 100 % rgba(255, 255, 255, 1) Text Col…" at bounding box center [106, 130] width 195 height 273
paste input "61a5e"
type input "#61a5ef"
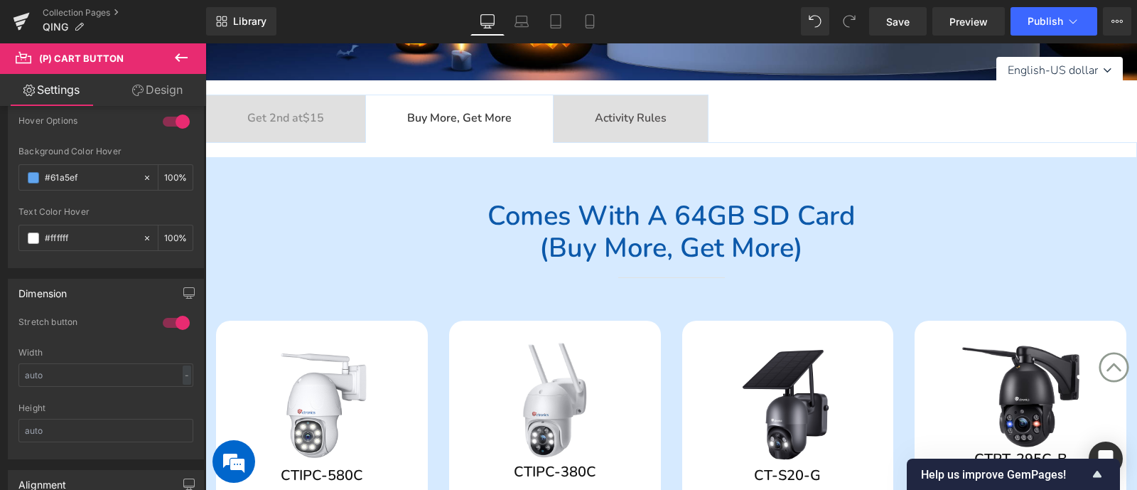
scroll to position [355, 0]
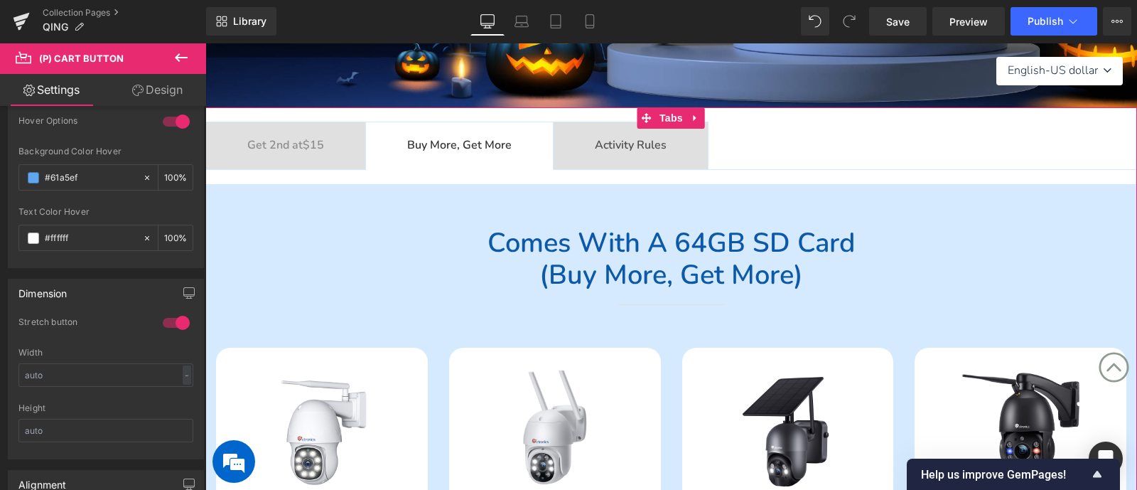
drag, startPoint x: 251, startPoint y: 138, endPoint x: 293, endPoint y: 144, distance: 42.4
click at [250, 138] on div "Get 2nd at $15 Text Block" at bounding box center [285, 145] width 77 height 18
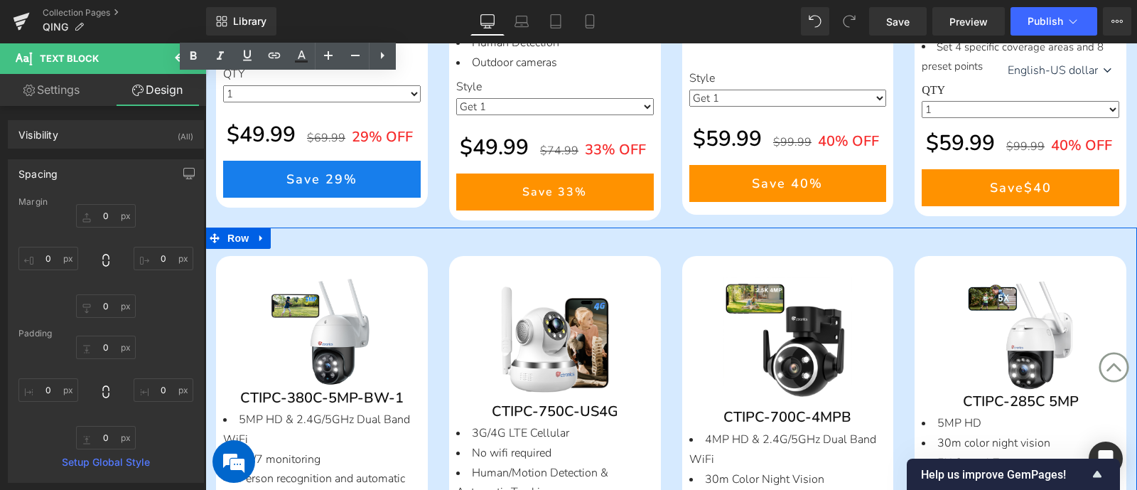
scroll to position [800, 0]
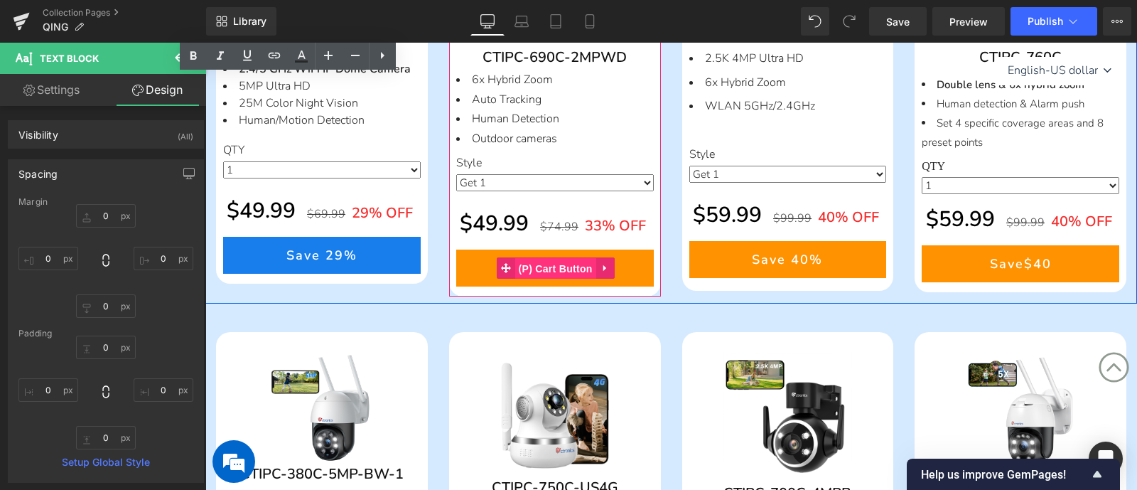
click at [544, 271] on span "(P) Cart Button" at bounding box center [555, 268] width 81 height 21
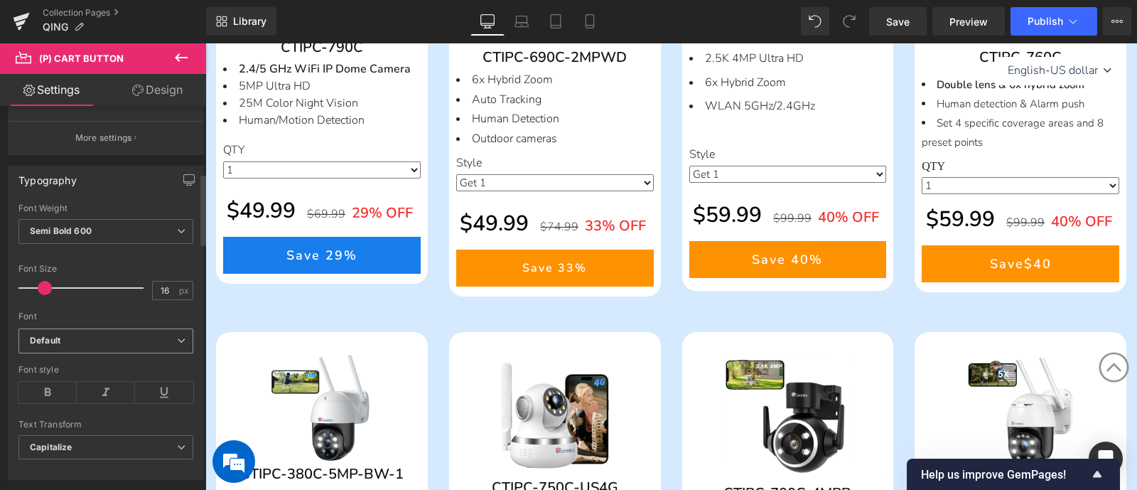
scroll to position [533, 0]
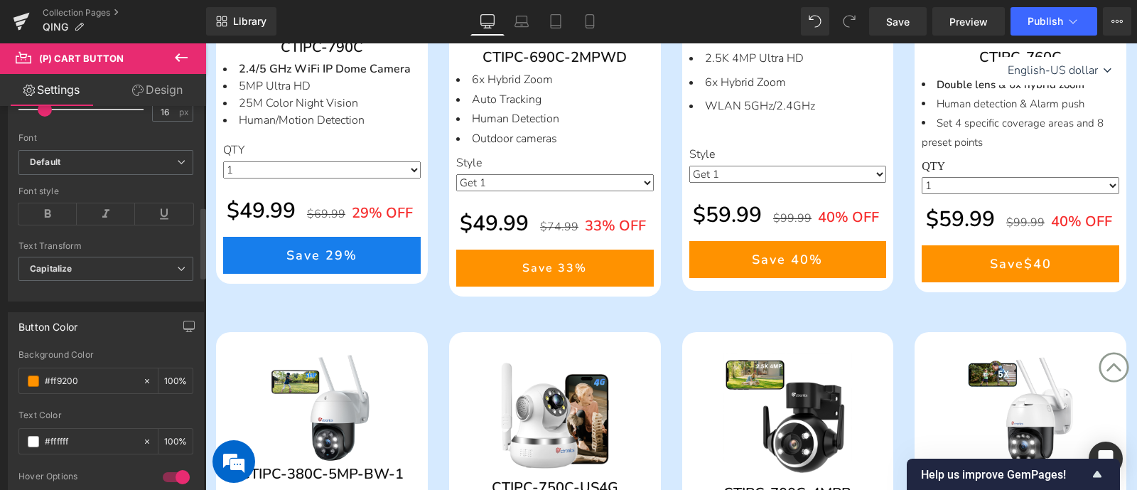
drag, startPoint x: 96, startPoint y: 375, endPoint x: 124, endPoint y: 389, distance: 31.8
click at [12, 371] on div "rgb(255, 146, 0) Background Color #ff9200 100 % rgba(255, 255, 255, 1) Text Col…" at bounding box center [106, 486] width 195 height 273
paste input "177eec"
type input "#177eec"
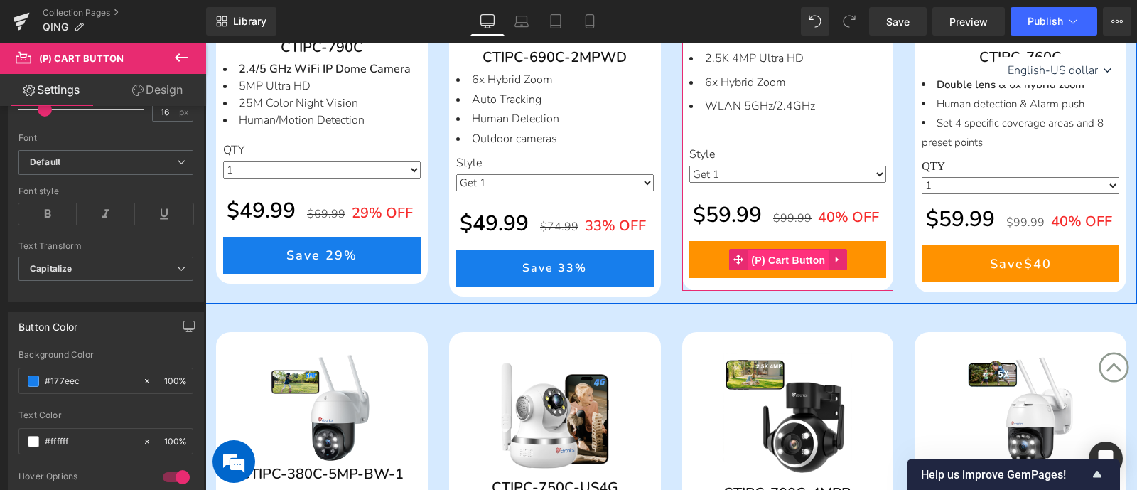
click at [804, 258] on span "(P) Cart Button" at bounding box center [788, 259] width 81 height 21
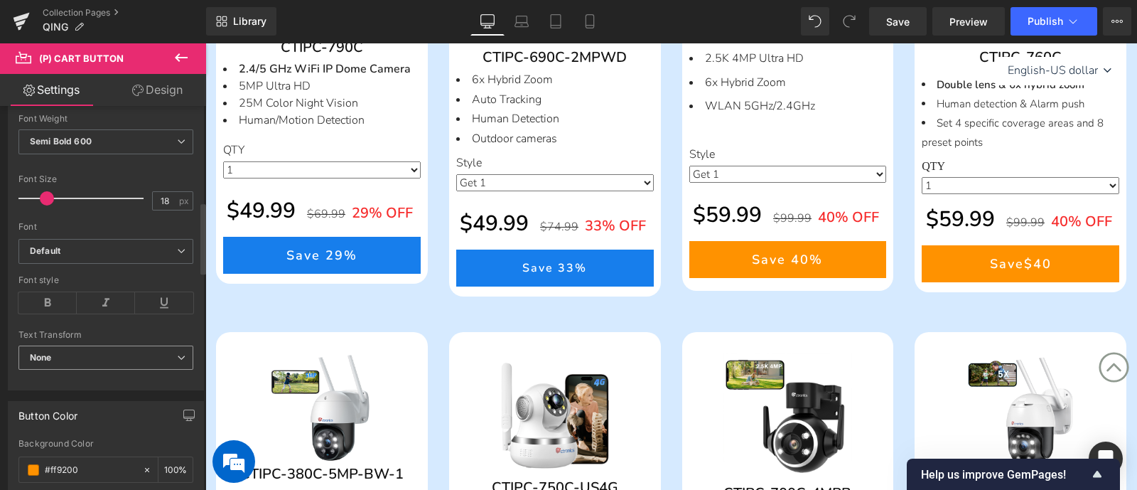
scroll to position [621, 0]
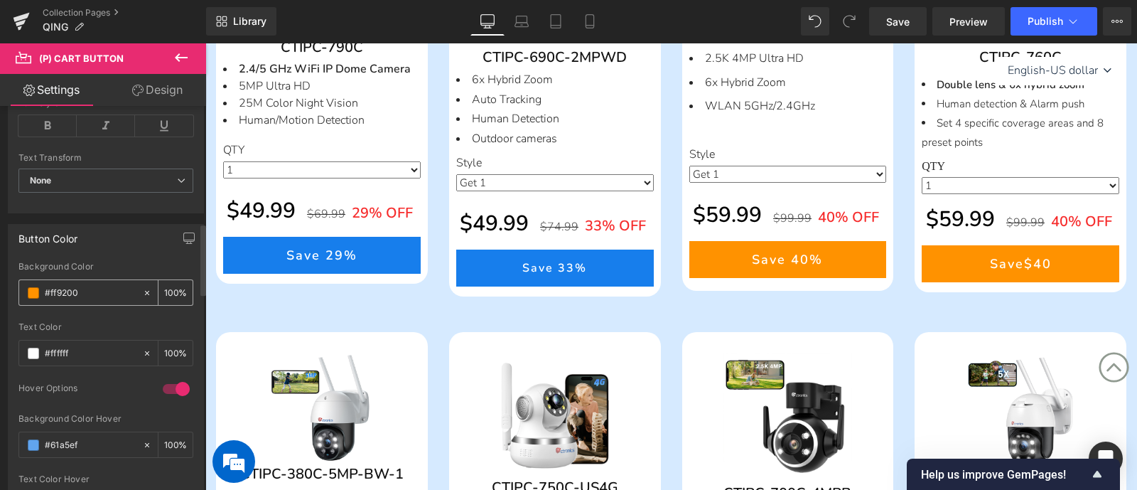
drag, startPoint x: 95, startPoint y: 291, endPoint x: 22, endPoint y: 290, distance: 73.2
click at [22, 290] on div "#ff9200" at bounding box center [80, 292] width 123 height 25
paste input "177eec"
type input "#177eec"
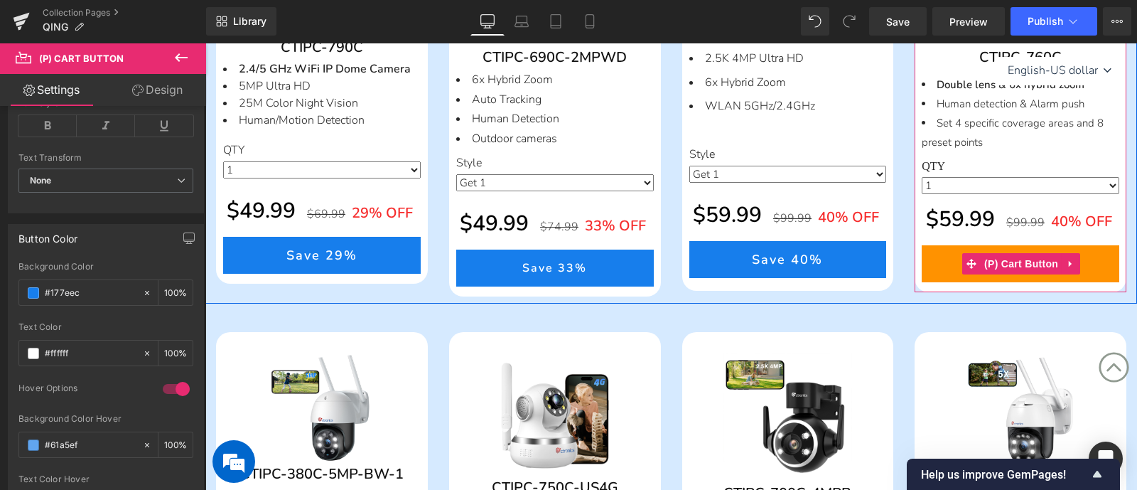
click at [998, 260] on span "(P) Cart Button" at bounding box center [1021, 263] width 81 height 21
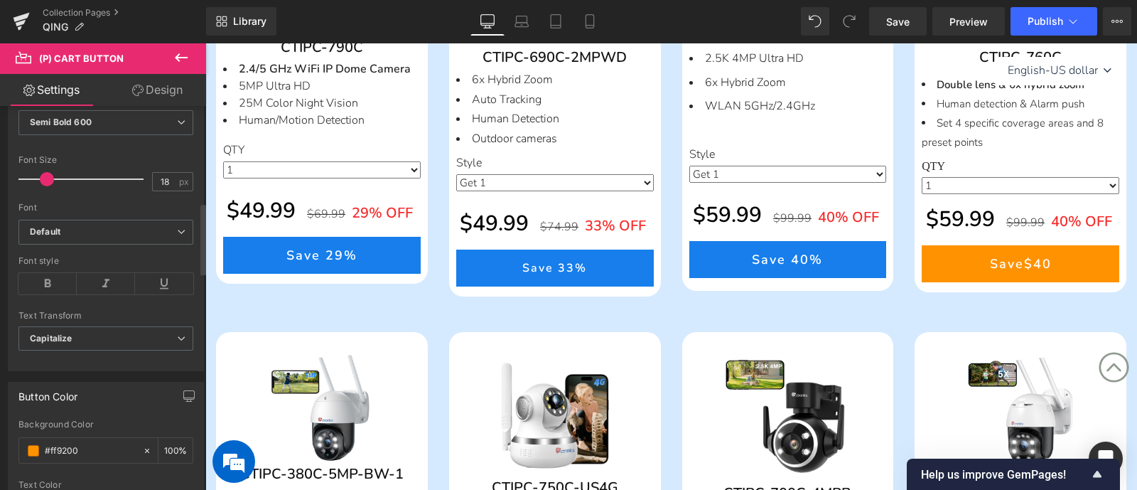
scroll to position [533, 0]
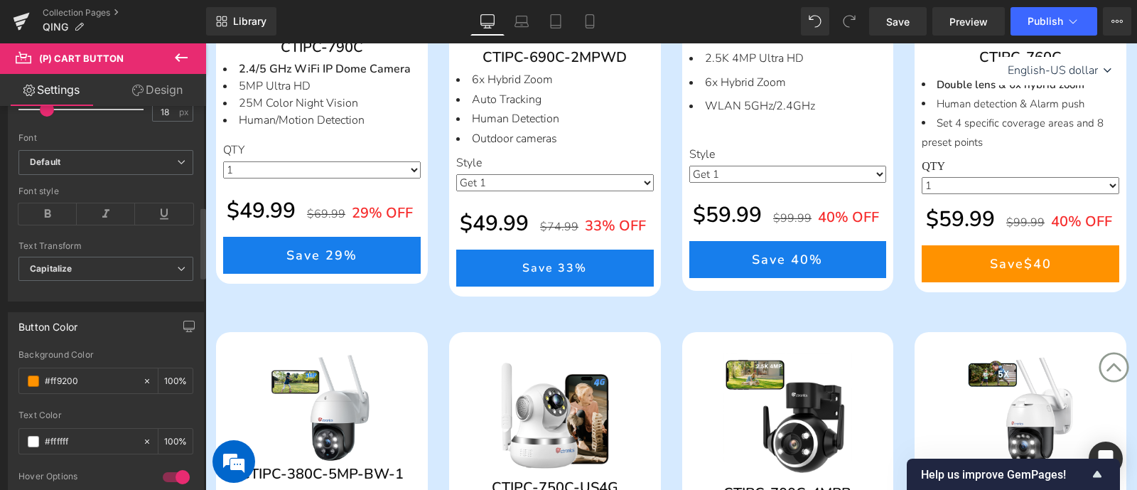
drag, startPoint x: 87, startPoint y: 372, endPoint x: 114, endPoint y: 349, distance: 34.8
click at [0, 362] on div "Button Color rgb(255, 146, 0) Background Color #ff9200 100 % rgba(255, 255, 255…" at bounding box center [106, 462] width 213 height 322
paste input "177eec"
type input "#177eec"
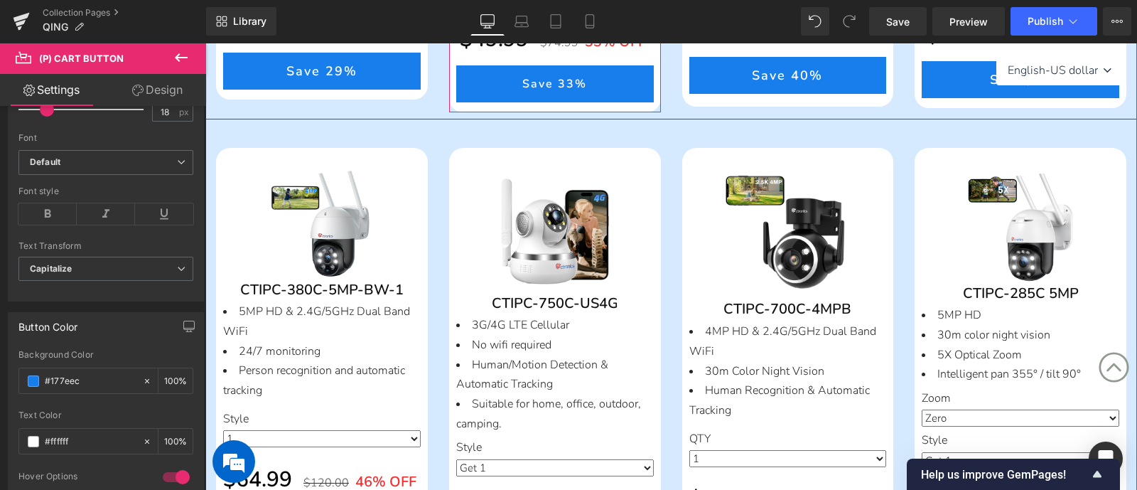
scroll to position [1243, 0]
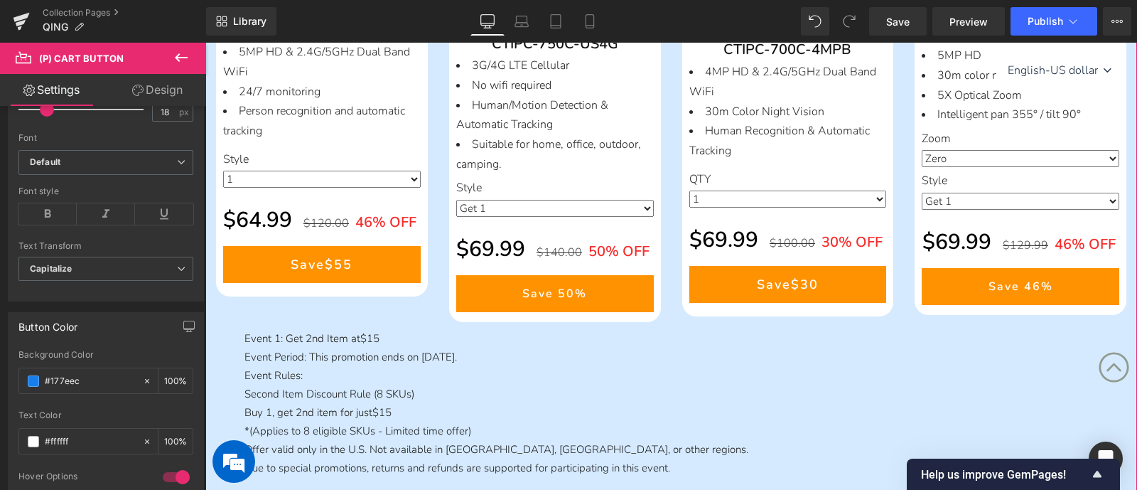
click at [320, 263] on span "(P) Cart Button" at bounding box center [321, 264] width 65 height 17
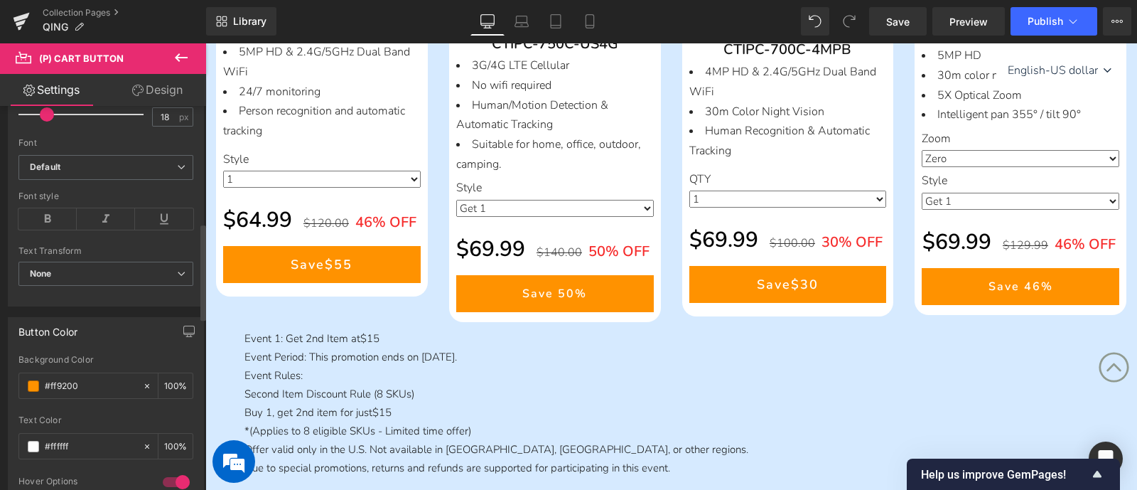
scroll to position [621, 0]
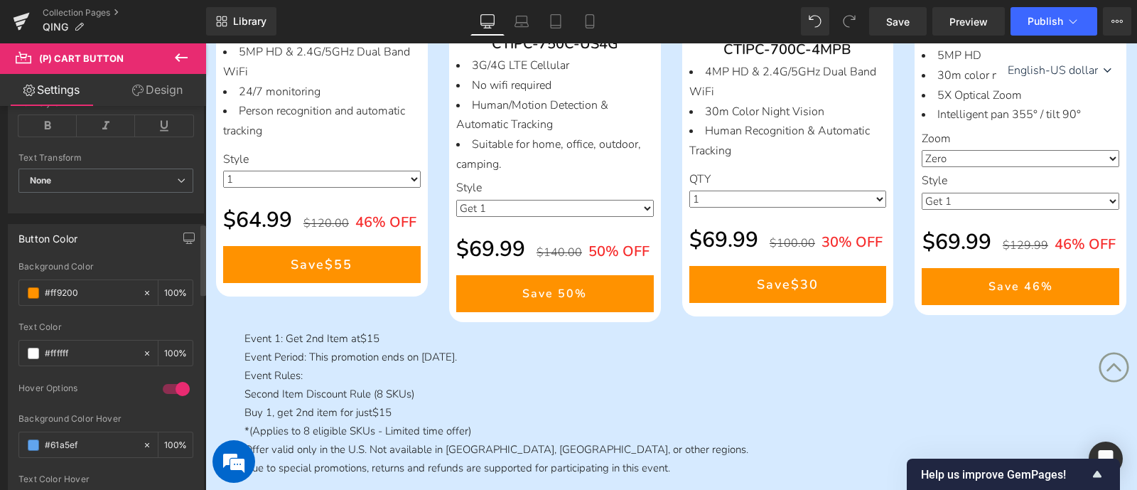
drag, startPoint x: 93, startPoint y: 283, endPoint x: 0, endPoint y: 283, distance: 93.1
click at [0, 283] on div "Button Color rgb(255, 146, 0) Background Color #ff9200 100 % rgba(255, 255, 255…" at bounding box center [106, 374] width 213 height 322
paste input "177eec"
type input "#177eec"
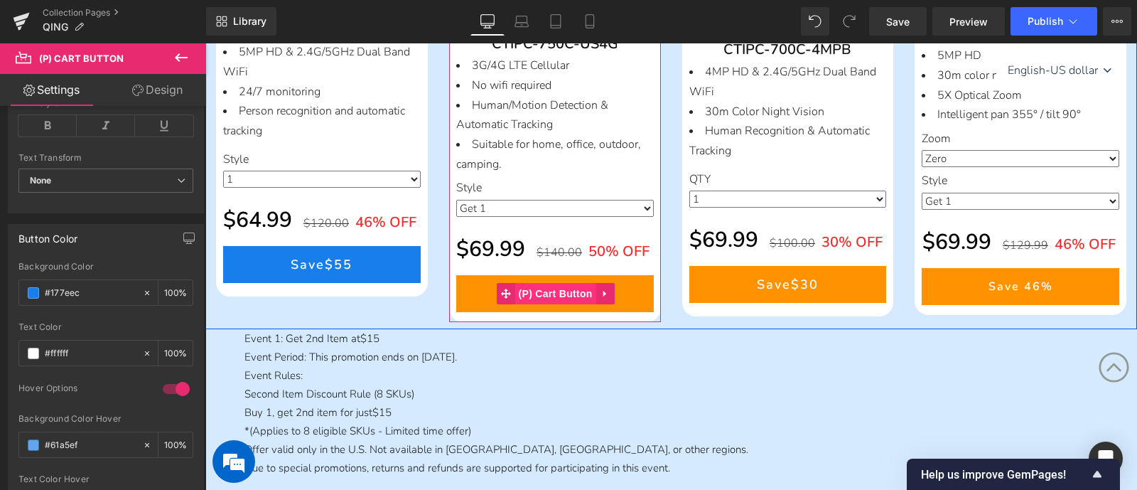
click at [572, 286] on span "(P) Cart Button" at bounding box center [555, 293] width 81 height 21
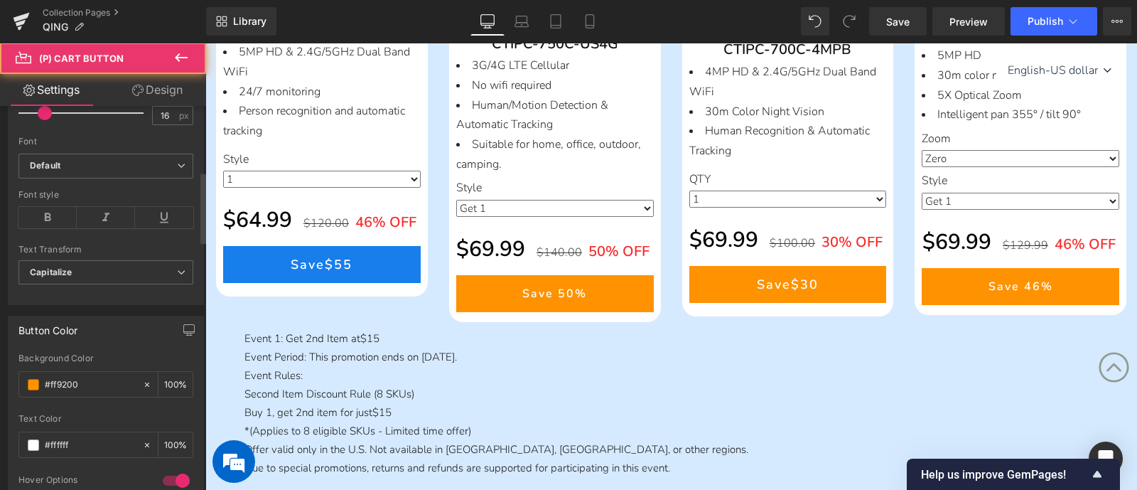
scroll to position [533, 0]
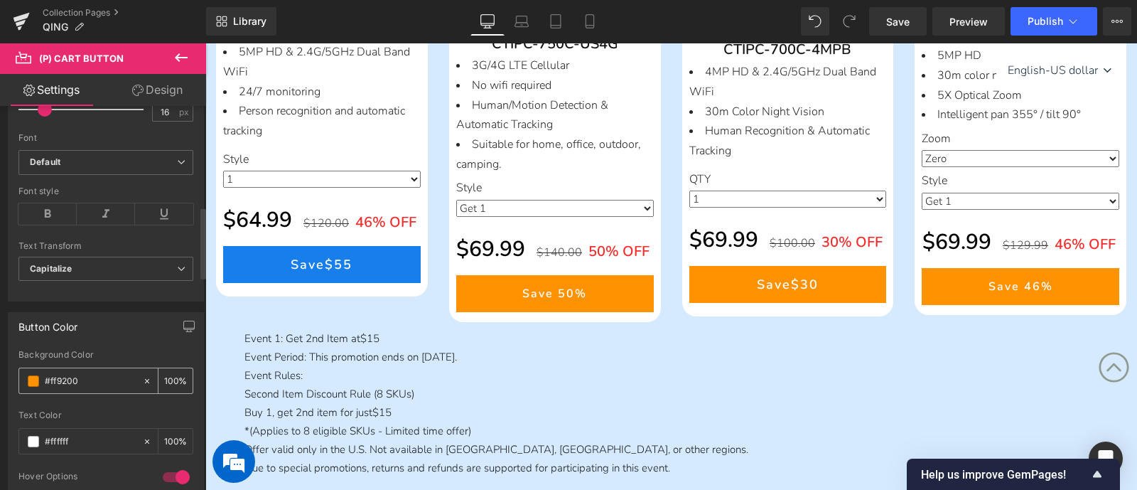
drag, startPoint x: 96, startPoint y: 373, endPoint x: 18, endPoint y: 374, distance: 78.2
click at [18, 374] on div "#ff9200 100 %" at bounding box center [105, 380] width 175 height 26
paste input "177eec"
type input "#177eec"
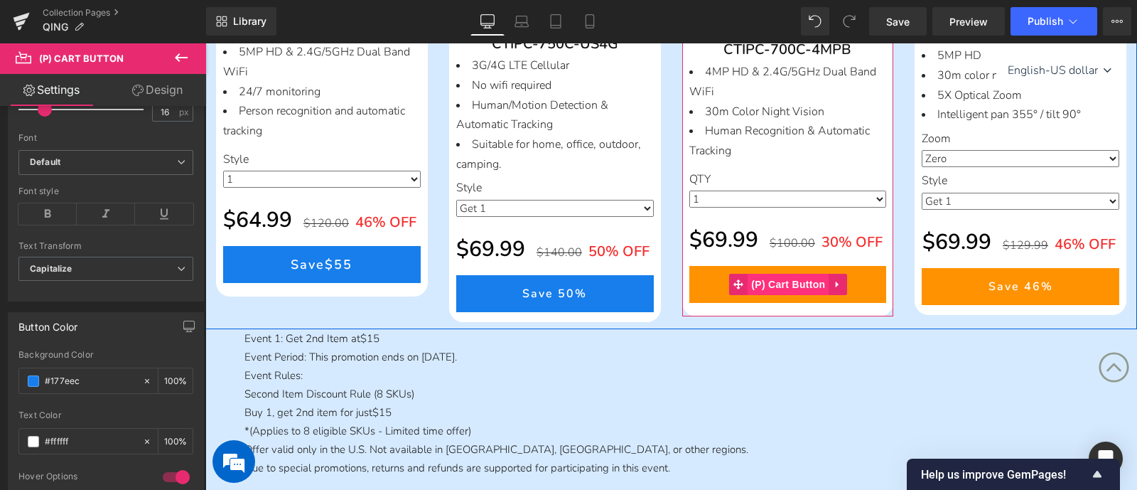
click at [760, 292] on span "(P) Cart Button" at bounding box center [788, 284] width 81 height 21
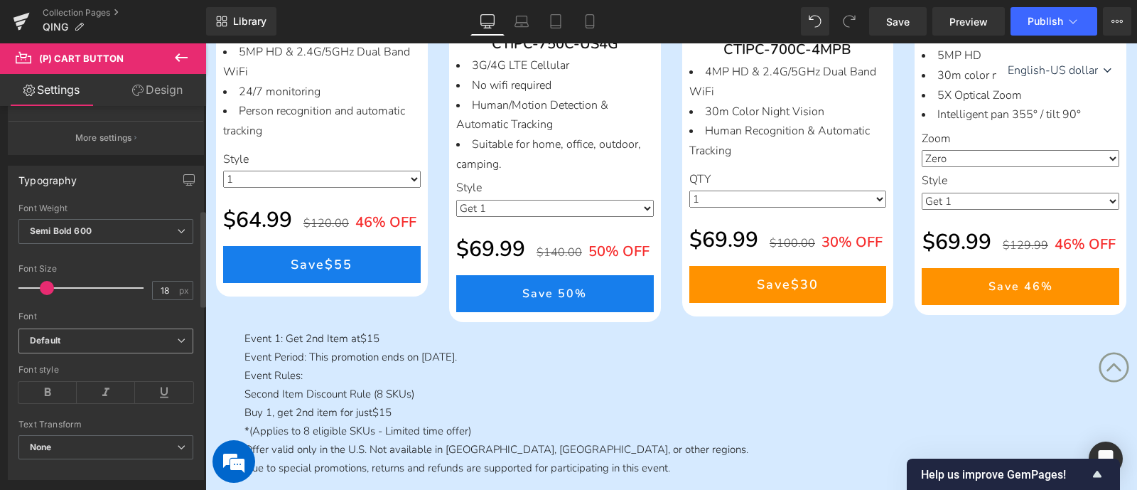
scroll to position [621, 0]
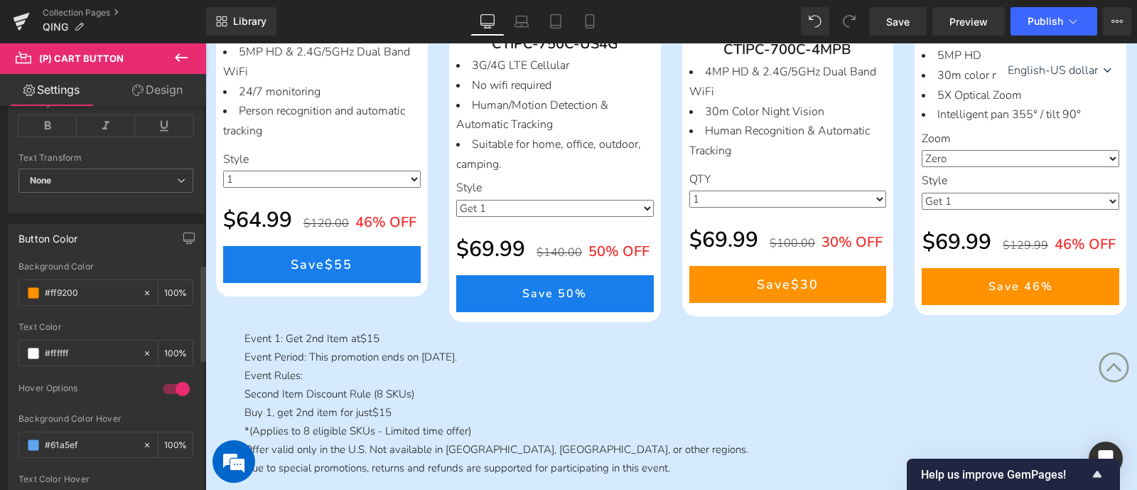
drag, startPoint x: 90, startPoint y: 289, endPoint x: 0, endPoint y: 282, distance: 90.5
click at [0, 282] on div "Button Color rgb(255, 146, 0) Background Color #ff9200 100 % rgba(255, 255, 255…" at bounding box center [106, 374] width 213 height 322
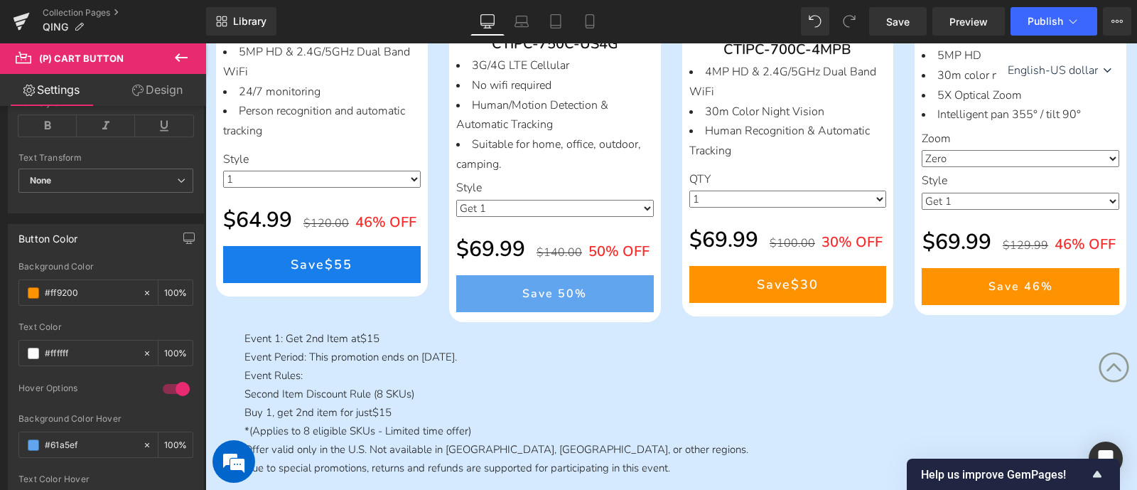
paste input "177eec"
type input "#177eec"
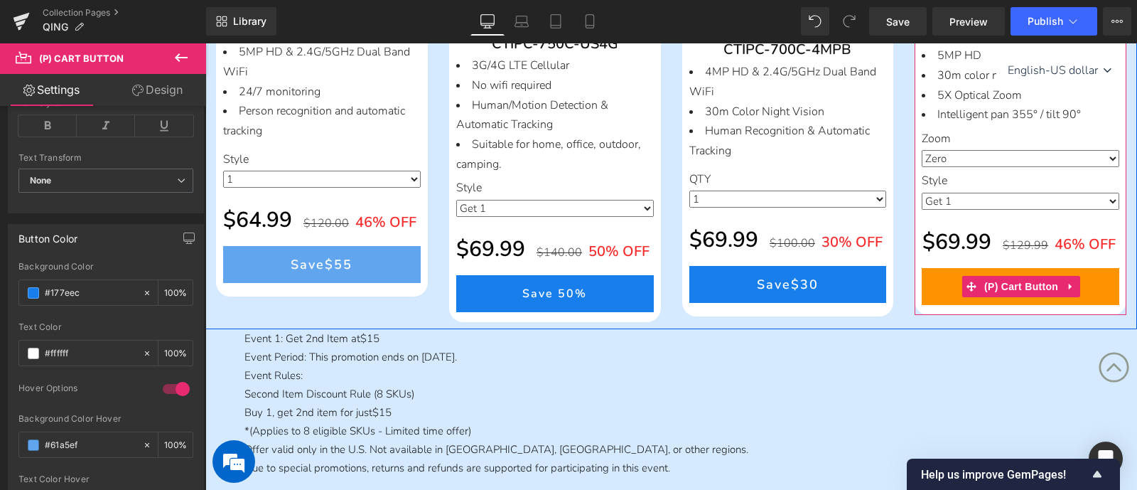
drag, startPoint x: 984, startPoint y: 283, endPoint x: 294, endPoint y: 271, distance: 689.5
click at [984, 284] on span "(P) Cart Button" at bounding box center [1021, 286] width 81 height 21
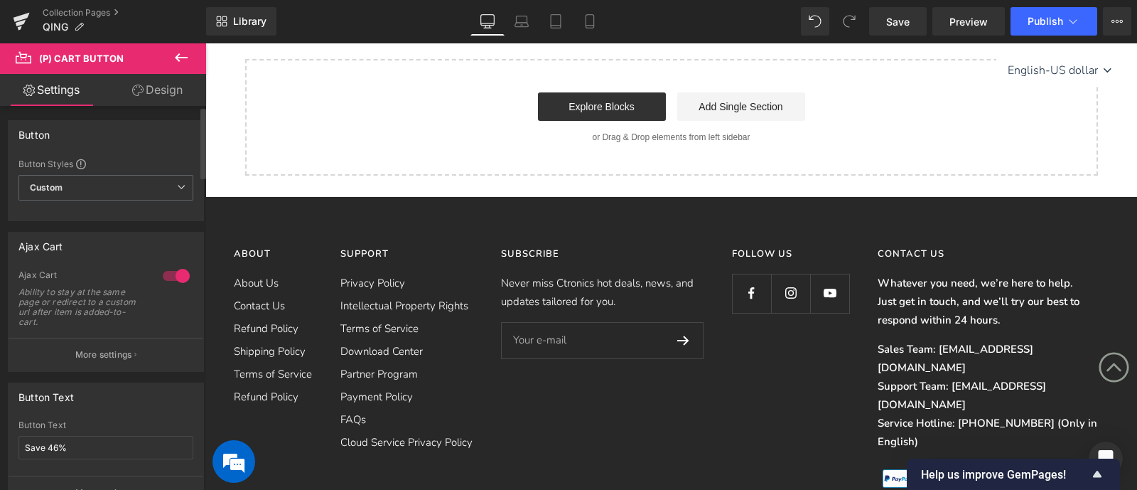
scroll to position [1840, 0]
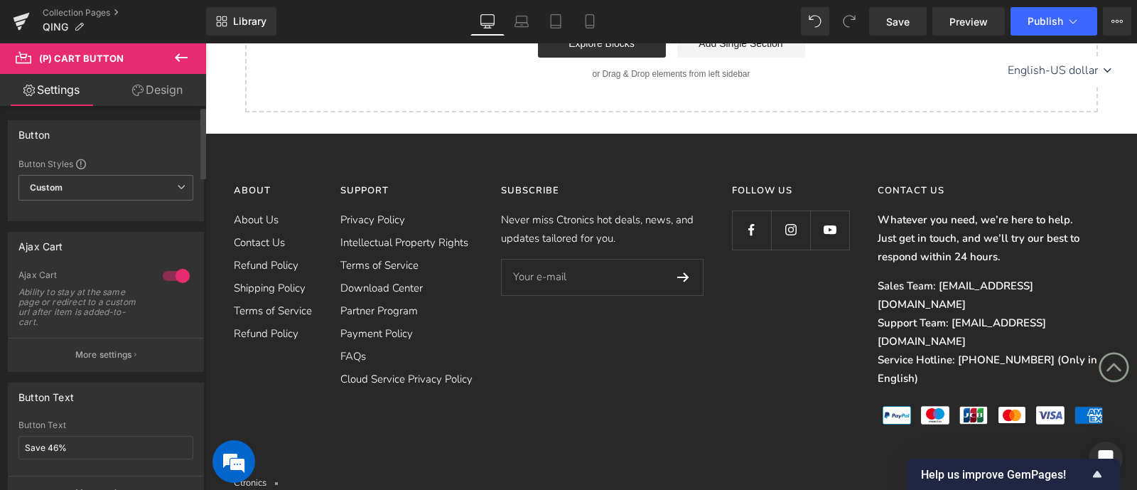
click at [193, 332] on div "1 Ajax Cart Ability to stay at the same page or redirect to a custom url after …" at bounding box center [106, 320] width 195 height 102
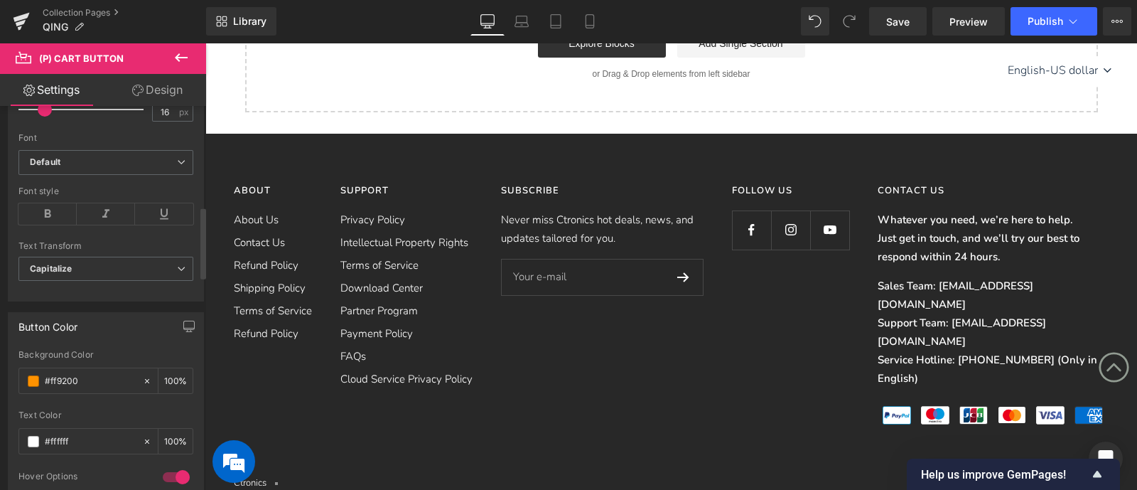
drag, startPoint x: 63, startPoint y: 382, endPoint x: 11, endPoint y: 377, distance: 52.8
click at [11, 377] on div "rgb(255, 146, 0) Background Color #ff9200 100 % rgba(255, 255, 255, 1) Text Col…" at bounding box center [106, 486] width 195 height 273
paste input "177eec"
type input "#177eec"
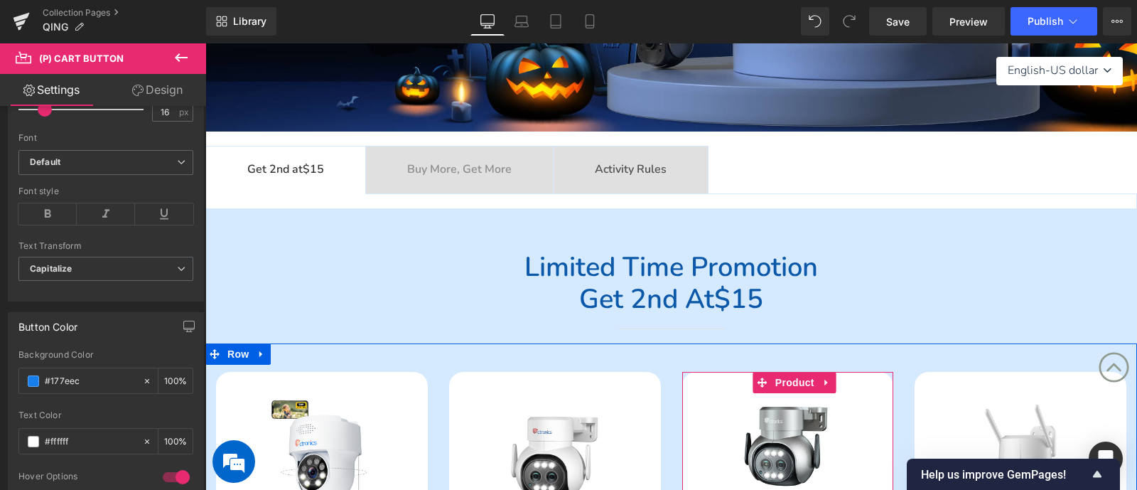
scroll to position [330, 0]
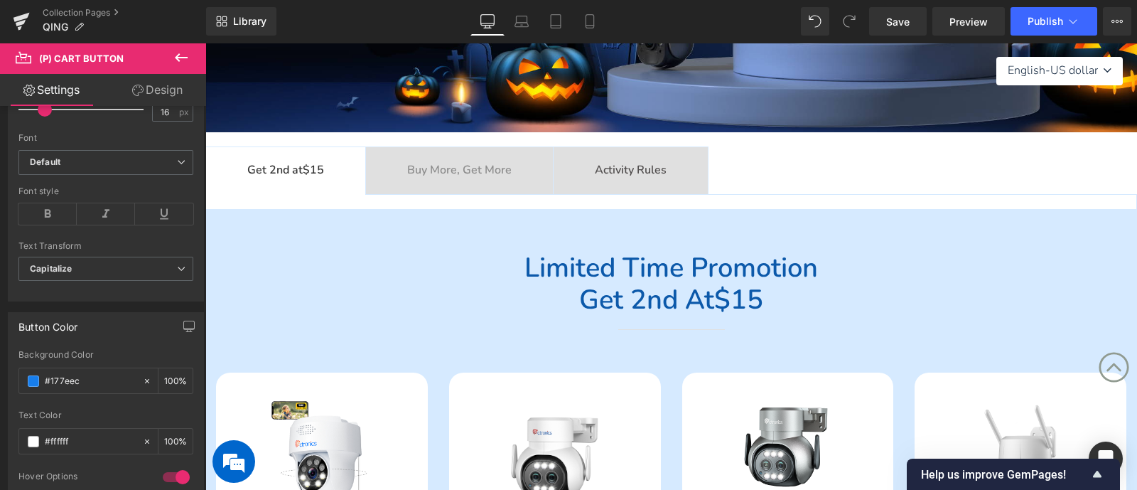
click at [469, 171] on b "Buy More, Get More" at bounding box center [459, 170] width 104 height 16
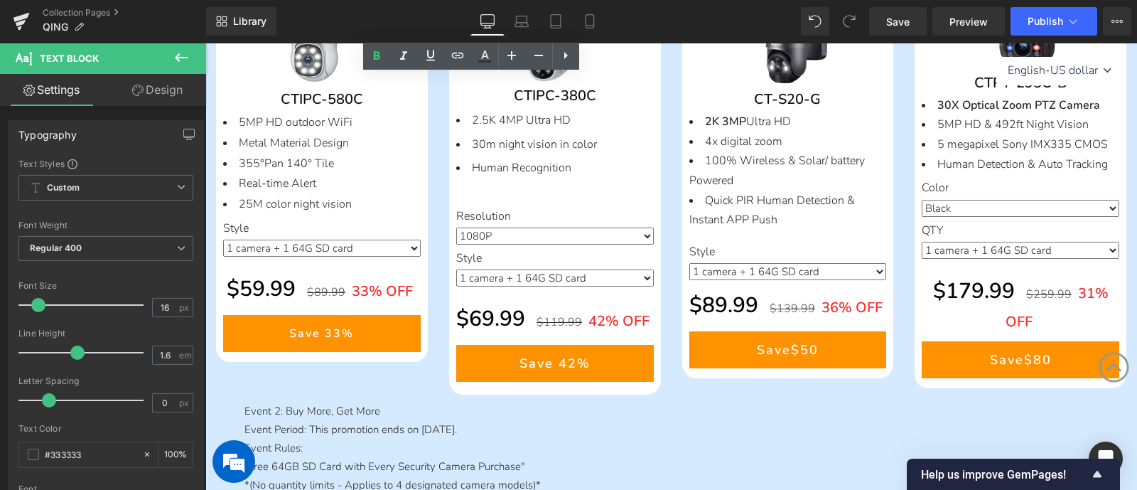
scroll to position [774, 0]
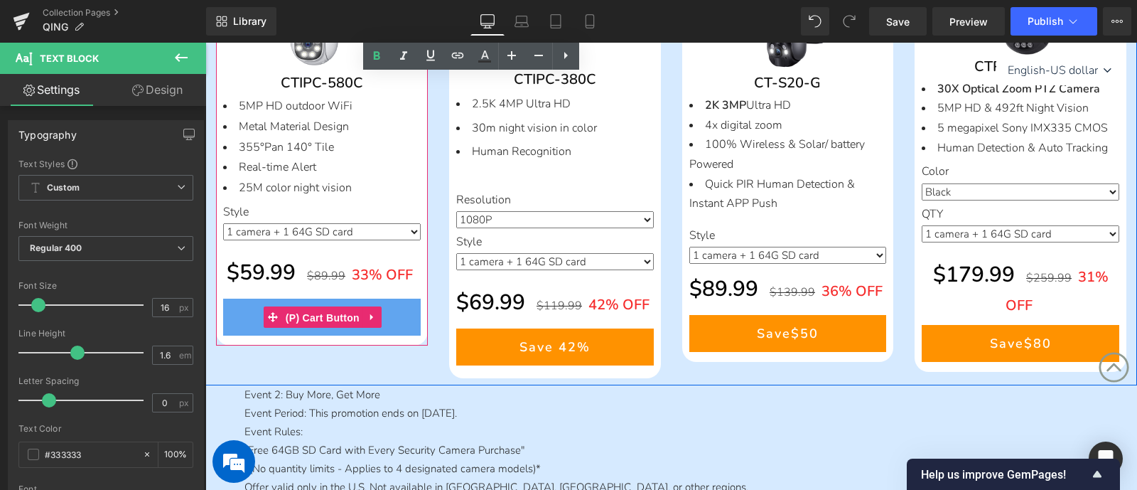
click at [321, 321] on span "(P) Cart Button" at bounding box center [322, 317] width 81 height 21
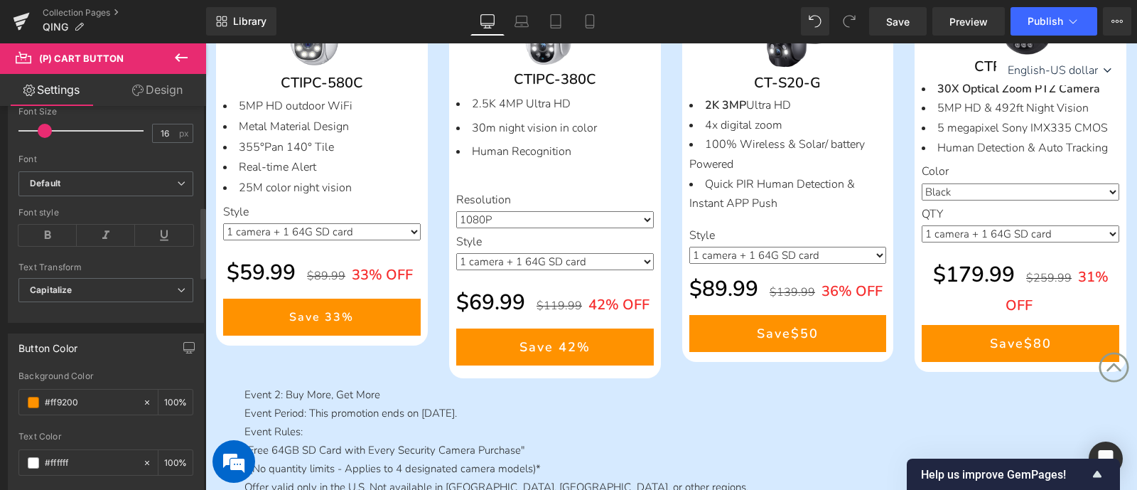
scroll to position [533, 0]
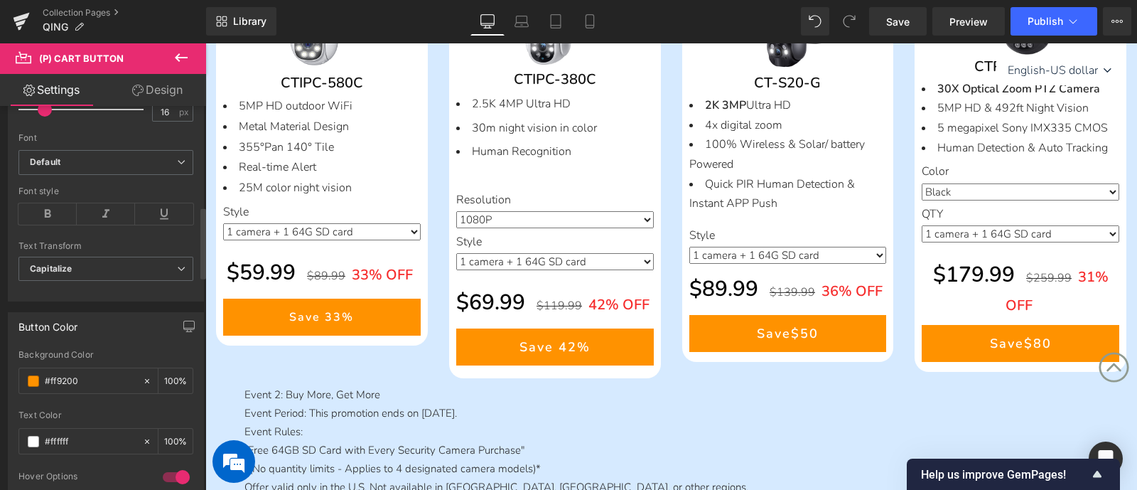
drag, startPoint x: 92, startPoint y: 382, endPoint x: 9, endPoint y: 380, distance: 83.2
click at [9, 380] on div "rgb(255, 146, 0) Background Color #ff9200 100 % rgba(255, 255, 255, 1) Text Col…" at bounding box center [106, 486] width 195 height 273
paste input "177eec"
type input "#177eec"
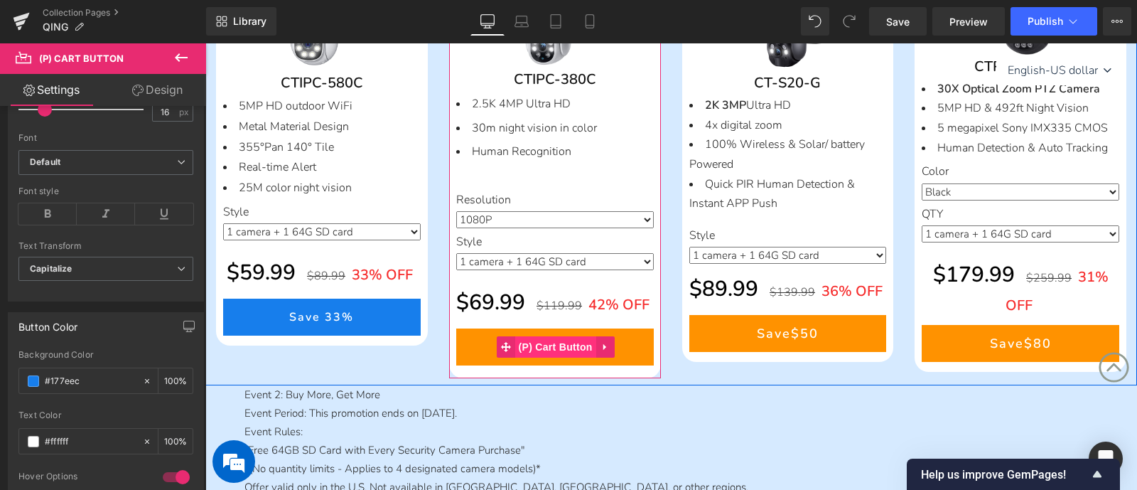
click at [541, 338] on span "(P) Cart Button" at bounding box center [555, 346] width 81 height 21
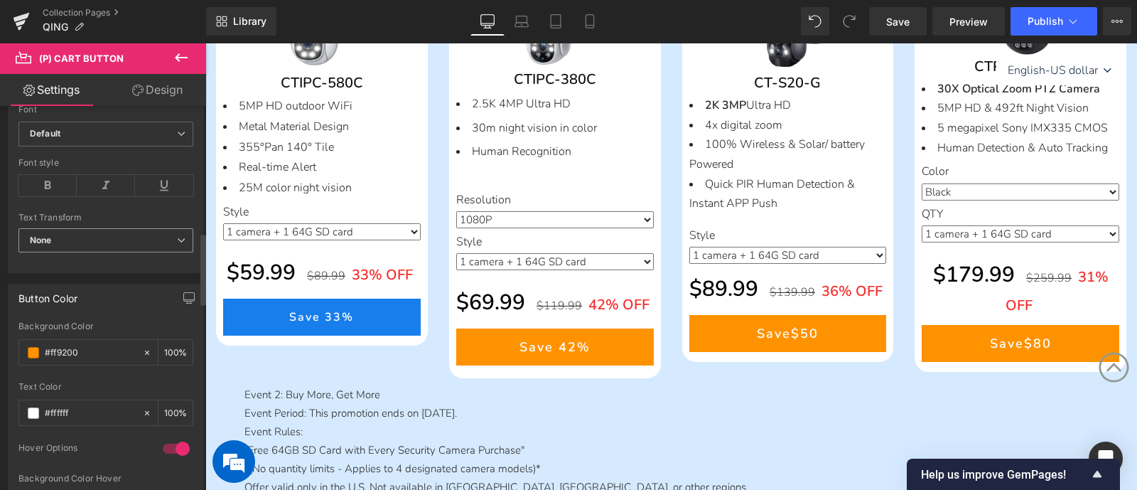
scroll to position [710, 0]
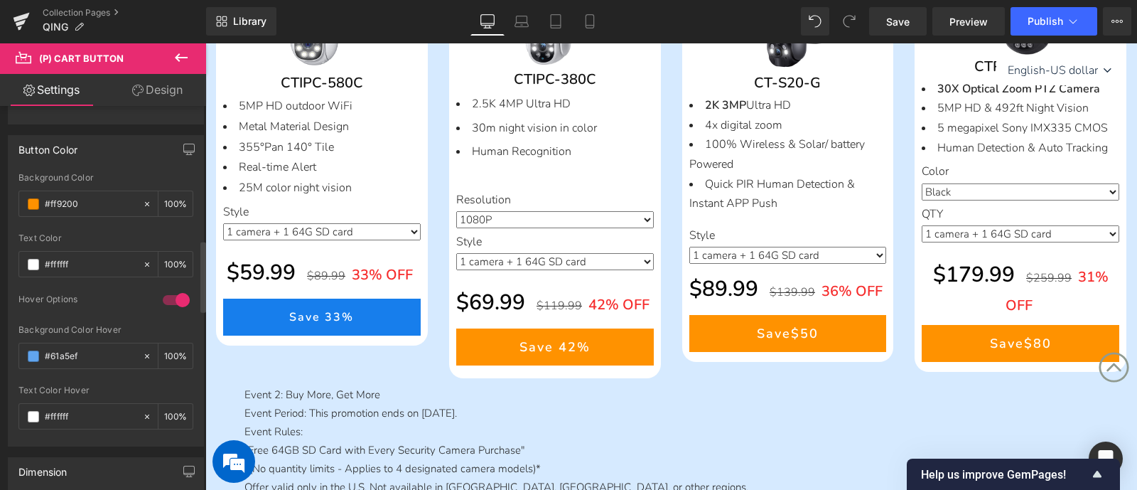
drag, startPoint x: 85, startPoint y: 204, endPoint x: 0, endPoint y: 202, distance: 85.3
click at [0, 202] on div "Button Color rgb(255, 146, 0) Background Color #ff9200 100 % rgba(255, 255, 255…" at bounding box center [106, 285] width 213 height 322
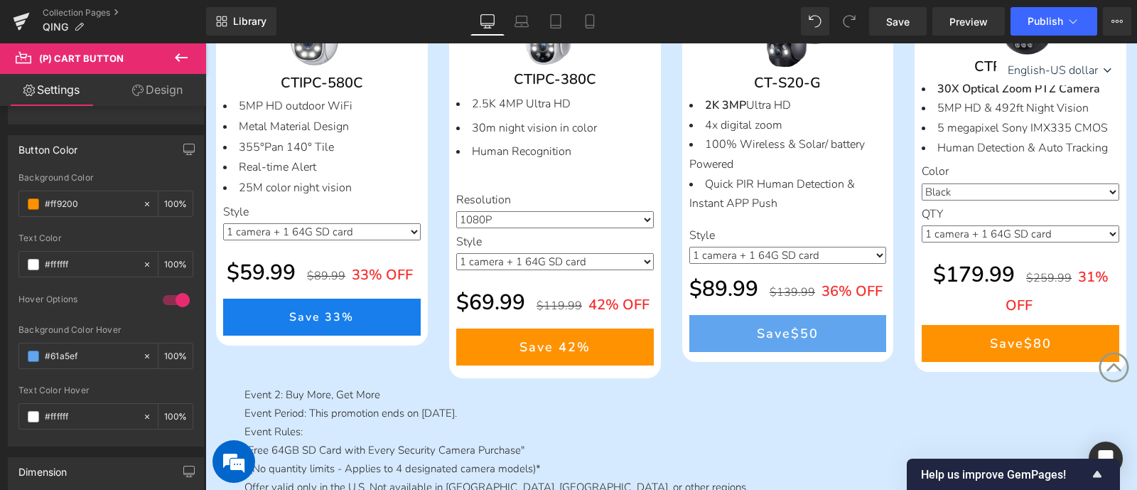
paste input "177eec"
type input "#177eec"
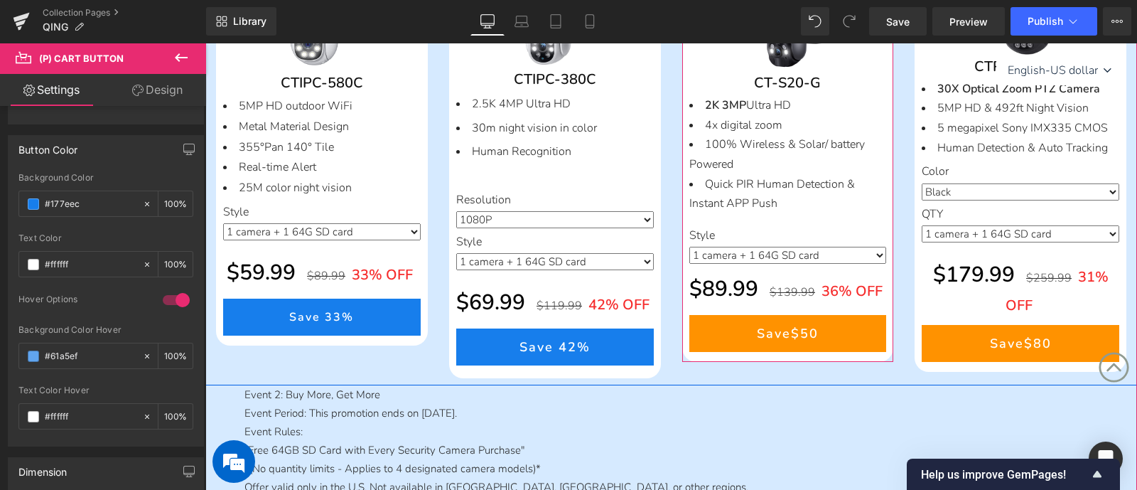
click at [790, 338] on span "(P) Cart Button" at bounding box center [788, 333] width 65 height 17
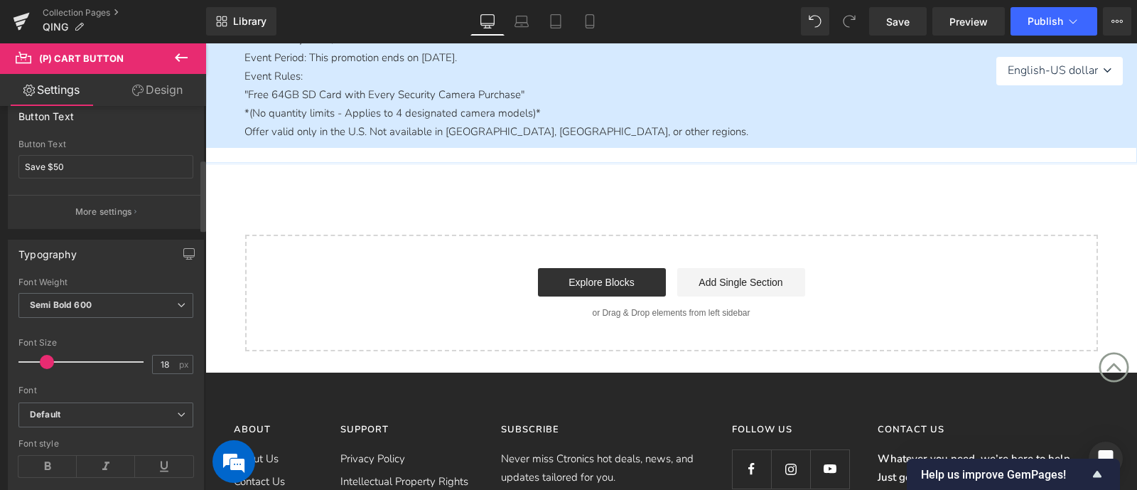
scroll to position [533, 0]
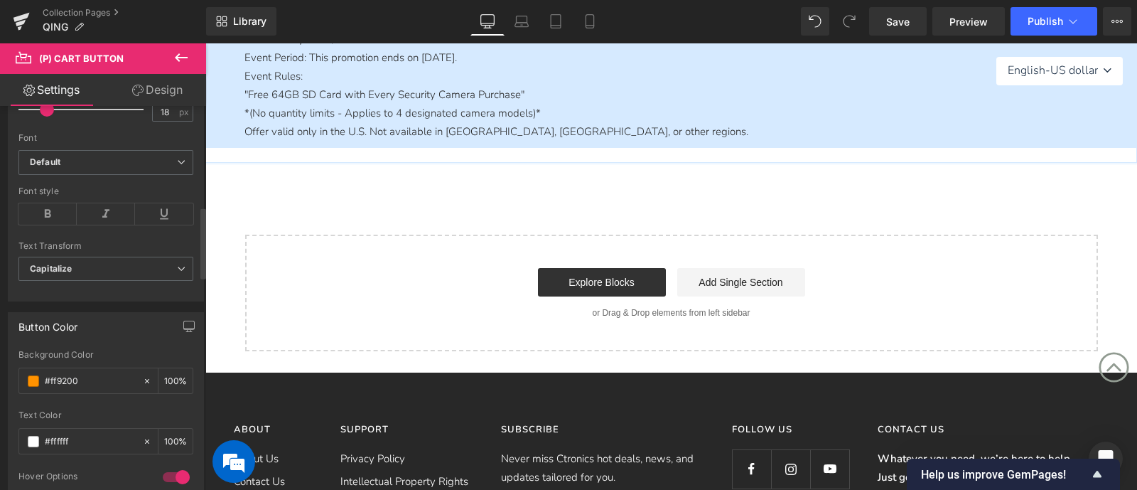
drag, startPoint x: 9, startPoint y: 378, endPoint x: 0, endPoint y: 377, distance: 8.6
click at [0, 377] on div "Button Color rgb(255, 146, 0) Background Color #ff9200 100 % rgba(255, 255, 255…" at bounding box center [106, 462] width 213 height 322
paste input "177eec"
type input "#177eec"
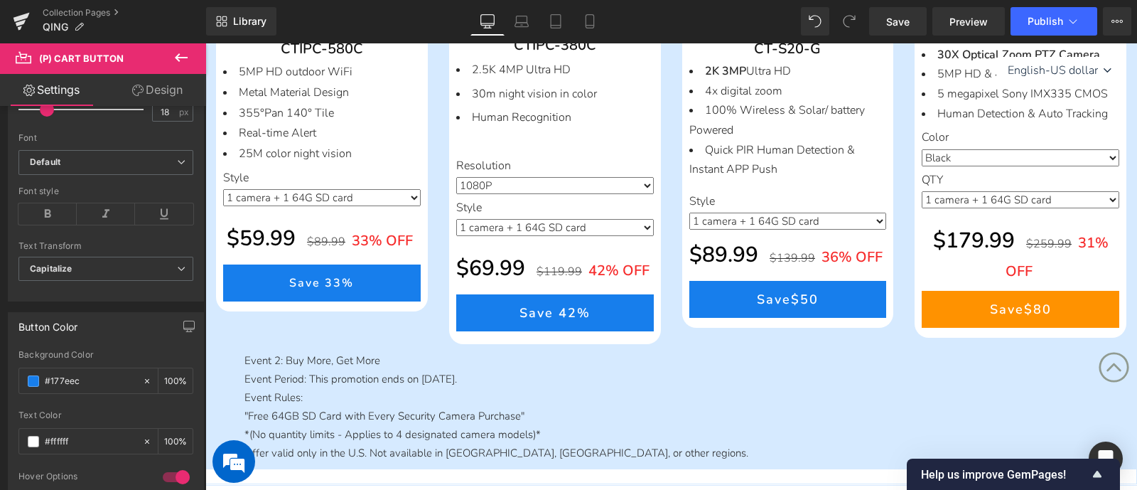
scroll to position [685, 0]
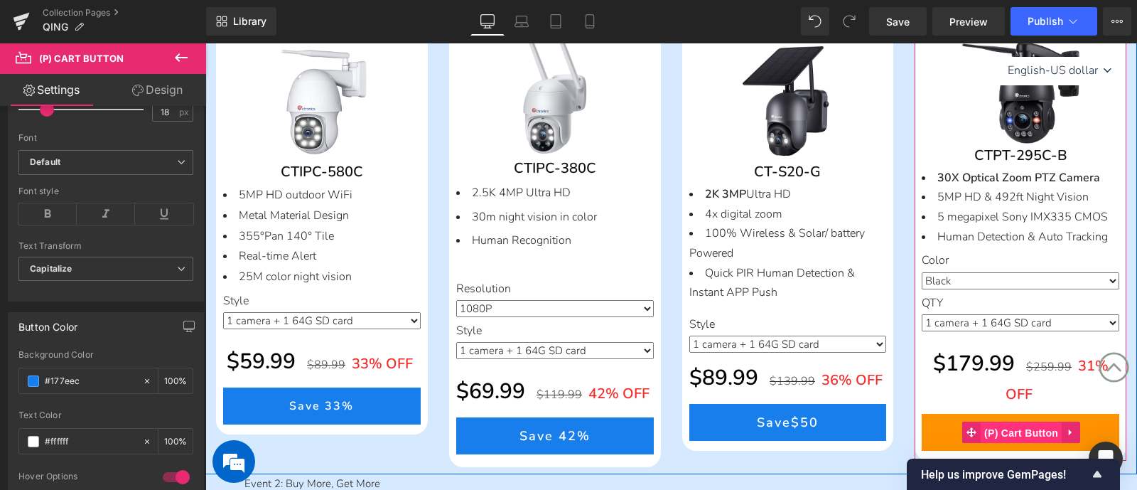
click at [989, 440] on span "(P) Cart Button" at bounding box center [1021, 432] width 81 height 21
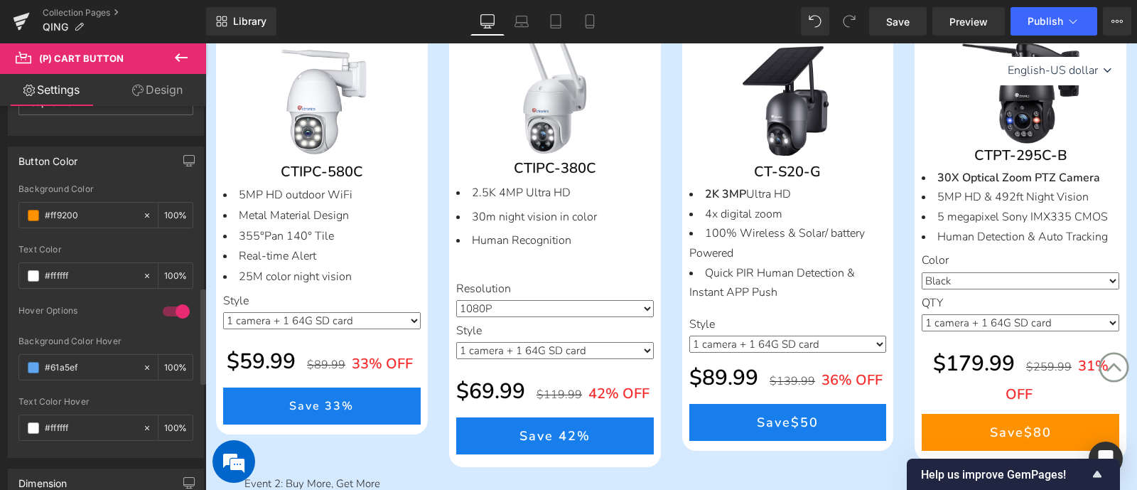
scroll to position [710, 0]
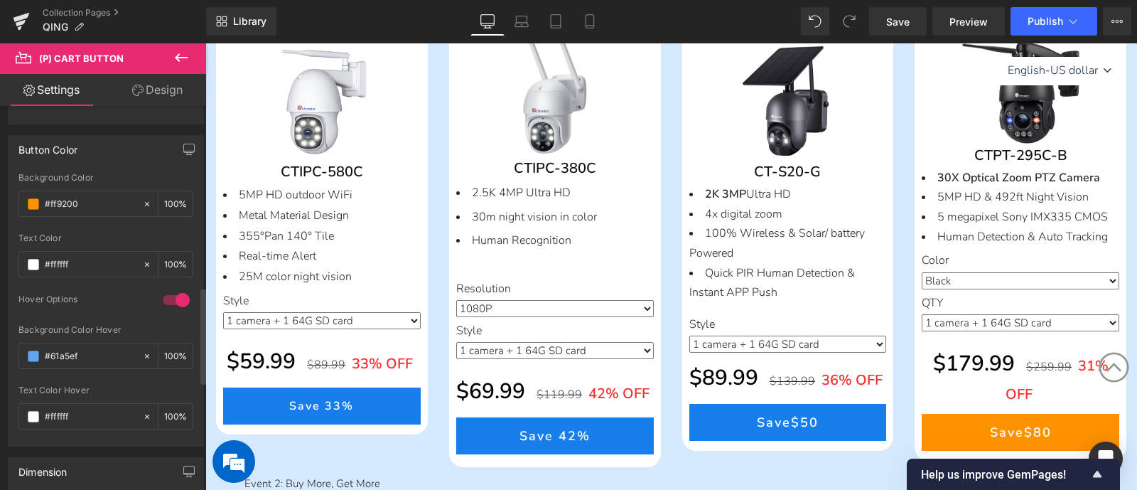
drag, startPoint x: 83, startPoint y: 202, endPoint x: 9, endPoint y: 197, distance: 74.8
click at [9, 197] on div "rgb(255, 146, 0) Background Color #ff9200 100 % rgba(255, 255, 255, 1) Text Col…" at bounding box center [106, 309] width 195 height 273
paste input "177eec"
type input "#177eec"
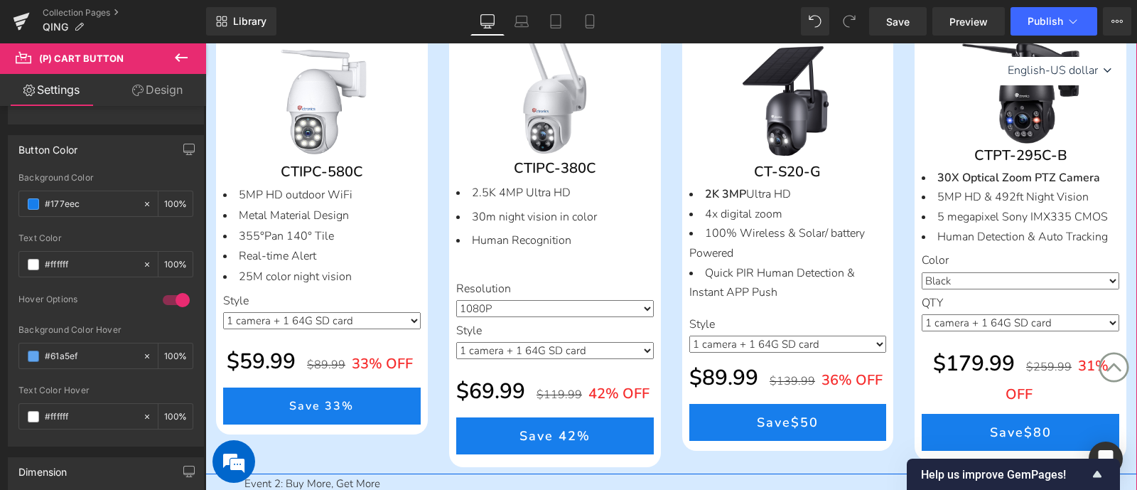
click at [662, 290] on div "Save Off 42 % (P) Image CTIPC-380C (P) SKU 2.5K 4MP Ultra HD 30m night vision i…" at bounding box center [555, 242] width 233 height 450
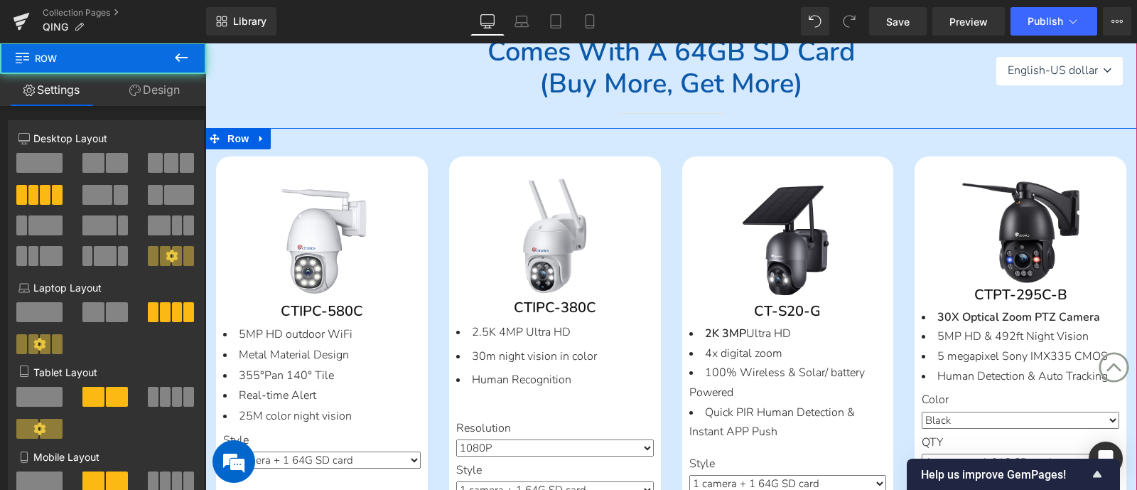
scroll to position [419, 0]
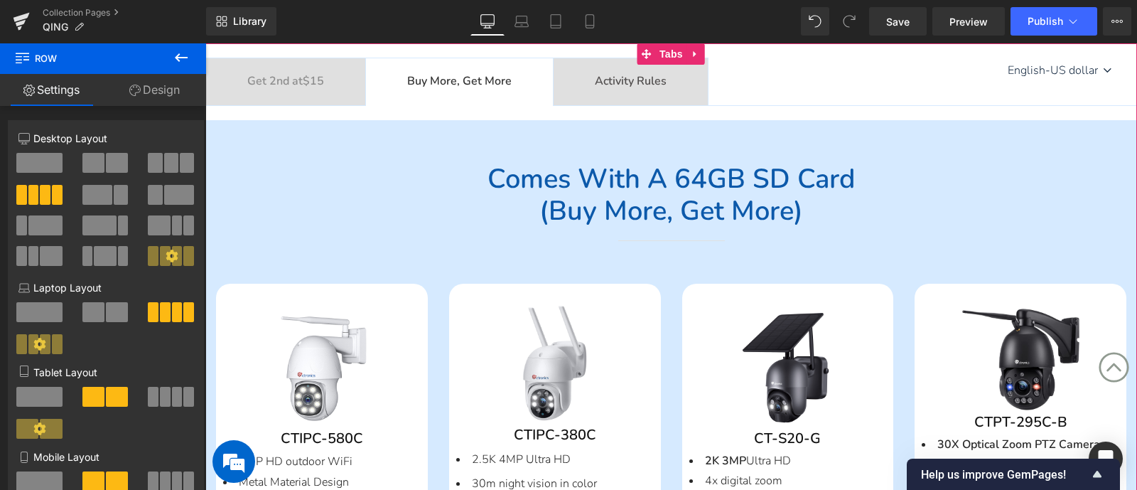
click at [631, 92] on span "Activity Rules Text Block" at bounding box center [631, 81] width 154 height 47
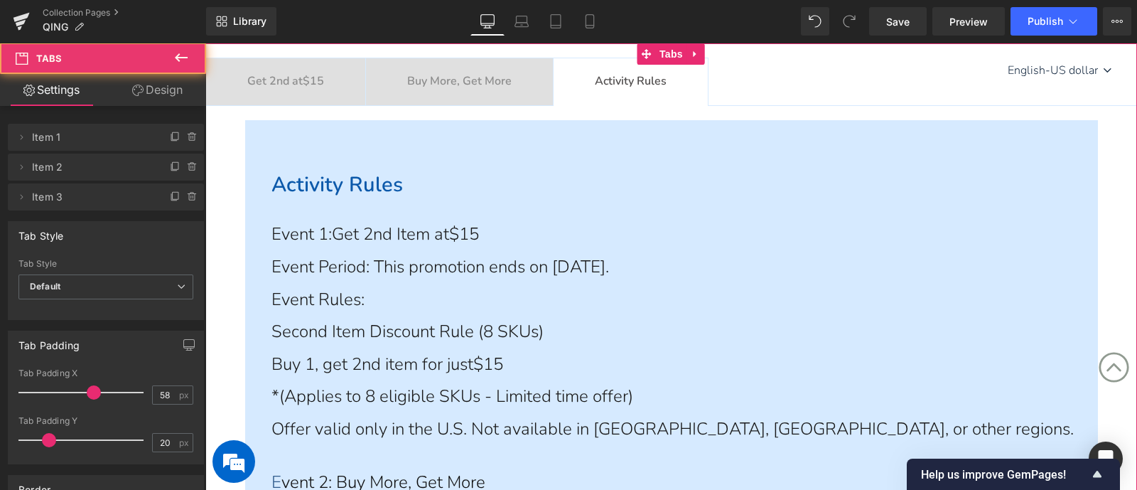
click at [273, 85] on b "Get 2nd at $15" at bounding box center [285, 81] width 77 height 16
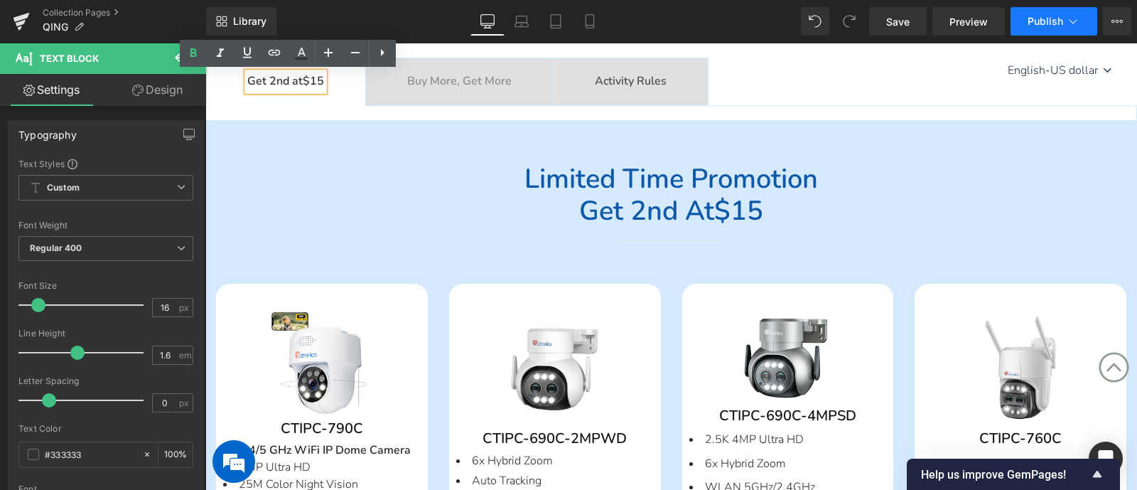
click at [1037, 20] on span "Publish" at bounding box center [1046, 21] width 36 height 11
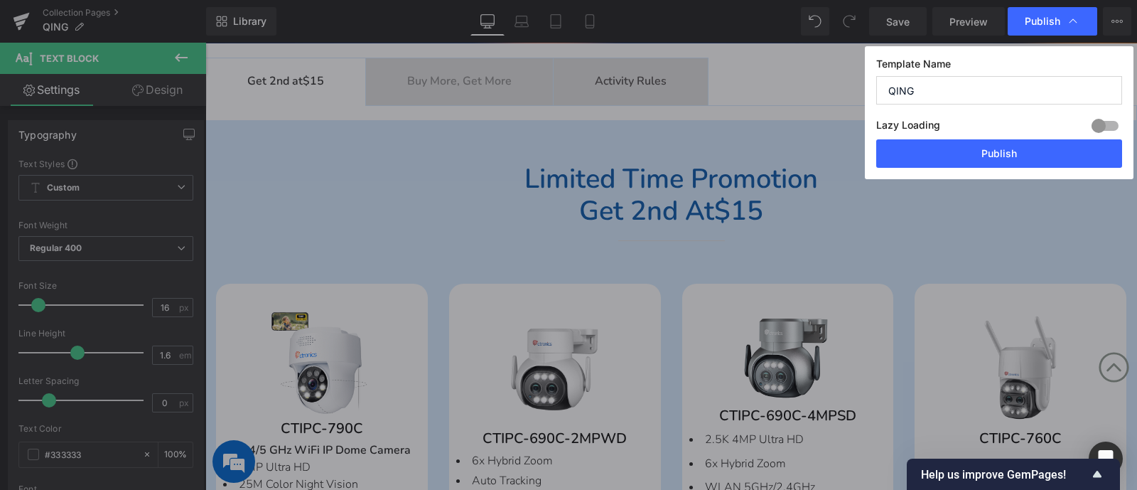
click at [1060, 19] on span "Publish" at bounding box center [1052, 21] width 55 height 14
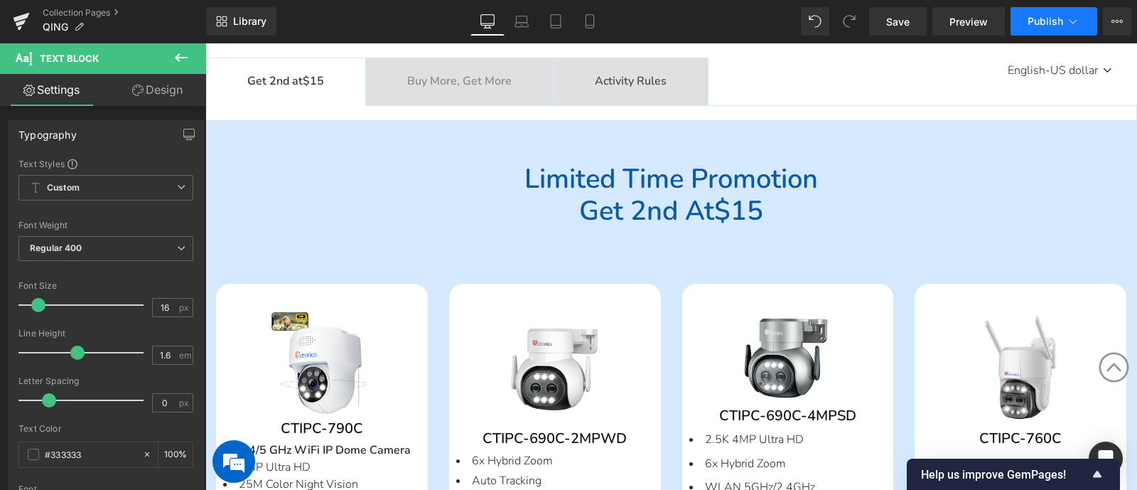
click at [1059, 23] on span "Publish" at bounding box center [1046, 21] width 36 height 11
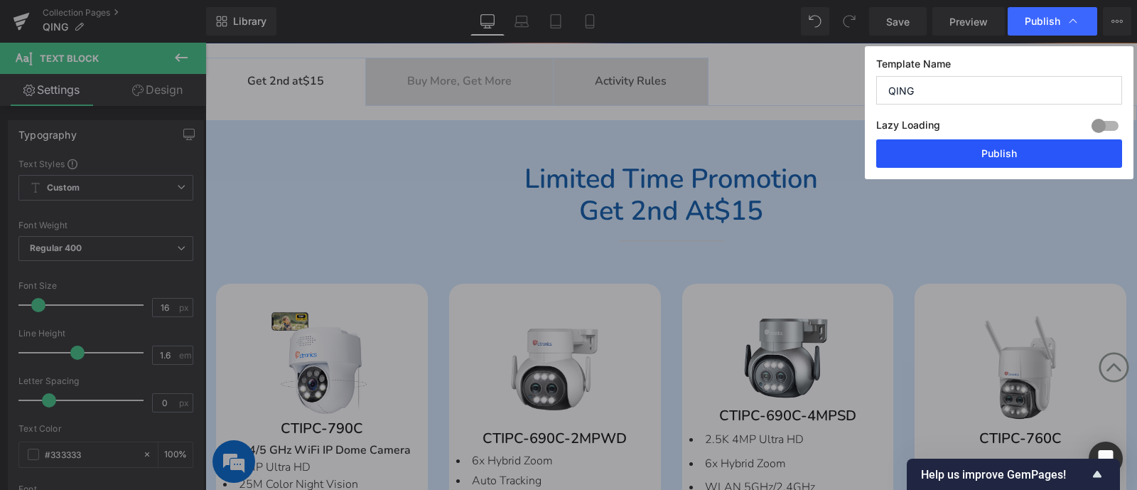
drag, startPoint x: 1041, startPoint y: 141, endPoint x: 687, endPoint y: 216, distance: 361.7
click at [1041, 141] on button "Publish" at bounding box center [999, 153] width 246 height 28
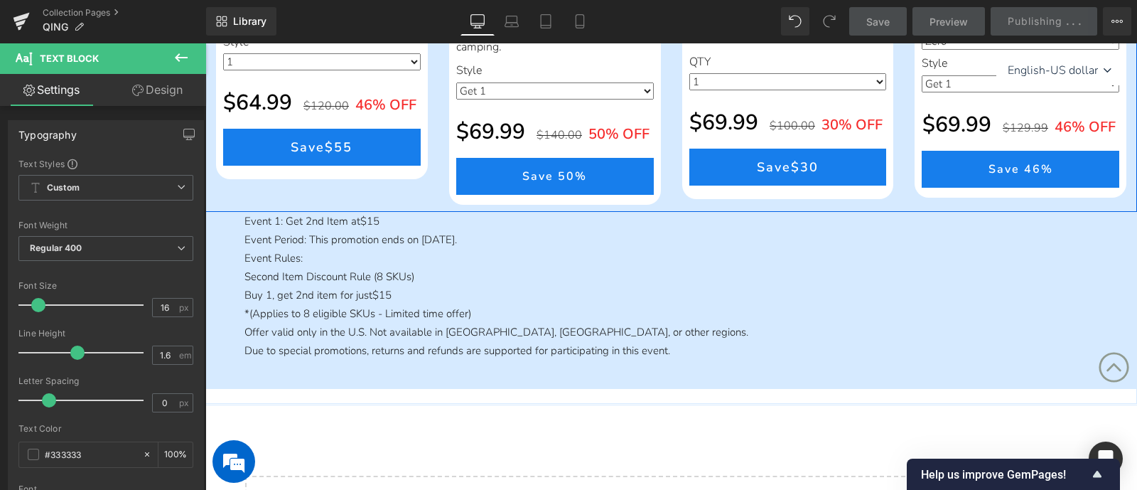
scroll to position [1485, 0]
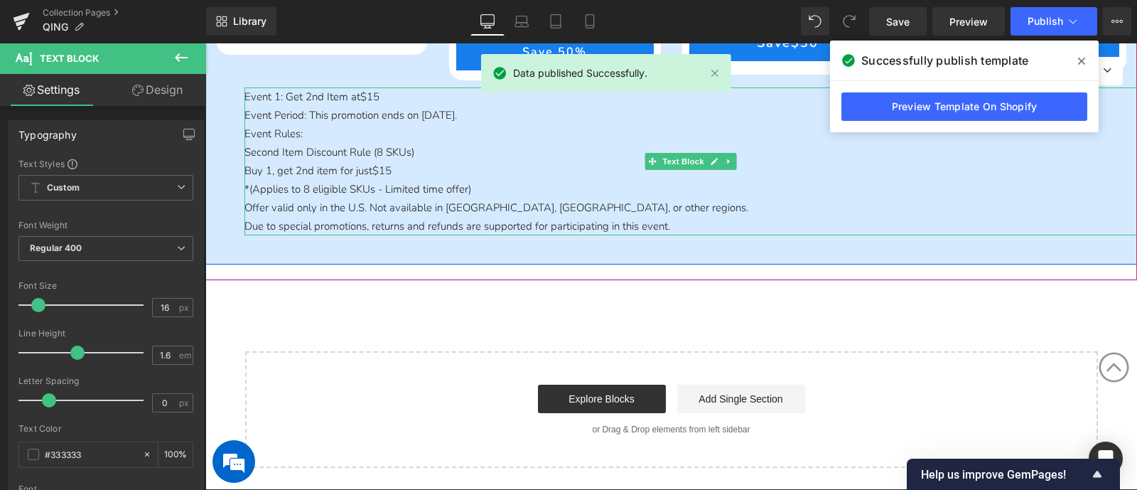
click at [457, 117] on span "Event Period: This promotion ends on October 9, 2025." at bounding box center [350, 115] width 213 height 14
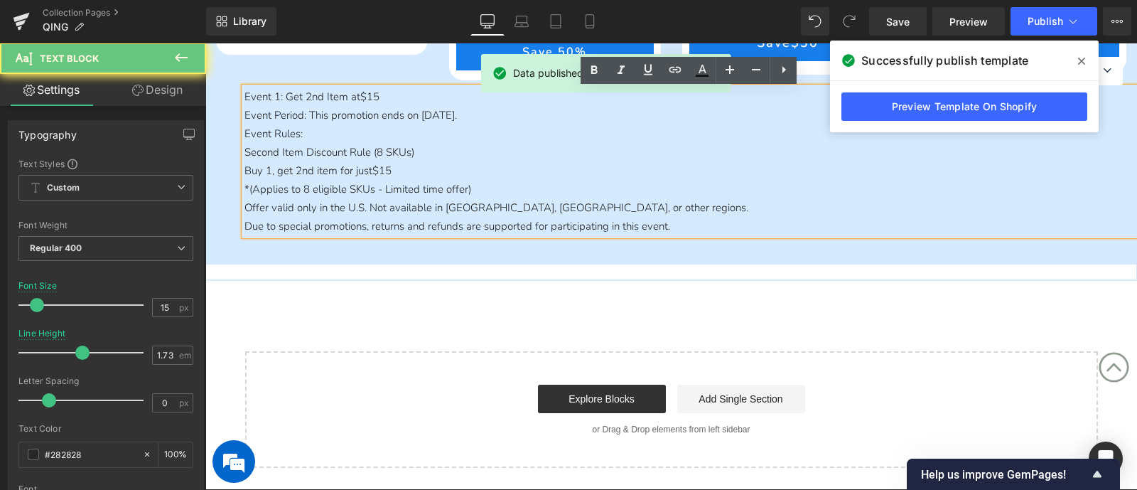
click at [457, 116] on span "Event Period: This promotion ends on October 9, 2025." at bounding box center [350, 115] width 213 height 14
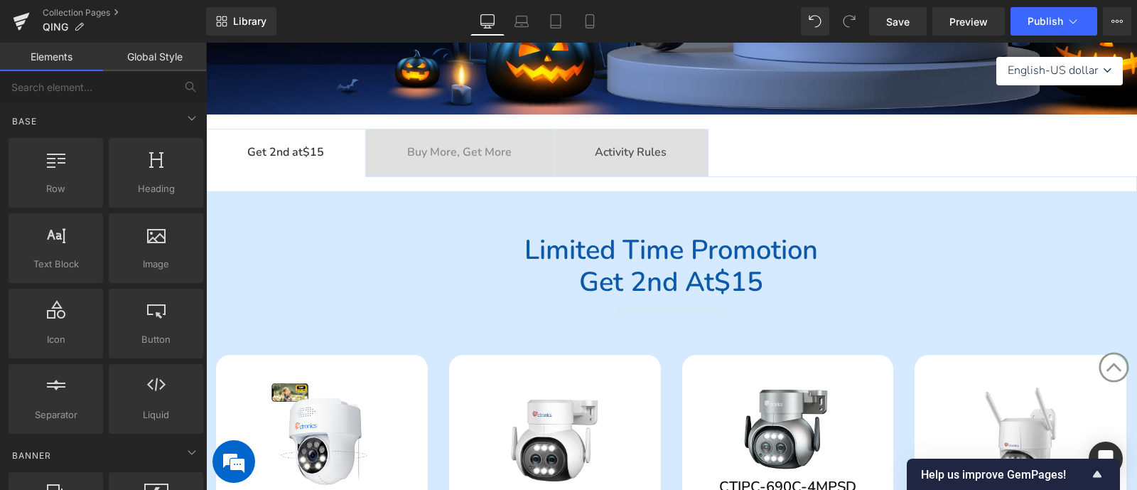
scroll to position [241, 0]
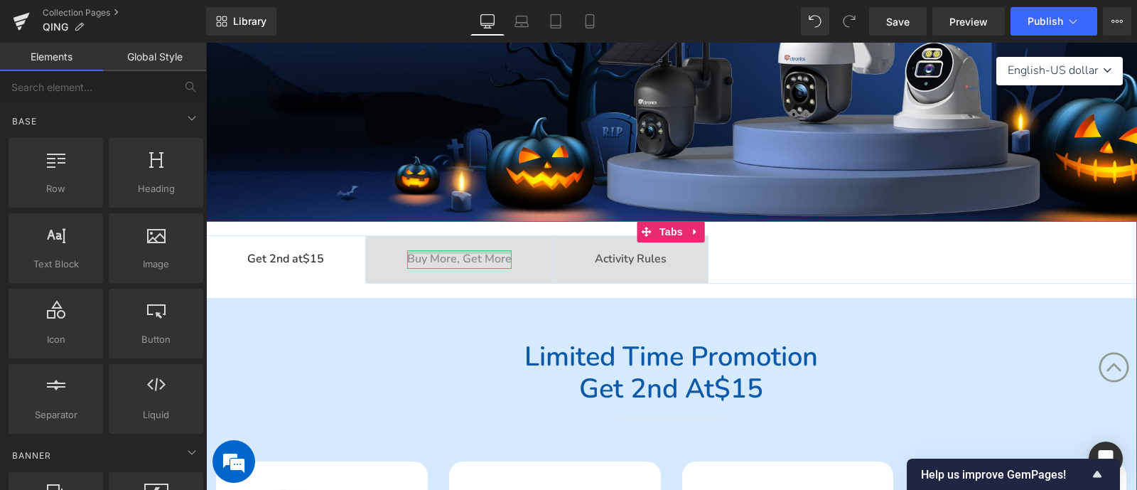
click at [459, 253] on div "Buy More, Get More Text Block" at bounding box center [459, 259] width 104 height 18
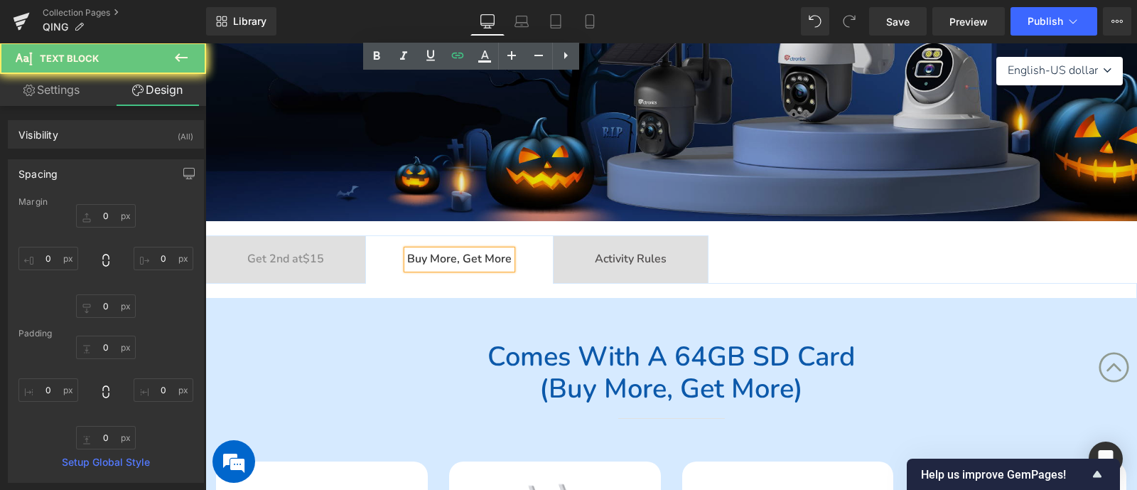
scroll to position [863, 0]
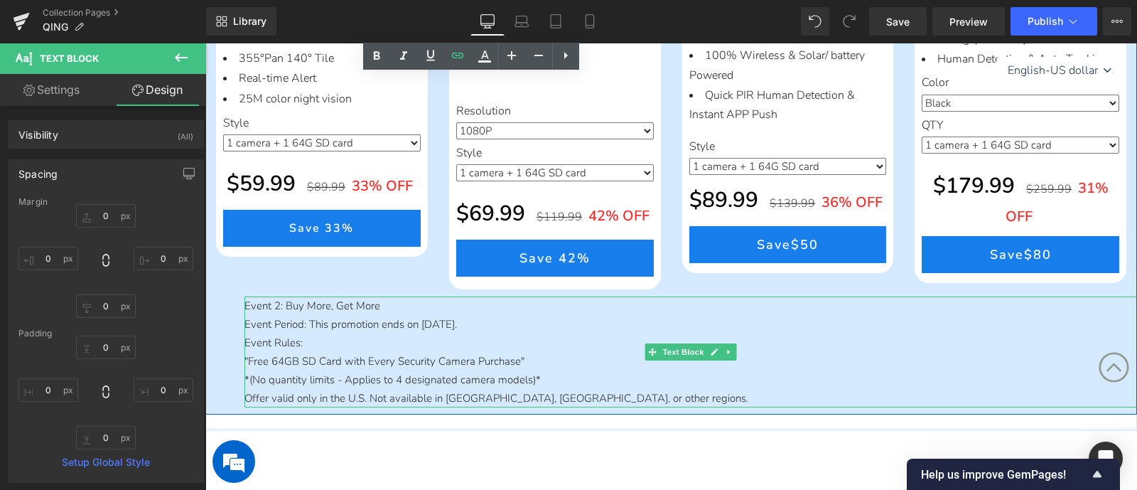
click at [468, 332] on p "Event Period: This promotion ends on October 9, 2025." at bounding box center [690, 324] width 893 height 18
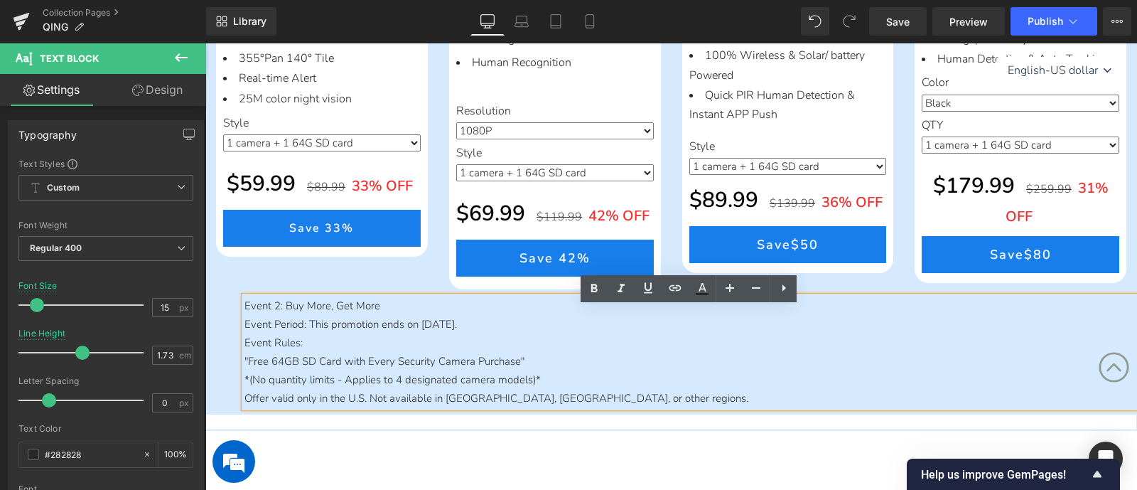
click at [474, 333] on p "Event Period: This promotion ends on October 9, 2025." at bounding box center [690, 324] width 893 height 18
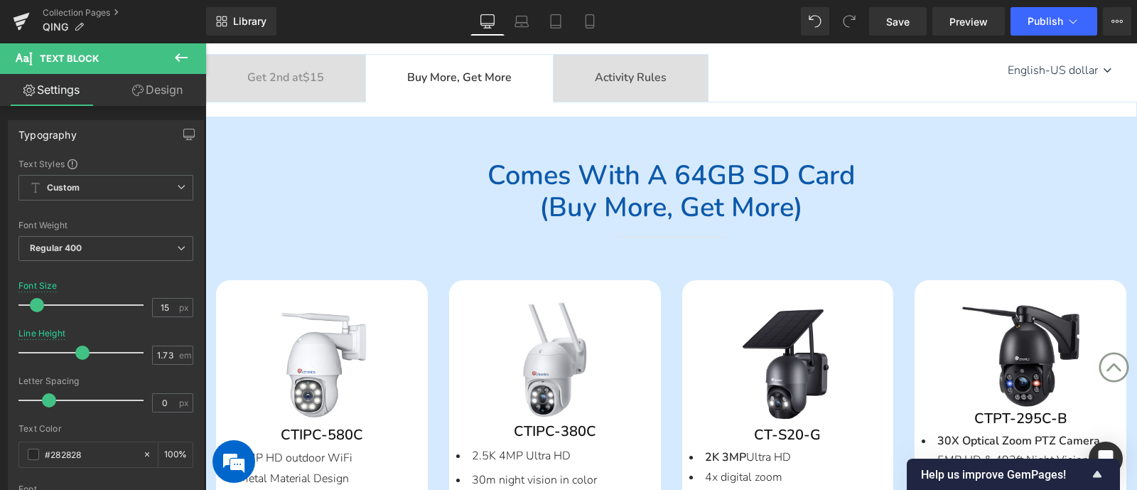
scroll to position [419, 0]
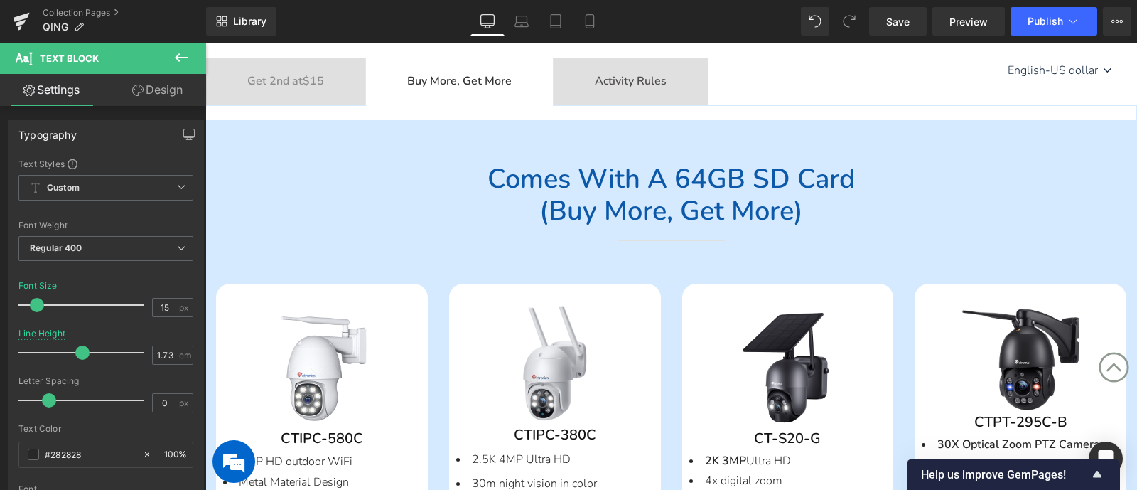
click at [613, 91] on span "Activity Rules Text Block" at bounding box center [631, 81] width 154 height 47
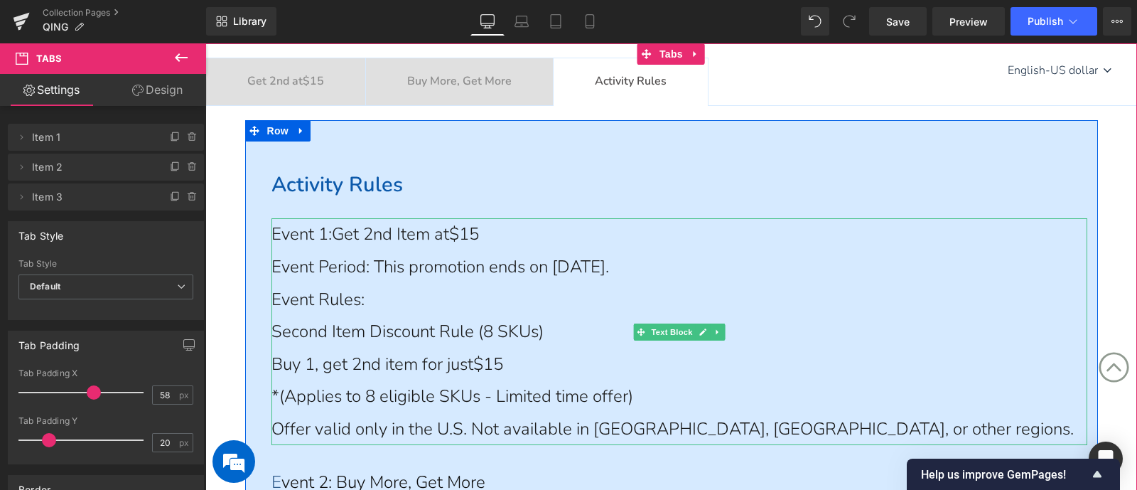
click at [609, 262] on span "Event Period: This promotion ends on October 9, 2025." at bounding box center [441, 266] width 338 height 23
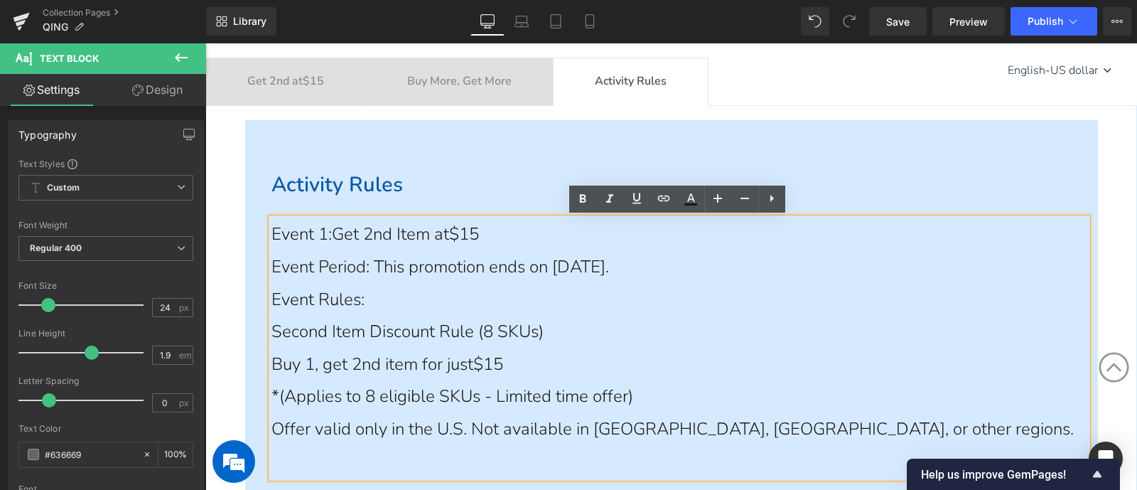
click at [609, 264] on span "Event Period: This promotion ends on October 9, 2025." at bounding box center [441, 266] width 338 height 23
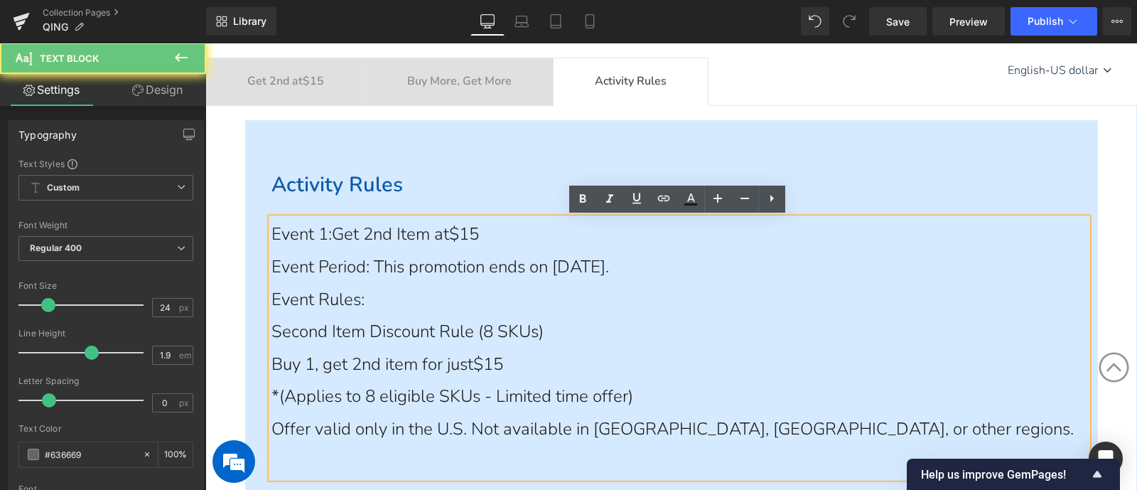
click at [609, 266] on span "Event Period: This promotion ends on October 9, 2025." at bounding box center [441, 266] width 338 height 23
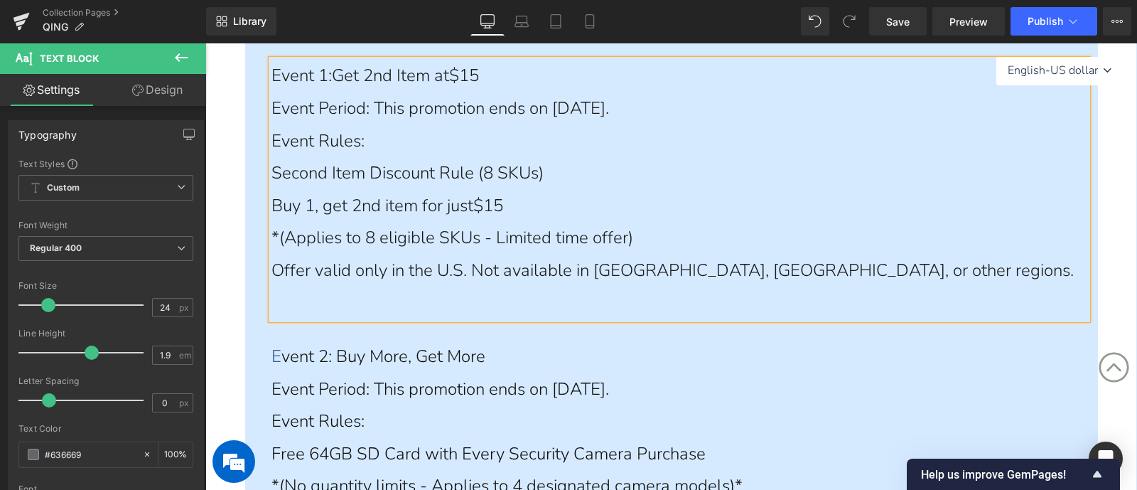
scroll to position [685, 0]
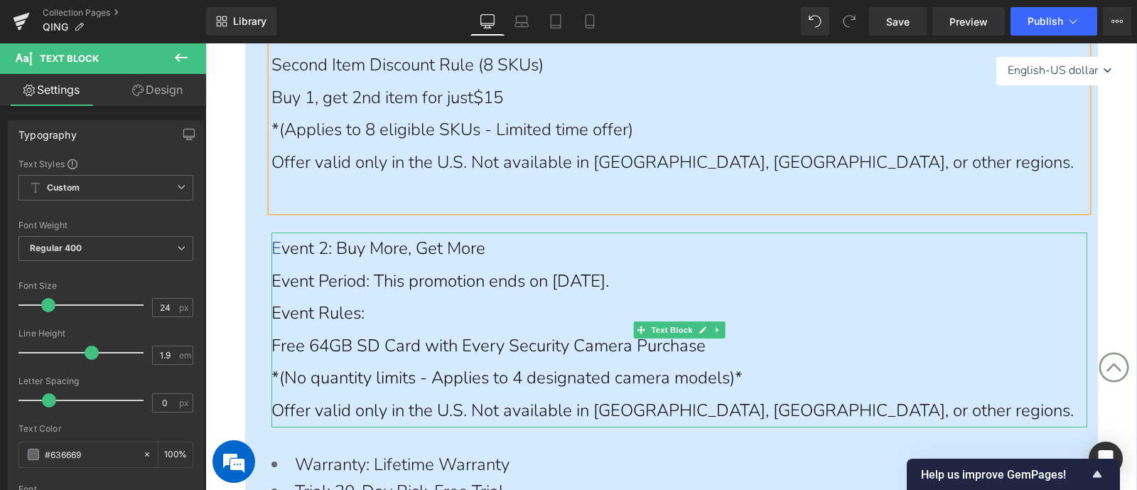
click at [533, 286] on span "Event Period: This promotion ends on October 9, 2025." at bounding box center [441, 280] width 338 height 23
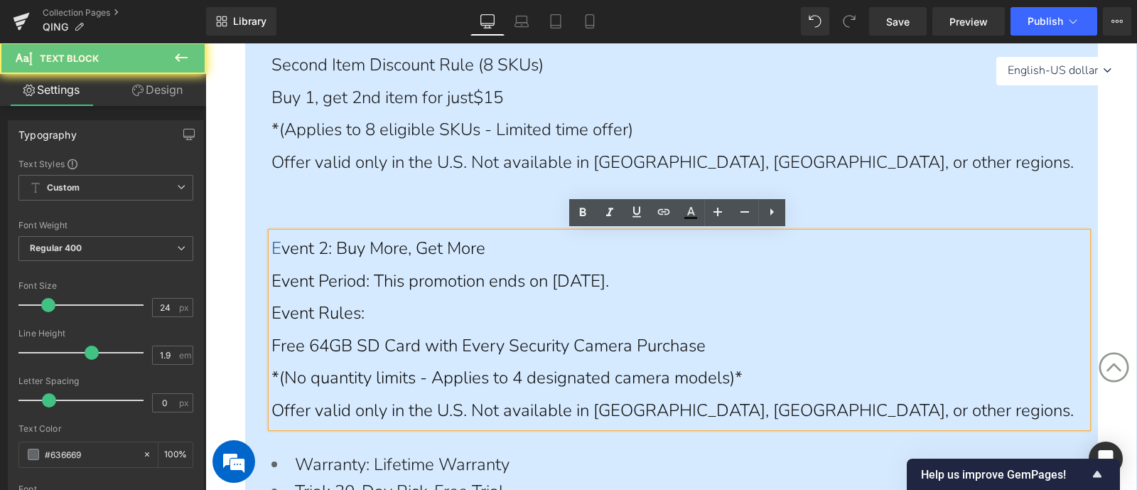
click at [609, 283] on span "Event Period: This promotion ends on October 9, 2025." at bounding box center [441, 280] width 338 height 23
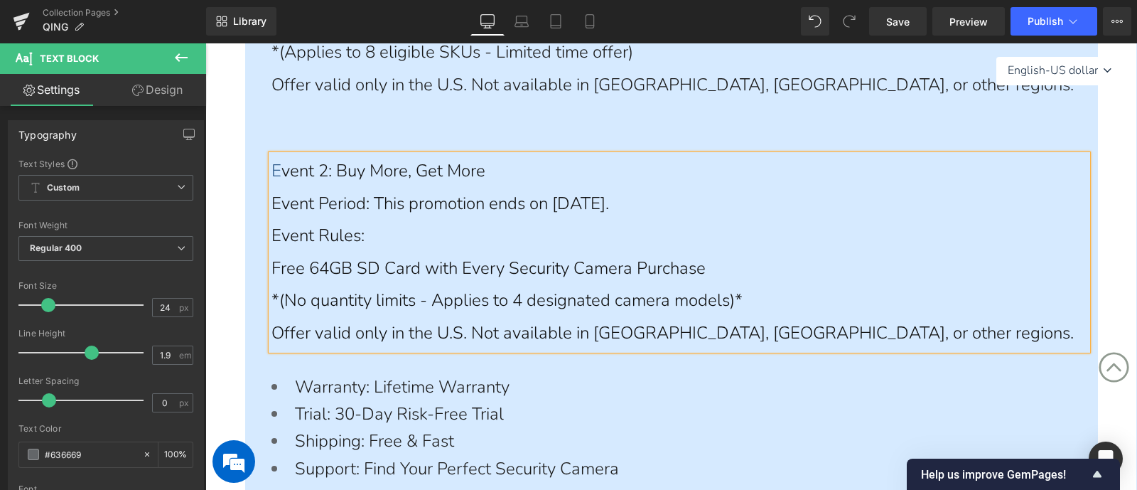
scroll to position [952, 0]
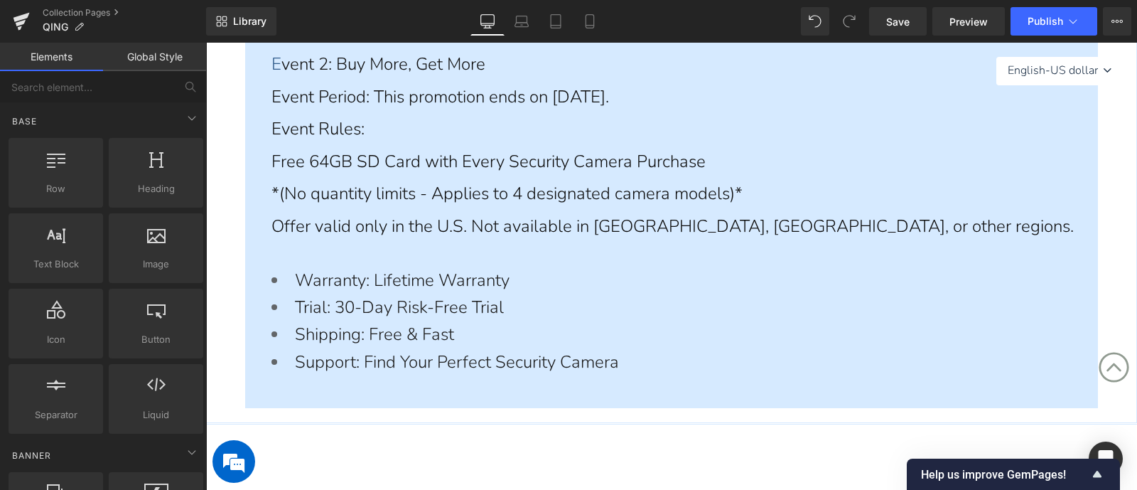
scroll to position [774, 0]
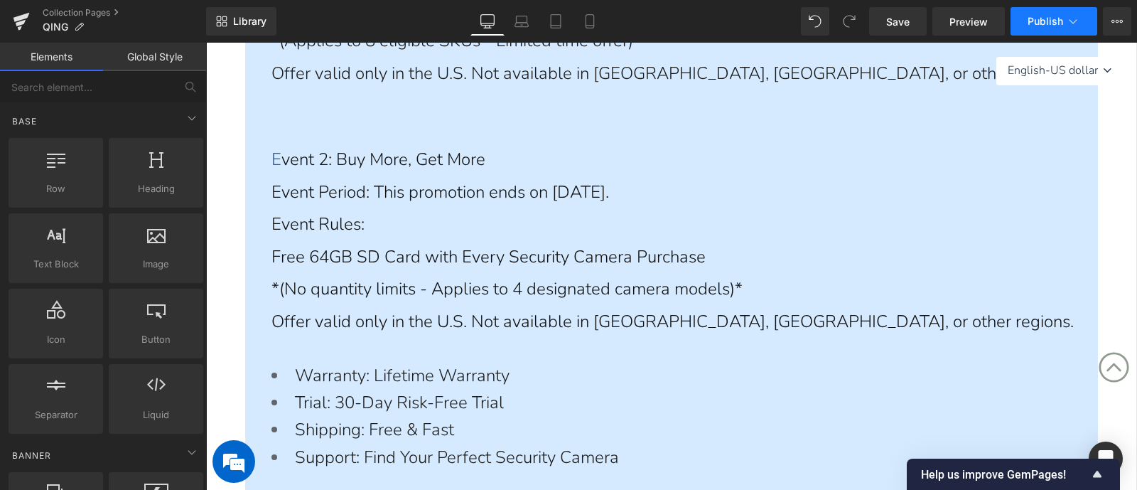
click at [1045, 19] on span "Publish" at bounding box center [1046, 21] width 36 height 11
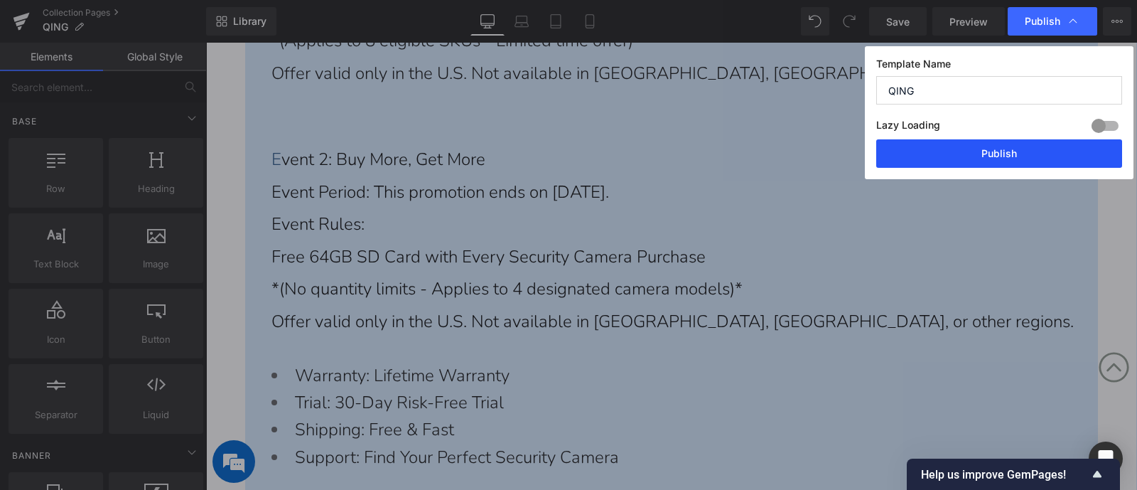
click at [1009, 158] on button "Publish" at bounding box center [999, 153] width 246 height 28
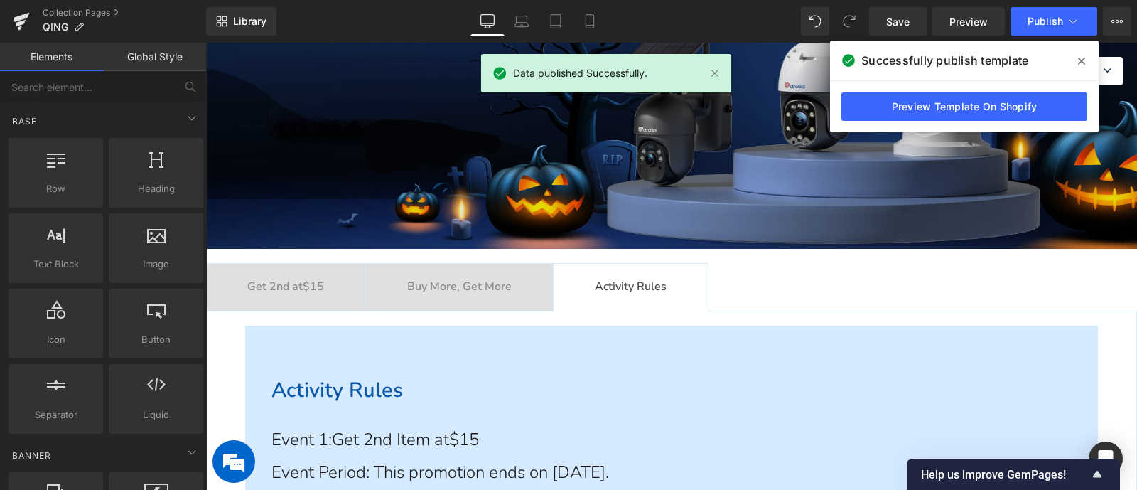
scroll to position [444, 0]
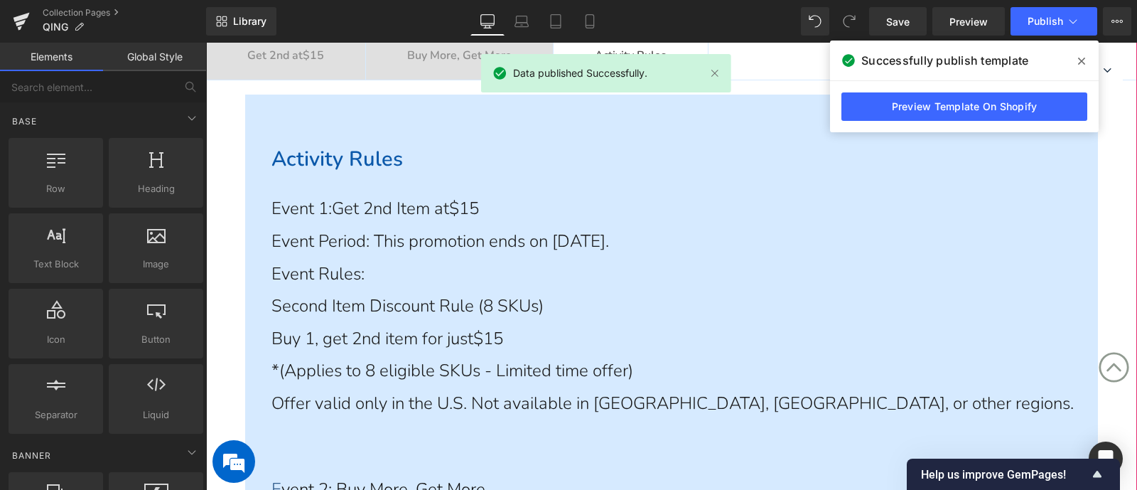
click at [281, 67] on span "Get 2nd at $15 Text Block" at bounding box center [285, 56] width 159 height 47
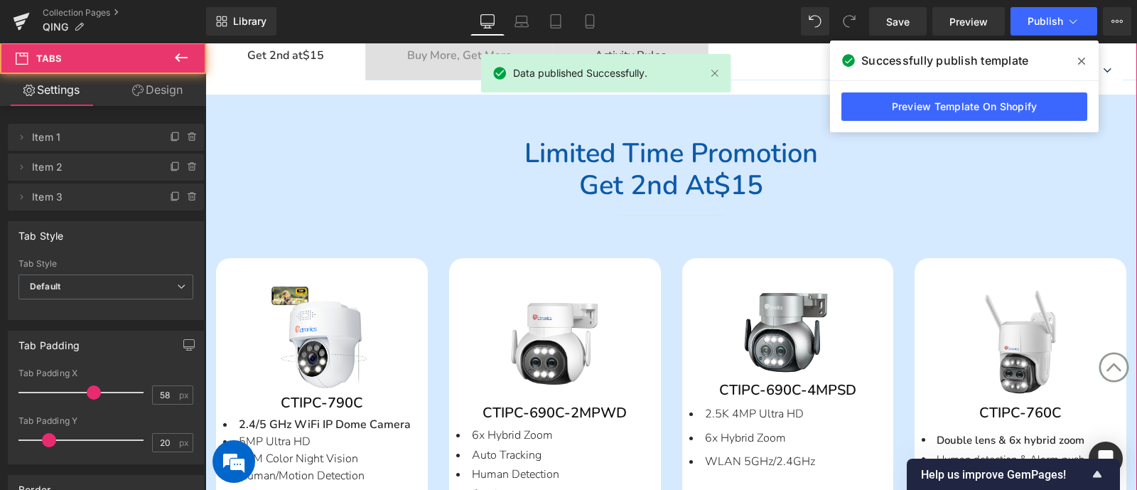
click at [1073, 60] on span at bounding box center [1081, 61] width 23 height 23
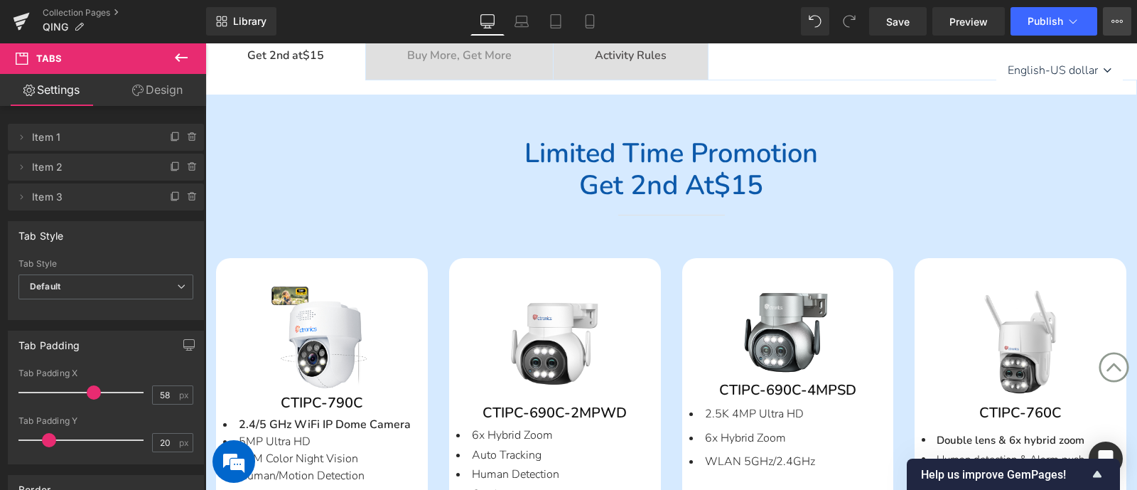
click at [1119, 23] on icon at bounding box center [1117, 21] width 11 height 11
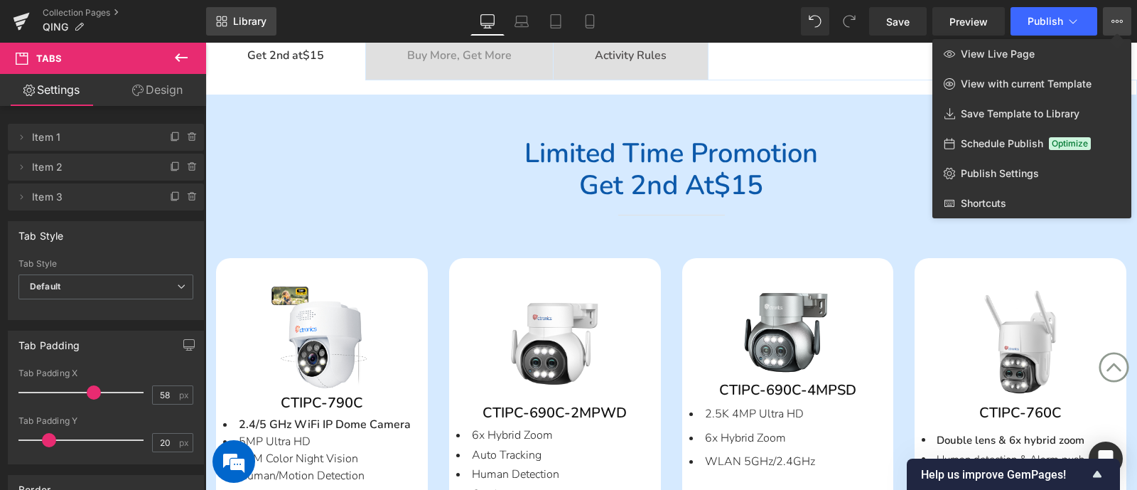
click at [227, 26] on icon at bounding box center [221, 21] width 11 height 11
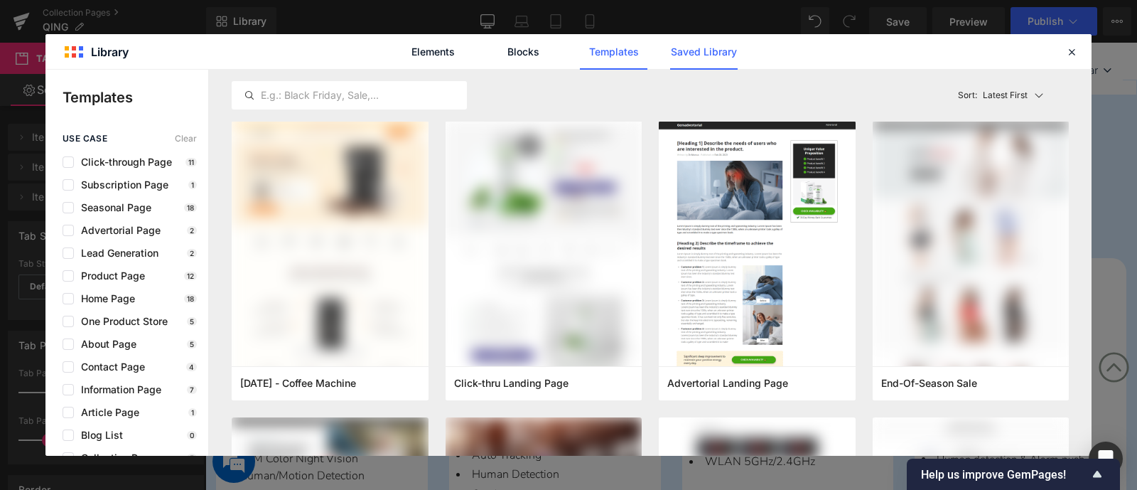
click at [704, 56] on link "Saved Library" at bounding box center [704, 52] width 68 height 36
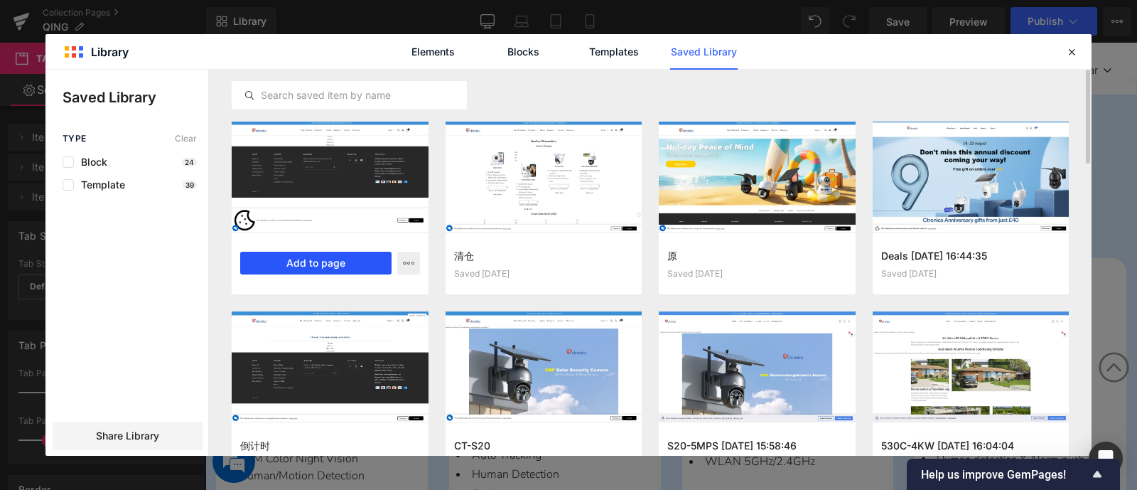
click at [301, 266] on button "Add to page" at bounding box center [315, 263] width 151 height 23
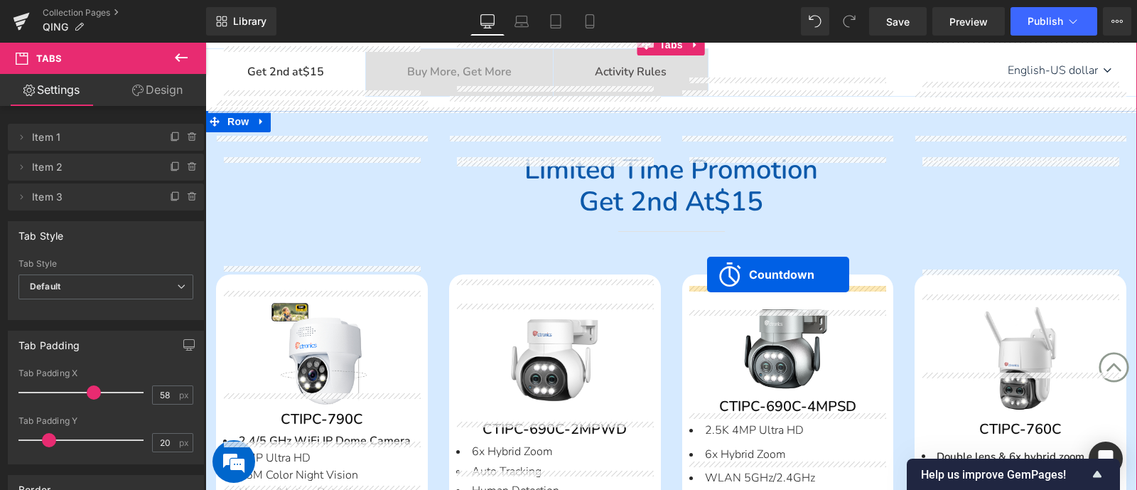
scroll to position [409, 0]
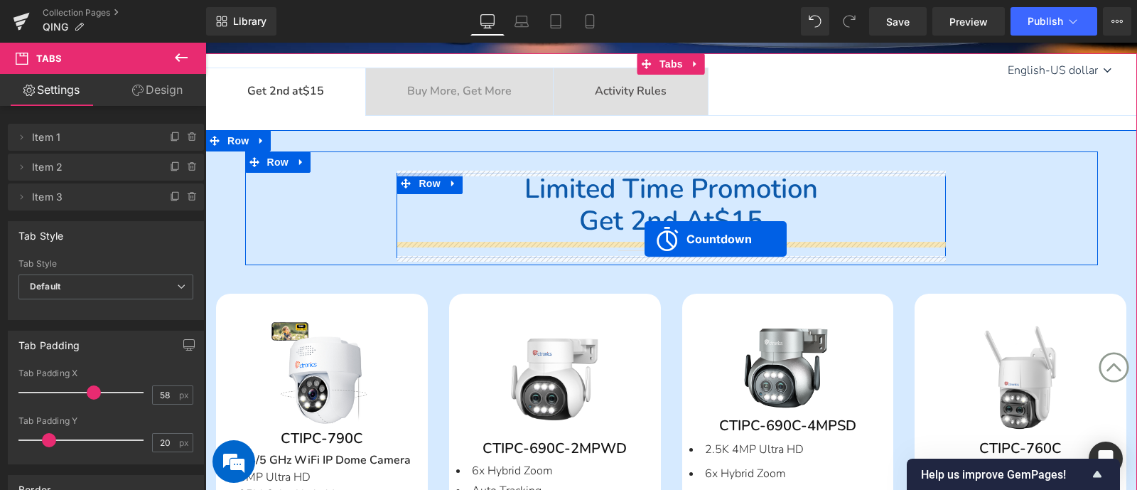
drag, startPoint x: 684, startPoint y: 300, endPoint x: 645, endPoint y: 240, distance: 72.0
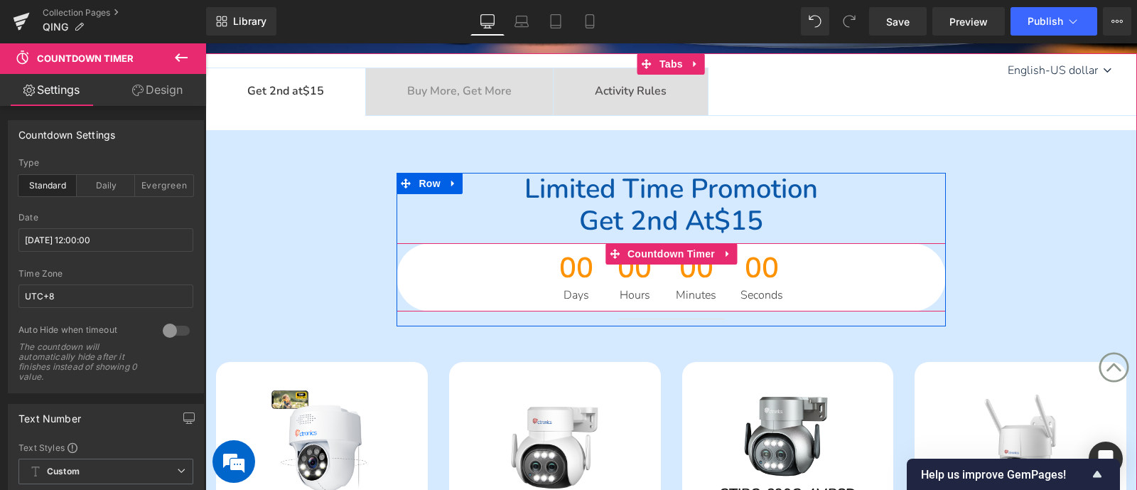
click at [559, 264] on span "00" at bounding box center [576, 272] width 34 height 36
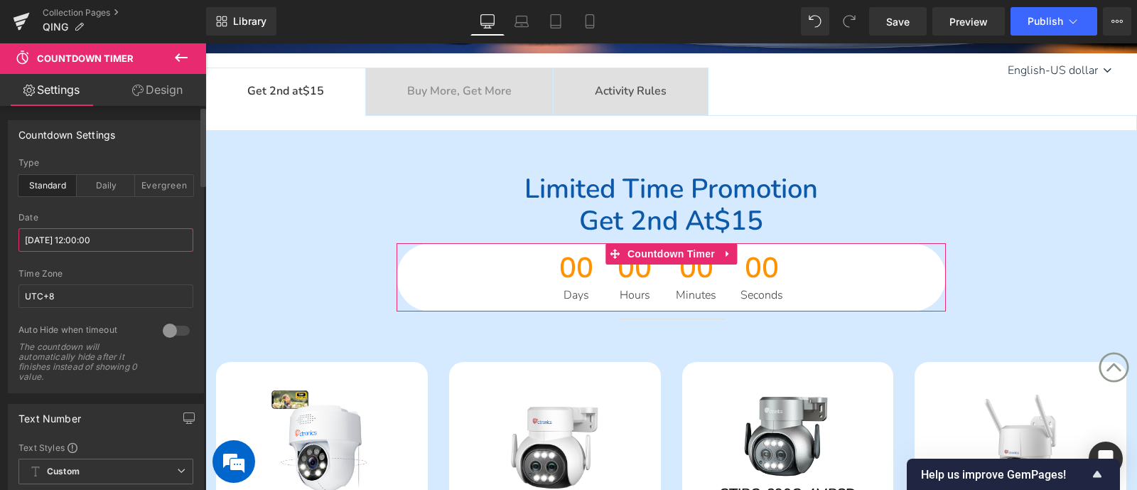
click at [54, 240] on input "2025/10/09 12:00:00" at bounding box center [105, 239] width 175 height 23
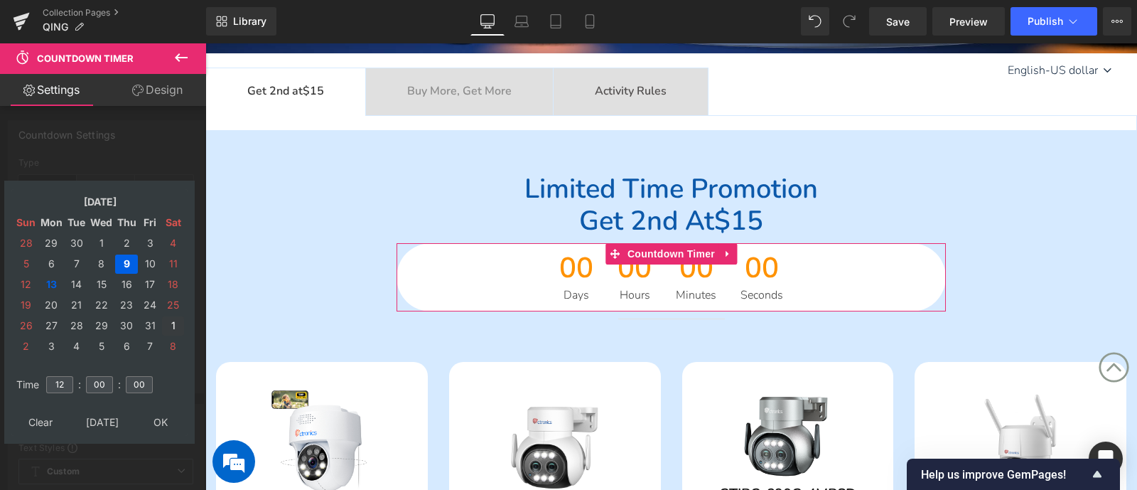
click at [171, 323] on td "1" at bounding box center [173, 325] width 22 height 19
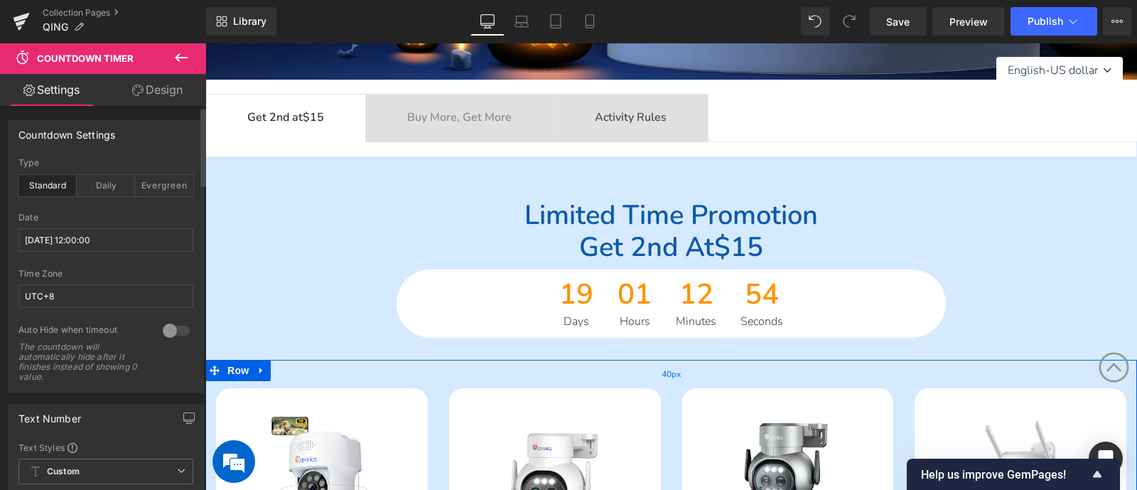
scroll to position [320, 0]
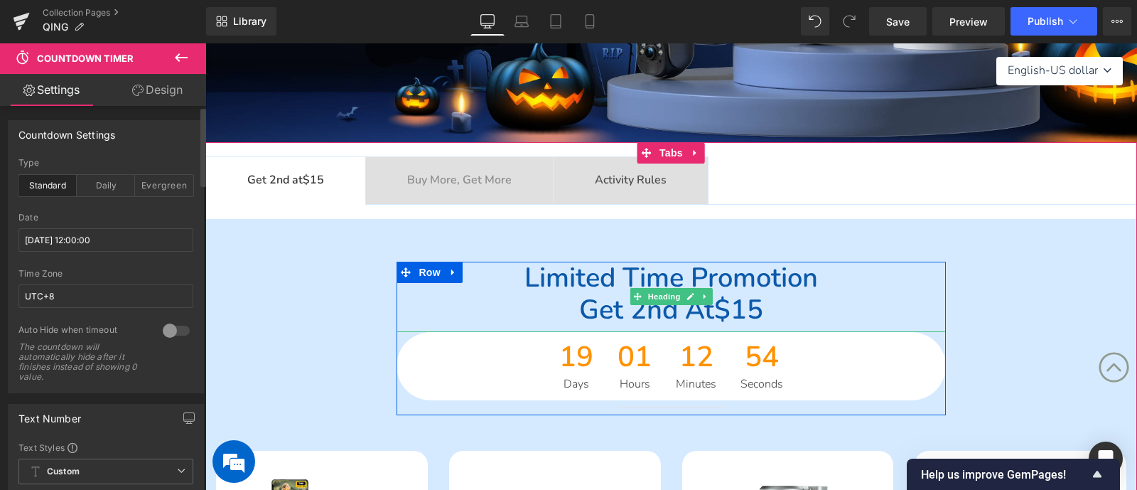
click at [539, 286] on span "Limited time promotion" at bounding box center [672, 277] width 294 height 36
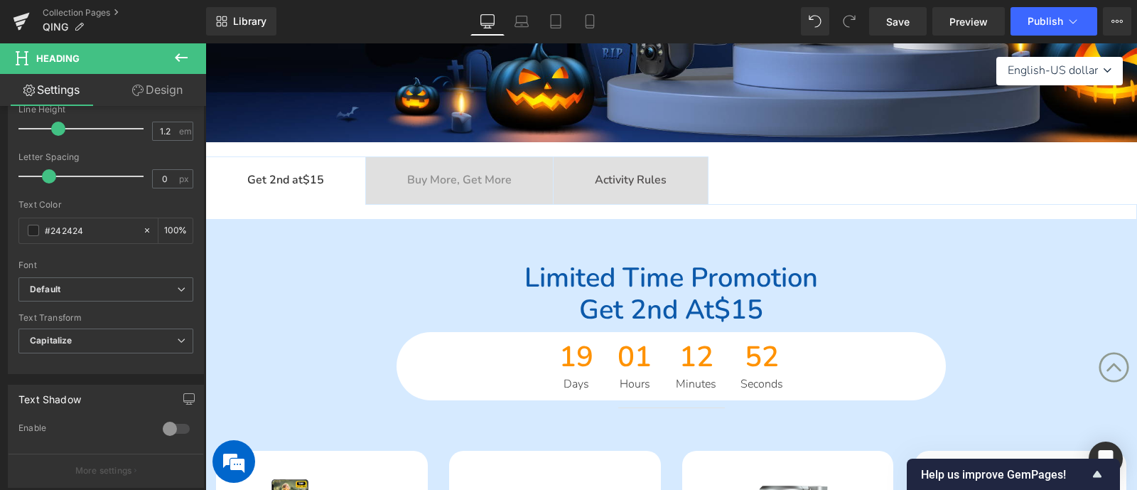
scroll to position [355, 0]
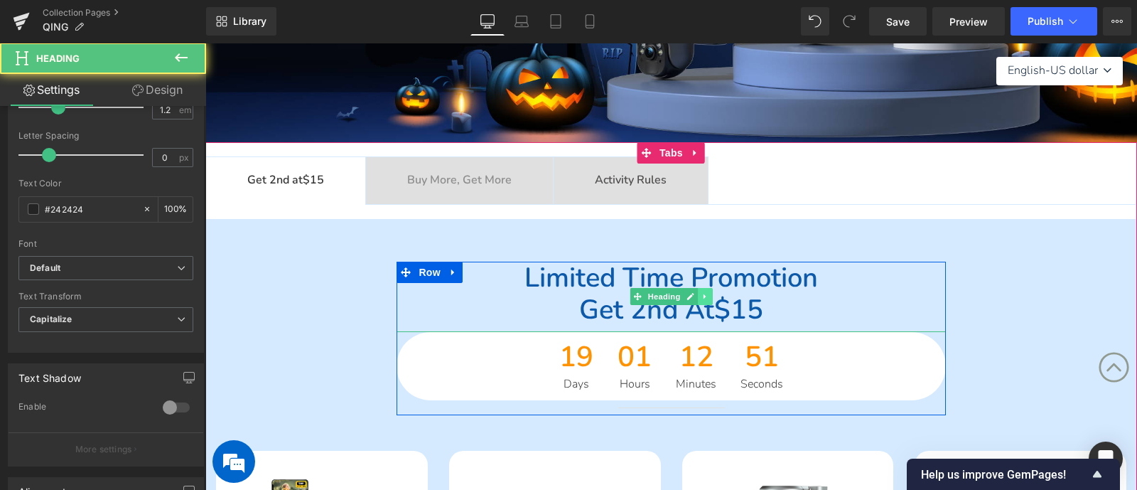
drag, startPoint x: 593, startPoint y: 271, endPoint x: 706, endPoint y: 291, distance: 114.2
click at [706, 291] on div "Limited time promotion Get 2nd at $15 Heading" at bounding box center [671, 297] width 549 height 70
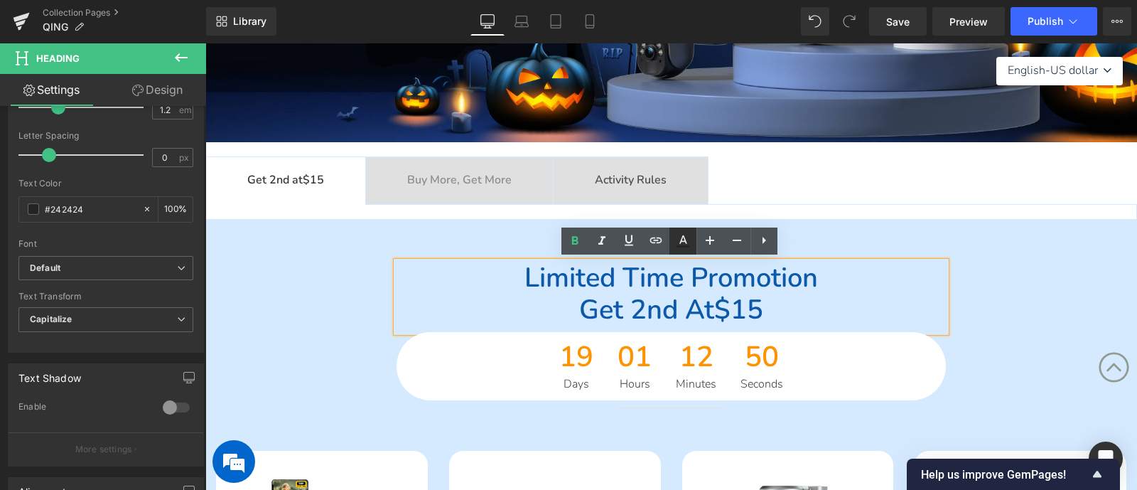
click at [681, 243] on icon at bounding box center [682, 240] width 17 height 17
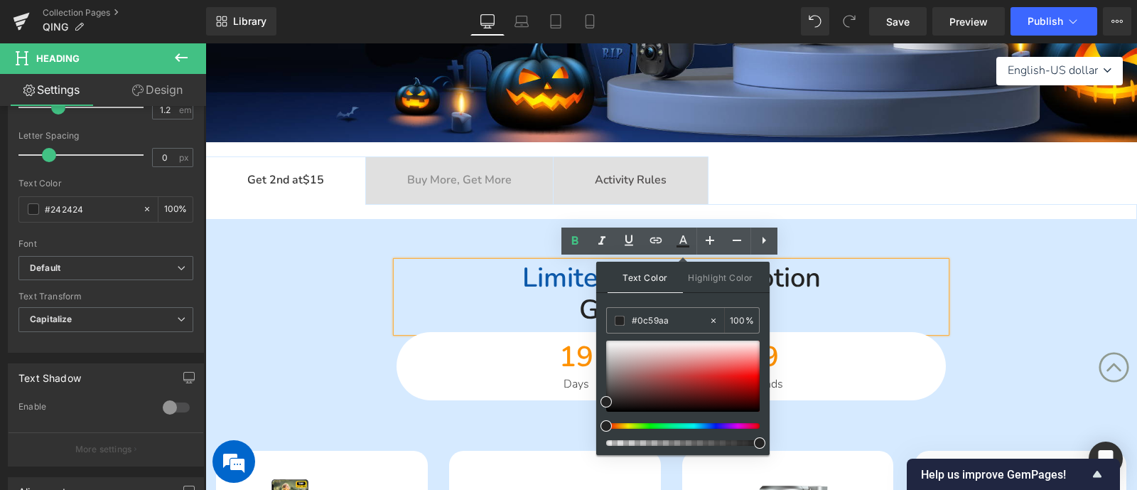
click at [496, 294] on div "Get 2nd at $15" at bounding box center [671, 310] width 549 height 33
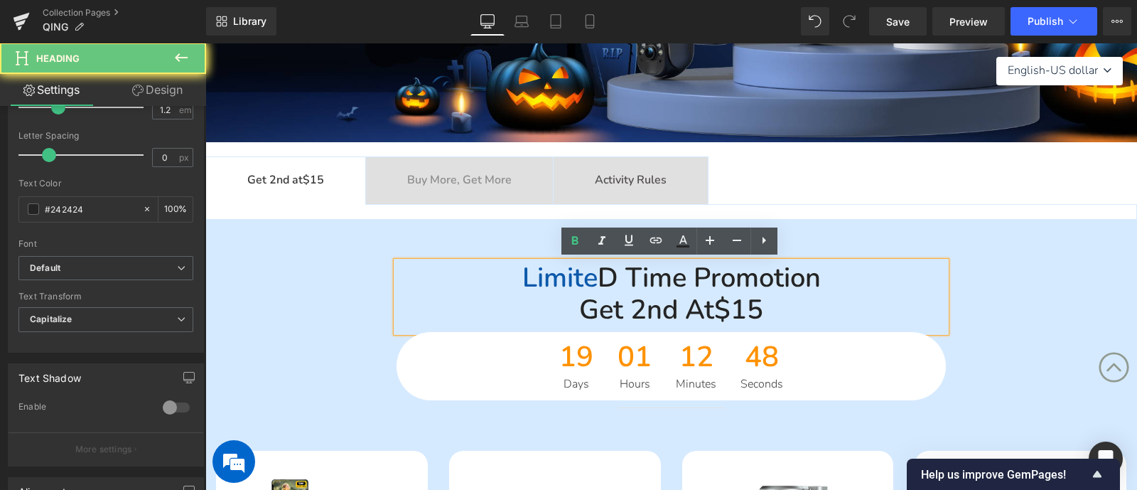
drag, startPoint x: 511, startPoint y: 276, endPoint x: 571, endPoint y: 281, distance: 59.9
click at [571, 281] on span "Limite" at bounding box center [559, 277] width 75 height 36
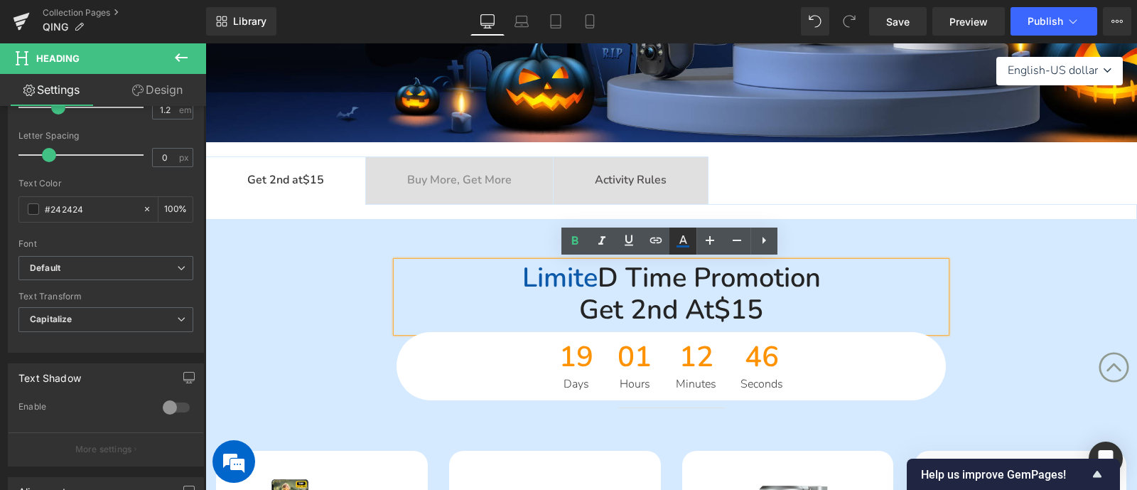
click at [687, 241] on icon at bounding box center [682, 240] width 17 height 17
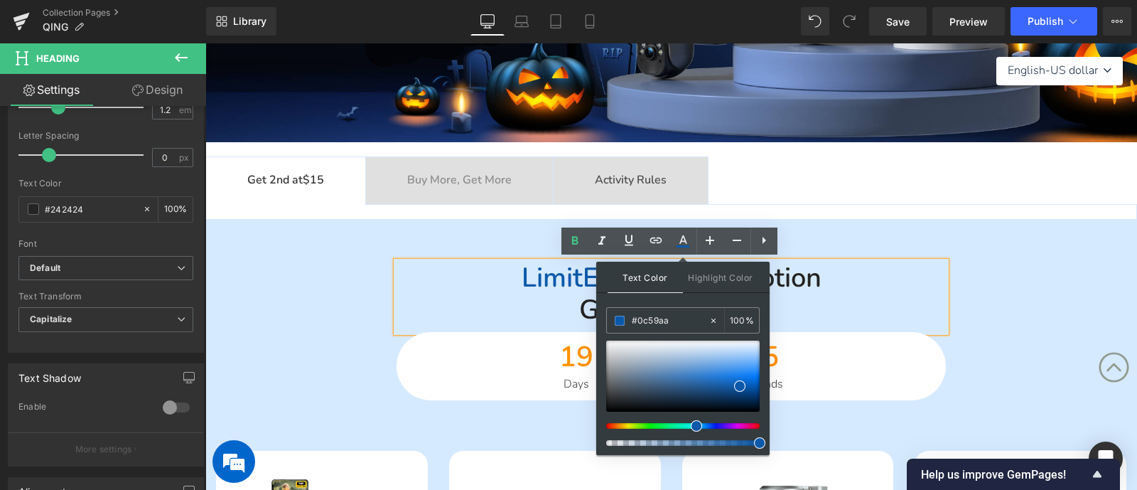
drag, startPoint x: 679, startPoint y: 323, endPoint x: 603, endPoint y: 318, distance: 76.2
click at [603, 318] on div "Text Color Highlight Color #333333 #0c59aa 100 % transparent 0 %" at bounding box center [682, 358] width 173 height 193
click at [362, 290] on div "Limit e d time promotion Get 2nd at $15 Heading 19 Days 01 Hours 12 Minutes 44 …" at bounding box center [671, 339] width 853 height 154
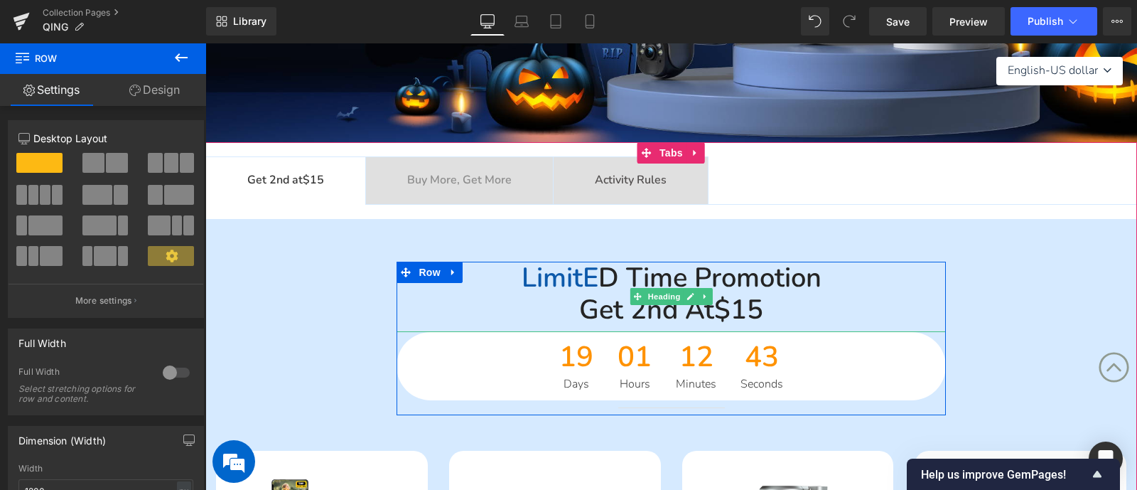
click at [577, 279] on span "Limit e" at bounding box center [560, 277] width 77 height 36
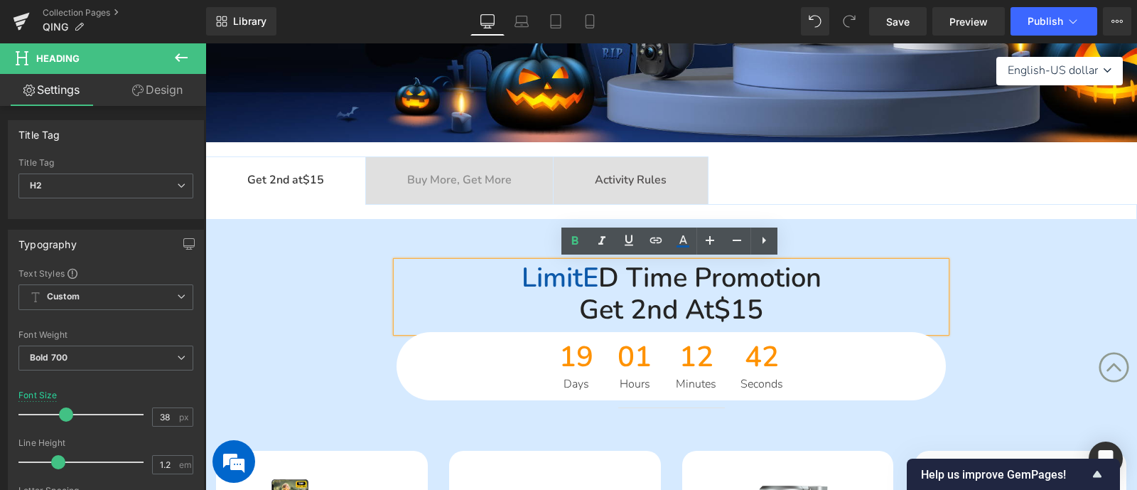
drag, startPoint x: 505, startPoint y: 274, endPoint x: 806, endPoint y: 302, distance: 302.0
click at [811, 301] on div "Limit e d time promotion Get 2nd at $15" at bounding box center [671, 297] width 549 height 70
click at [677, 247] on icon at bounding box center [682, 240] width 17 height 17
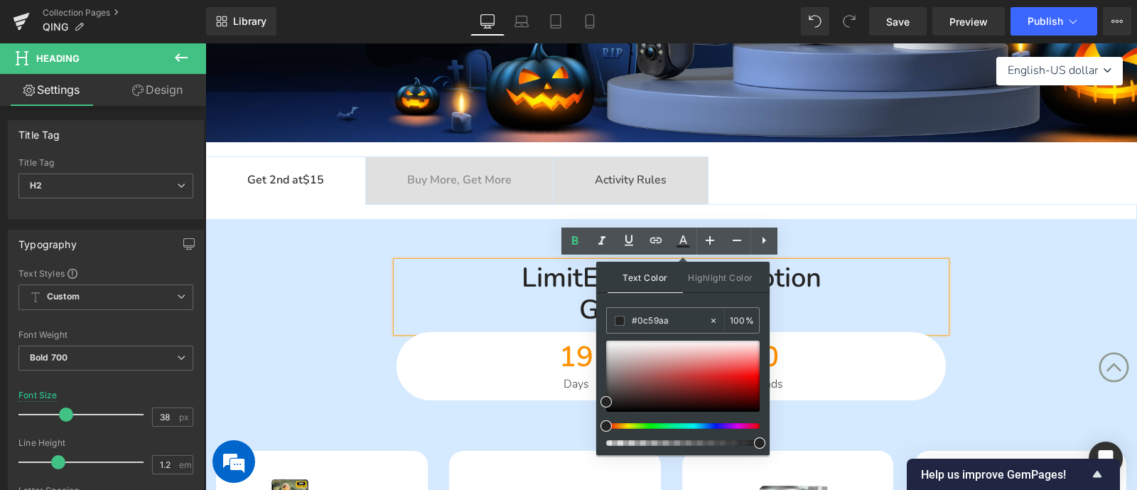
drag, startPoint x: 679, startPoint y: 320, endPoint x: 602, endPoint y: 319, distance: 76.8
click at [602, 319] on div "Text Color Highlight Color #333333 #0c59aa 100 % transparent 0 %" at bounding box center [682, 358] width 173 height 193
paste input "0c59aa"
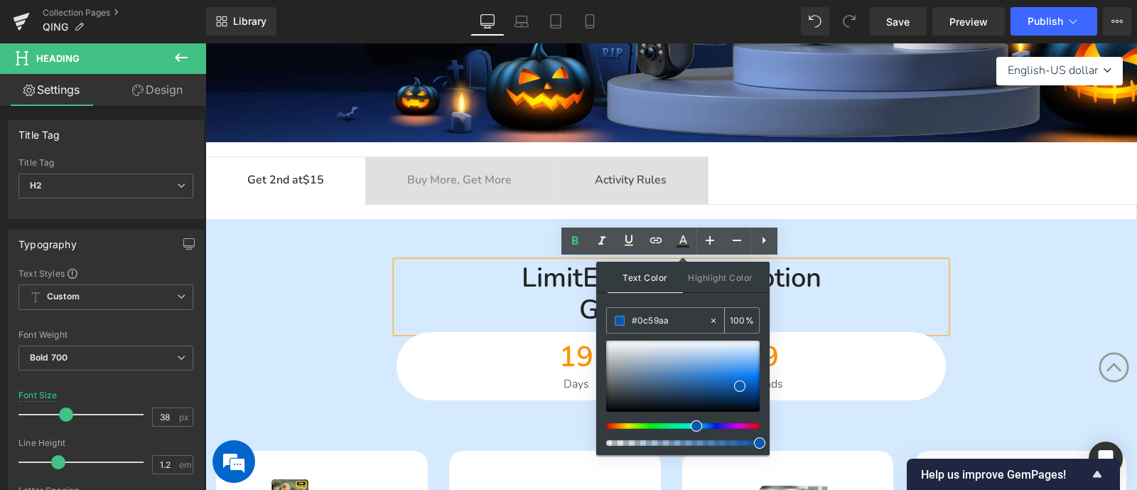
type input "#0c59aa"
click at [619, 323] on span at bounding box center [620, 321] width 10 height 10
click at [339, 315] on div "Limit e d time promotion Get 2nd at $15 Heading 19 Days 01 Hours 12 Minutes 37 …" at bounding box center [671, 339] width 853 height 154
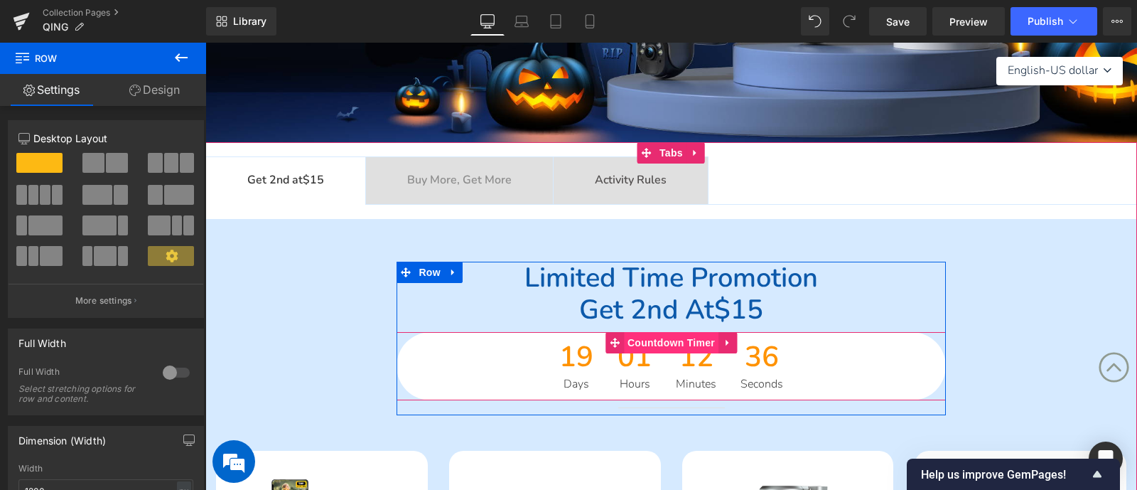
click at [624, 343] on span "Countdown Timer" at bounding box center [671, 342] width 95 height 21
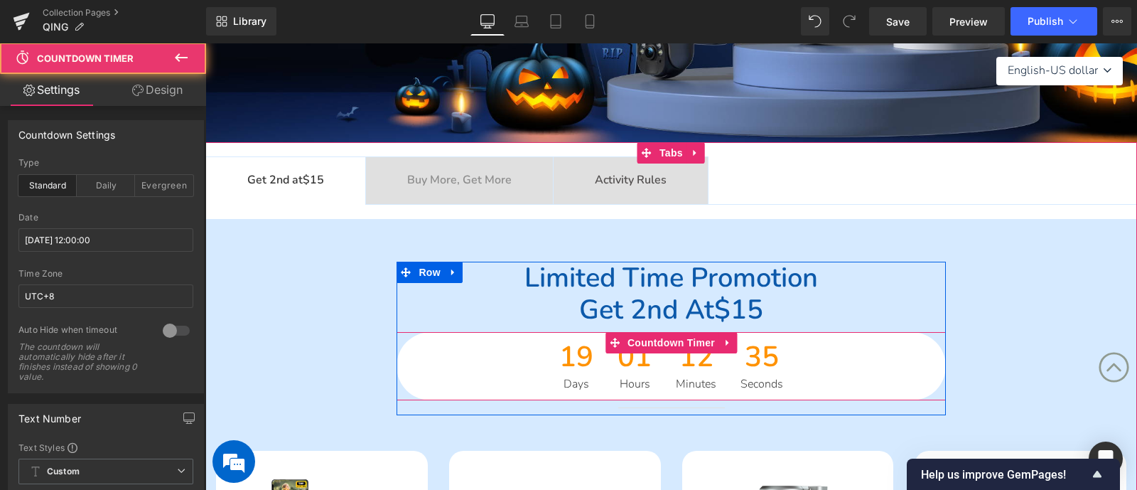
click at [568, 359] on span "19" at bounding box center [576, 361] width 34 height 36
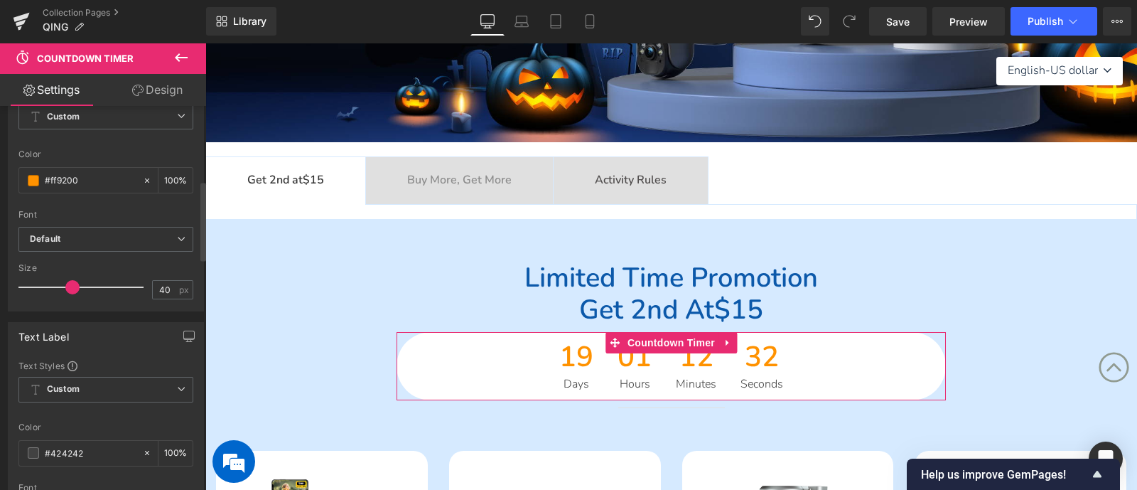
drag, startPoint x: 82, startPoint y: 180, endPoint x: 8, endPoint y: 177, distance: 74.0
click at [9, 177] on div "Text Styles Custom Custom Setup Global Style Custom Setup Global Style rgb(255,…" at bounding box center [106, 199] width 195 height 224
paste input "0c59aa"
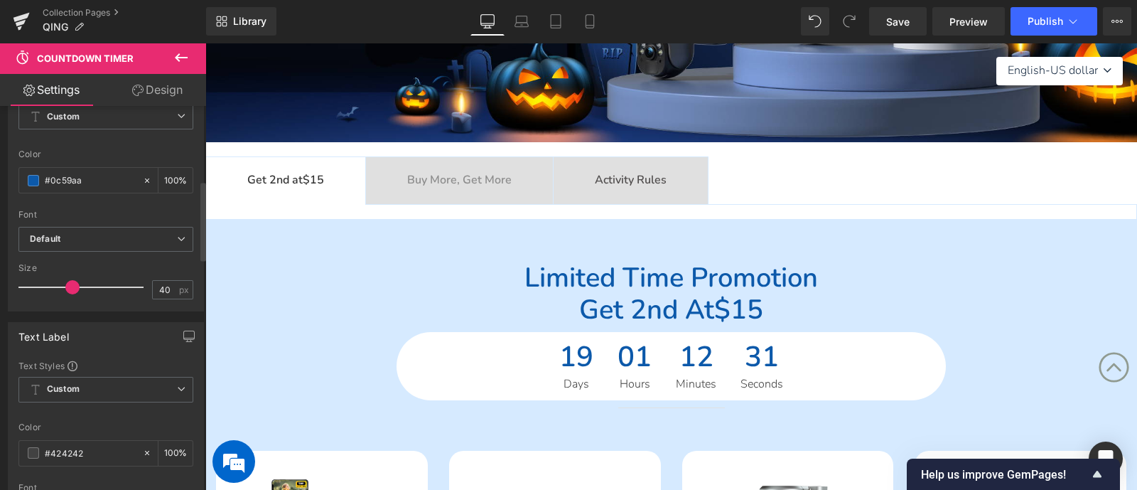
type input "#0c59aa"
click at [112, 149] on div "Color" at bounding box center [105, 154] width 175 height 10
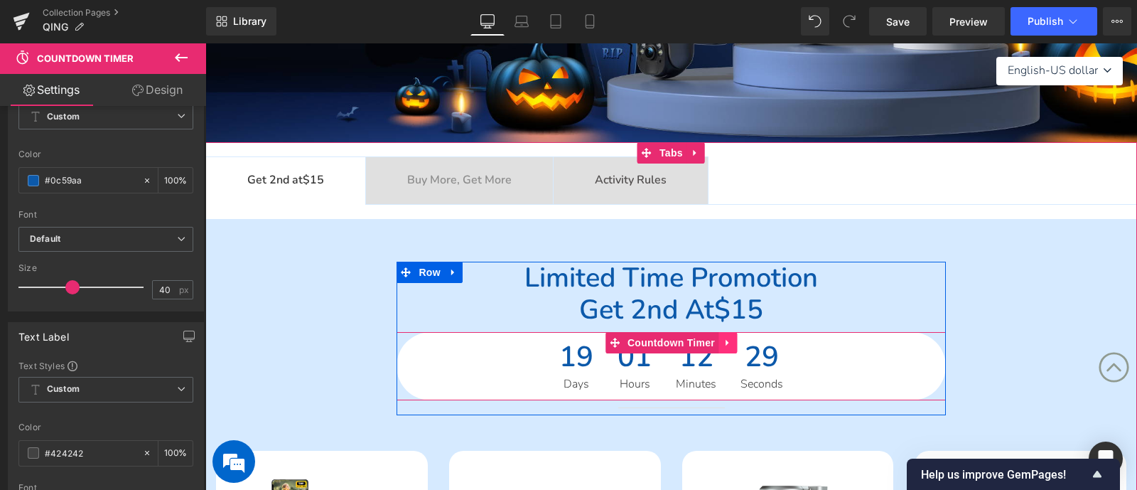
click at [729, 340] on icon at bounding box center [727, 342] width 3 height 6
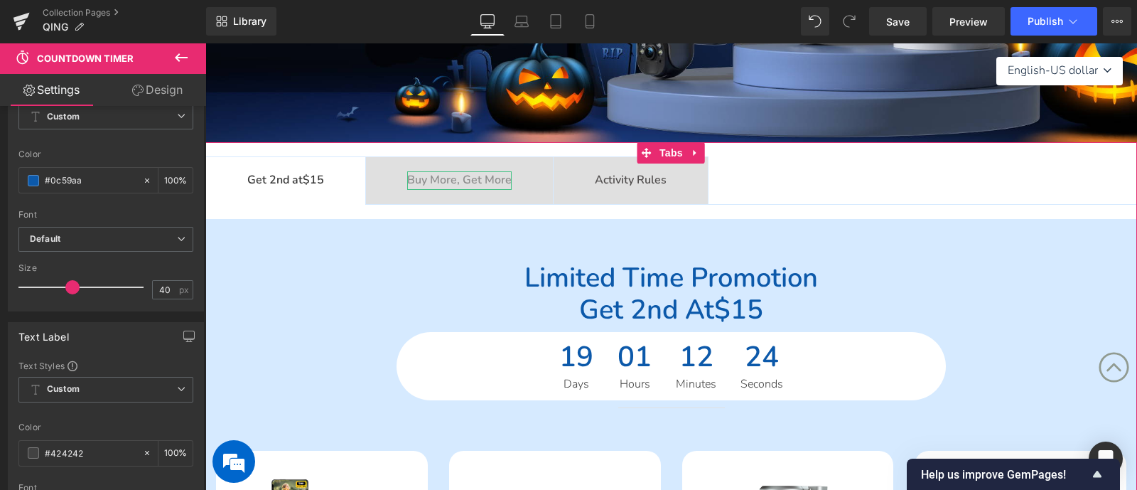
click at [497, 178] on b "Buy More, Get More" at bounding box center [459, 180] width 104 height 16
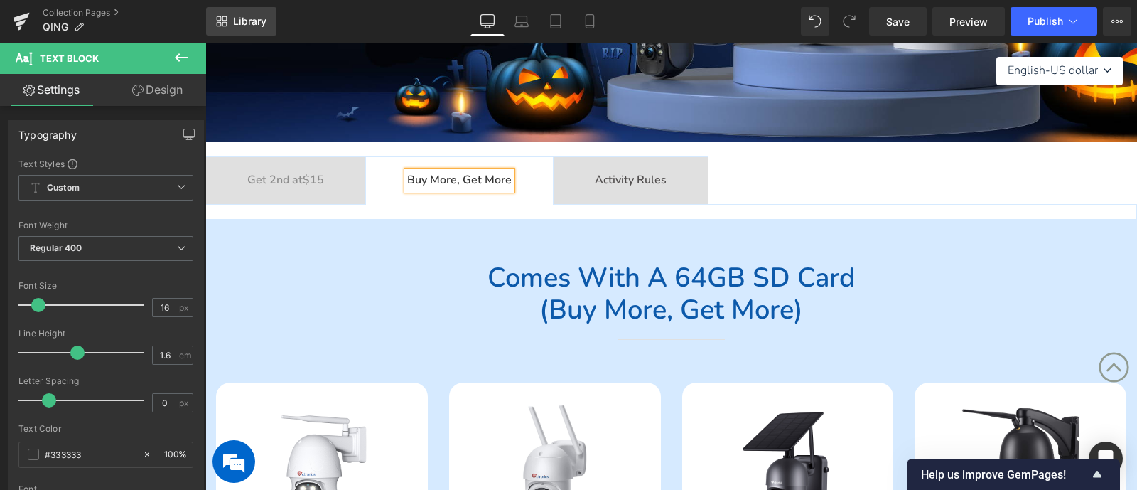
click at [240, 22] on span "Library" at bounding box center [249, 21] width 33 height 13
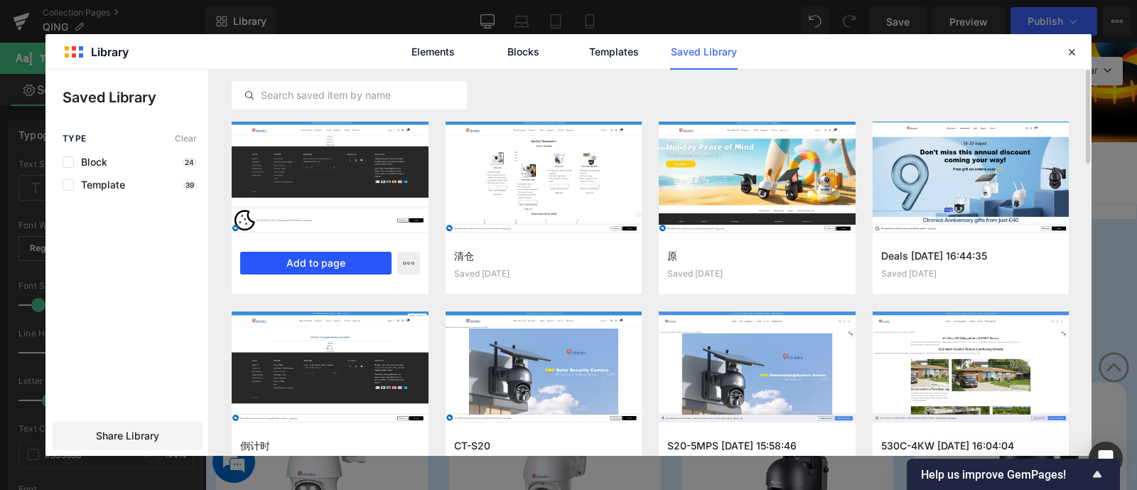
click at [319, 261] on button "Add to page" at bounding box center [315, 263] width 151 height 23
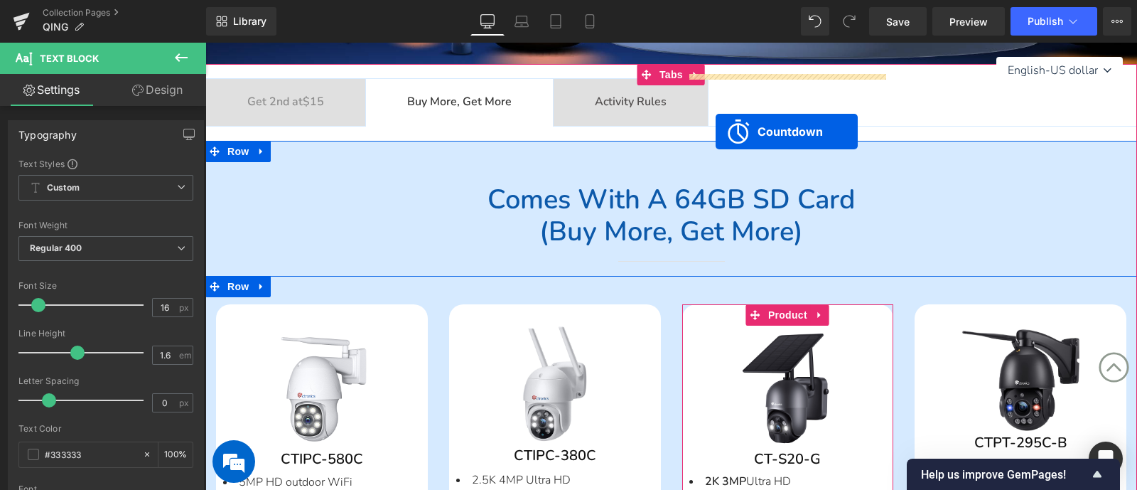
scroll to position [213, 0]
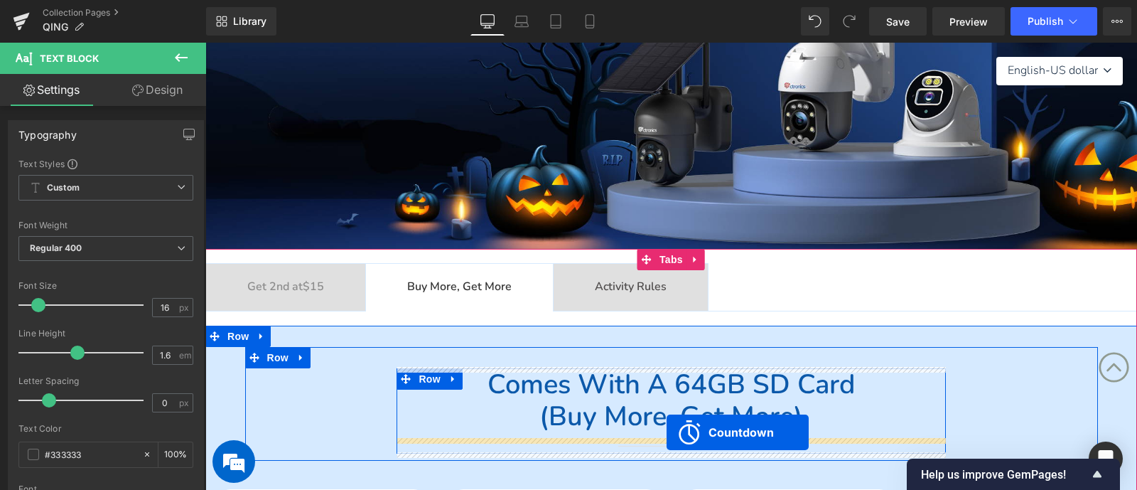
drag, startPoint x: 667, startPoint y: 124, endPoint x: 666, endPoint y: 431, distance: 307.0
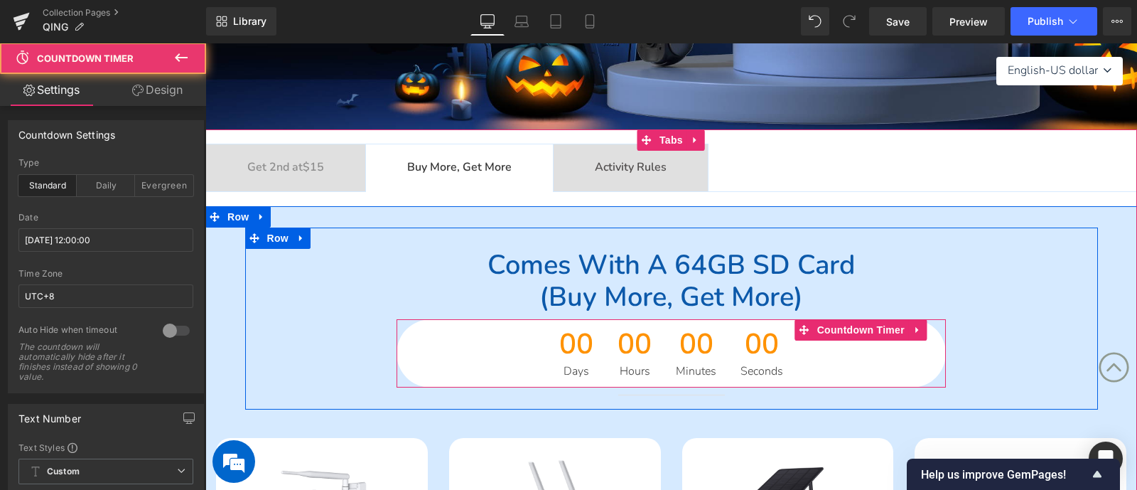
scroll to position [480, 0]
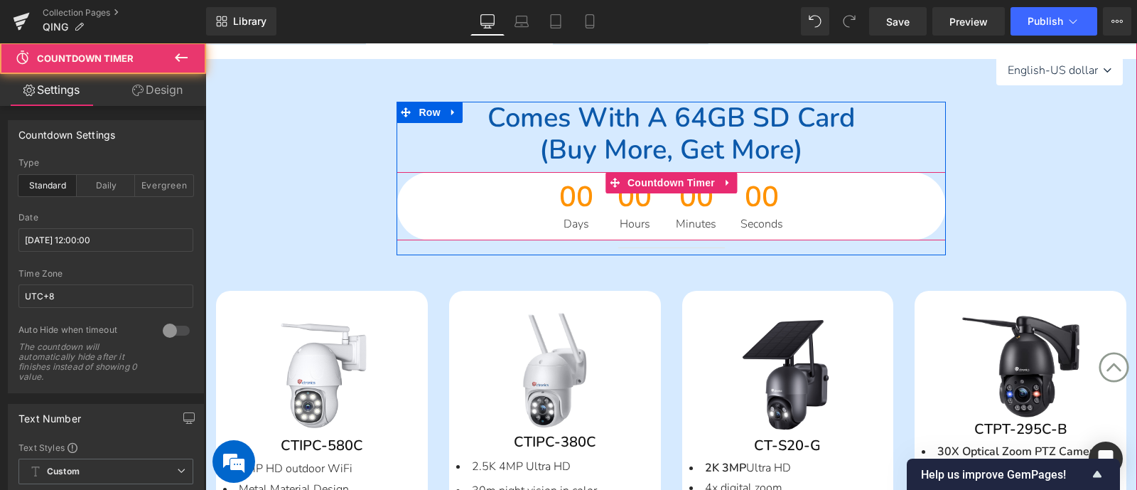
click at [566, 190] on span "00" at bounding box center [576, 201] width 34 height 36
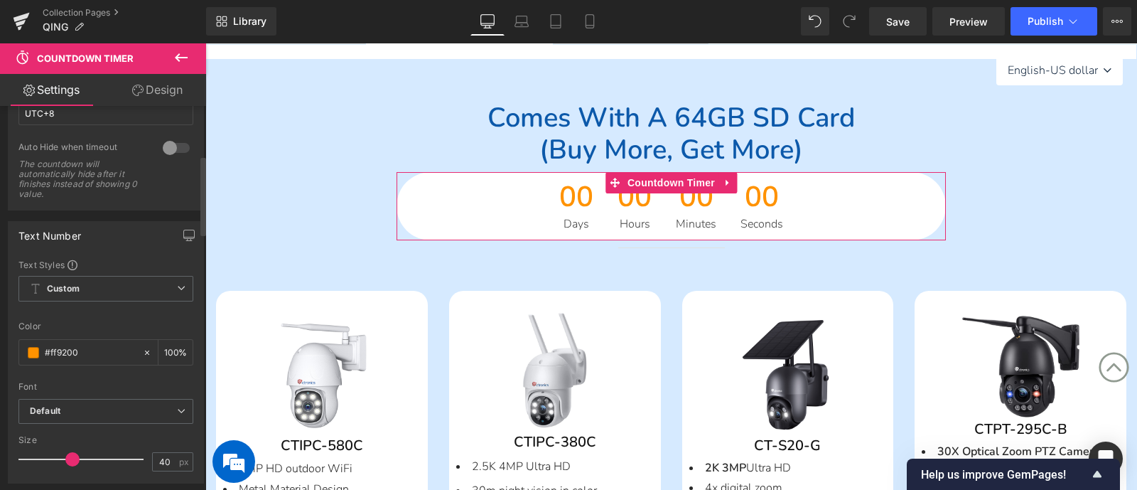
scroll to position [267, 0]
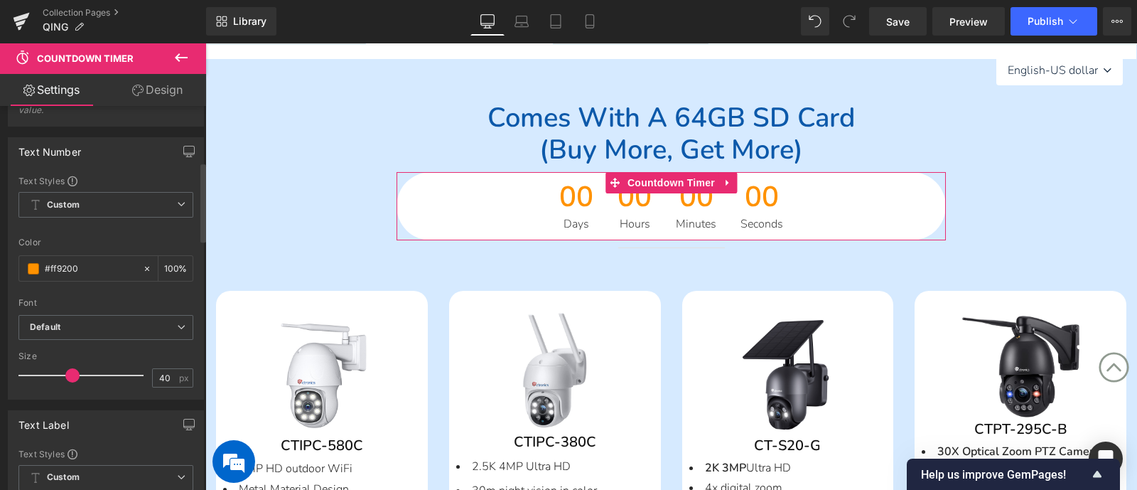
drag, startPoint x: 30, startPoint y: 263, endPoint x: 1, endPoint y: 261, distance: 29.2
click at [1, 260] on div "Text Number Text Styles Custom Custom Setup Global Style Custom Setup Global St…" at bounding box center [106, 263] width 213 height 273
paste input "0c59aa"
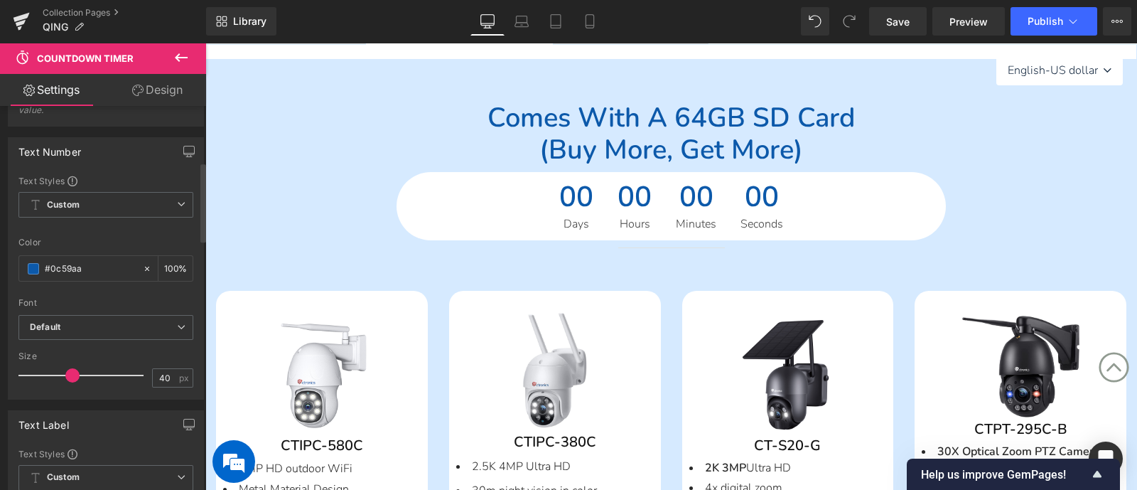
type input "#0c59aa"
click at [136, 229] on div at bounding box center [105, 229] width 175 height 9
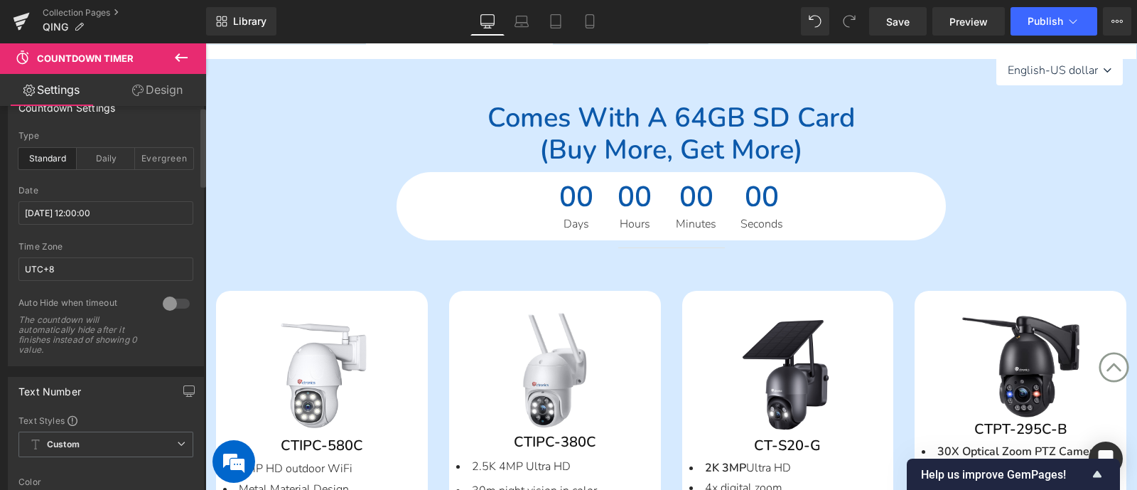
scroll to position [0, 0]
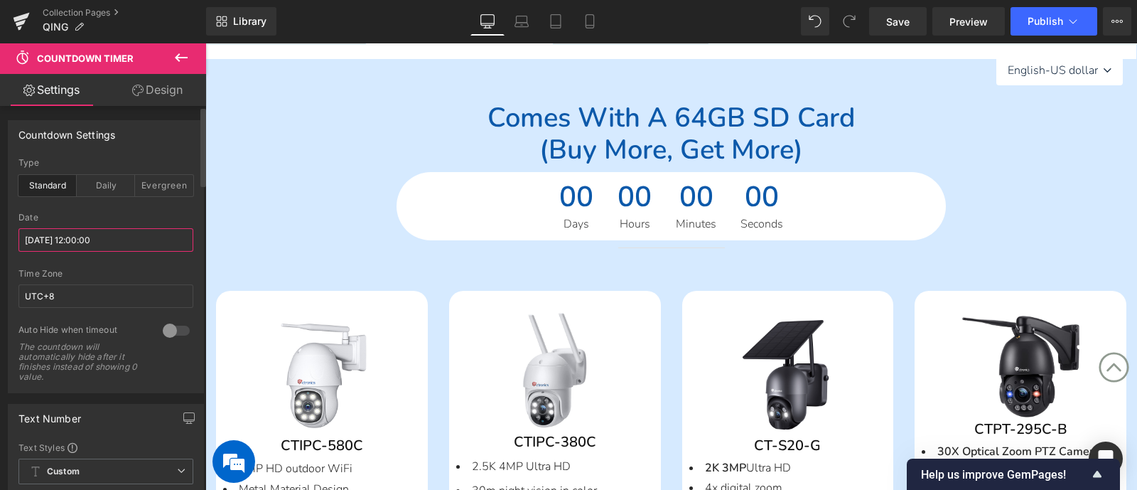
click at [85, 237] on input "2025/10/09 12:00:00" at bounding box center [105, 239] width 175 height 23
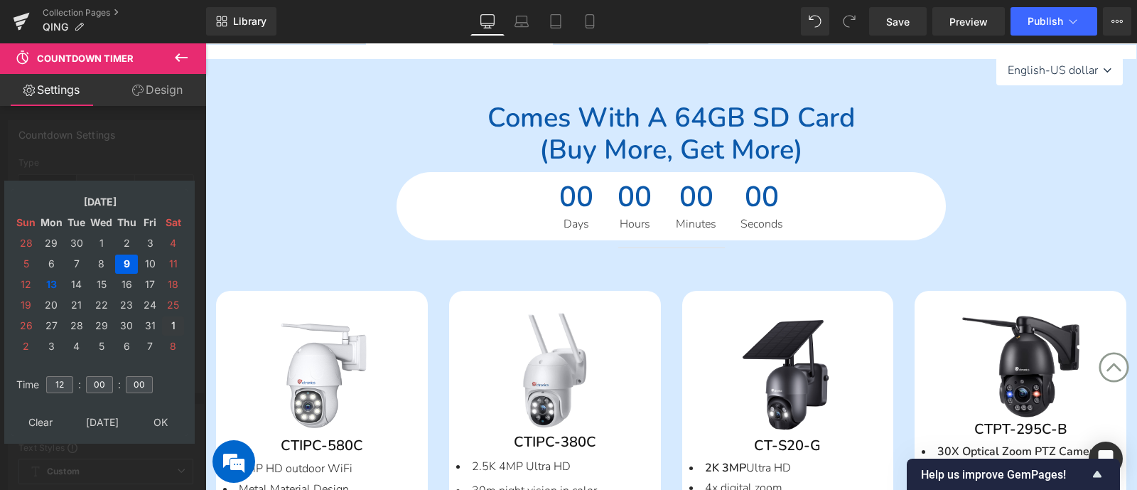
click at [171, 320] on td "1" at bounding box center [173, 325] width 22 height 19
click at [157, 429] on table "Clear Today OK" at bounding box center [99, 422] width 176 height 26
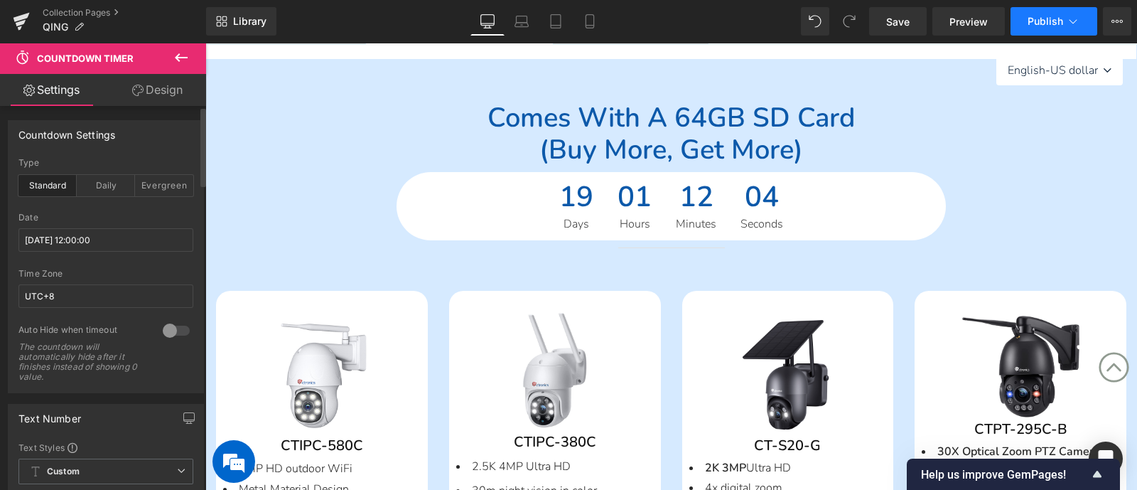
click at [1031, 23] on span "Publish" at bounding box center [1046, 21] width 36 height 11
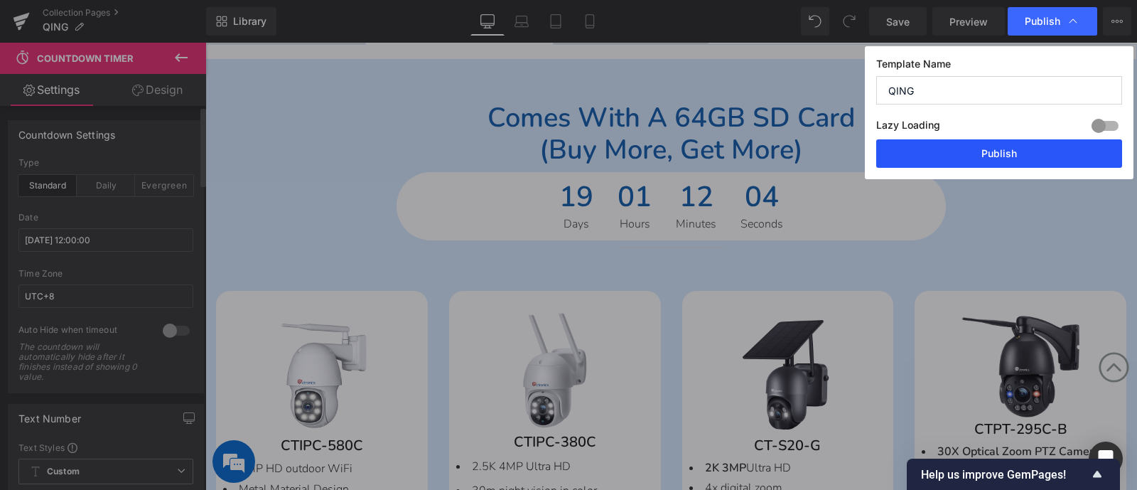
drag, startPoint x: 991, startPoint y: 146, endPoint x: 795, endPoint y: 199, distance: 203.1
click at [991, 146] on button "Publish" at bounding box center [999, 153] width 246 height 28
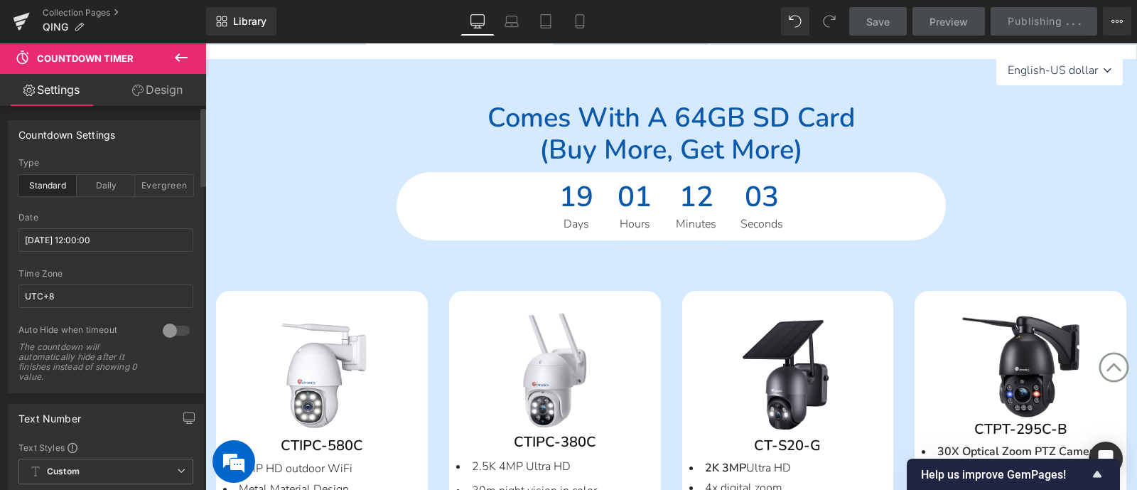
scroll to position [35, 0]
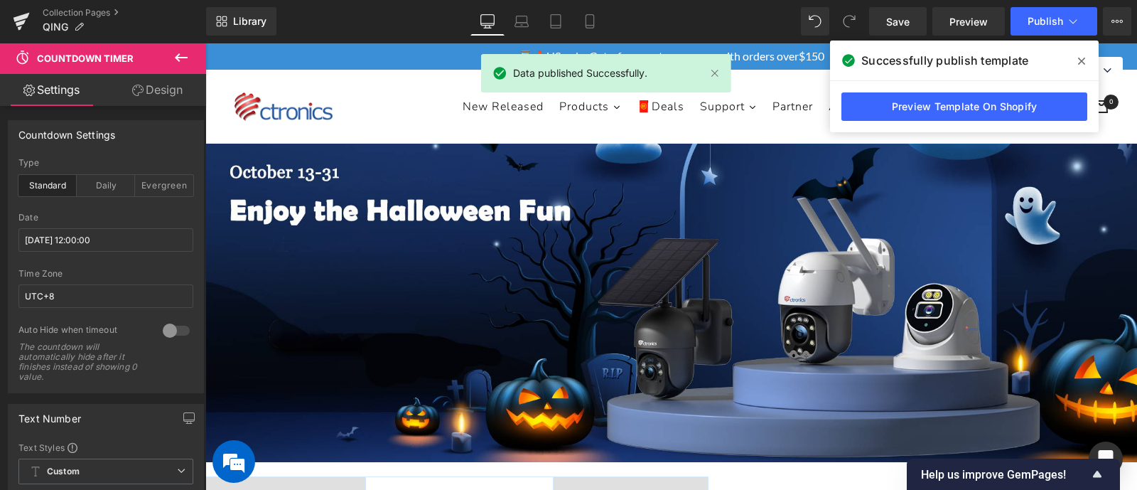
click at [1078, 62] on icon at bounding box center [1081, 60] width 7 height 11
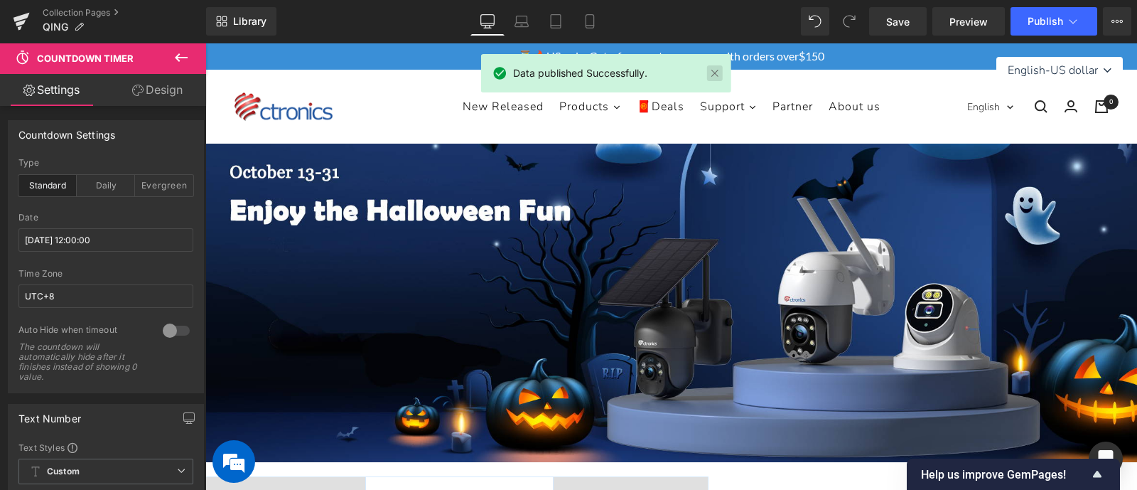
click at [717, 72] on link at bounding box center [715, 73] width 16 height 16
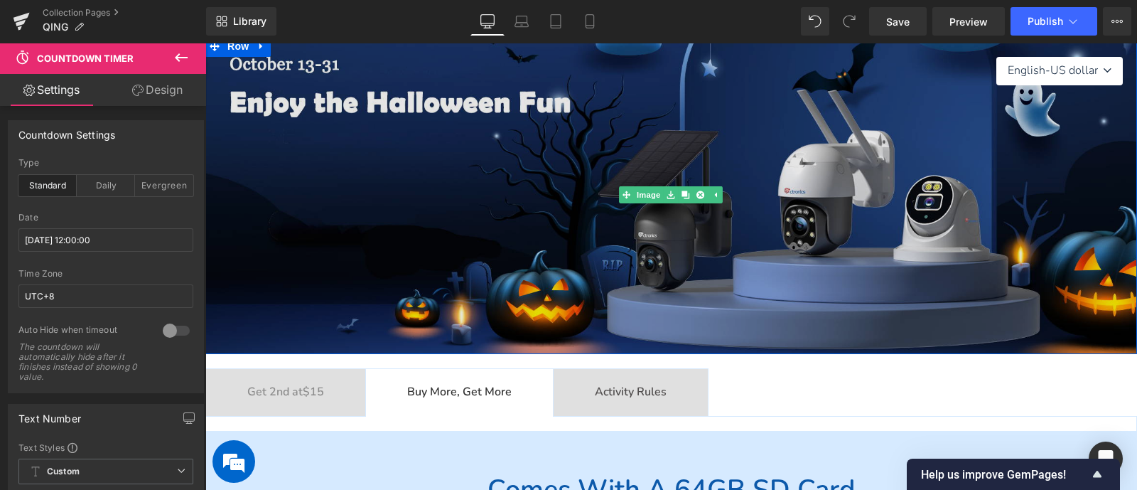
scroll to position [267, 0]
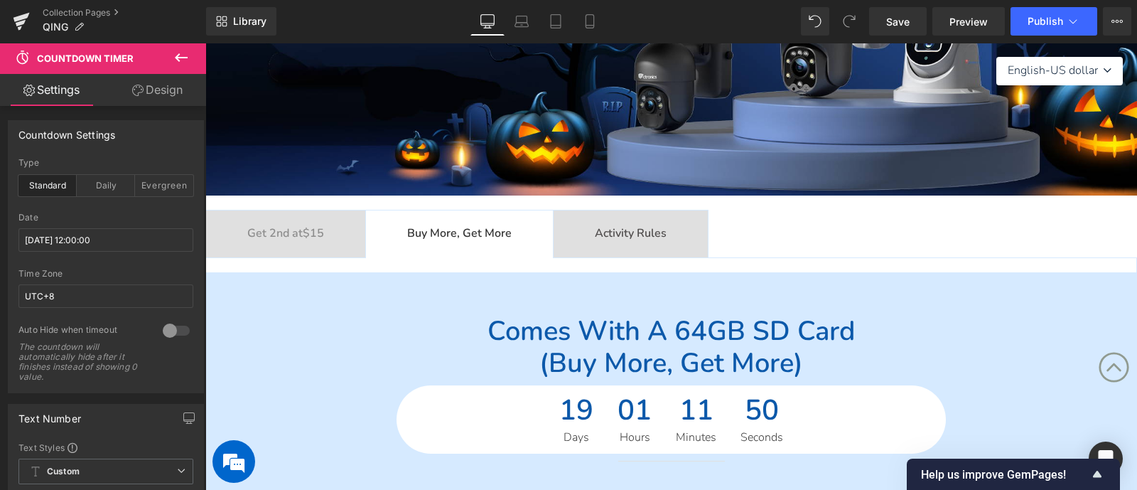
click at [646, 228] on b "Activity Rules" at bounding box center [631, 233] width 72 height 16
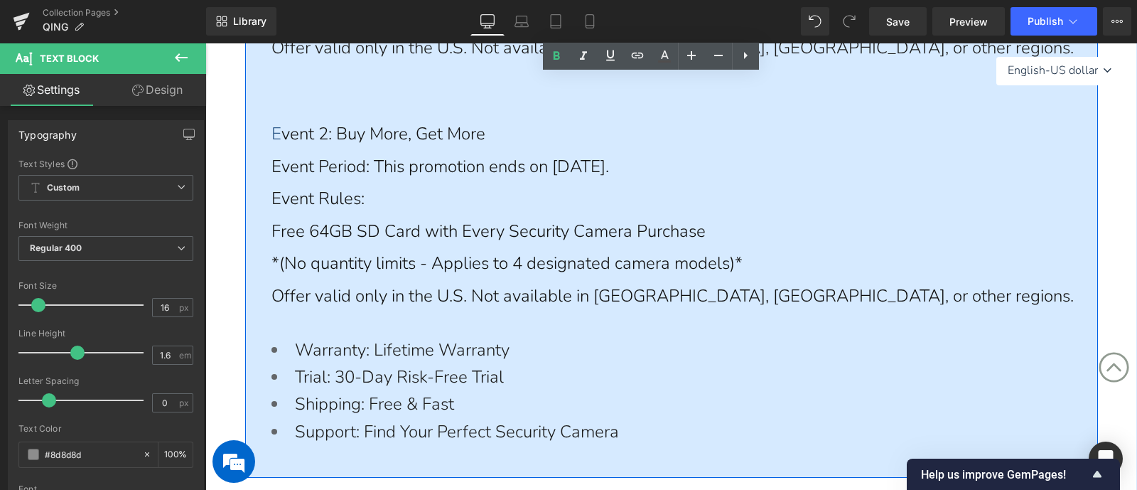
scroll to position [355, 0]
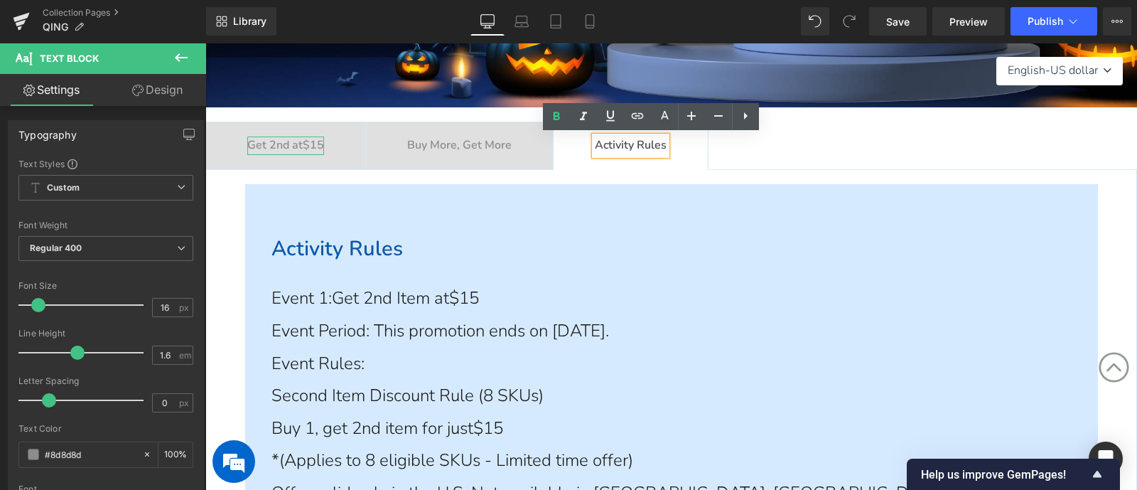
click at [252, 141] on b "Get 2nd at $15" at bounding box center [285, 145] width 77 height 16
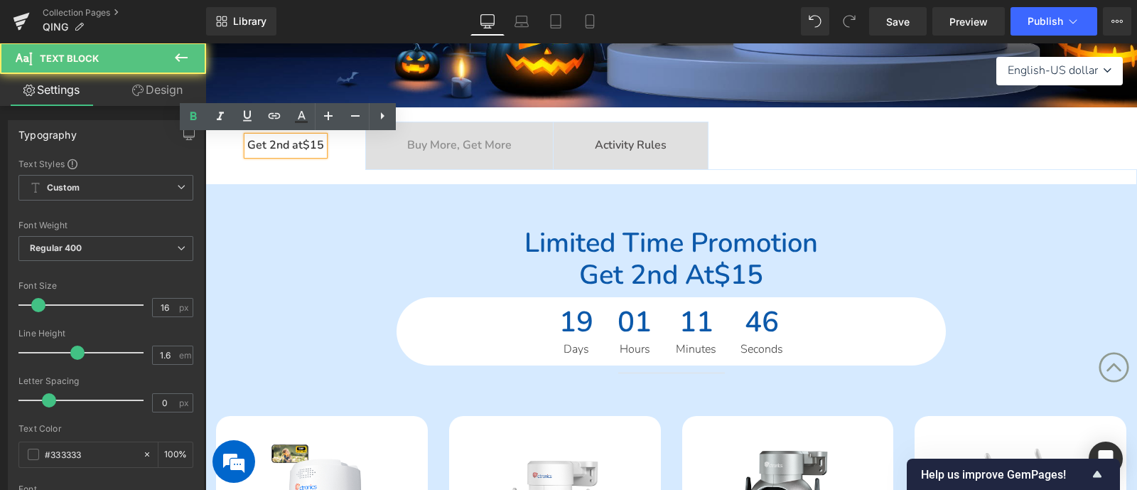
click at [902, 145] on ul "Get 2nd at $15 Text Block Buy More, Get More Text Block Activity Rules Text Blo…" at bounding box center [671, 146] width 932 height 48
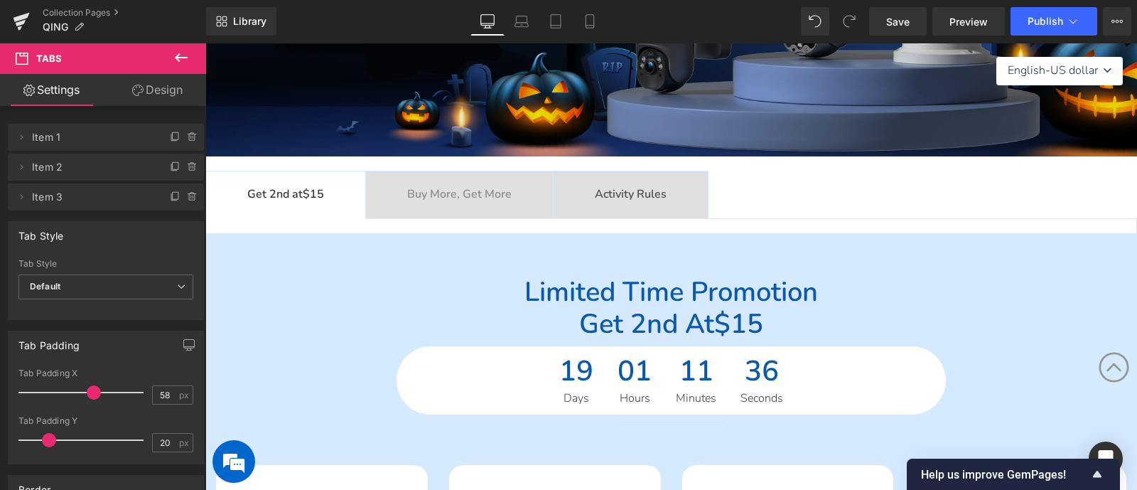
scroll to position [88, 0]
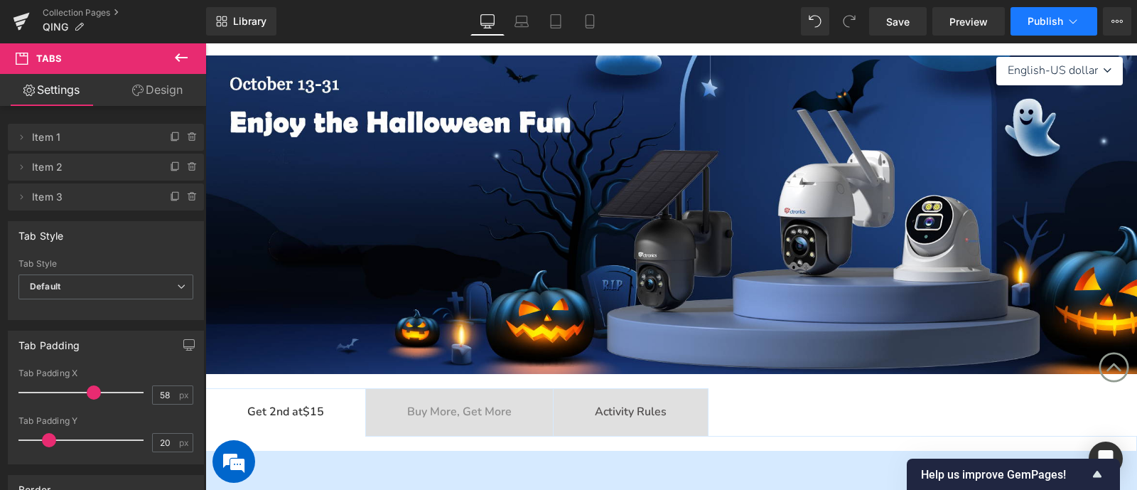
click at [1027, 15] on button "Publish" at bounding box center [1054, 21] width 87 height 28
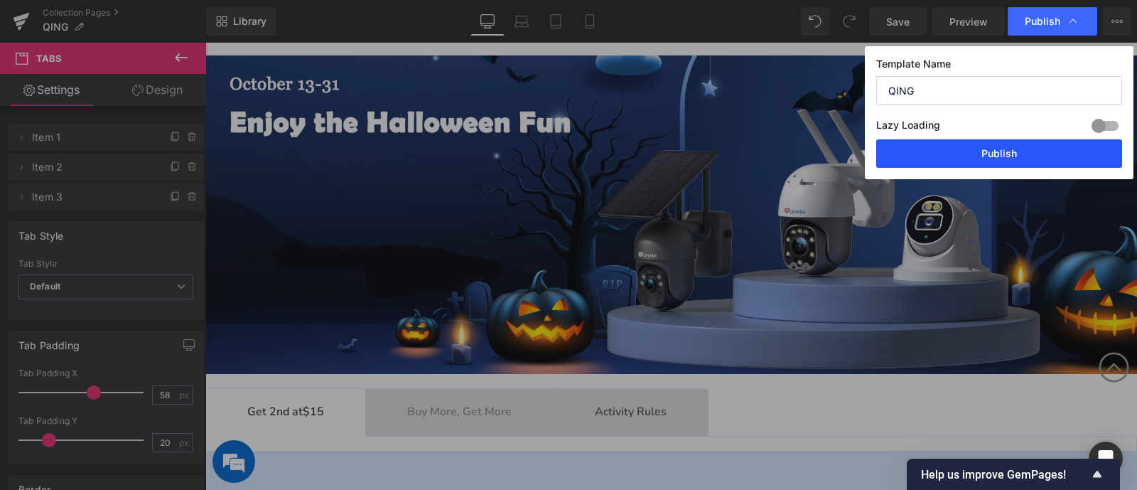
click at [1017, 148] on button "Publish" at bounding box center [999, 153] width 246 height 28
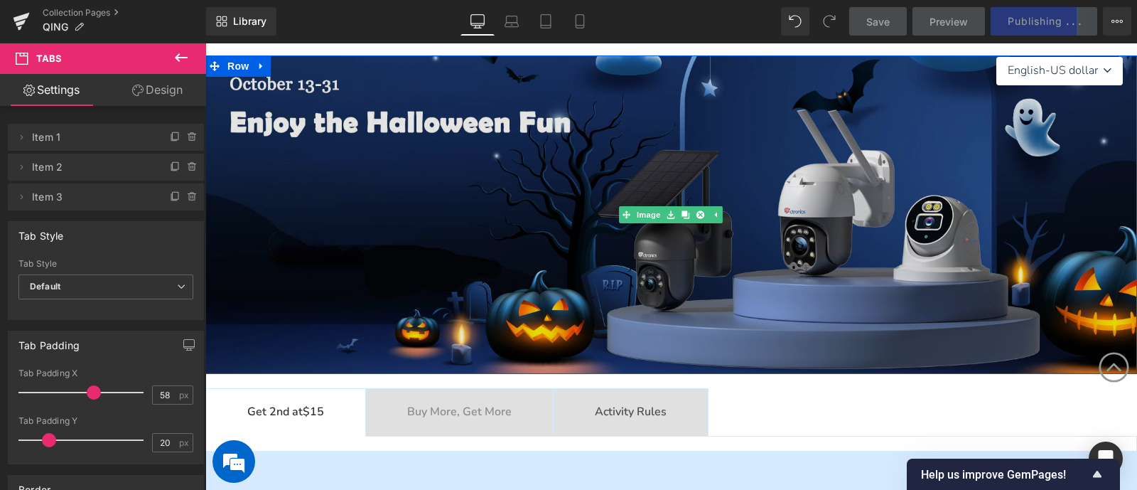
scroll to position [0, 0]
